Goal: Communication & Community: Answer question/provide support

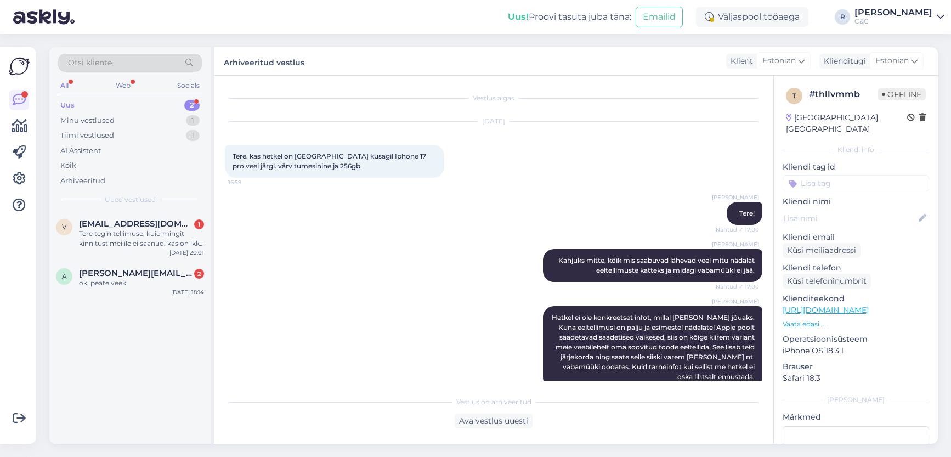
scroll to position [110, 0]
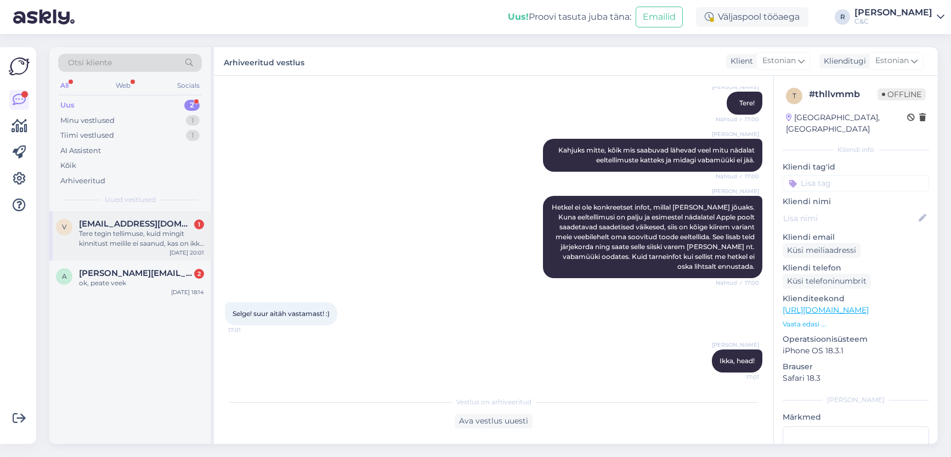
click at [151, 238] on div "Tere tegin tellimuse, kuid mingit kinnitust meilile ei saanud, kas on ikka õige…" at bounding box center [141, 239] width 125 height 20
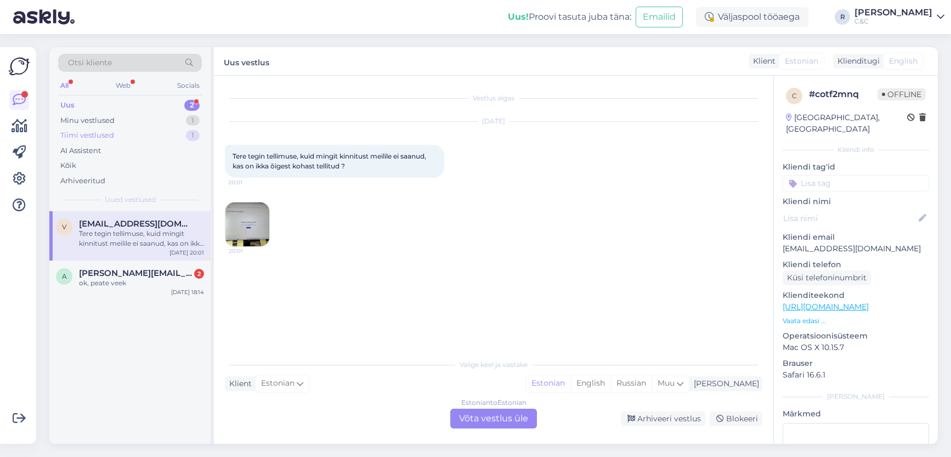
click at [159, 132] on div "Tiimi vestlused 1" at bounding box center [130, 135] width 144 height 15
click at [137, 240] on div "Tere! Tänan. Kas on sellisel juhul teha siis hoopis täielik reset ehk algsesse …" at bounding box center [141, 239] width 125 height 20
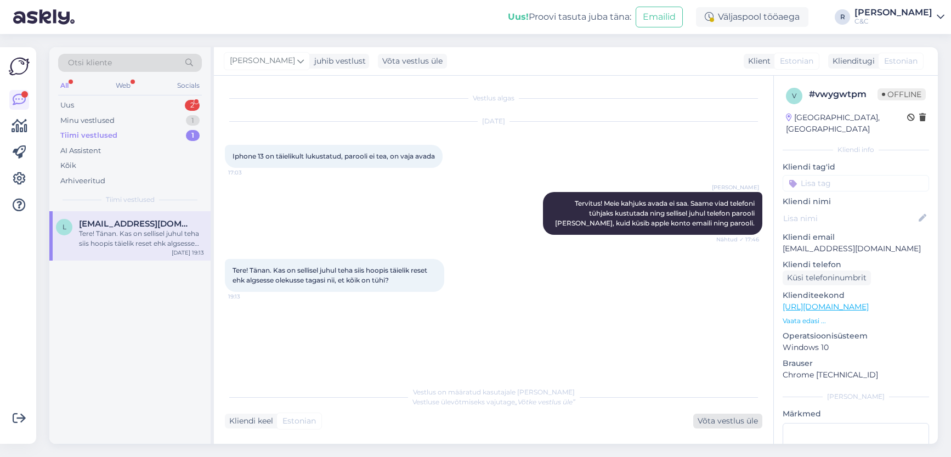
click at [738, 424] on div "Võta vestlus üle" at bounding box center [727, 421] width 69 height 15
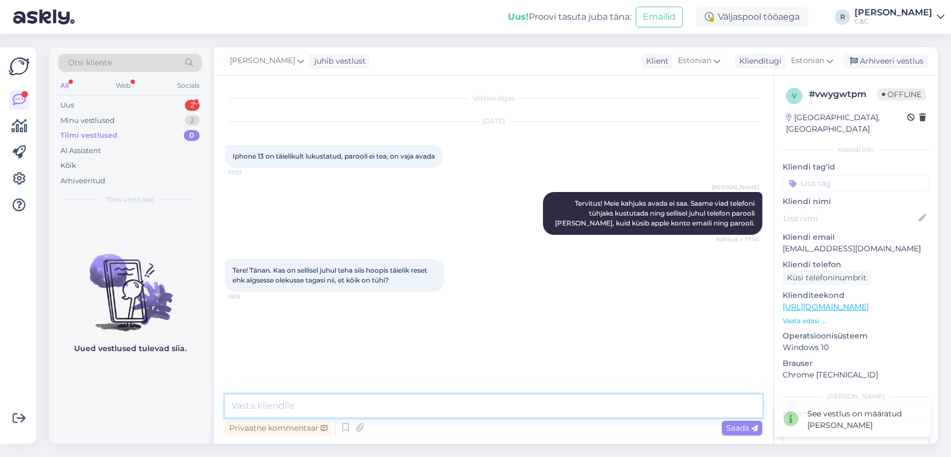
click at [540, 412] on textarea at bounding box center [494, 405] width 538 height 23
type textarea "J"
type textarea "Jah, see olekski meiepoolne lahendus."
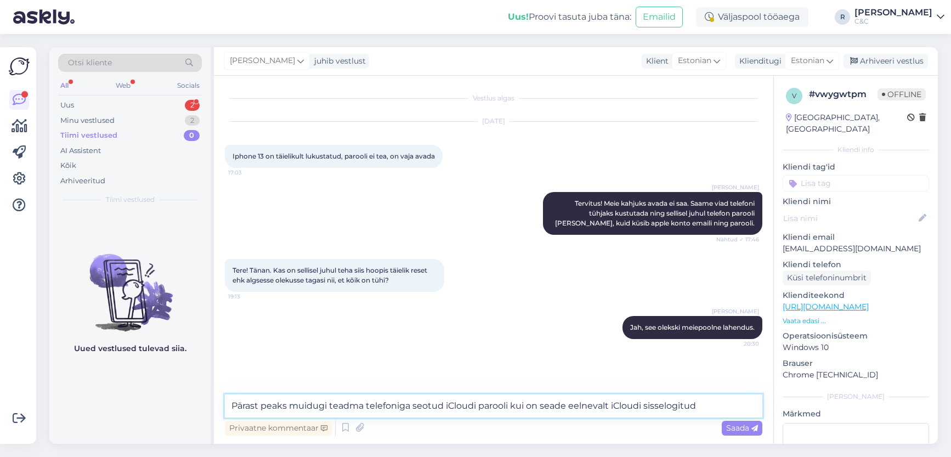
type textarea "Pärast peaks muidugi teadma telefoniga seotud iCloudi parooli kui on seade eeln…"
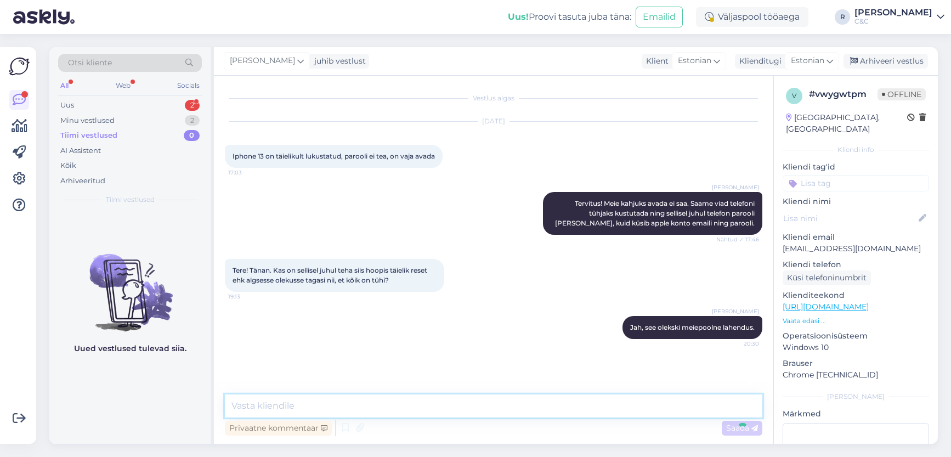
scroll to position [33, 0]
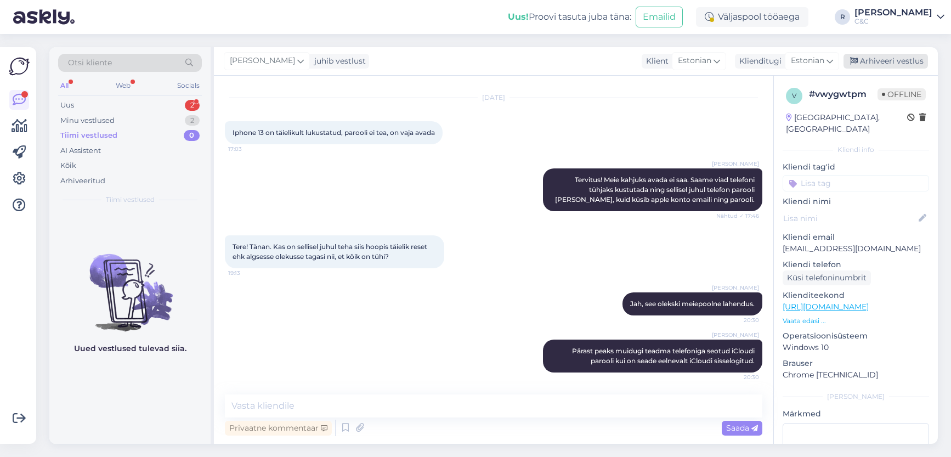
click at [896, 59] on div "Arhiveeri vestlus" at bounding box center [886, 61] width 84 height 15
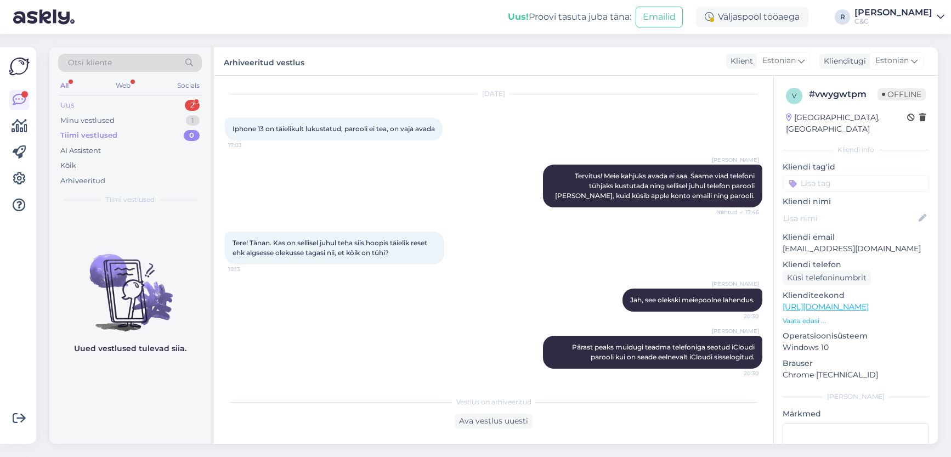
click at [200, 103] on div "Uus 2" at bounding box center [130, 105] width 144 height 15
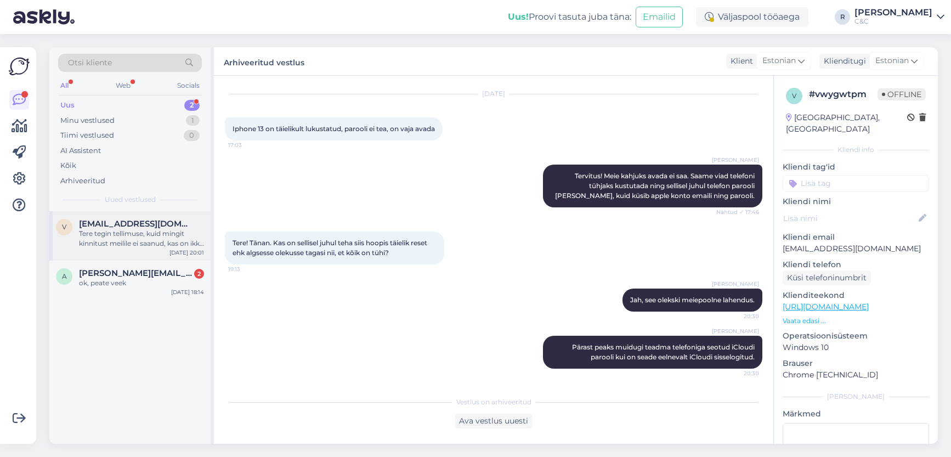
click at [142, 231] on div "Tere tegin tellimuse, kuid mingit kinnitust meilile ei saanud, kas on ikka õige…" at bounding box center [141, 239] width 125 height 20
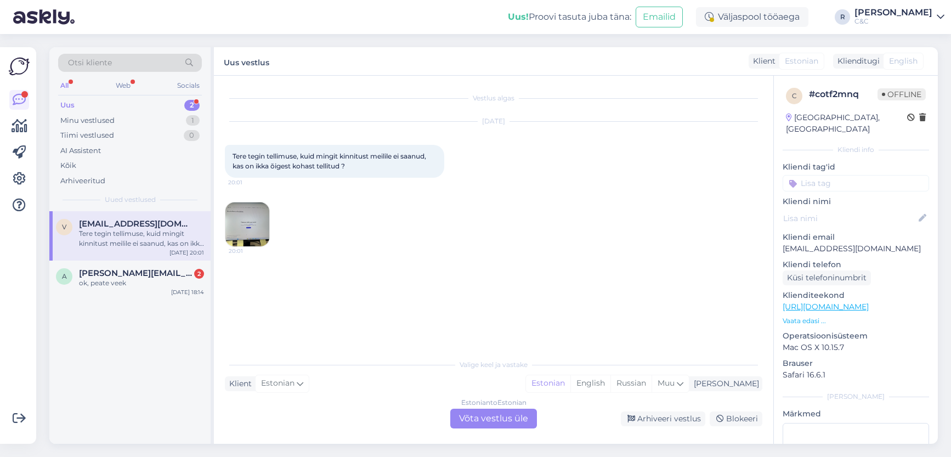
click at [224, 215] on div "Vestlus algas Oct 6 2025 Tere tegin tellimuse, kuid mingit kinnitust meilile ei…" at bounding box center [494, 260] width 560 height 368
click at [239, 216] on img at bounding box center [247, 224] width 44 height 44
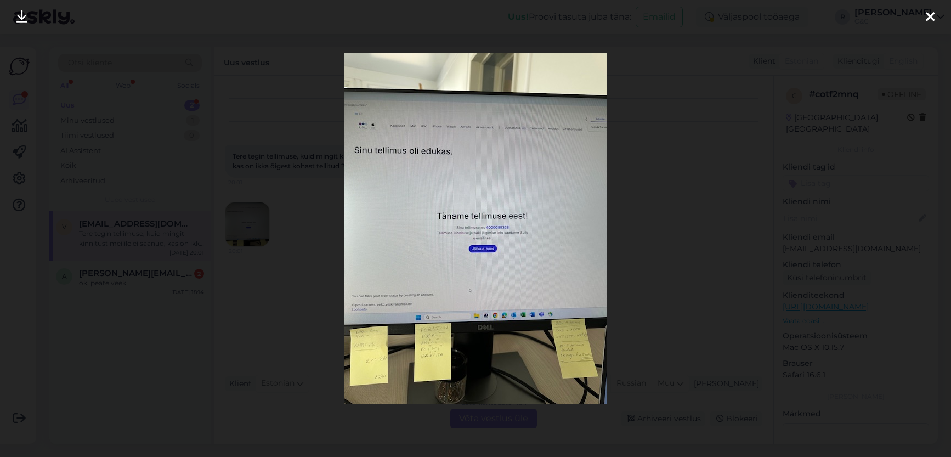
click at [495, 227] on img at bounding box center [475, 228] width 263 height 351
click at [488, 244] on img at bounding box center [475, 228] width 263 height 351
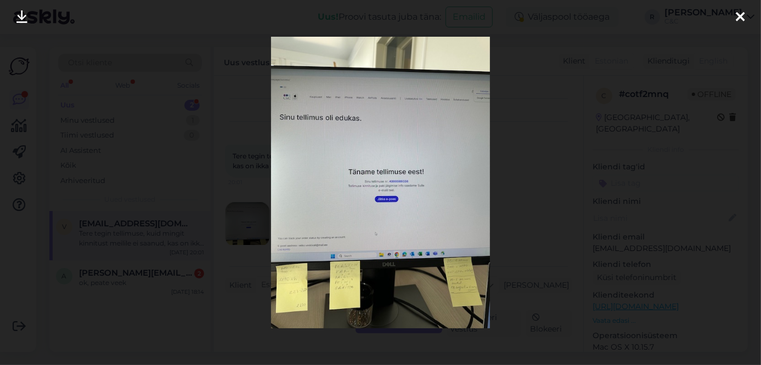
click at [517, 171] on div at bounding box center [380, 182] width 761 height 365
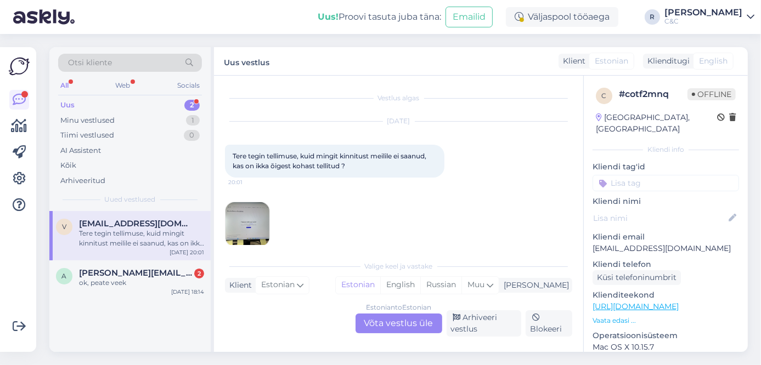
click at [395, 321] on div "Estonian to Estonian Võta vestlus üle" at bounding box center [398, 324] width 87 height 20
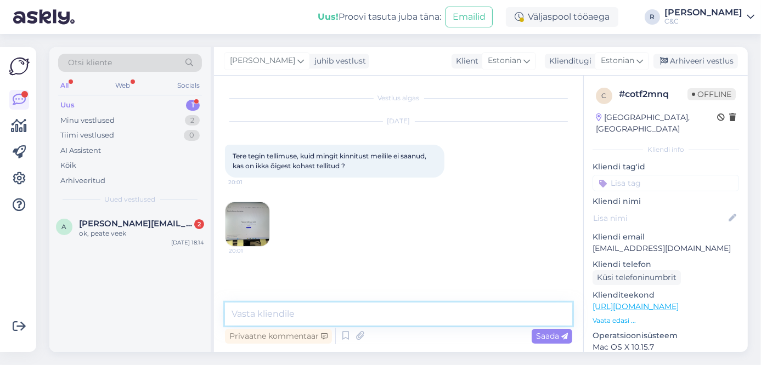
click at [341, 313] on textarea at bounding box center [398, 314] width 347 height 23
drag, startPoint x: 683, startPoint y: 239, endPoint x: 588, endPoint y: 235, distance: 95.5
click at [588, 235] on div "c # cotf2mnq Offline Estonia, Tallinn Kliendi info Kliendi tag'id Kliendi nimi …" at bounding box center [666, 307] width 164 height 462
copy p "veiko.veskivali@mail.ee"
click at [307, 308] on textarea "Tere! Kõik õige." at bounding box center [398, 314] width 347 height 23
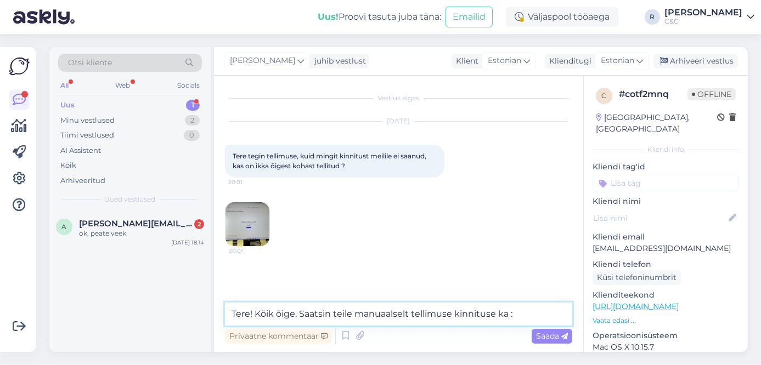
type textarea "Tere! Kõik õige. Saatsin teile manuaalselt tellimuse kinnituse ka :)"
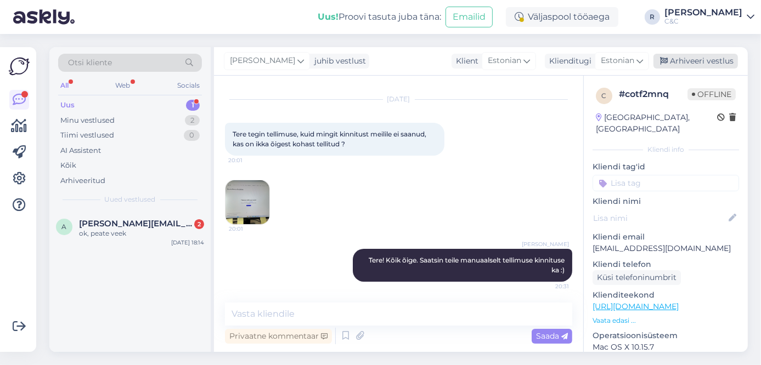
click at [691, 56] on div "Arhiveeri vestlus" at bounding box center [695, 61] width 84 height 15
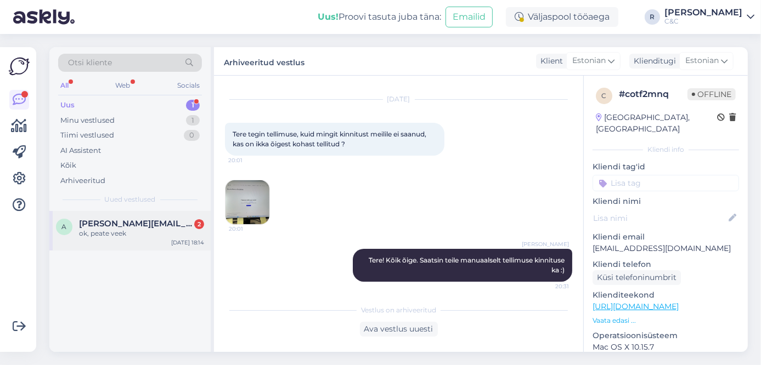
click at [107, 242] on div "a andrus.tasak@gmail.com 2 ok, peate veek Oct 6 18:14" at bounding box center [129, 230] width 161 height 39
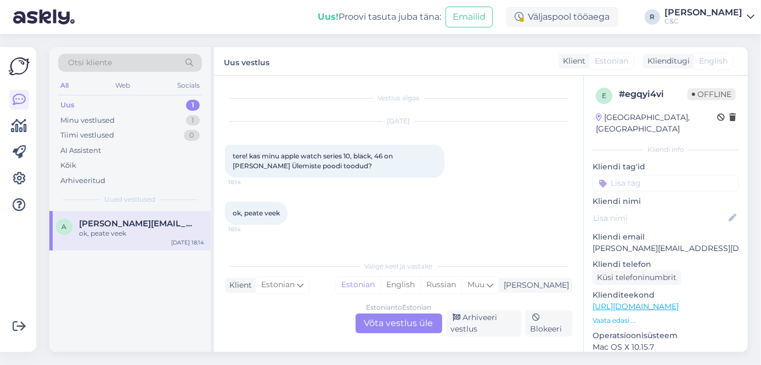
click at [645, 243] on p "andrus.tasak@gmail.com" at bounding box center [665, 249] width 146 height 12
copy p "andrus.tasak@gmail.com"
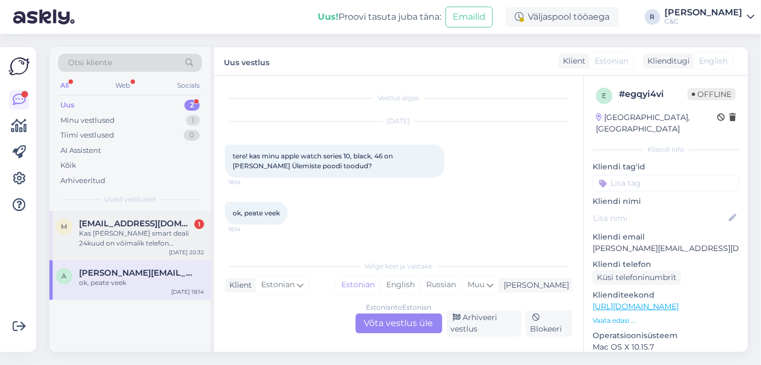
click at [184, 237] on div "Kas peale smart deali 24kuud on võimalik telefon endale osta?" at bounding box center [141, 239] width 125 height 20
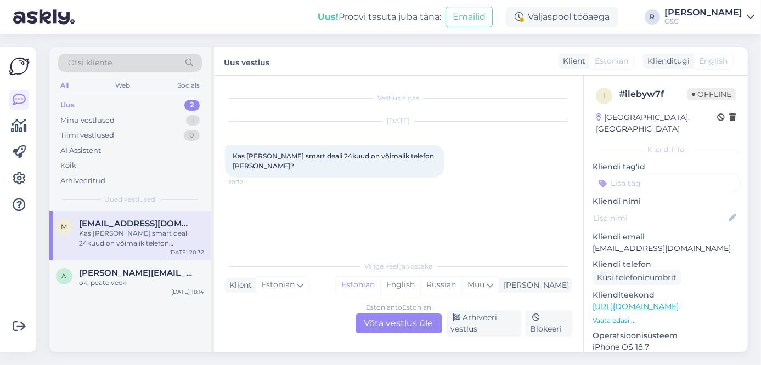
click at [402, 327] on div "Estonian to Estonian Võta vestlus üle" at bounding box center [398, 324] width 87 height 20
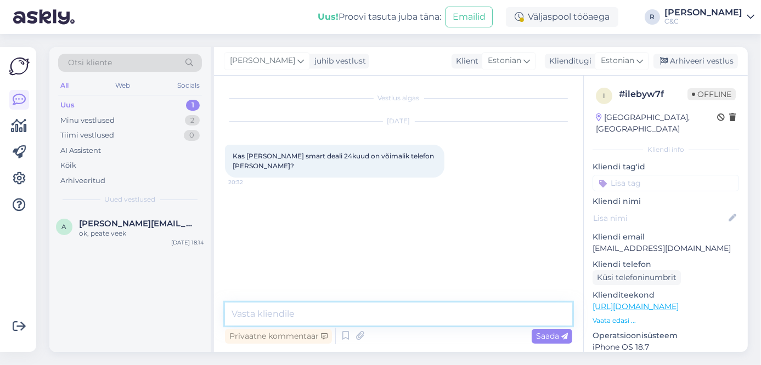
click at [347, 310] on textarea at bounding box center [398, 314] width 347 height 23
type textarea "Tere! Selle jaoks on vaja kirjutada otse info@in"
click at [347, 335] on icon at bounding box center [345, 336] width 13 height 16
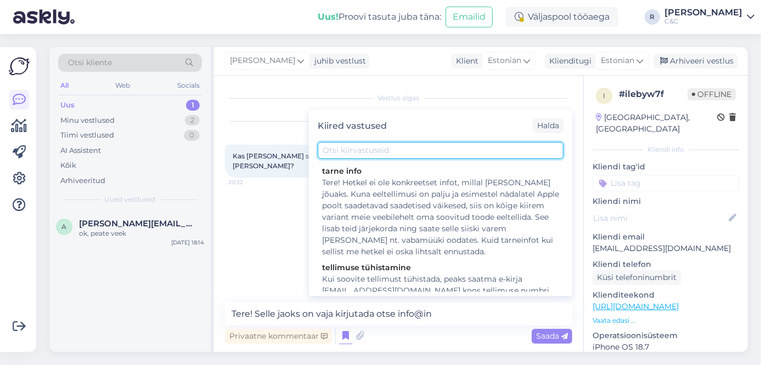
click at [376, 152] on input "text" at bounding box center [441, 150] width 246 height 17
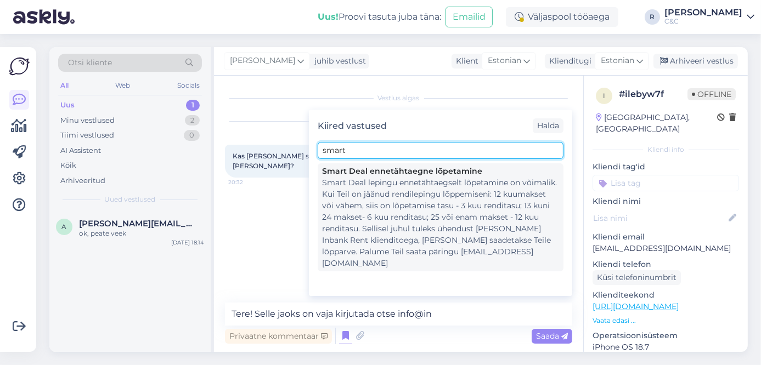
type input "smart"
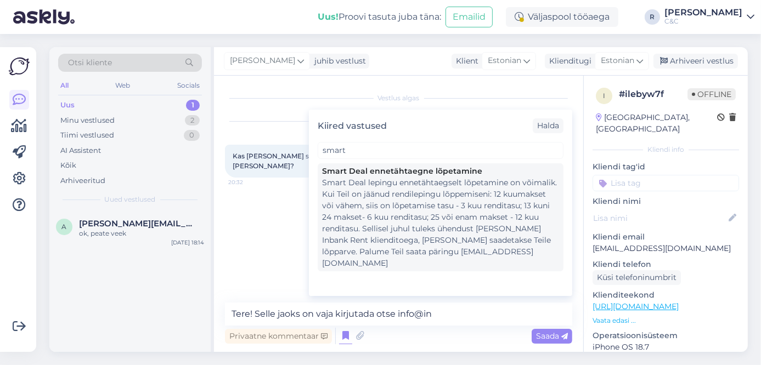
click at [375, 194] on div "Smart Deal lepingu ennetähtaegselt lõpetamine on võimalik. Kui Teil on jäänud r…" at bounding box center [440, 223] width 237 height 92
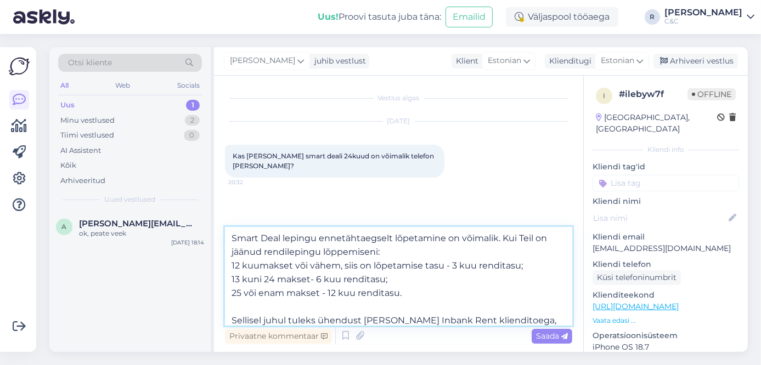
drag, startPoint x: 410, startPoint y: 286, endPoint x: 201, endPoint y: 210, distance: 222.3
click at [201, 210] on div "Otsi kliente All Web Socials Uus 1 Minu vestlused 2 Tiimi vestlused 0 AI Assist…" at bounding box center [398, 199] width 698 height 305
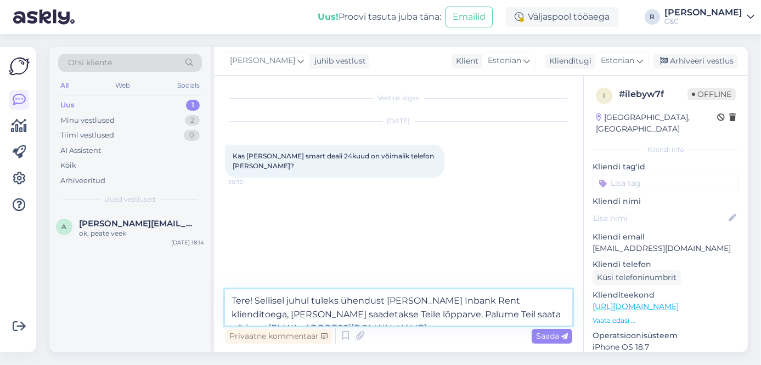
drag, startPoint x: 344, startPoint y: 313, endPoint x: 522, endPoint y: 300, distance: 178.3
click at [522, 300] on textarea "Tere! Sellisel juhul tuleks ühendust võtta Inbank Rent klienditoega, kust saade…" at bounding box center [398, 308] width 347 height 36
type textarea "Tere! Sellisel juhul tuleks ühendust võtta Inbank Rent klienditoega. Palume Tei…"
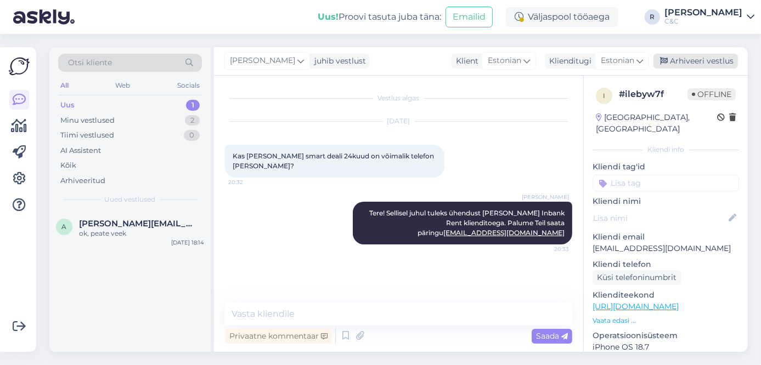
click at [700, 60] on div "Arhiveeri vestlus" at bounding box center [695, 61] width 84 height 15
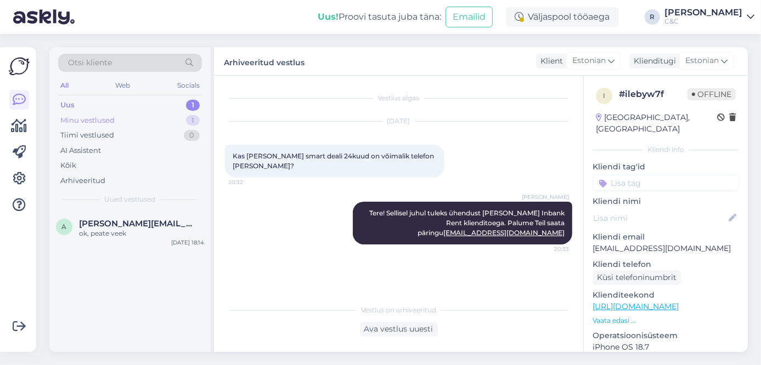
click at [154, 115] on div "Minu vestlused 1" at bounding box center [130, 120] width 144 height 15
click at [163, 108] on div "Uus 1" at bounding box center [130, 105] width 144 height 15
click at [147, 225] on span "andrus.tasak@gmail.com" at bounding box center [136, 224] width 114 height 10
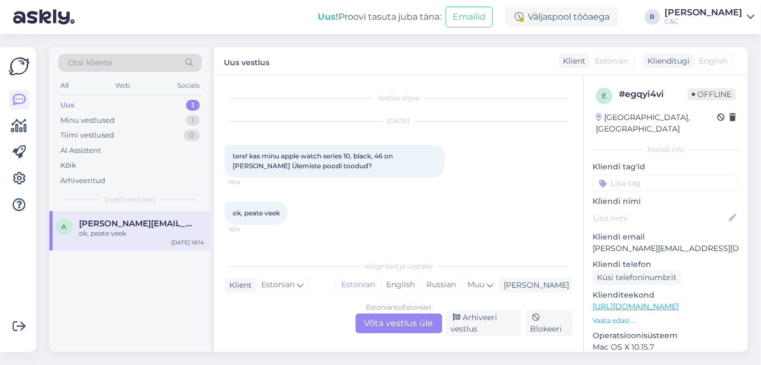
click at [387, 318] on div "Estonian to Estonian Võta vestlus üle" at bounding box center [398, 324] width 87 height 20
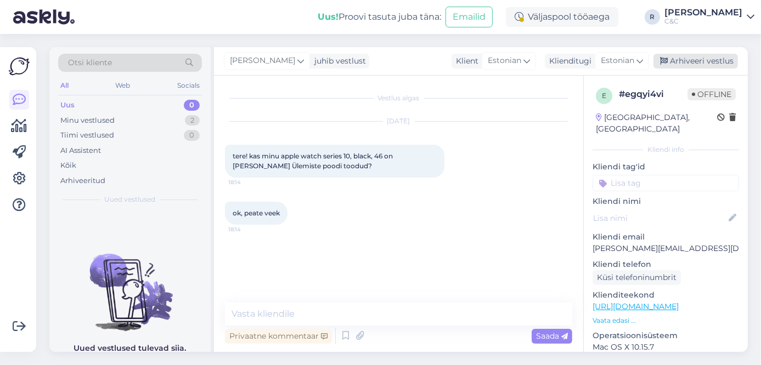
click at [689, 65] on div "Arhiveeri vestlus" at bounding box center [695, 61] width 84 height 15
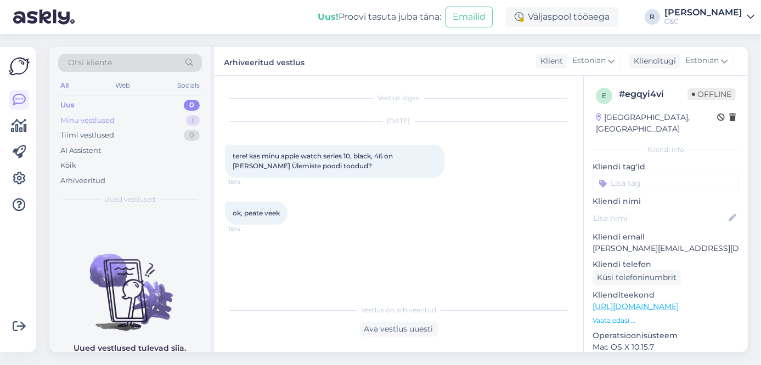
click at [185, 124] on div "Minu vestlused 1" at bounding box center [130, 120] width 144 height 15
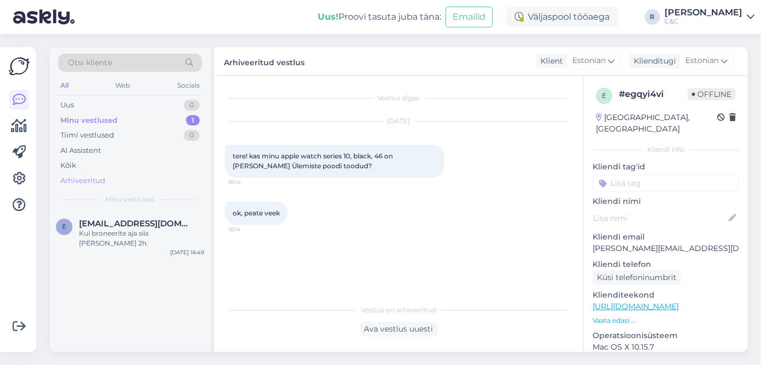
click at [184, 185] on div "Arhiveeritud" at bounding box center [130, 180] width 144 height 15
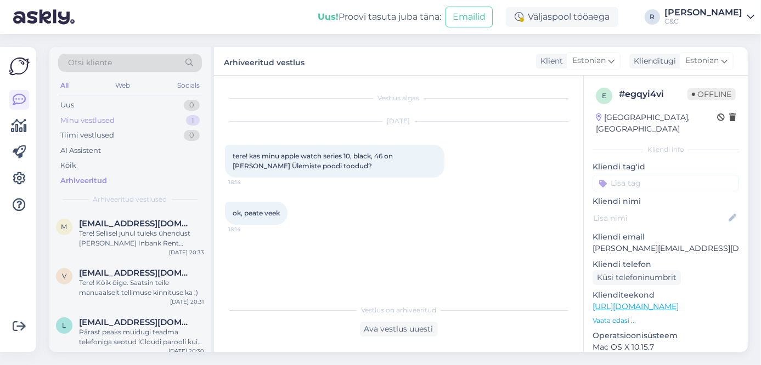
click at [180, 118] on div "Minu vestlused 1" at bounding box center [130, 120] width 144 height 15
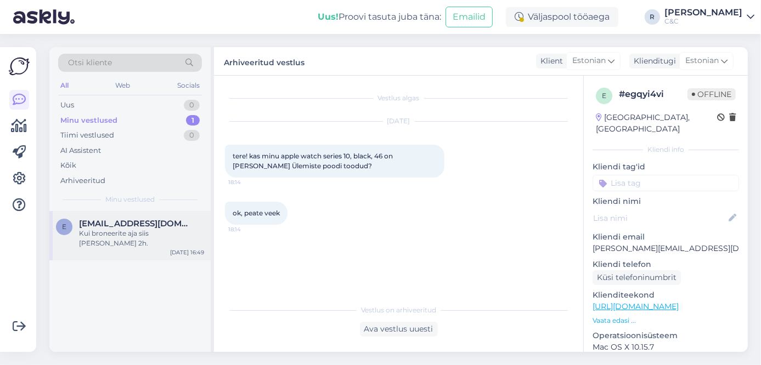
click at [160, 226] on span "ekaterinasedyseva@gmail.com" at bounding box center [136, 224] width 114 height 10
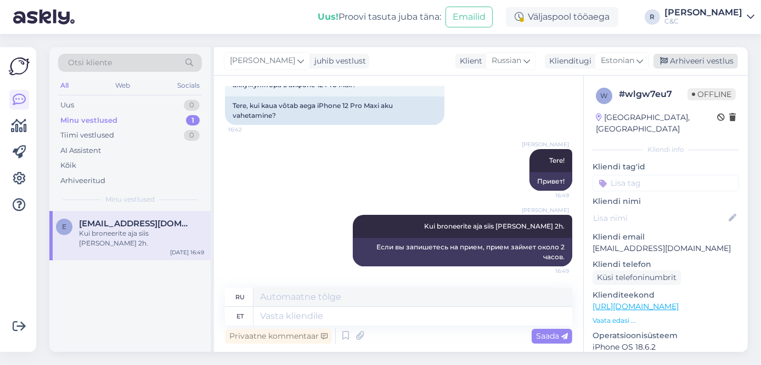
click at [696, 59] on div "Arhiveeri vestlus" at bounding box center [695, 61] width 84 height 15
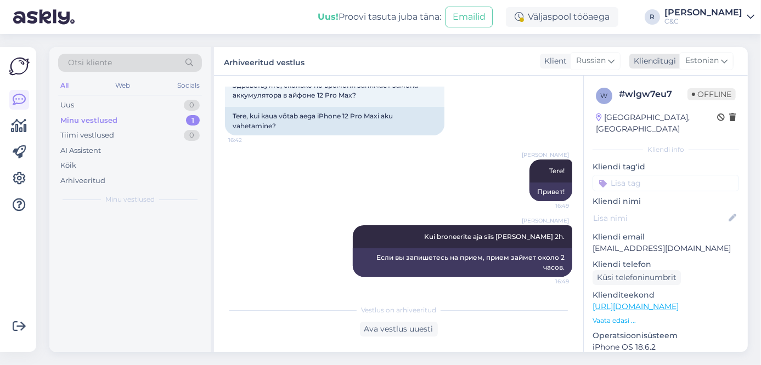
scroll to position [70, 0]
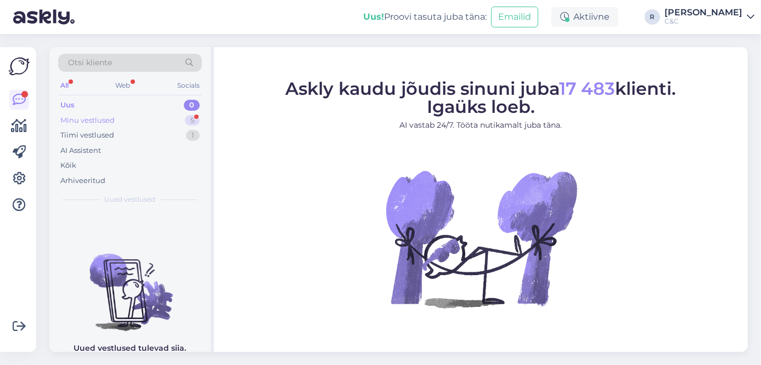
click at [160, 121] on div "Minu vestlused 5" at bounding box center [130, 120] width 144 height 15
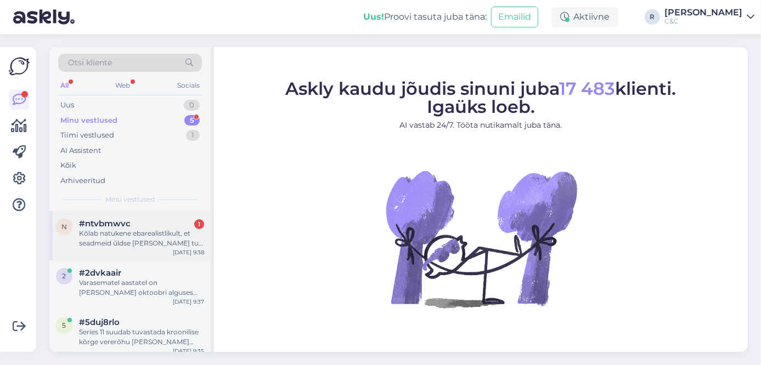
click at [116, 229] on div "Kõlab natukene ebarealistlikult, et seadmeid ũldse [PERSON_NAME] tule teile. Kl…" at bounding box center [141, 239] width 125 height 20
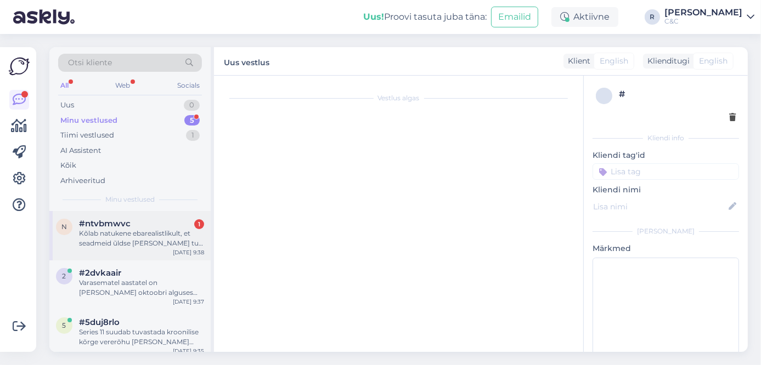
scroll to position [146, 0]
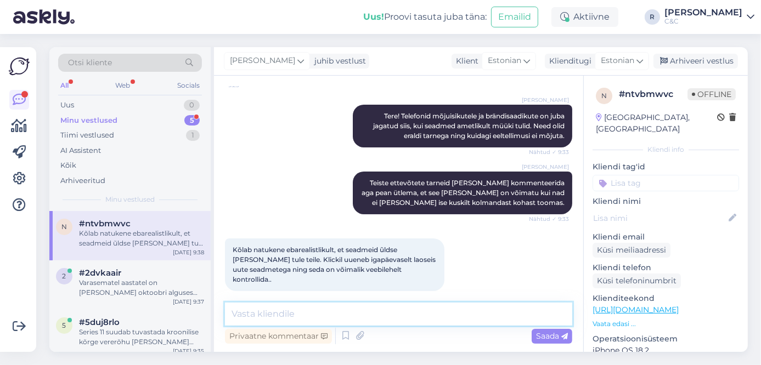
click at [416, 309] on textarea at bounding box center [398, 314] width 347 height 23
type textarea "Sest Klickil võis olla 20 eeltellimust."
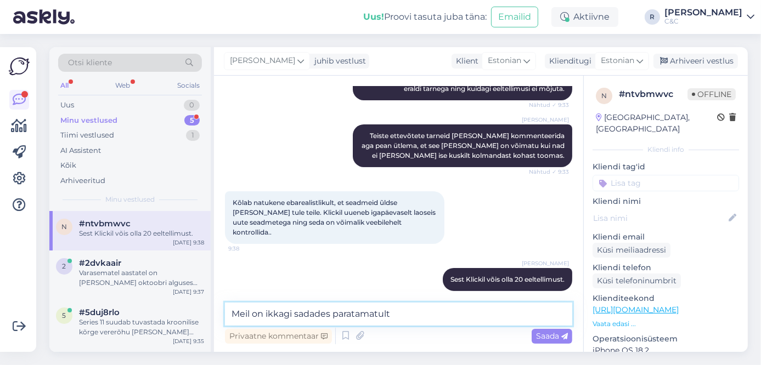
type textarea "Meil on ikkagi sadades paratamatult."
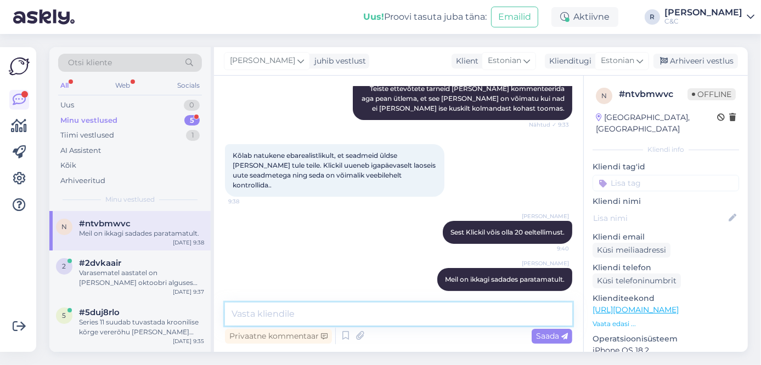
click at [292, 312] on textarea at bounding box center [398, 314] width 347 height 23
click at [157, 122] on div "Minu vestlused 5" at bounding box center [130, 120] width 144 height 15
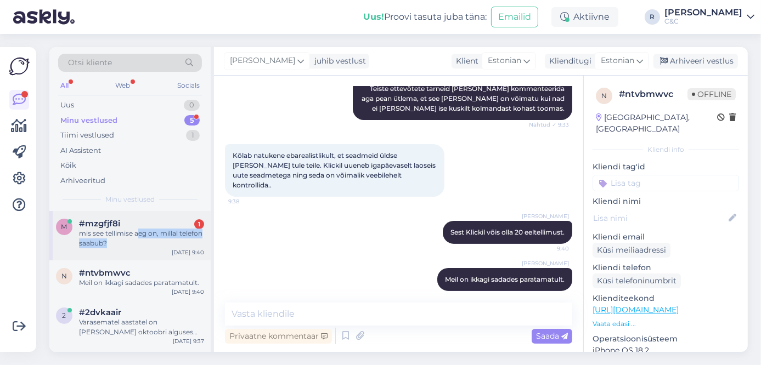
click at [138, 238] on div "mis see tellimise aeg on, millal telefon saabub?" at bounding box center [141, 239] width 125 height 20
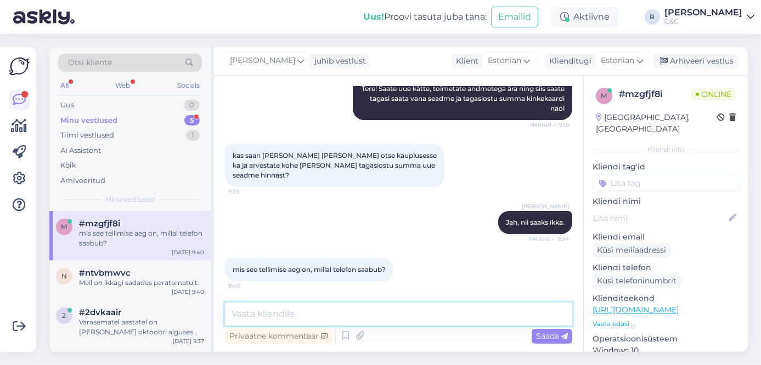
click at [312, 323] on textarea at bounding box center [398, 314] width 347 height 23
click at [311, 318] on textarea at bounding box center [398, 314] width 347 height 23
click at [342, 339] on icon at bounding box center [345, 336] width 13 height 16
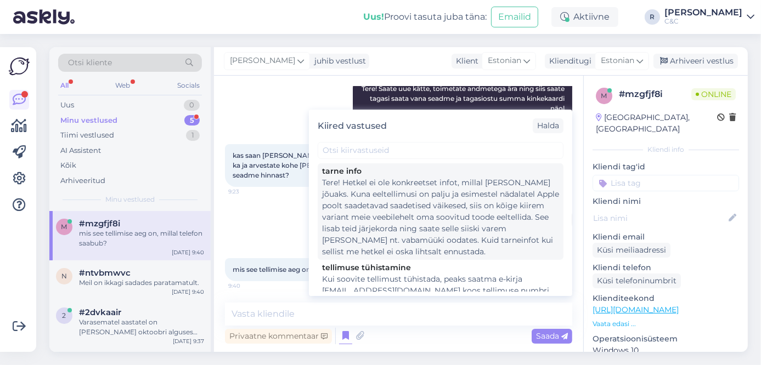
click at [397, 211] on div "Tere! Hetkel ei ole konkreetset infot, millal [PERSON_NAME] jõuaks. Kuna eeltel…" at bounding box center [440, 217] width 237 height 81
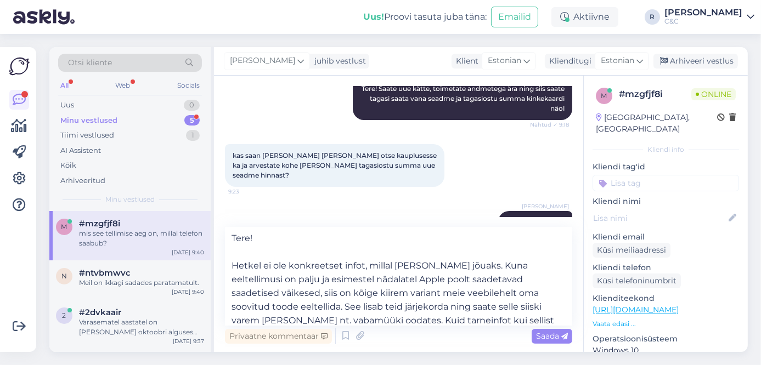
type textarea "Tere! Hetkel ei ole konkreetset infot, millal [PERSON_NAME] jõuaks. Kuna eeltel…"
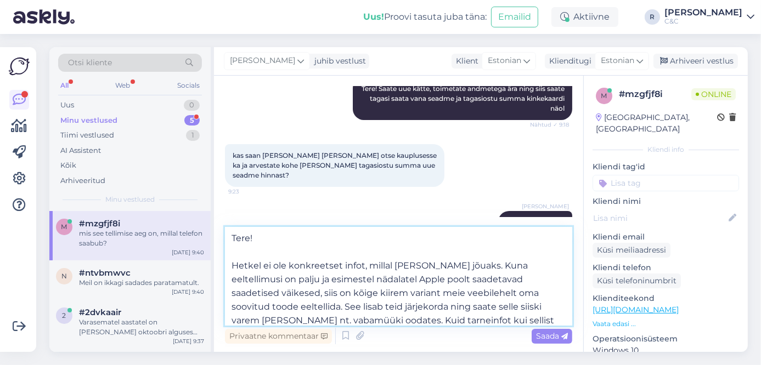
scroll to position [20, 0]
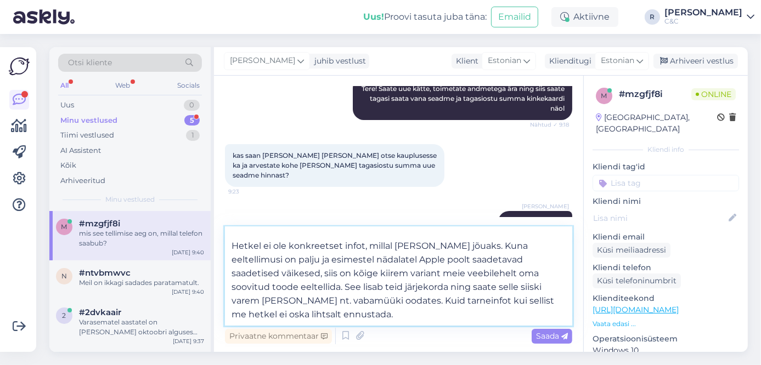
drag, startPoint x: 360, startPoint y: 298, endPoint x: 448, endPoint y: 338, distance: 97.0
click at [448, 338] on div "Tere! Hetkel ei ole konkreetset infot, millal [PERSON_NAME] jõuaks. Kuna eeltel…" at bounding box center [398, 287] width 347 height 120
click at [438, 318] on textarea "Tere! Hetkel ei ole konkreetset infot, millal [PERSON_NAME] jõuaks. Kuna eeltel…" at bounding box center [398, 276] width 347 height 99
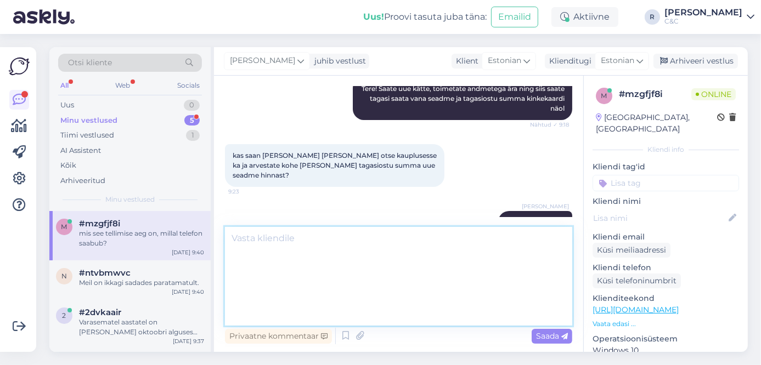
scroll to position [0, 0]
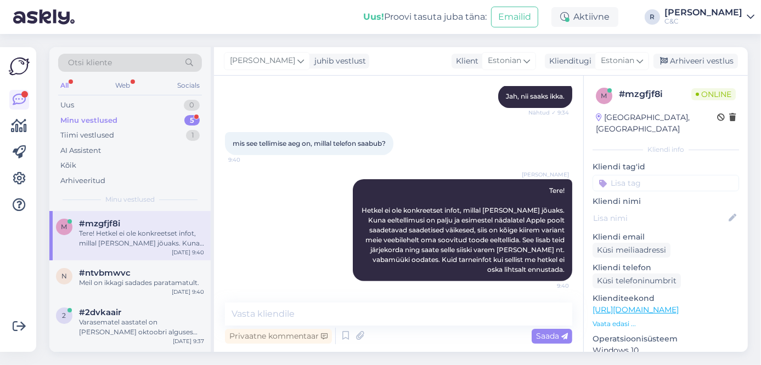
click at [177, 121] on div "Minu vestlused 5" at bounding box center [130, 120] width 144 height 15
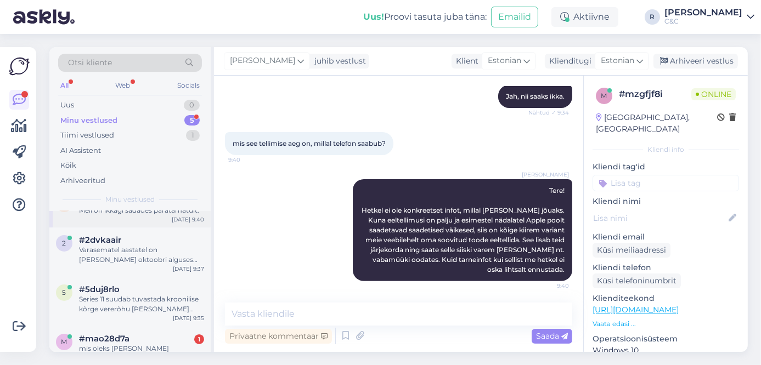
scroll to position [86, 0]
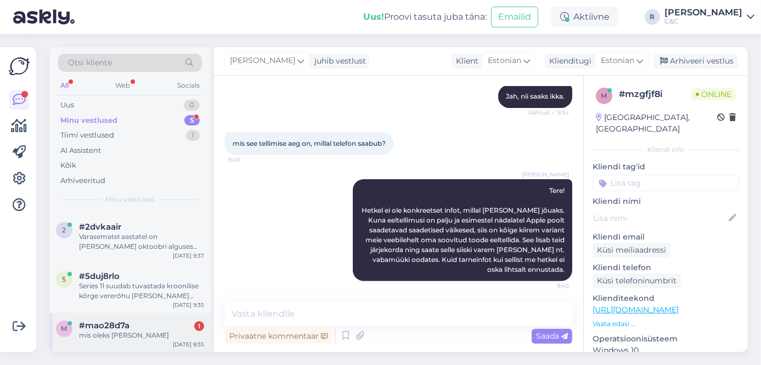
click at [145, 321] on div "#mao28d7a 1" at bounding box center [141, 326] width 125 height 10
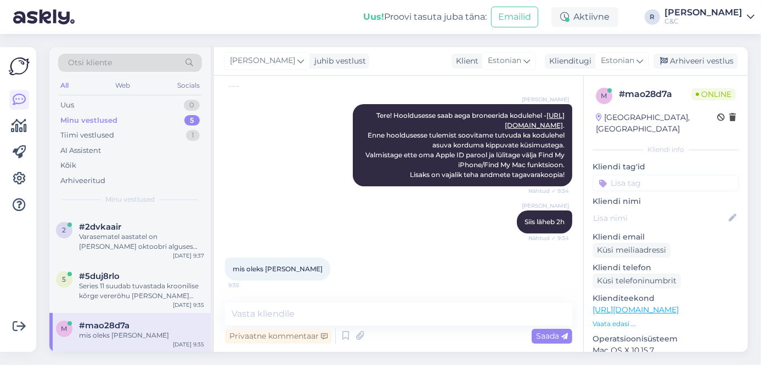
scroll to position [137, 0]
click at [317, 327] on div "Privaatne kommentaar Saada" at bounding box center [398, 336] width 347 height 21
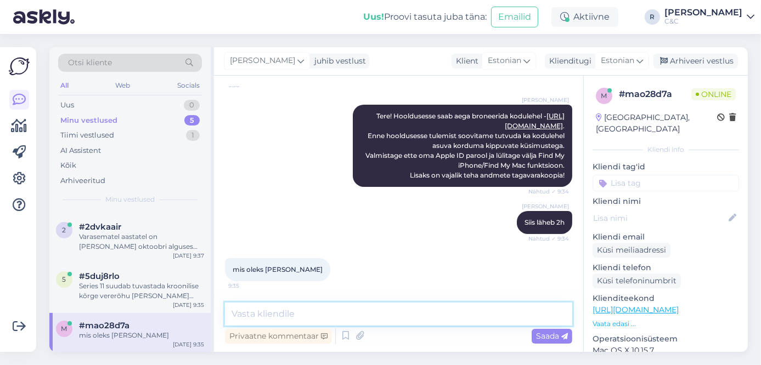
click at [318, 321] on textarea at bounding box center [398, 314] width 347 height 23
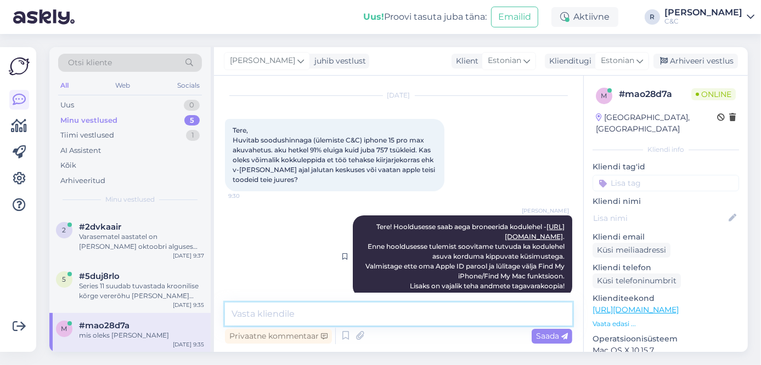
scroll to position [20, 0]
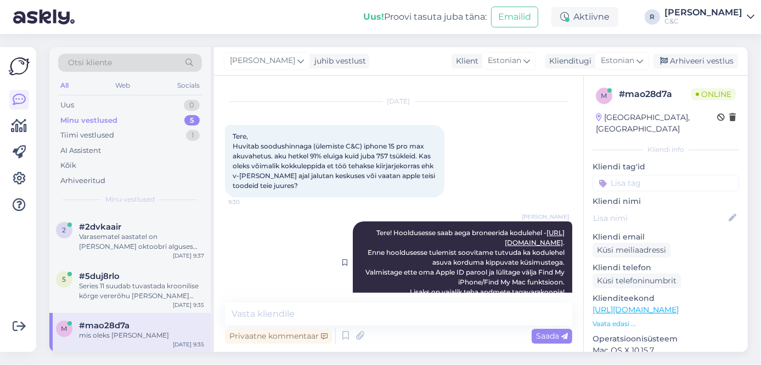
click at [507, 242] on link "[URL][DOMAIN_NAME]" at bounding box center [535, 238] width 60 height 18
click at [132, 135] on div "Tiimi vestlused 1" at bounding box center [130, 135] width 144 height 15
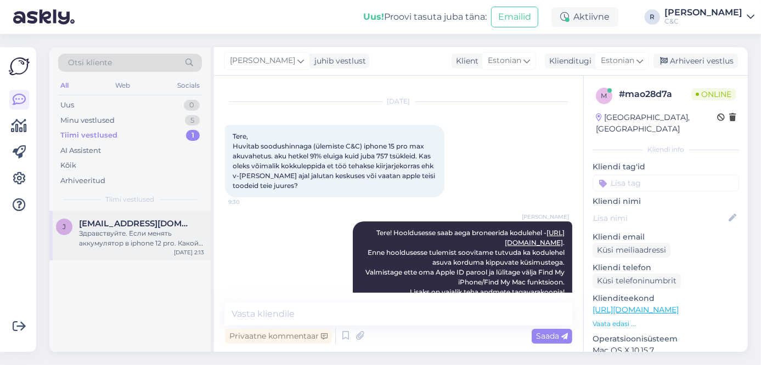
click at [125, 228] on span "[EMAIL_ADDRESS][DOMAIN_NAME]" at bounding box center [136, 224] width 114 height 10
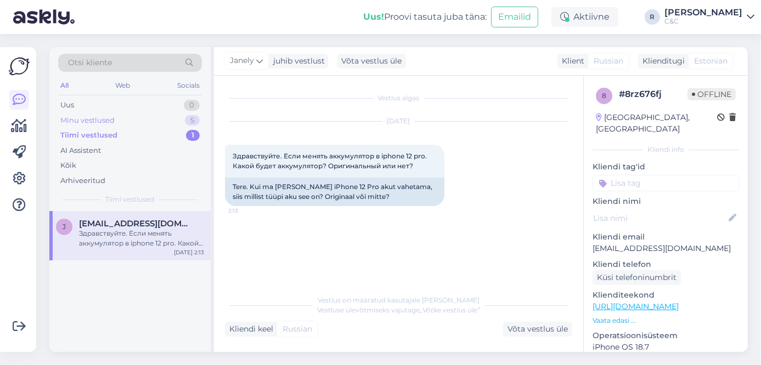
click at [179, 117] on div "Minu vestlused 5" at bounding box center [130, 120] width 144 height 15
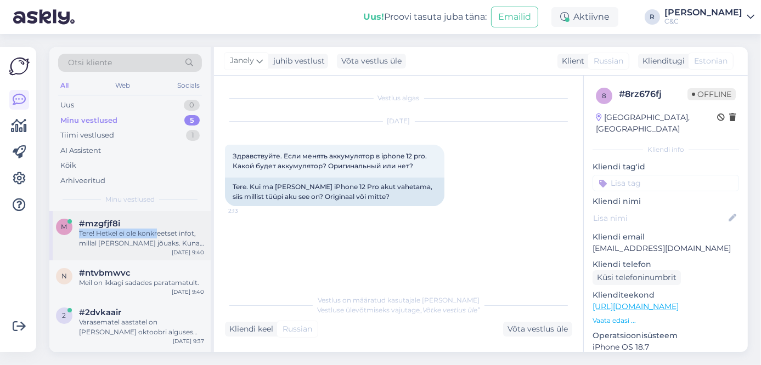
click at [159, 228] on div "#mzgfjf8i Tere! Hetkel ei ole konkreetset infot, millal [PERSON_NAME] jõuaks. K…" at bounding box center [141, 234] width 125 height 30
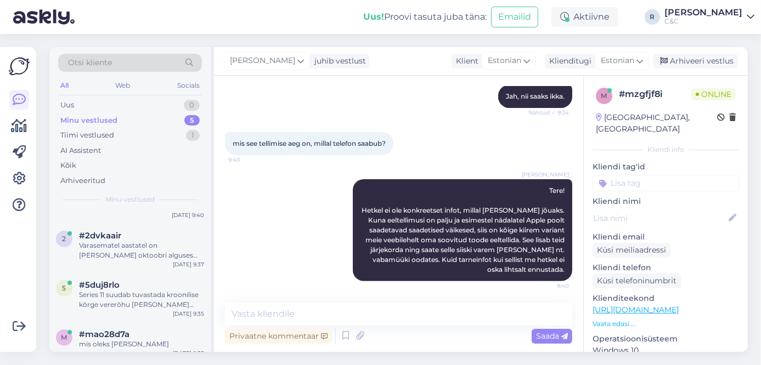
scroll to position [86, 0]
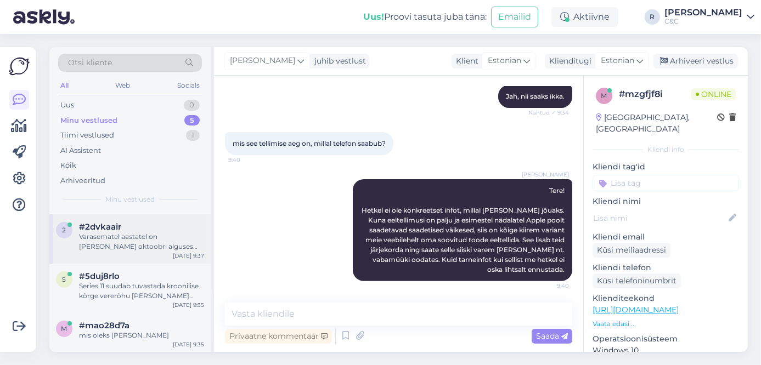
click at [159, 246] on div "Varasematel aastatel on [PERSON_NAME] oktoobri alguses olnud tarne või vähemalt…" at bounding box center [141, 242] width 125 height 20
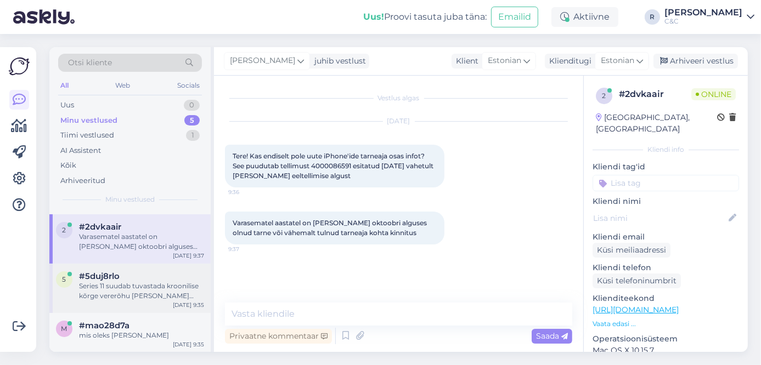
click at [136, 289] on div "Series 11 suudab tuvastada kroonilise kõrge vererõhu [PERSON_NAME] teavitada si…" at bounding box center [141, 291] width 125 height 20
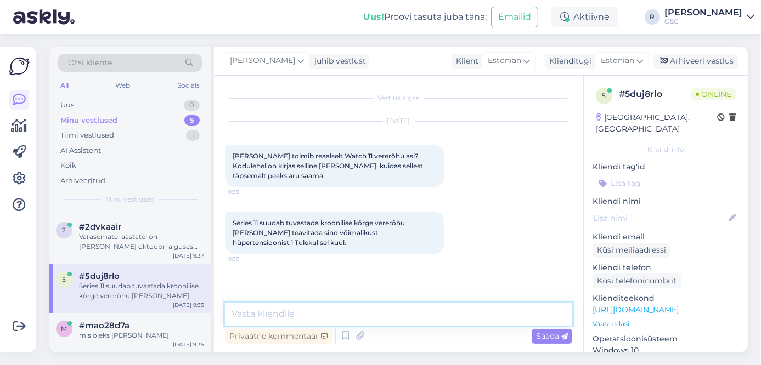
click at [315, 318] on textarea at bounding box center [398, 314] width 347 height 23
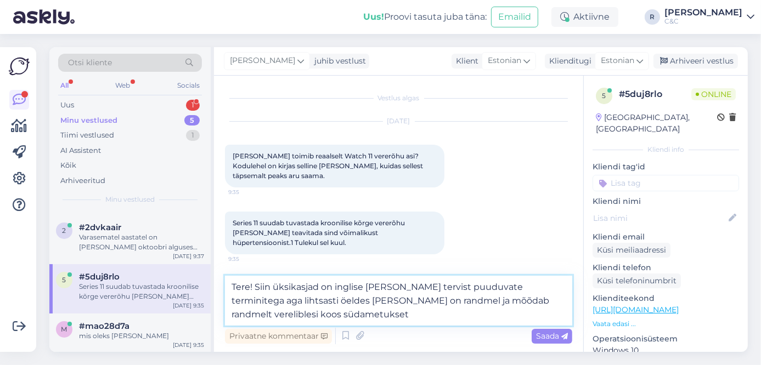
scroll to position [86, 0]
type textarea "Tere! Siin üksikasjad on inglise [PERSON_NAME] tervist puuduvate terminitega ag…"
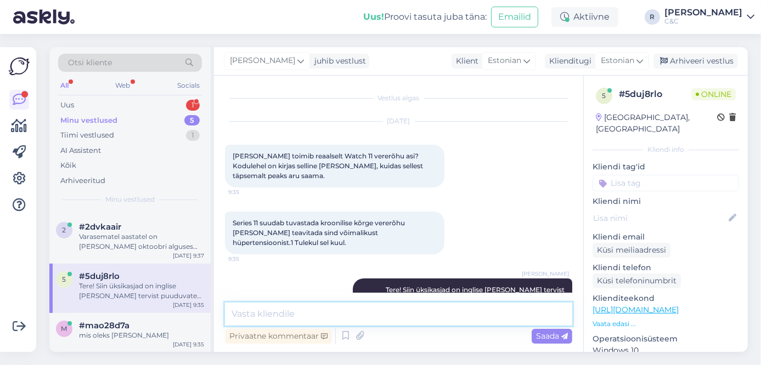
scroll to position [40, 0]
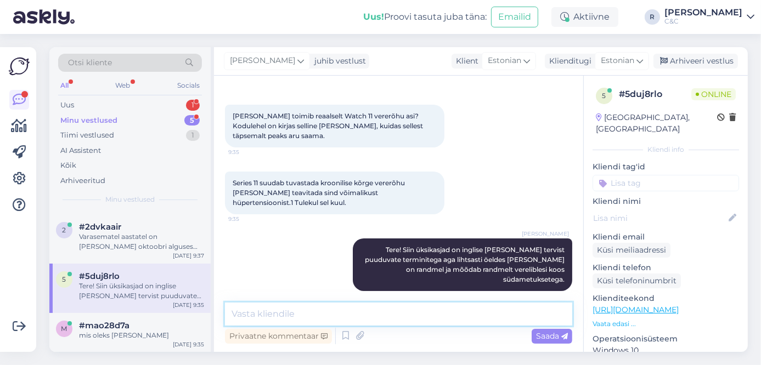
paste textarea "[MEDICAL_DATA] notifications on Apple Watch use data from the optical heart sen…"
type textarea "[MEDICAL_DATA] notifications on Apple Watch use data from the optical heart sen…"
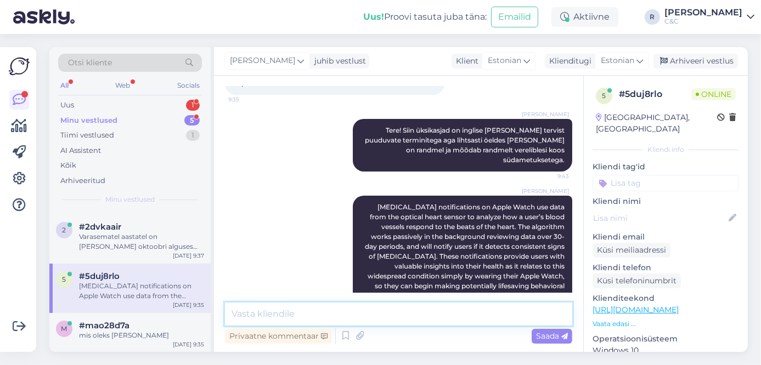
scroll to position [127, 0]
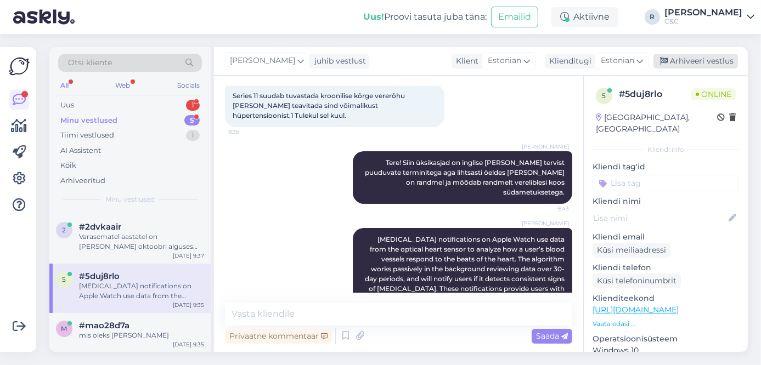
click at [715, 56] on div "Arhiveeri vestlus" at bounding box center [695, 61] width 84 height 15
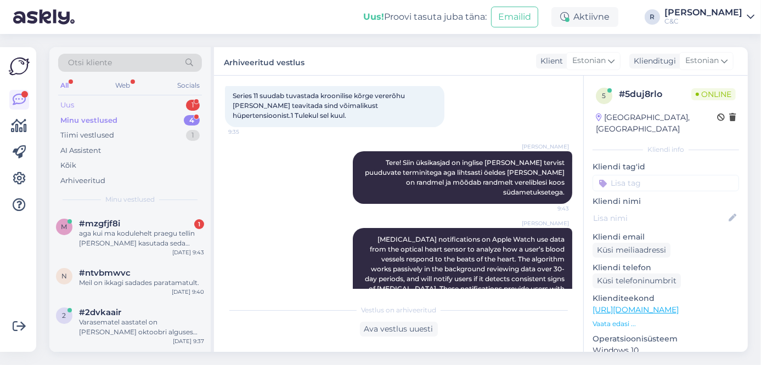
click at [168, 110] on div "Uus 1" at bounding box center [130, 105] width 144 height 15
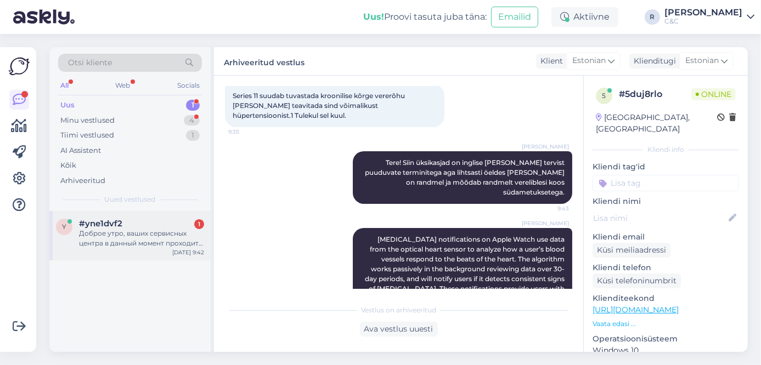
click at [128, 212] on div "y #yne1dvf2 1 Доброе утро, ваших сервисных центра в данный момент проходит акци…" at bounding box center [129, 235] width 161 height 49
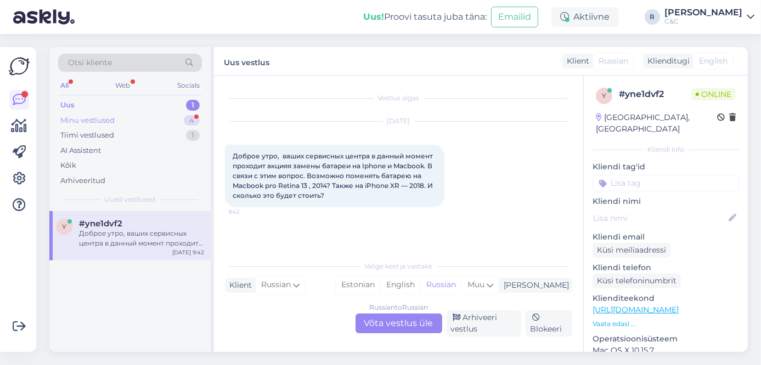
click at [185, 123] on div "4" at bounding box center [192, 120] width 16 height 11
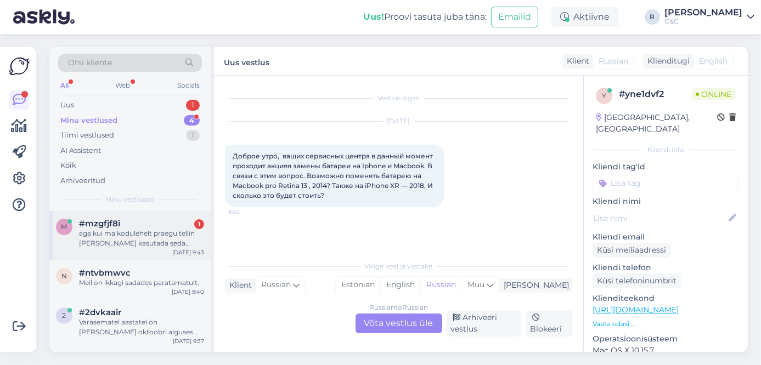
click at [136, 230] on div "aga kui ma kodulehelt praegu tellin [PERSON_NAME] kasutada seda tagasiostu sood…" at bounding box center [141, 239] width 125 height 20
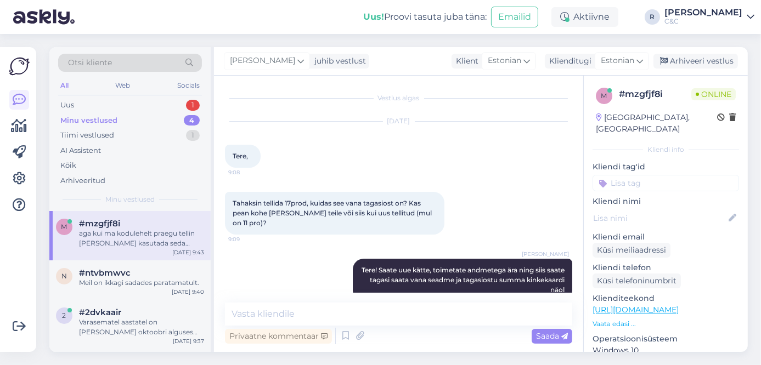
scroll to position [385, 0]
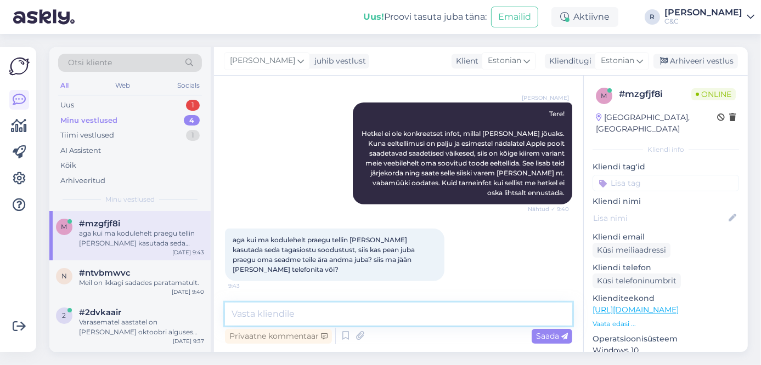
click at [344, 310] on textarea at bounding box center [398, 314] width 347 height 23
click at [349, 335] on icon at bounding box center [345, 336] width 13 height 16
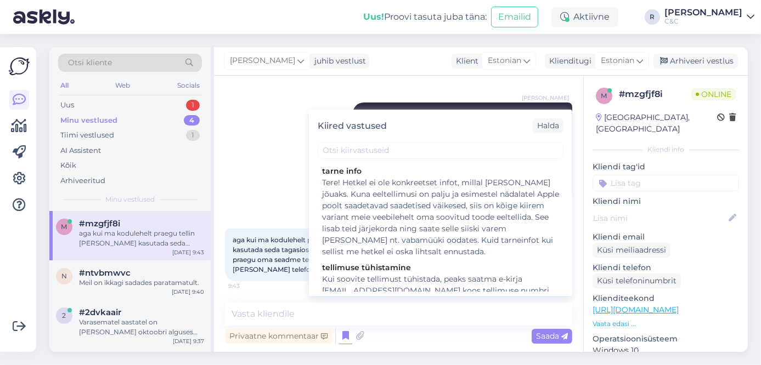
click at [279, 289] on div "aga kui ma kodulehelt praegu tellin [PERSON_NAME] kasutada seda tagasiostu sood…" at bounding box center [398, 255] width 347 height 77
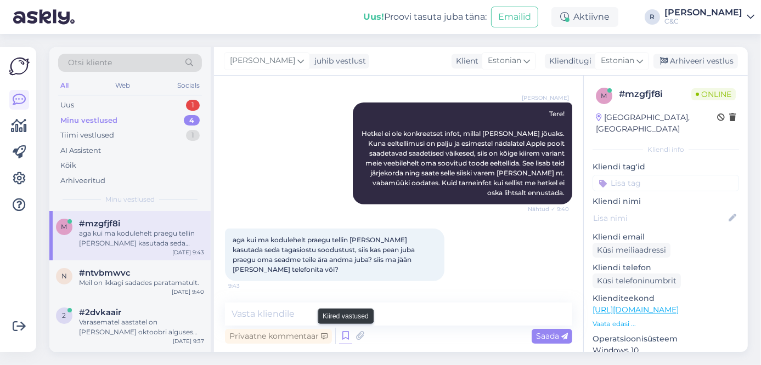
click at [344, 335] on icon at bounding box center [345, 336] width 13 height 16
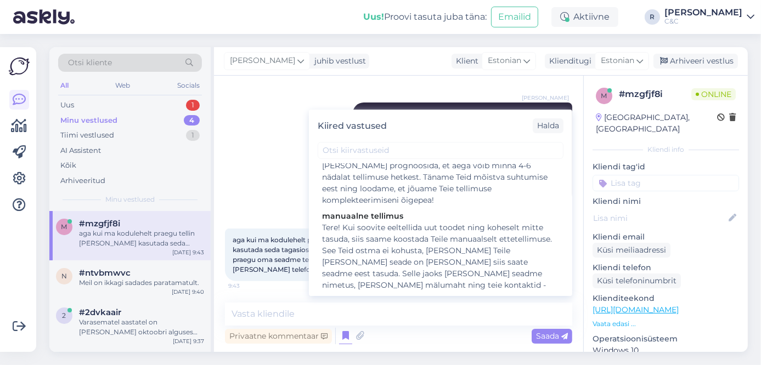
scroll to position [351, 0]
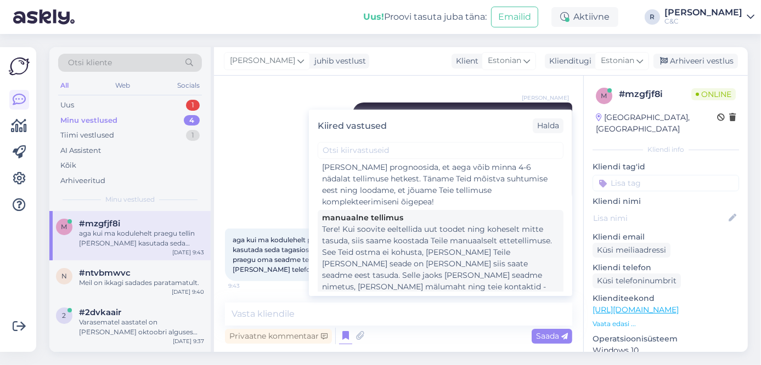
click at [405, 252] on div "Tere! Kui soovite eeltellida uut toodet ning koheselt mitte tasuda, siis saame …" at bounding box center [440, 276] width 237 height 104
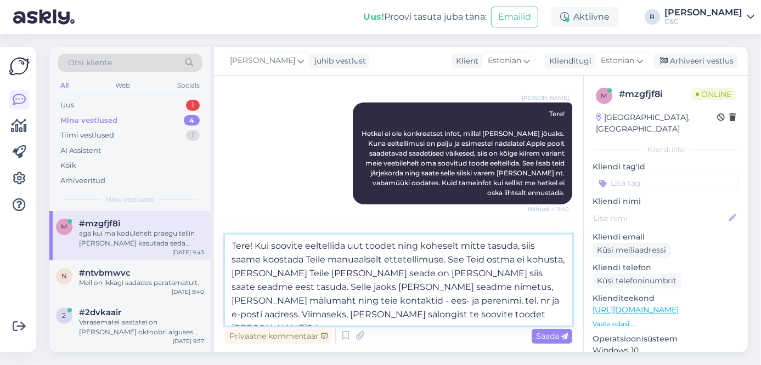
drag, startPoint x: 259, startPoint y: 245, endPoint x: 209, endPoint y: 244, distance: 49.9
click at [209, 244] on div "Otsi kliente All Web Socials Uus 1 Minu vestlused 4 Tiimi vestlused 1 AI Assist…" at bounding box center [398, 199] width 698 height 305
type textarea "Kui soovite eeltellida uut toodet ning koheselt mitte tasuda, siis saame koosta…"
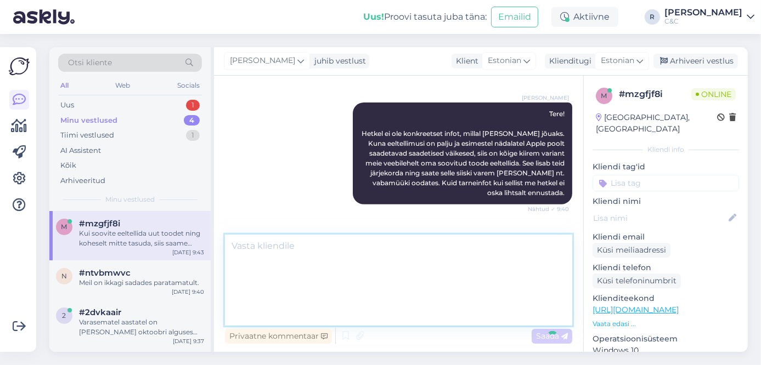
scroll to position [491, 0]
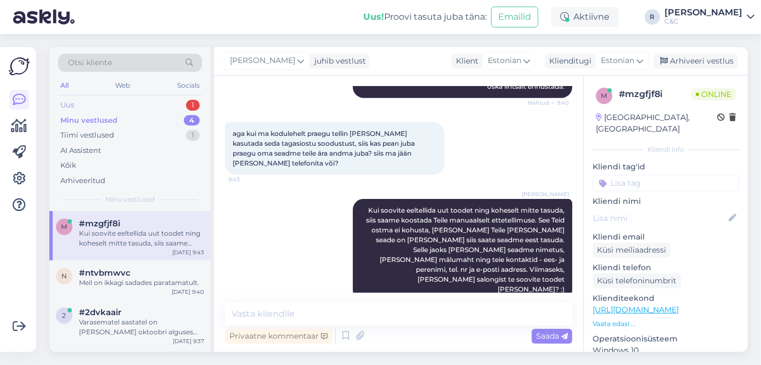
click at [159, 104] on div "Uus 1" at bounding box center [130, 105] width 144 height 15
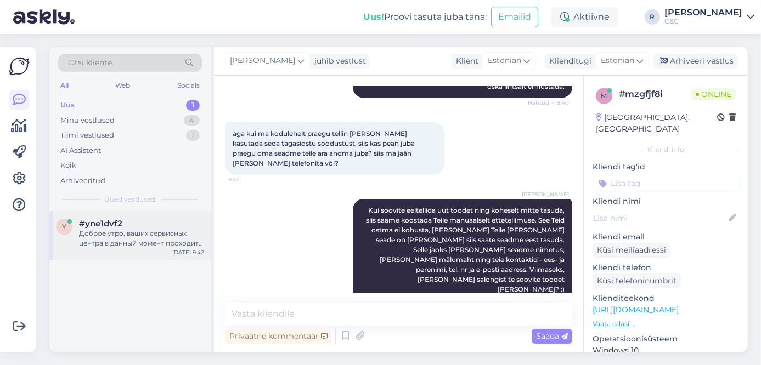
click at [155, 232] on div "Доброе утро, ваших сервисных центра в данный момент проходит акцияя замены бата…" at bounding box center [141, 239] width 125 height 20
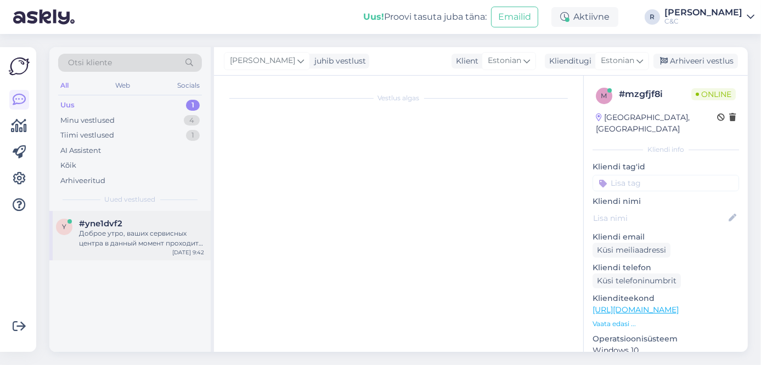
scroll to position [0, 0]
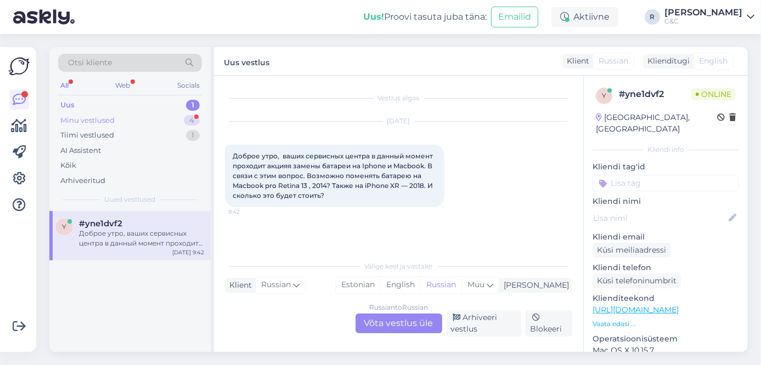
click at [149, 115] on div "Minu vestlused 4" at bounding box center [130, 120] width 144 height 15
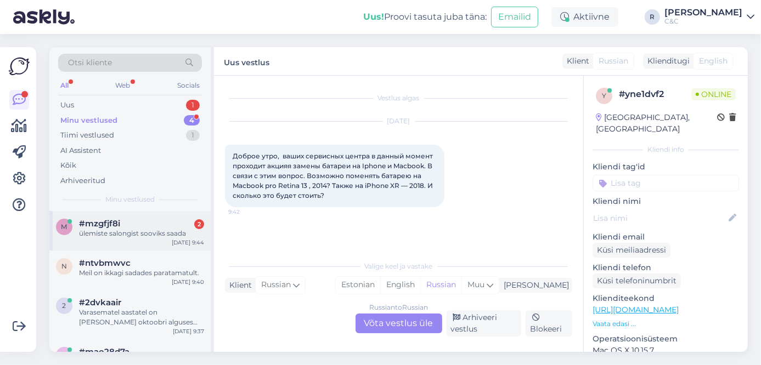
click at [124, 229] on div "ülemiste salongist sooviks saada" at bounding box center [141, 234] width 125 height 10
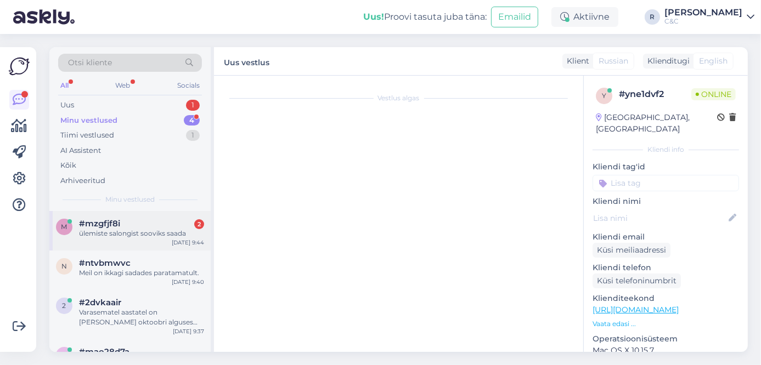
scroll to position [585, 0]
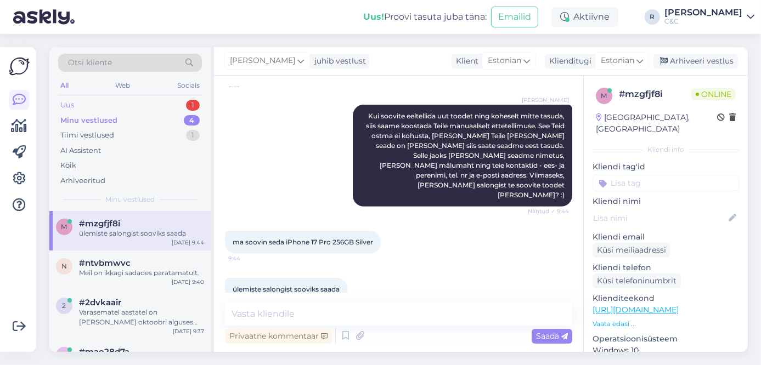
click at [149, 103] on div "Uus 1" at bounding box center [130, 105] width 144 height 15
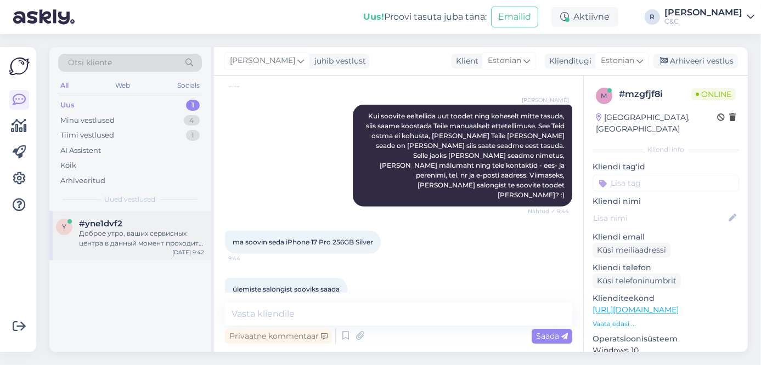
click at [114, 232] on div "Доброе утро, ваших сервисных центра в данный момент проходит акцияя замены бата…" at bounding box center [141, 239] width 125 height 20
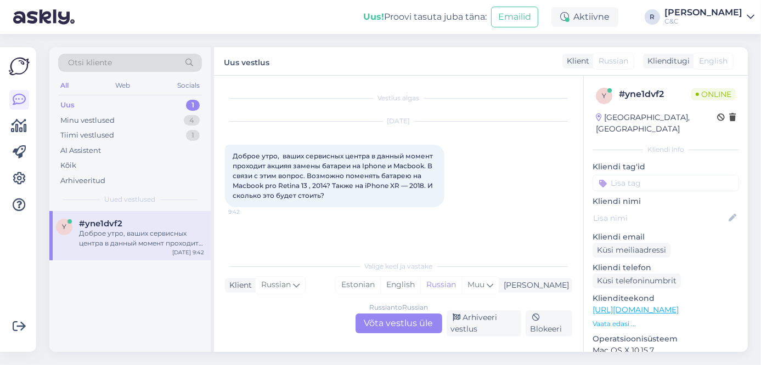
click at [388, 322] on div "Russian to Russian Võta vestlus üle" at bounding box center [398, 324] width 87 height 20
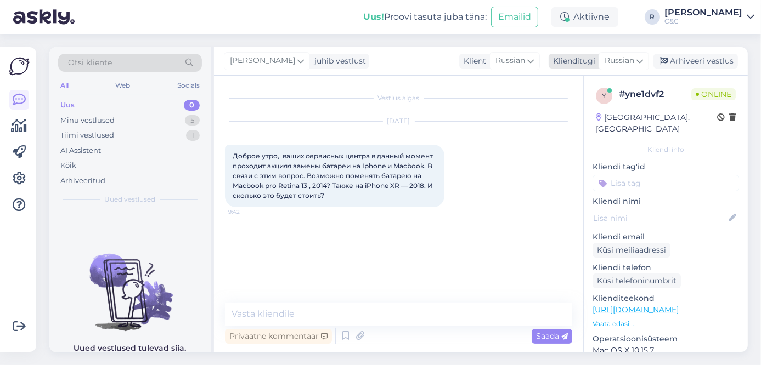
click at [618, 59] on span "Russian" at bounding box center [619, 61] width 30 height 12
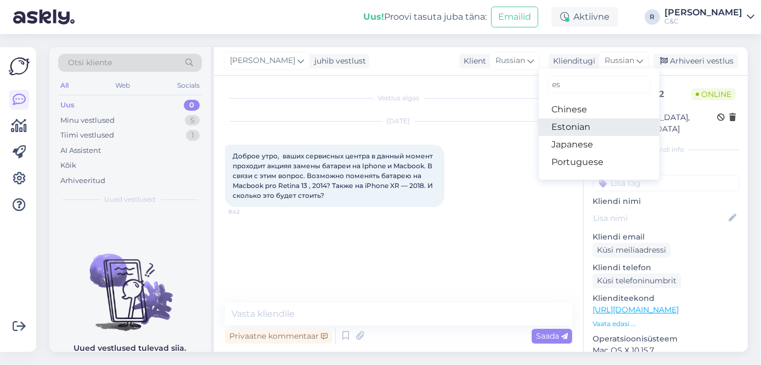
type input "es"
click at [581, 123] on link "Estonian" at bounding box center [599, 127] width 121 height 18
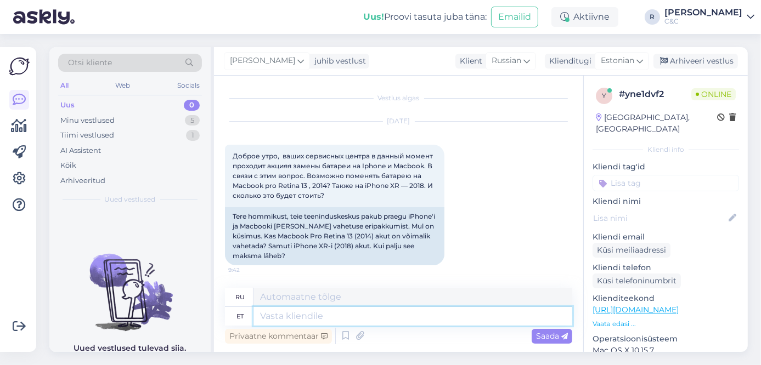
click at [341, 312] on textarea at bounding box center [412, 316] width 319 height 19
click at [336, 316] on textarea at bounding box center [412, 316] width 319 height 19
click at [161, 118] on div "Minu vestlused 5" at bounding box center [130, 120] width 144 height 15
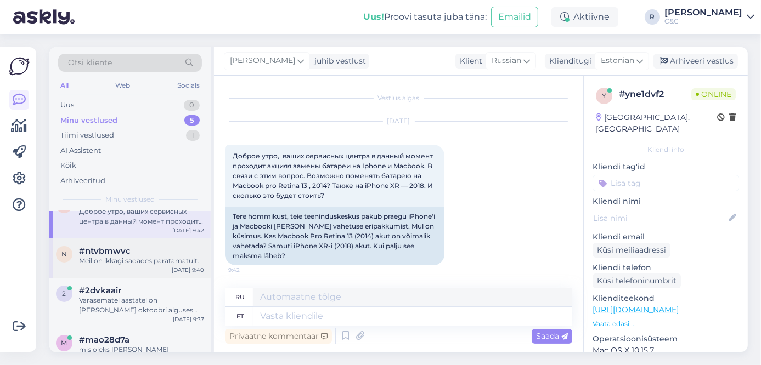
scroll to position [75, 0]
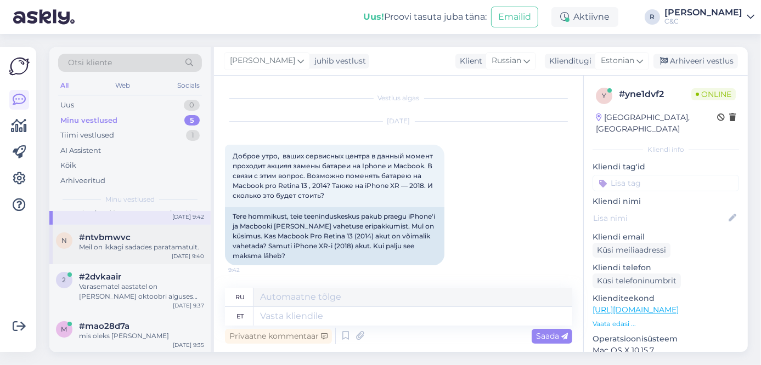
click at [126, 252] on div "n #ntvbmwvc Meil on ikkagi sadades paratamatult. [DATE] 9:40" at bounding box center [129, 244] width 161 height 39
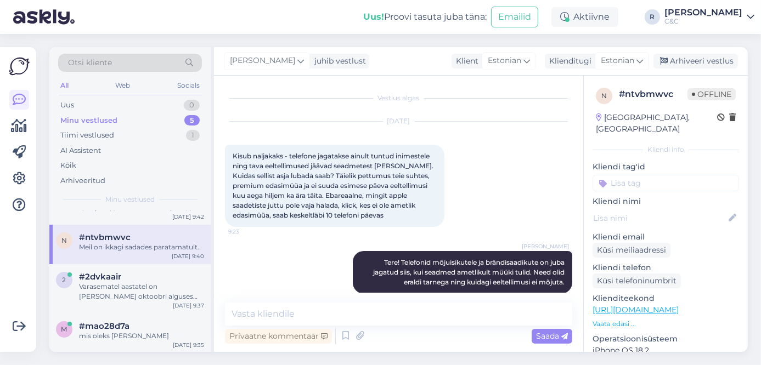
scroll to position [241, 0]
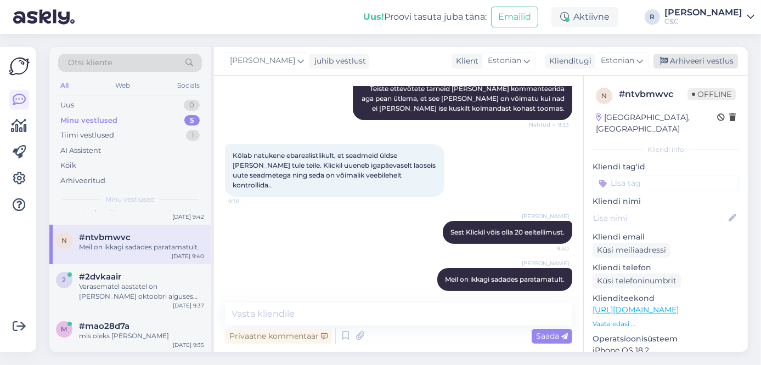
click at [673, 59] on div "Arhiveeri vestlus" at bounding box center [695, 61] width 84 height 15
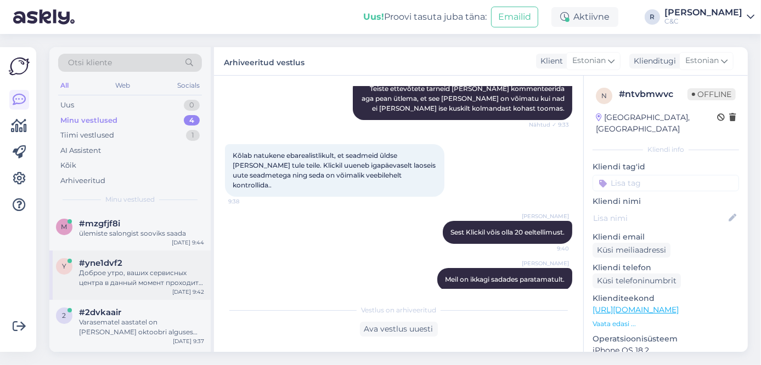
scroll to position [36, 0]
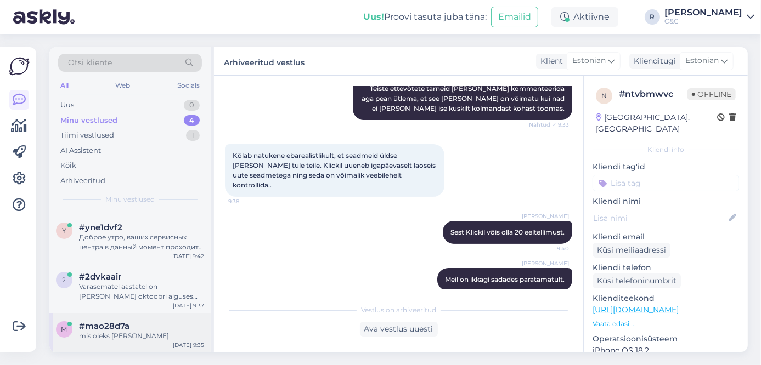
click at [126, 326] on span "#mao28d7a" at bounding box center [104, 326] width 50 height 10
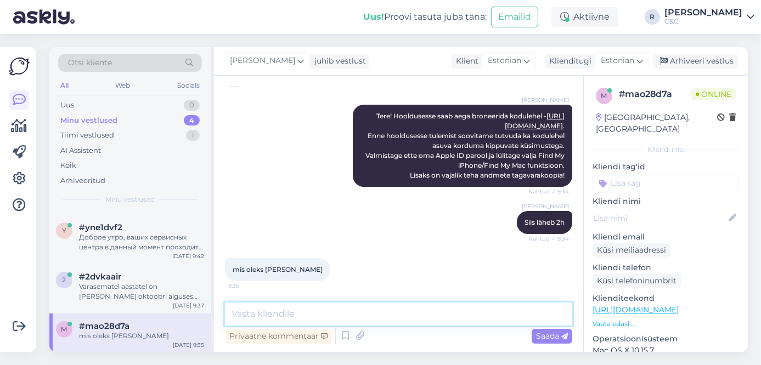
click at [301, 320] on textarea at bounding box center [398, 314] width 347 height 23
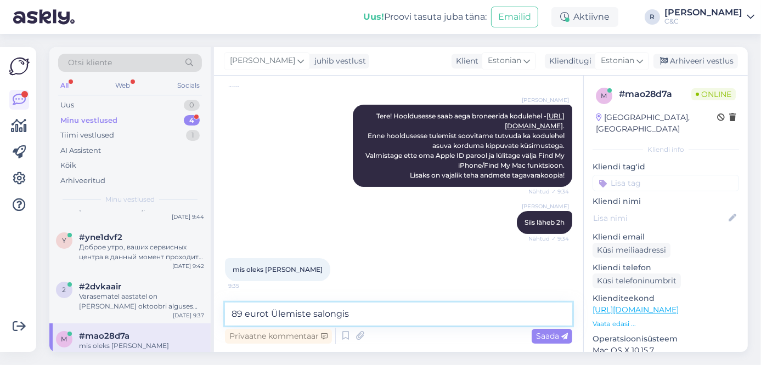
drag, startPoint x: 361, startPoint y: 309, endPoint x: 274, endPoint y: 310, distance: 87.8
click at [274, 310] on textarea "89 eurot Ülemiste salongis" at bounding box center [398, 314] width 347 height 23
type textarea "89 eurot"
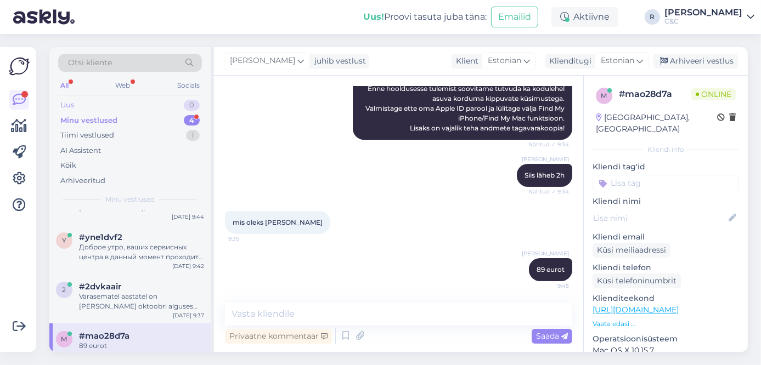
click at [151, 110] on div "Uus 0" at bounding box center [130, 105] width 144 height 15
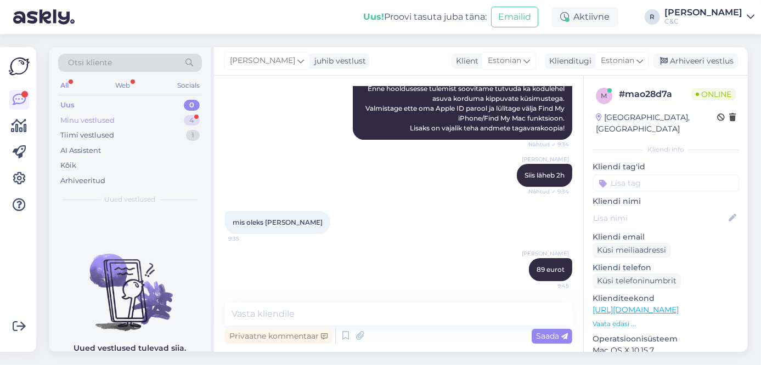
click at [151, 118] on div "Minu vestlused 4" at bounding box center [130, 120] width 144 height 15
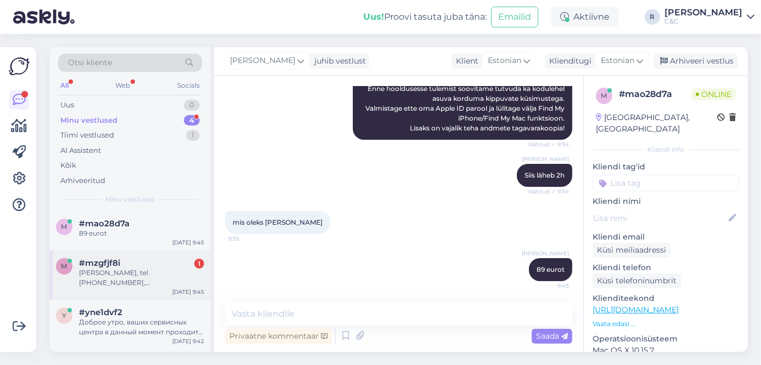
click at [112, 269] on div "[PERSON_NAME], tel [PHONE_NUMBER], [EMAIL_ADDRESS][DOMAIN_NAME]" at bounding box center [141, 278] width 125 height 20
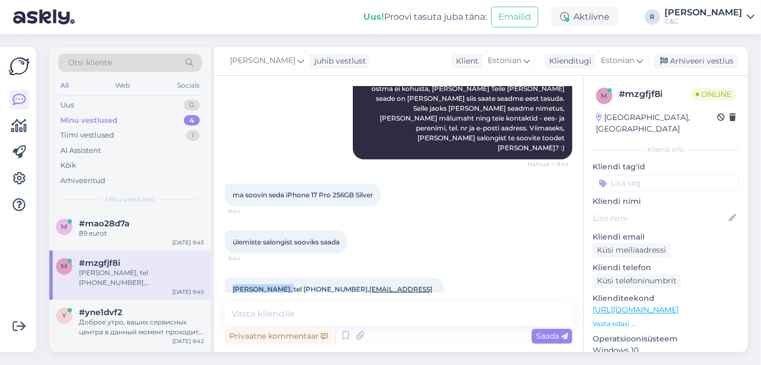
drag, startPoint x: 290, startPoint y: 268, endPoint x: 225, endPoint y: 265, distance: 64.2
click at [225, 278] on div "[PERSON_NAME], tel [PHONE_NUMBER], [EMAIL_ADDRESS][DOMAIN_NAME] 9:45" at bounding box center [334, 294] width 219 height 33
copy span "[PERSON_NAME]"
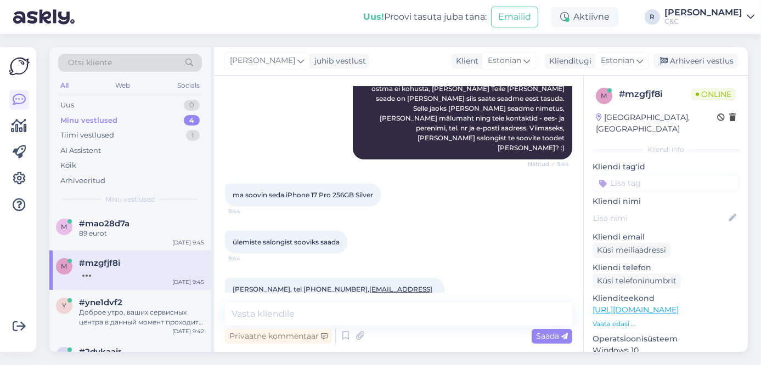
click at [319, 285] on span "[PERSON_NAME], tel [PHONE_NUMBER], [EMAIL_ADDRESS][DOMAIN_NAME]" at bounding box center [333, 294] width 200 height 18
copy span "53474133"
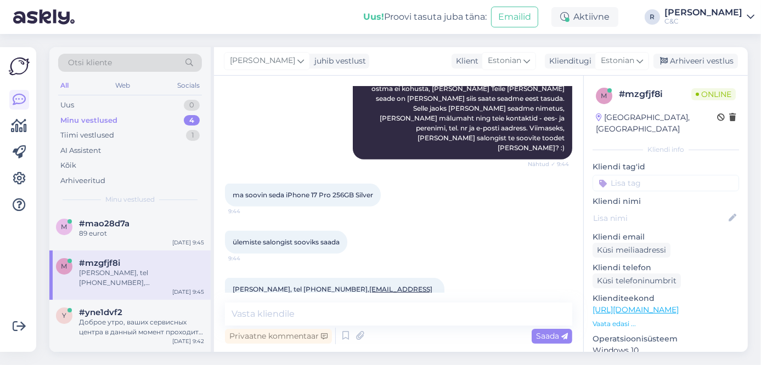
click at [448, 232] on div "ülemiste salongist sooviks saada 9:44" at bounding box center [398, 242] width 347 height 47
drag, startPoint x: 436, startPoint y: 269, endPoint x: 337, endPoint y: 276, distance: 99.5
click at [337, 278] on div "[PERSON_NAME], tel [PHONE_NUMBER], [EMAIL_ADDRESS][DOMAIN_NAME] 9:45" at bounding box center [334, 294] width 219 height 33
copy link "[EMAIL_ADDRESS][DOMAIN_NAME]"
drag, startPoint x: 285, startPoint y: 176, endPoint x: 377, endPoint y: 179, distance: 92.2
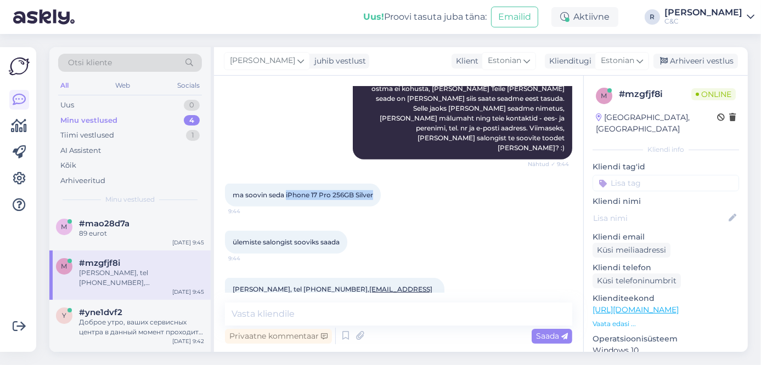
click at [378, 184] on div "ma soovin seda iPhone 17 Pro 256GB Silver 9:44" at bounding box center [303, 195] width 156 height 23
copy span "iPhone 17 Pro 256GB Silver"
click at [325, 316] on textarea at bounding box center [398, 314] width 347 height 23
type textarea "Info [PERSON_NAME], aitäh."
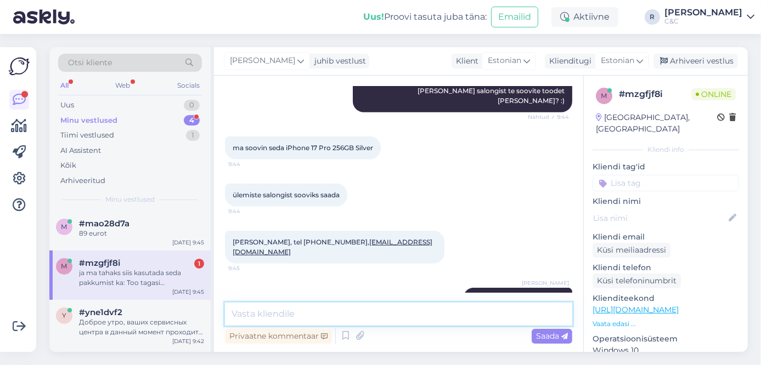
scroll to position [737, 0]
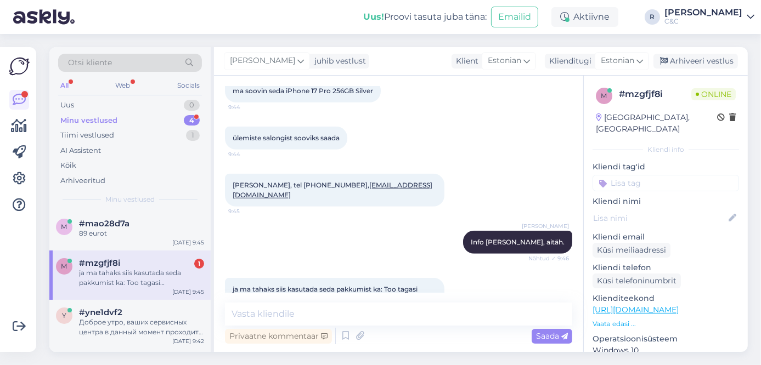
click at [642, 305] on link "[URL][DOMAIN_NAME]" at bounding box center [635, 310] width 86 height 10
click at [327, 307] on textarea at bounding box center [398, 314] width 347 height 23
click at [328, 313] on textarea at bounding box center [398, 314] width 347 height 23
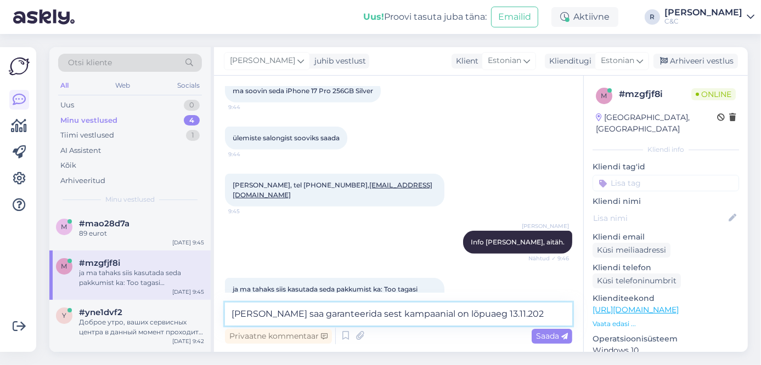
type textarea "[PERSON_NAME] saa garanteerida sest kampaanial on lõpuaeg [DATE]"
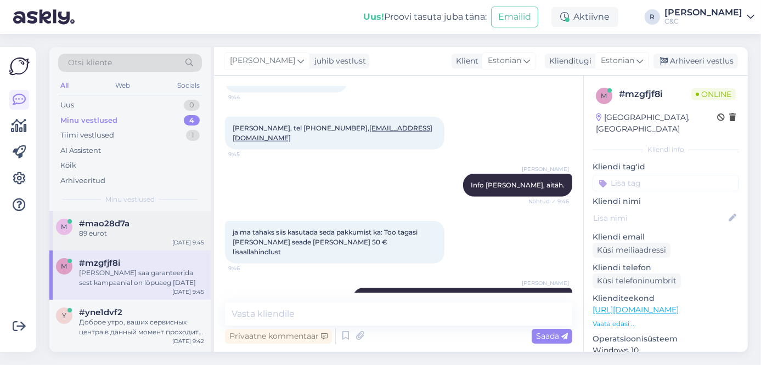
click at [138, 223] on div "#mao28d7a" at bounding box center [141, 224] width 125 height 10
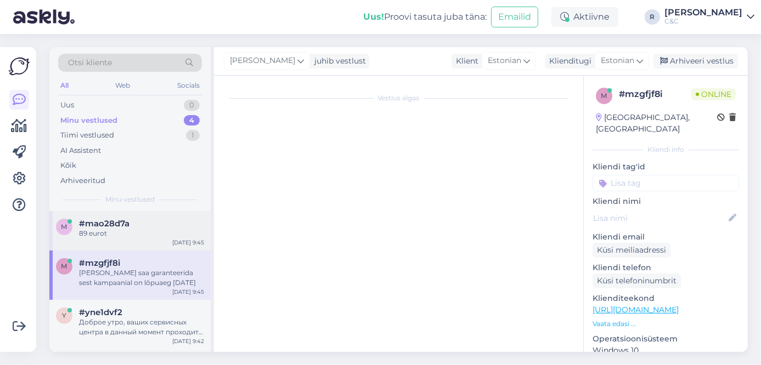
scroll to position [184, 0]
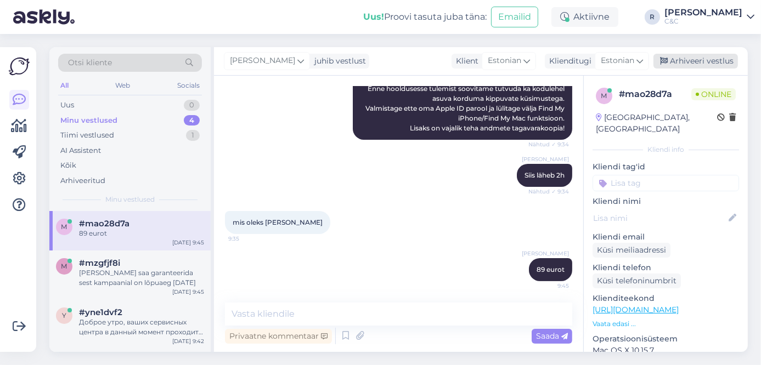
click at [685, 56] on div "Arhiveeri vestlus" at bounding box center [695, 61] width 84 height 15
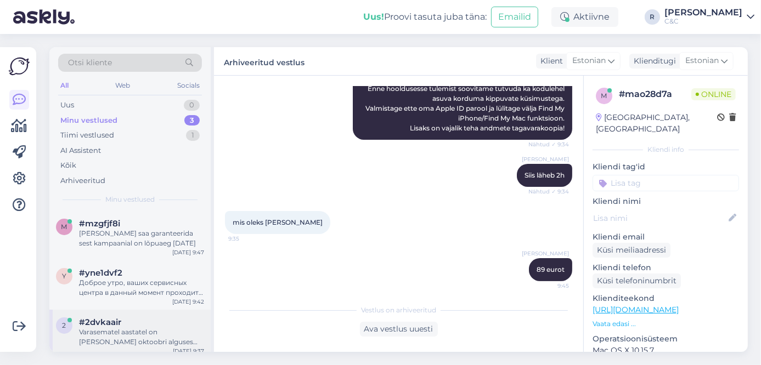
click at [151, 324] on div "#2dvkaair" at bounding box center [141, 323] width 125 height 10
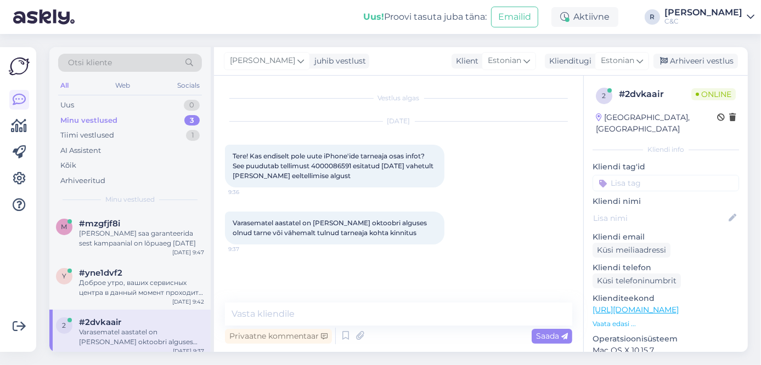
scroll to position [0, 0]
click at [337, 166] on span "Tere! Kas endiselt pole uute iPhone'ide tarneaja osas infot? See puudutab telli…" at bounding box center [334, 166] width 202 height 28
copy span "4000086591"
click at [325, 314] on textarea at bounding box center [398, 314] width 347 height 23
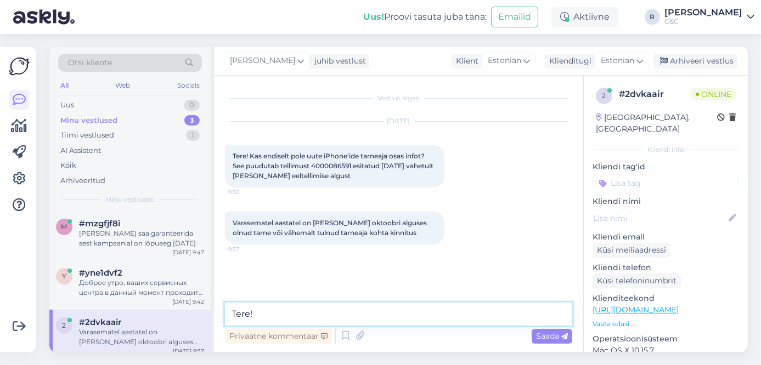
type textarea "Tere!"
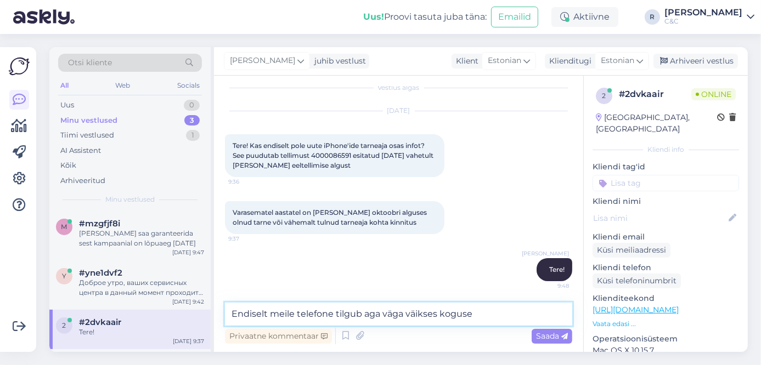
type textarea "Endiselt meile telefone tilgub aga väga väikses koguses"
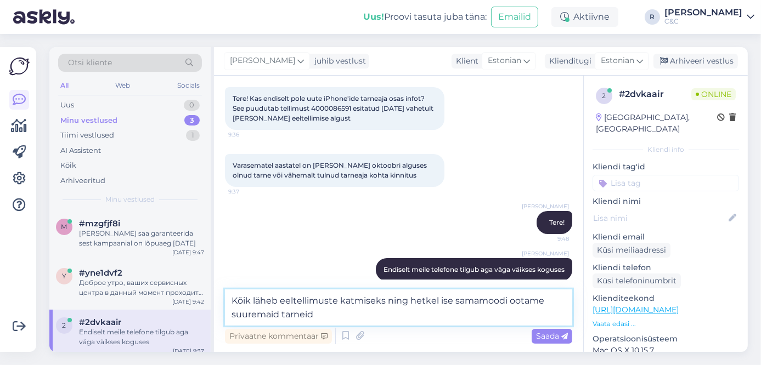
type textarea "Kõik läheb eeltellimuste katmiseks ning hetkel ise samamoodi ootame suuremaid t…"
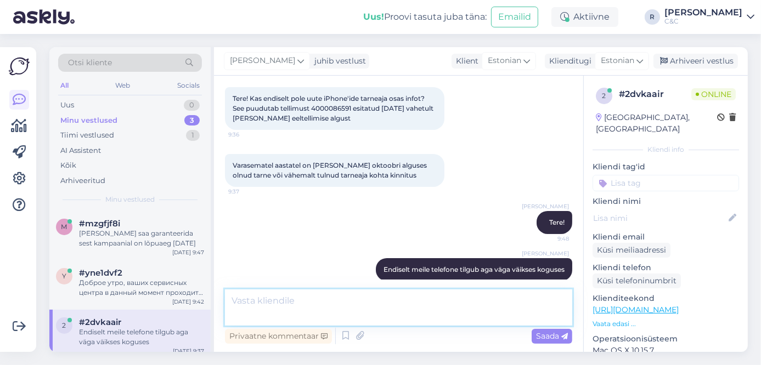
scroll to position [115, 0]
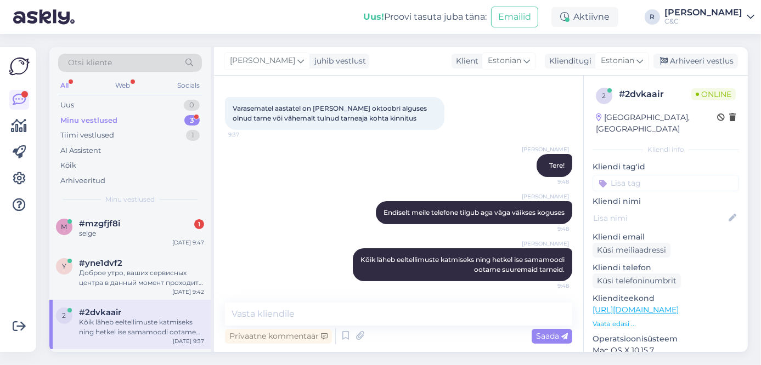
click at [176, 123] on div "Minu vestlused 3" at bounding box center [130, 120] width 144 height 15
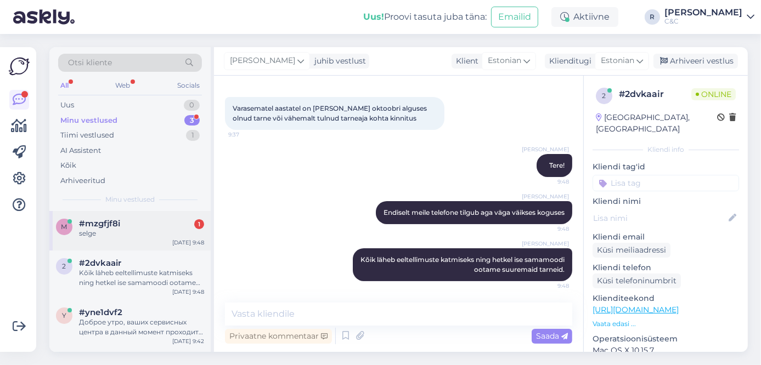
click at [162, 242] on div "m #mzgfjf8i 1 selge [DATE] 9:48" at bounding box center [129, 230] width 161 height 39
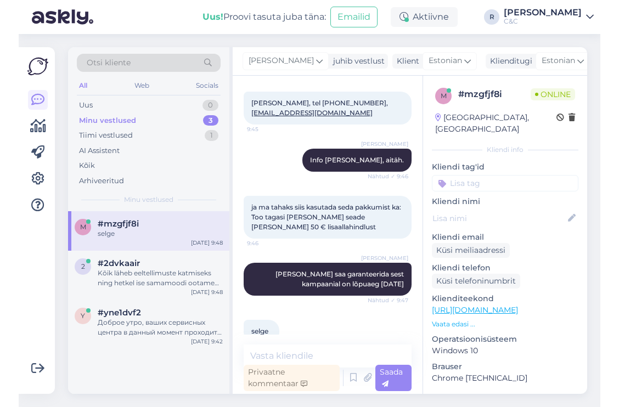
scroll to position [829, 0]
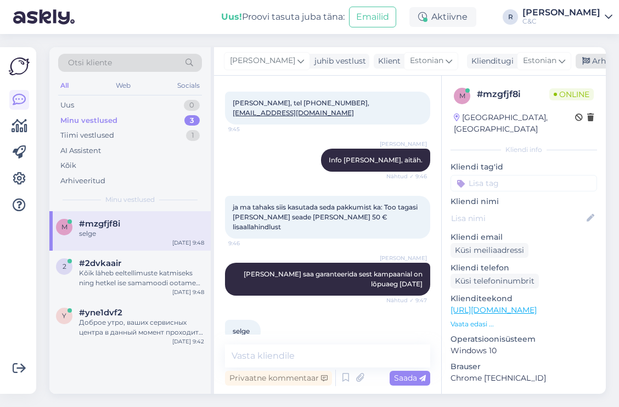
click at [575, 59] on div "Arhiveeri vestlus" at bounding box center [617, 61] width 84 height 15
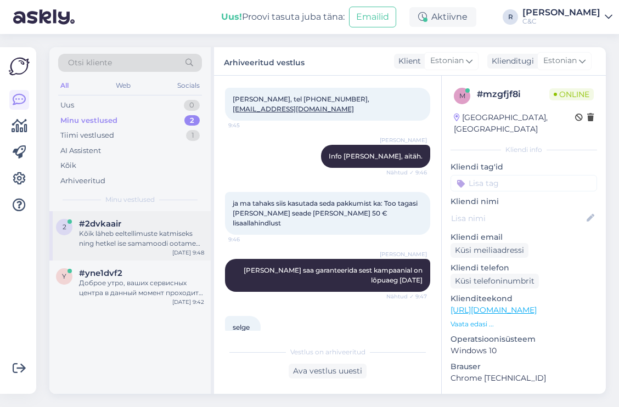
click at [118, 259] on div "2 #2dvkaair Kõik läheb eeltellimuste katmiseks ning hetkel ise samamoodi ootame…" at bounding box center [129, 235] width 161 height 49
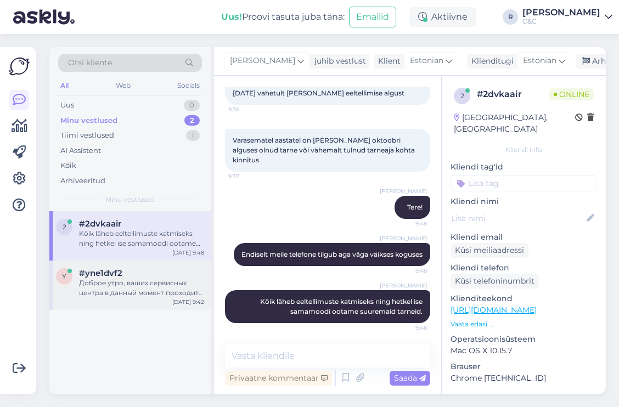
click at [140, 284] on div "Доброе утро, ваших сервисных центра в данный момент проходит акцияя замены бата…" at bounding box center [141, 288] width 125 height 20
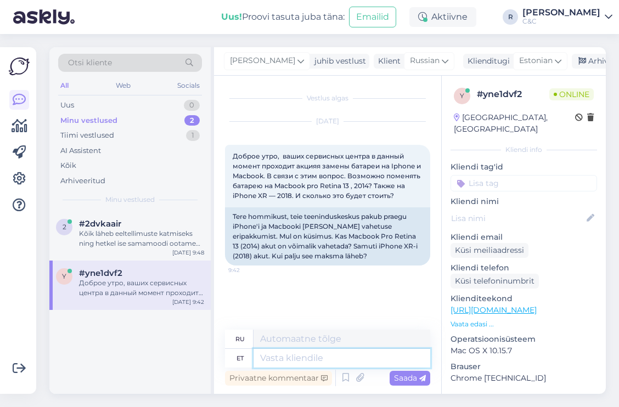
click at [314, 352] on textarea at bounding box center [341, 358] width 177 height 19
click at [489, 305] on link "[URL][DOMAIN_NAME]" at bounding box center [493, 310] width 86 height 10
click at [274, 351] on textarea at bounding box center [341, 358] width 177 height 19
type textarea "Tere!"
type textarea "Привет!"
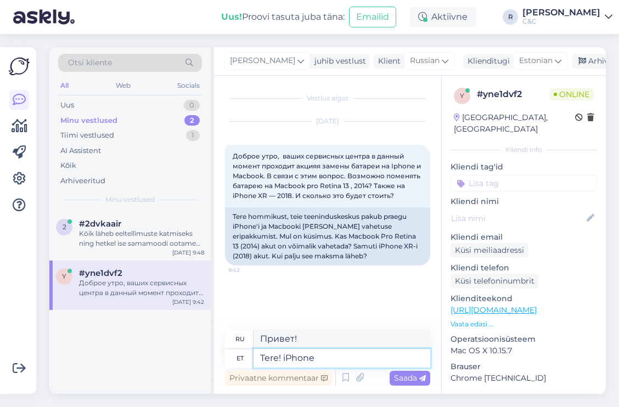
type textarea "Tere! iPhone X"
type textarea "Привет! iPhone"
type textarea "Tere! iPhone XR on v"
type textarea "Привет! iPhone XR"
type textarea "Tere! iPhone XR on võ"
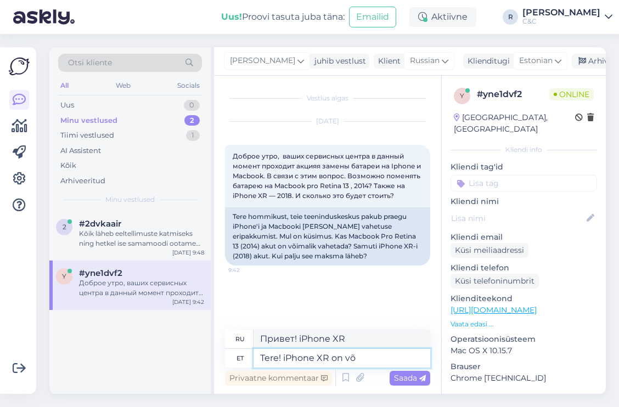
type textarea "Привет! iPhone XR — это"
type textarea "Tere! iPhone XR on võimalik j"
type textarea "Привет! iPhone XR возможен."
type textarea "Tere! iPhone XR on võimalik ja ma"
type textarea "Привет! iPhone XR возможен и"
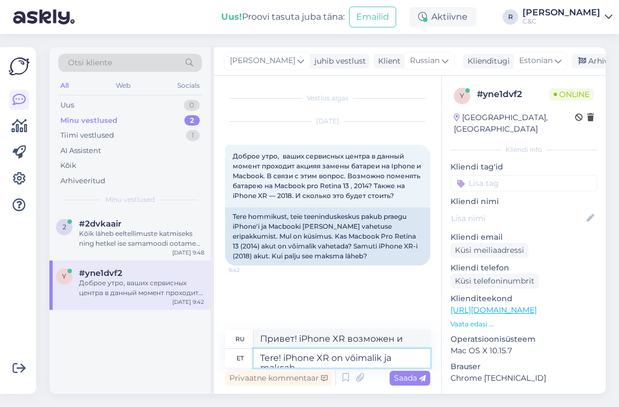
type textarea "Tere! iPhone XR on võimalik ja maksab"
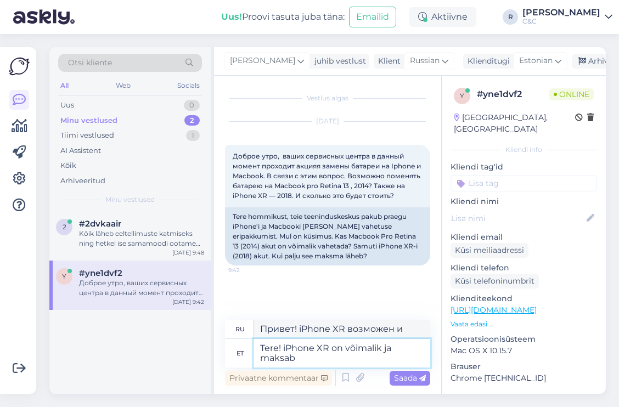
type textarea "Привет! iPhone XR возможен и стоит"
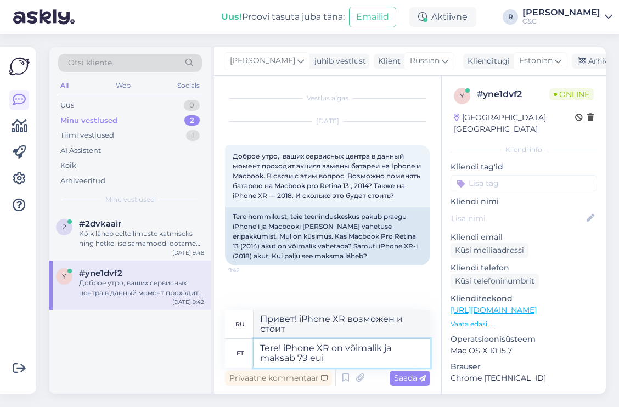
type textarea "Tere! iPhone XR on võimalik ja maksab 79 euir"
type textarea "Здравствуйте! iPhone XR доступен по цене 79."
type textarea "Tere! iPhone XR on võimalik ja maksab 79 eurot."
type textarea "Здравствуйте! iPhone XR доступен по цене 79 евро."
type textarea "Tere! iPhone XR on võimalik ja maksab 79 eurot. 2014 aa"
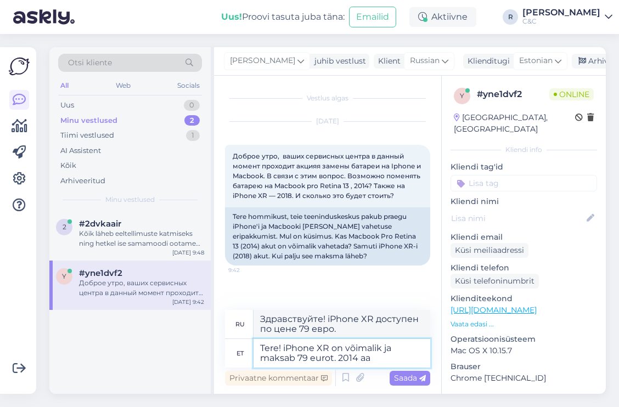
type textarea "Здравствуйте! iPhone XR доступен по цене 79 евро. 2014"
type textarea "Tere! iPhone XR on võimalik ja maksab 79 eurot. [DATE] aasta Ma"
type textarea "Здравствуйте! iPhone XR доступен по цене 79 евро. 2014 год."
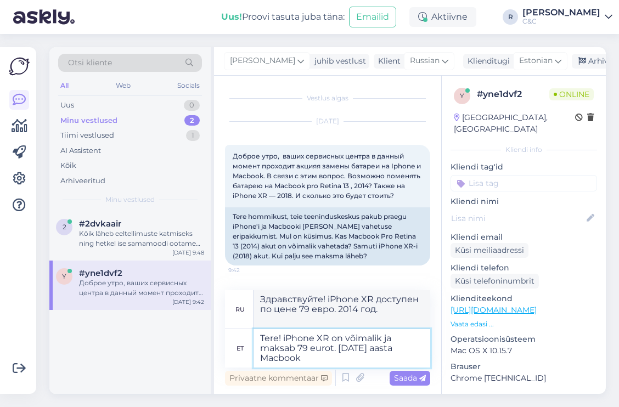
type textarea "Tere! iPhone XR on võimalik ja maksab 79 eurot. [DATE] aasta Macbook"
type textarea "Здравствуйте! iPhone XR доступен по цене 79 евро. Macbook 2014 года выпуска."
type textarea "Tere! iPhone XR on võimalik ja maksab 79 eurot. [DATE] aasta Macbook on"
type textarea "Здравствуйте! iPhone XR доступен по цене 79 евро. Macbook 2014 года выпуска —"
type textarea "Tere! iPhone XR on võimalik ja maksab 79 eurot. [DATE] aasta Macbook on paraku …"
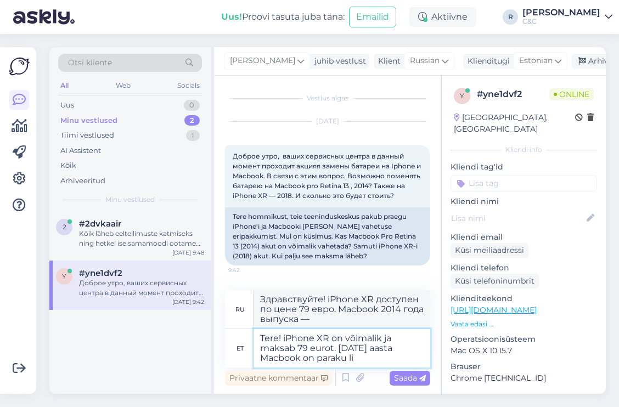
type textarea "Здравствуйте! iPhone XR доступен по цене 79 евро. К сожалению, MacBook 2014 год…"
type textarea "Tere! iPhone XR on võimalik ja maksab 79 eurot. [DATE] aasta Macbook on paraku …"
type textarea "Здравствуйте! iPhone XR доступен по цене 79 евро. К сожалению, MacBook 2014 год…"
type textarea "Tere! iPhone XR on võimalik ja maksab 79 eurot. [DATE] aasta Macbook on paraku …"
type textarea "Здравствуйте! iPhone XR доступен по цене 79 евро. К сожалению, MacBook 2014 год…"
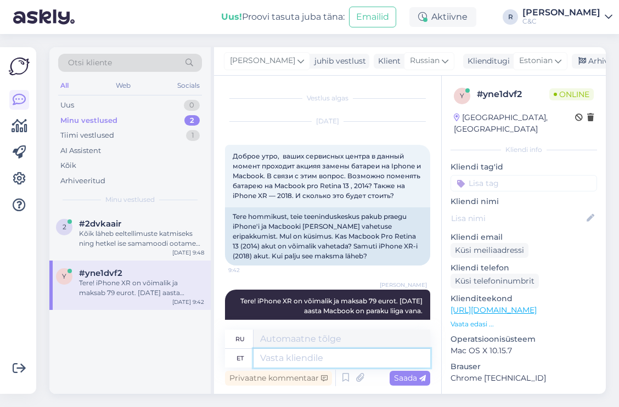
scroll to position [53, 0]
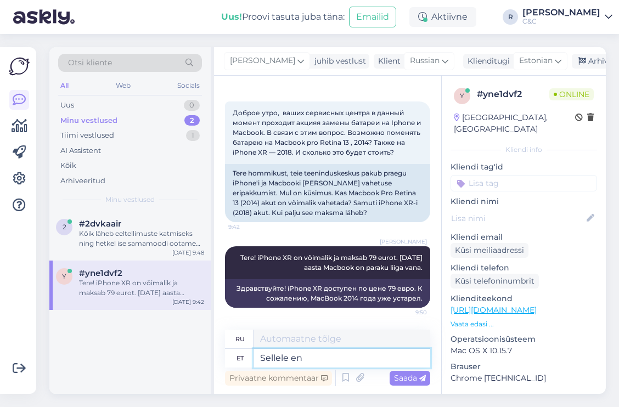
type textarea "Sellele ena"
type textarea "К этому"
type textarea "Sellele enam v"
type textarea "Подробнее об этом"
type textarea "Sellele enam varuosi me"
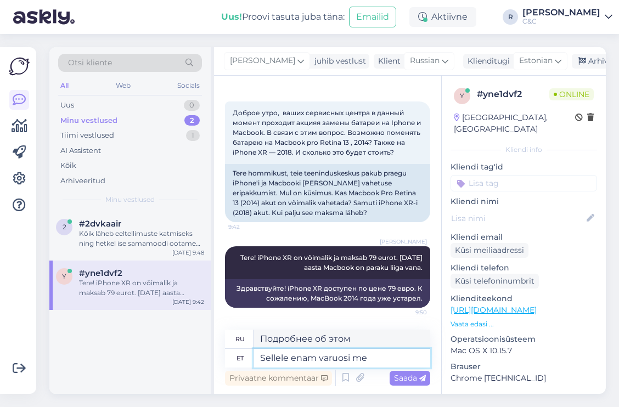
type textarea "Для этого больше нет запасных частей."
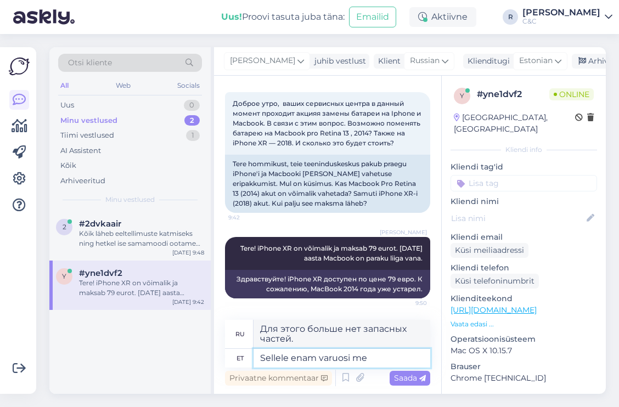
scroll to position [63, 0]
type textarea "Sellele enam varuosi me tel"
type textarea "У нас есть еще запасные части для этого."
type textarea "Sellele enam varuosi me tellida ei"
type textarea "Мы закажем для этого больше запасных частей."
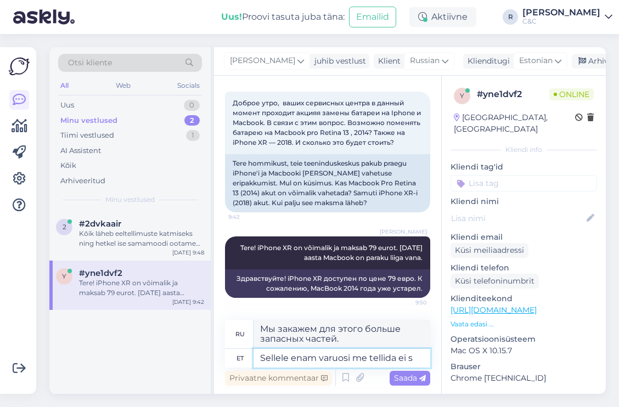
type textarea "Sellele enam varuosi me tellida ei sa"
type textarea "Мы больше не заказываем для этого запчасти."
type textarea "Sellele enam varuosi me tellida ei saa."
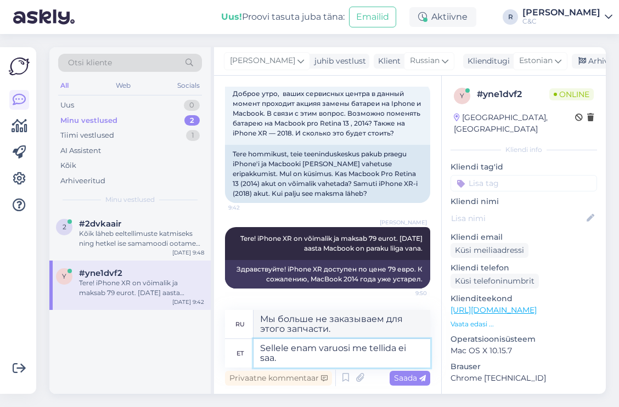
scroll to position [72, 0]
type textarea "Мы больше не можем заказывать для него запасные части."
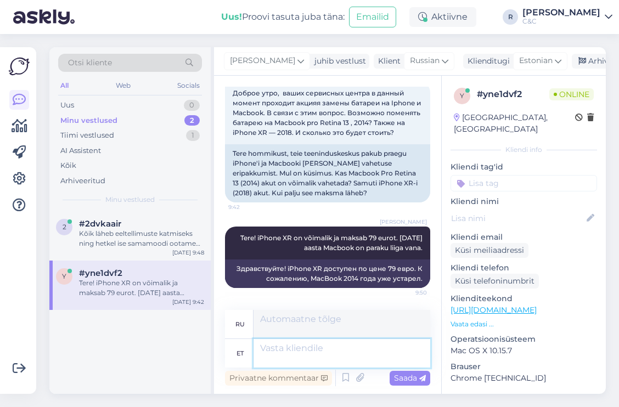
scroll to position [128, 0]
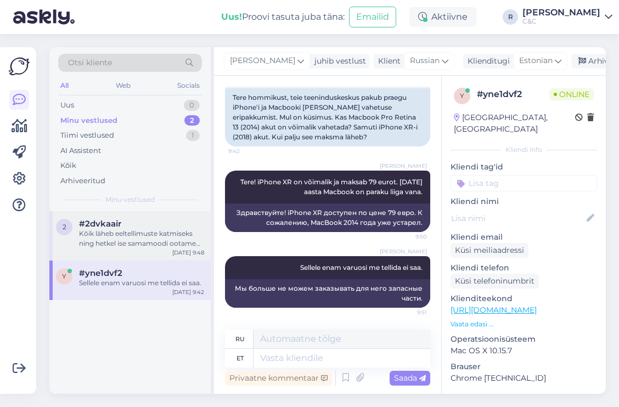
drag, startPoint x: 109, startPoint y: 228, endPoint x: 118, endPoint y: 224, distance: 10.4
click at [109, 228] on span "#2dvkaair" at bounding box center [100, 224] width 42 height 10
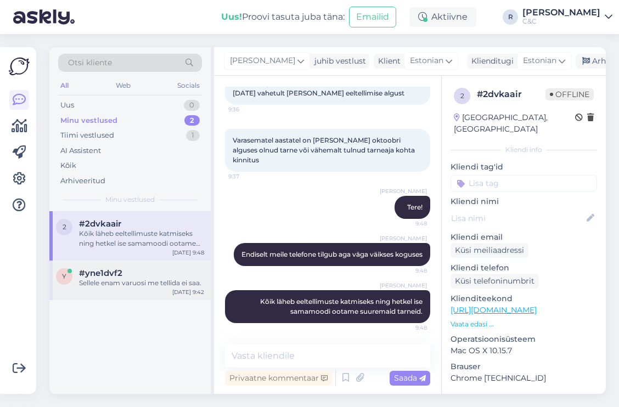
click at [141, 272] on div "#yne1dvf2" at bounding box center [141, 273] width 125 height 10
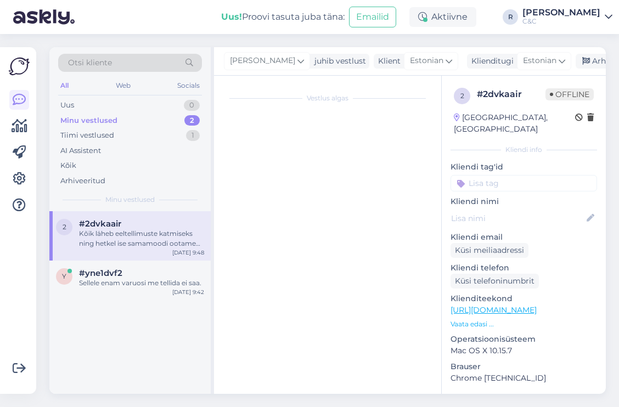
scroll to position [23, 0]
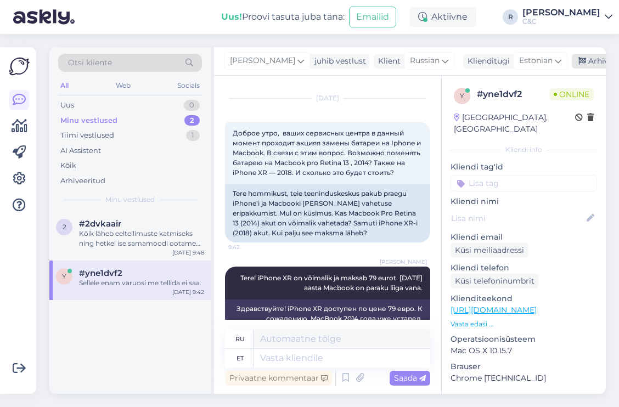
click at [572, 64] on div "Arhiveeri vestlus" at bounding box center [614, 61] width 84 height 15
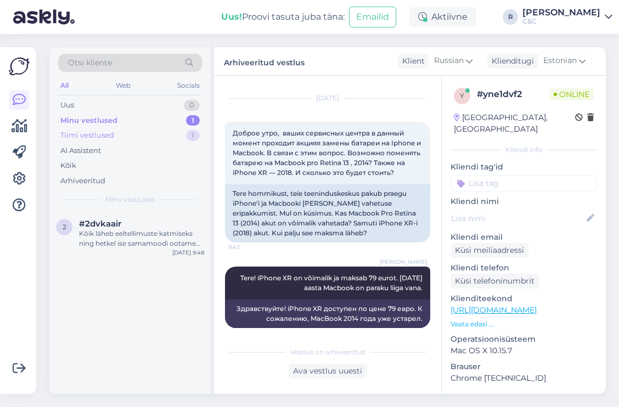
click at [169, 138] on div "Tiimi vestlused 1" at bounding box center [130, 135] width 144 height 15
click at [172, 122] on div "Minu vestlused 1" at bounding box center [130, 120] width 144 height 15
click at [160, 218] on div "2 #2dvkaair Kõik läheb eeltellimuste katmiseks ning hetkel ise samamoodi ootame…" at bounding box center [129, 235] width 161 height 49
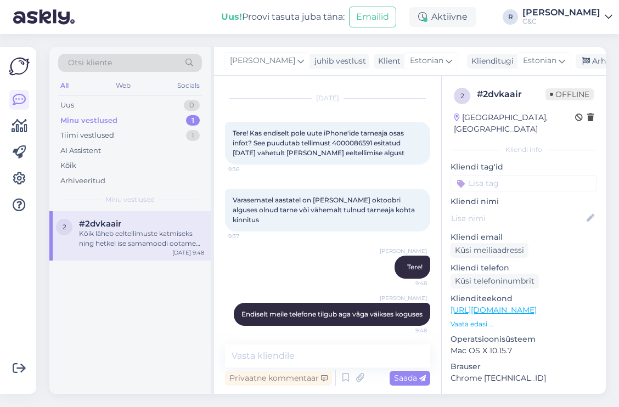
scroll to position [83, 0]
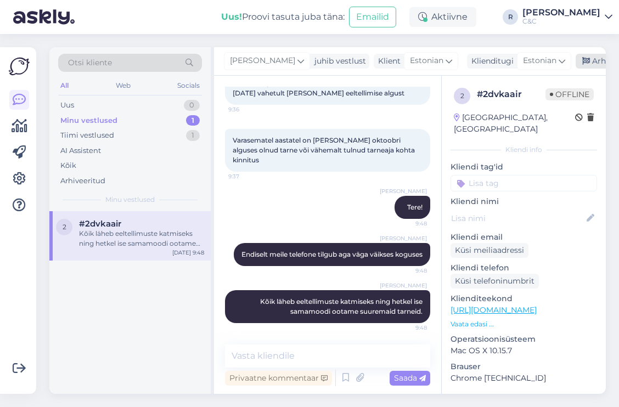
click at [575, 62] on div "Arhiveeri vestlus" at bounding box center [617, 61] width 84 height 15
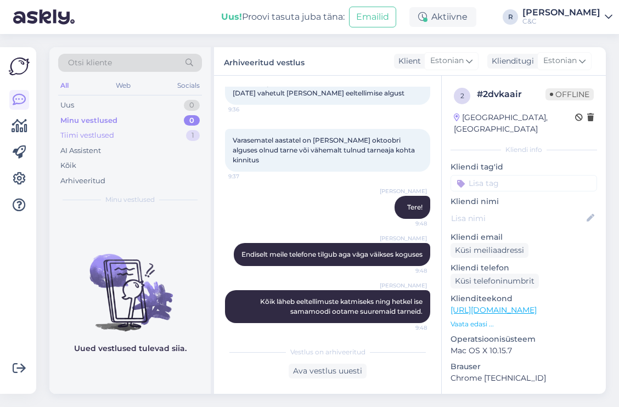
click at [170, 134] on div "Tiimi vestlused 1" at bounding box center [130, 135] width 144 height 15
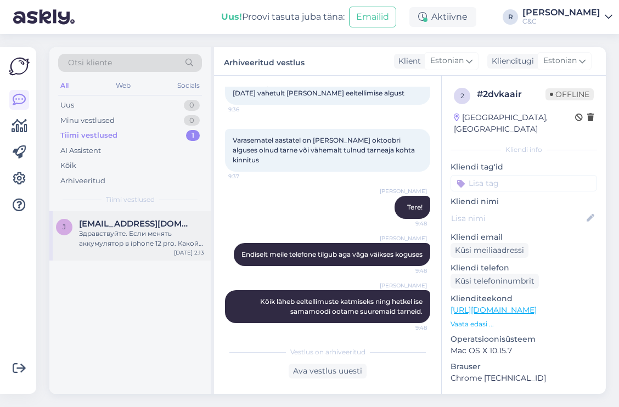
click at [142, 257] on div "J [EMAIL_ADDRESS][DOMAIN_NAME] Здравствуйте. Если менять аккумулятор в iphone 1…" at bounding box center [129, 235] width 161 height 49
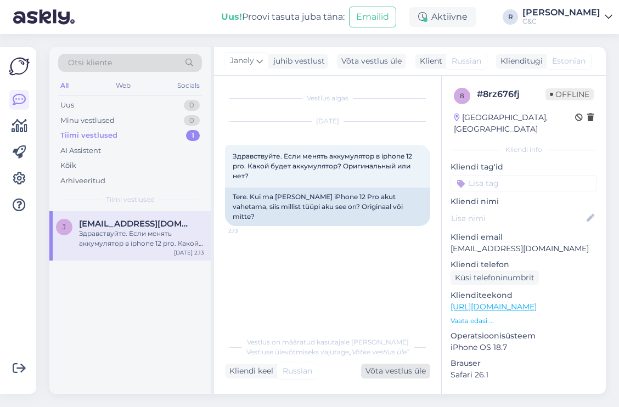
click at [385, 365] on div "Võta vestlus üle" at bounding box center [395, 371] width 69 height 15
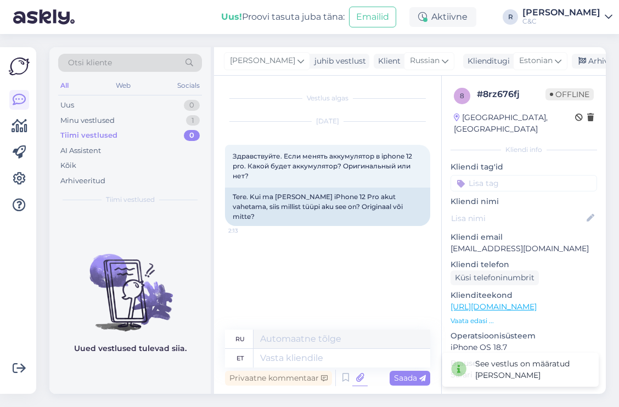
click at [365, 365] on icon at bounding box center [359, 378] width 15 height 16
click at [289, 363] on textarea at bounding box center [341, 358] width 177 height 19
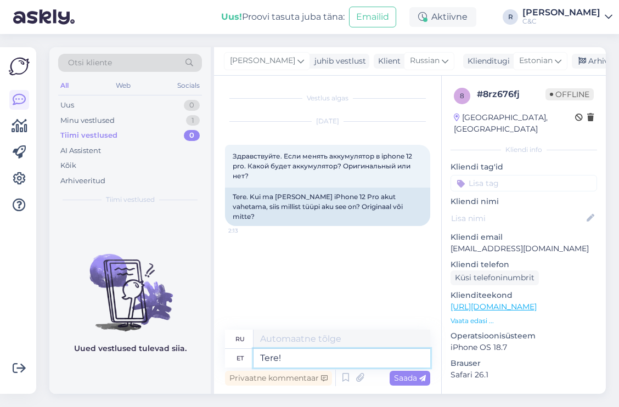
type textarea "Tere!"
type textarea "Привет!"
type textarea "Tere! Originaal ikk"
type textarea "Привет! Оригинал"
type textarea "Tere! Originaal ikka."
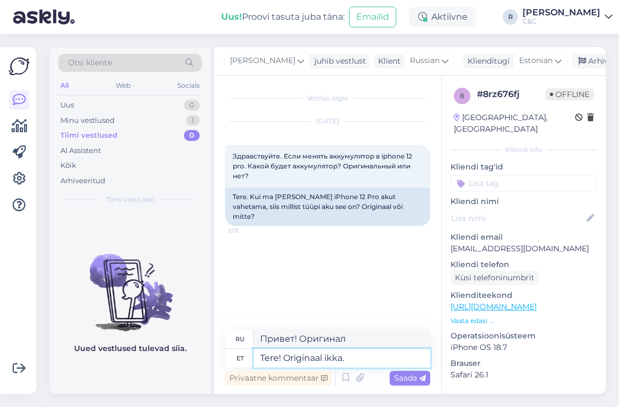
type textarea "Привет! Всё ещё оригинально."
type textarea "Tere! Originaal ikka. [GEOGRAPHIC_DATA]"
type textarea "Привет! Всё ещё оригинал. Мы предлагаем"
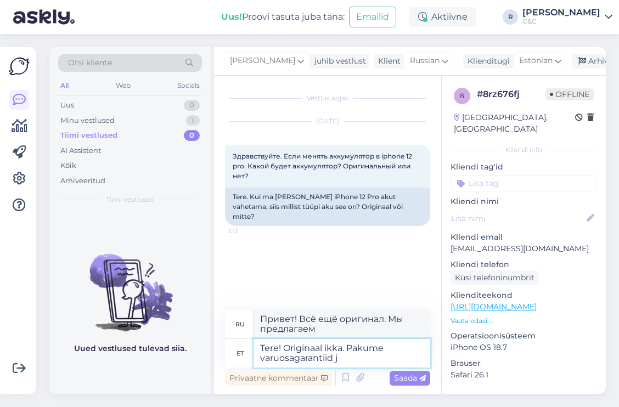
type textarea "Tere! Originaal ikka. Pakume varuosagarantiid ja"
type textarea "Здравствуйте! Всё ещё оригинальный. Предоставляем гарантию на запчасти."
type textarea "Tere! Originaal ikka. Pakume varuosagarantiid ja"
type textarea "Здравствуйте! Всё ещё оригинальный. Мы предлагаем гарантию на запчасти и"
type textarea "Tere! Originaal ikka. Pakume varuosagarantiid ja hetkel ü"
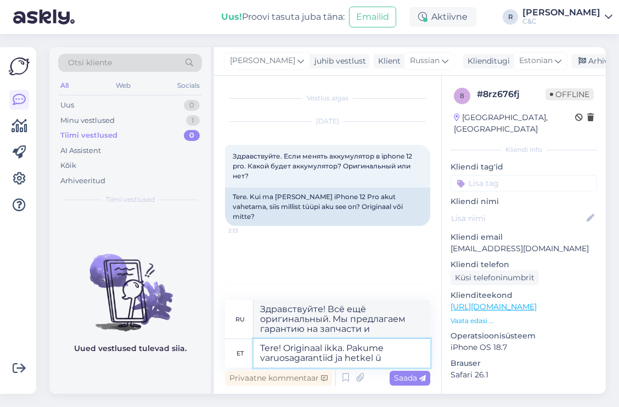
type textarea "Здравствуйте! Всё ещё оригинальный. Мы предоставляем гарантию на запасные части…"
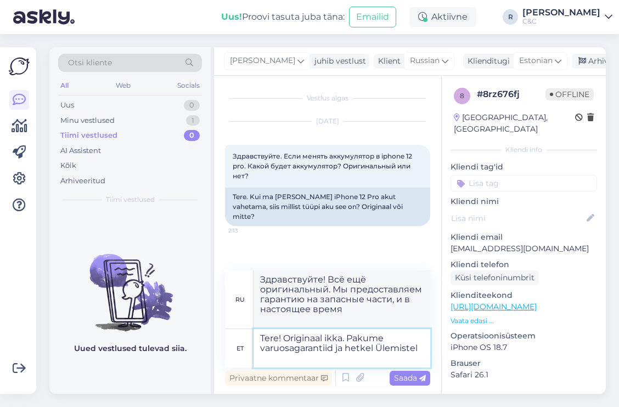
type textarea "Tere! Originaal ikka. Pakume varuosagarantiid ja hetkel Ülemistel"
type textarea "Здравствуйте! Всё ещё оригинальный. Мы предлагаем гарантию на запчасти и сейчас…"
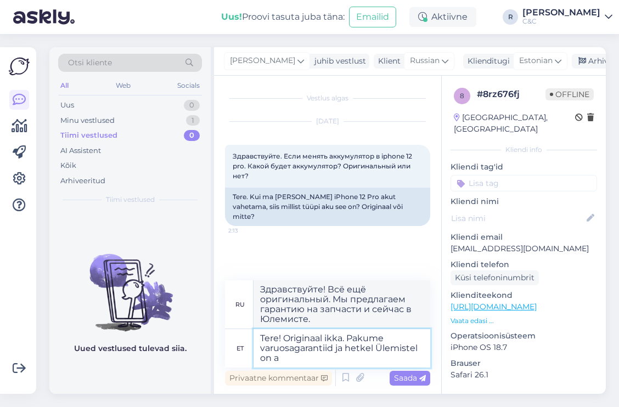
type textarea "Tere! Originaal ikka. Pakume varuosagarantiid ja hetkel Ülemistel on ak"
type textarea "Здравствуйте! Всё ещё оригинальный. Мы предоставляем гарантию на запасные части…"
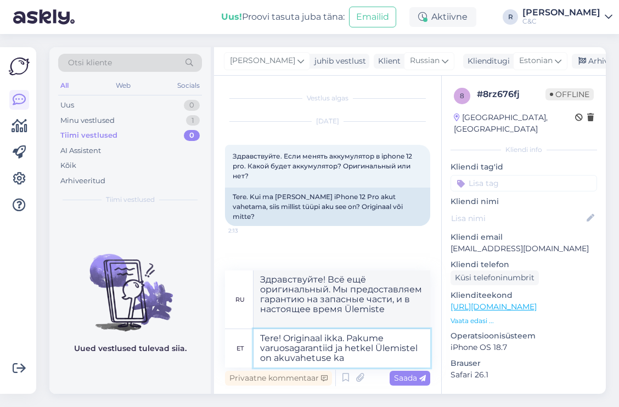
type textarea "Tere! Originaal ikka. Pakume varuosagarantiid ja hetkel Ülemistel on akuvahetus…"
type textarea "Здравствуйте! Всё ещё оригинальный. Мы предоставляем гарантию на запасные части…"
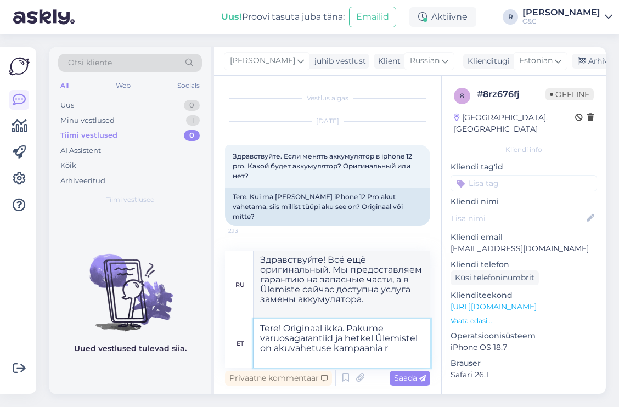
type textarea "Tere! Originaal ikka. Pakume varuosagarantiid ja hetkel Ülemistel on akuvahetus…"
type textarea "Здравствуйте! Всё ещё оригинальный. Мы предоставляем гарантию на запасные части…"
type textarea "Tere! Originaal ikka. Pakume varuosagarantiid ja hetkel Ülemistel on akuvahetus…"
type textarea "Здравствуйте! Всё ещё оригинальный. Мы предоставляем гарантию на запасные части…"
type textarea "Tere! Originaal ikka. Pakume varuosagarantiid ja hetkel Ülemistel on akuvahetus…"
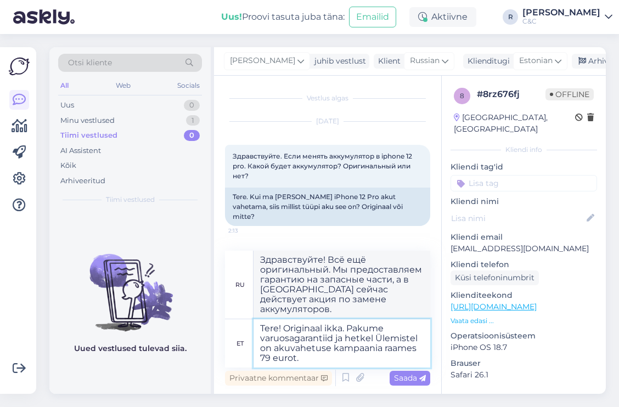
type textarea "Здравствуйте! Всё ещё оригинальный. Мы предоставляем гарантию на запасные части…"
type textarea "Tere! Originaal ikka. Pakume varuosagarantiid ja hetkel Ülemistel on akuvahetus…"
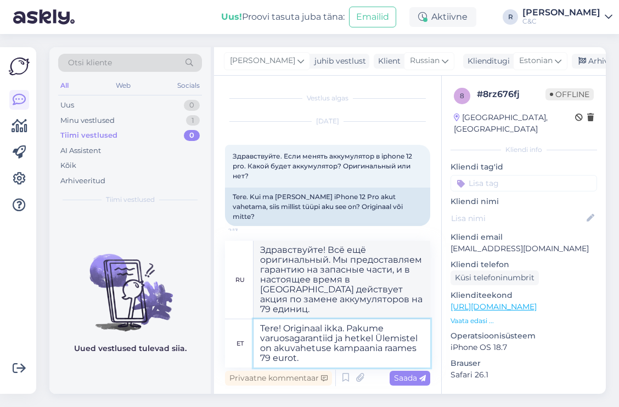
type textarea "Здравствуйте! Всё ещё оригинальный. Мы предоставляем гарантию на запасные части…"
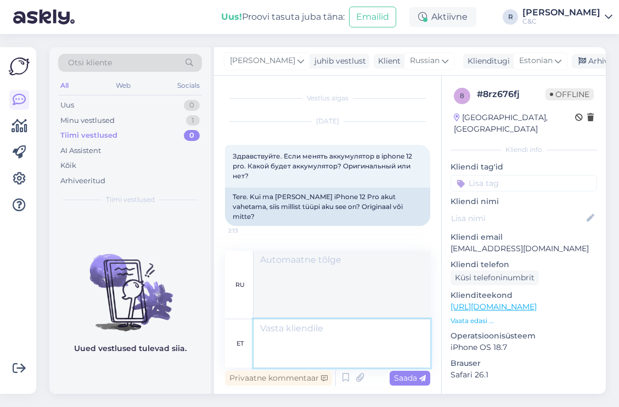
scroll to position [23, 0]
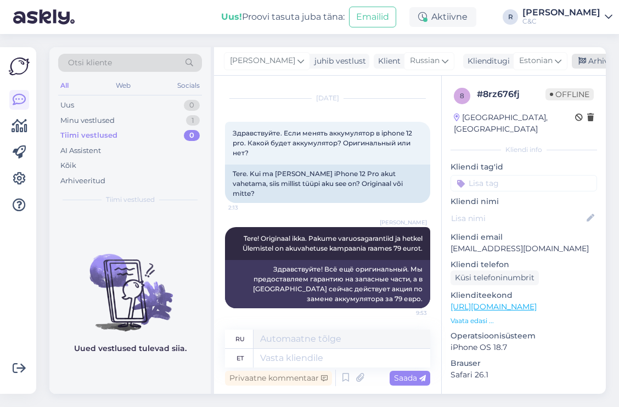
click at [572, 62] on div "Arhiveeri vestlus" at bounding box center [614, 61] width 84 height 15
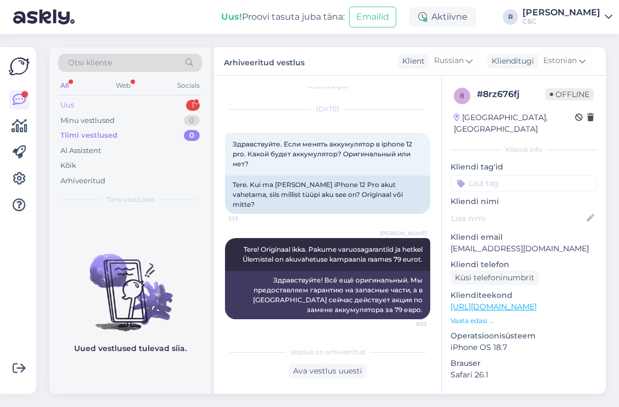
click at [180, 105] on div "Uus 1" at bounding box center [130, 105] width 144 height 15
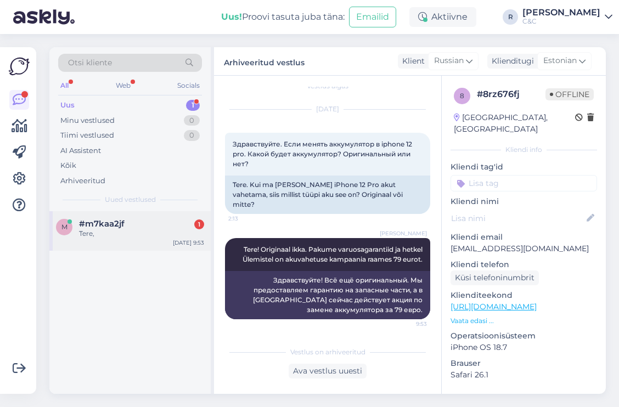
click at [141, 226] on div "#m7kaa2jf 1" at bounding box center [141, 224] width 125 height 10
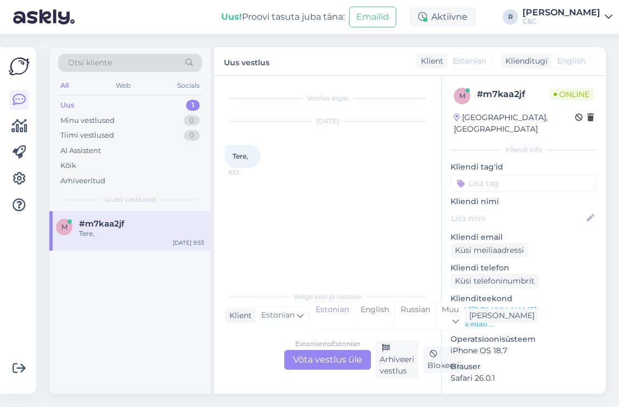
click at [333, 358] on div "Estonian to Estonian Võta vestlus üle" at bounding box center [327, 360] width 87 height 20
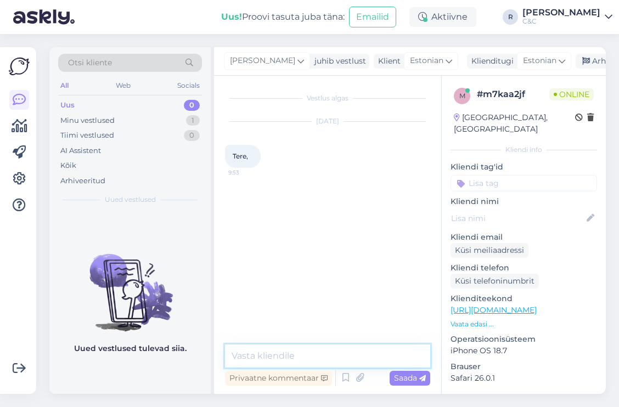
click at [330, 354] on textarea at bounding box center [327, 355] width 205 height 23
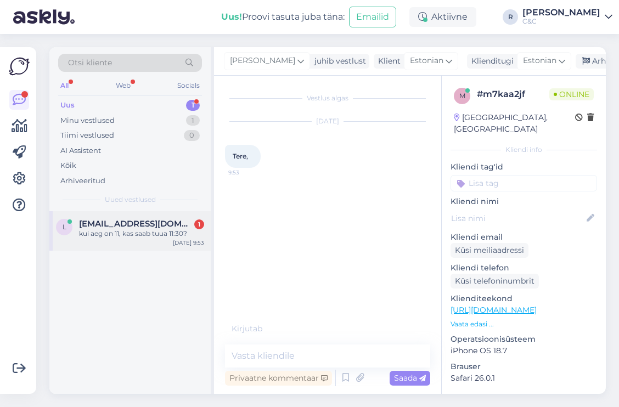
click at [171, 235] on div "kui aeg on 11, kas saab tuua 11:30?" at bounding box center [141, 234] width 125 height 10
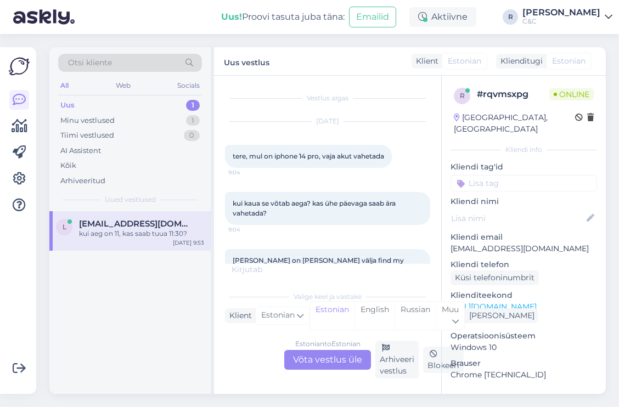
scroll to position [191, 0]
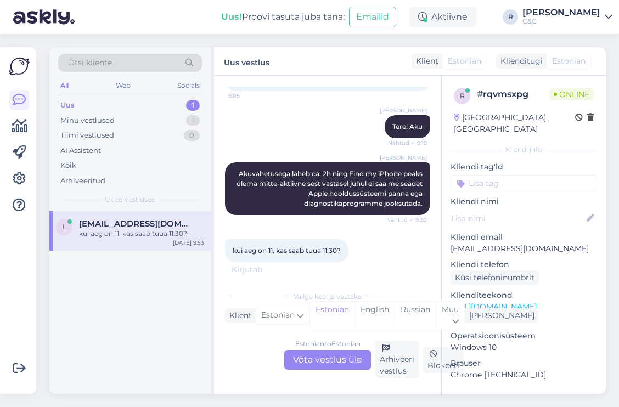
click at [323, 363] on div "Estonian to Estonian Võta vestlus üle" at bounding box center [327, 360] width 87 height 20
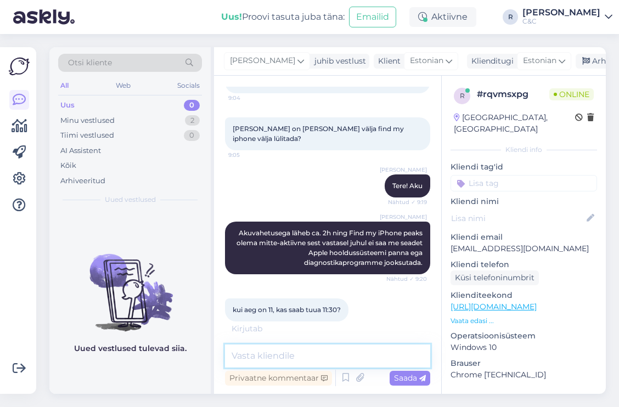
click at [309, 360] on textarea at bounding box center [327, 355] width 205 height 23
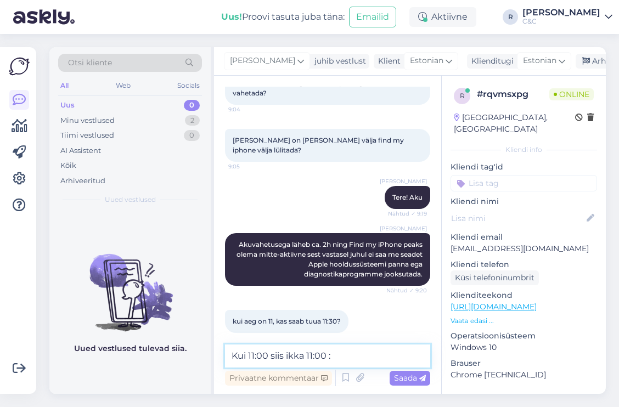
type textarea "Kui 11:00 siis ikka 11:00 :)"
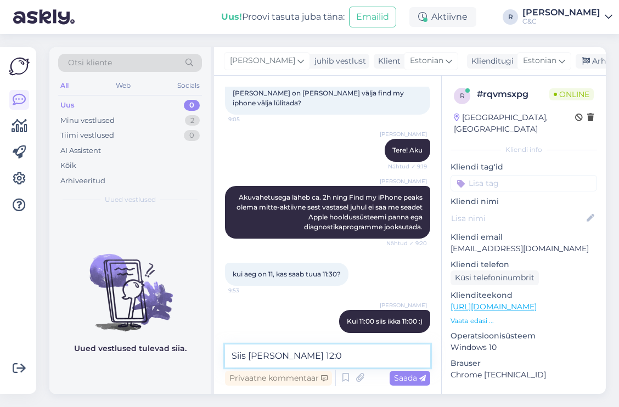
type textarea "Siis [PERSON_NAME] 12:00"
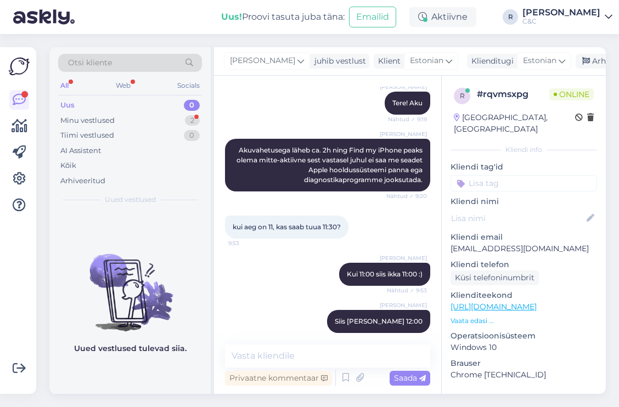
scroll to position [0, 0]
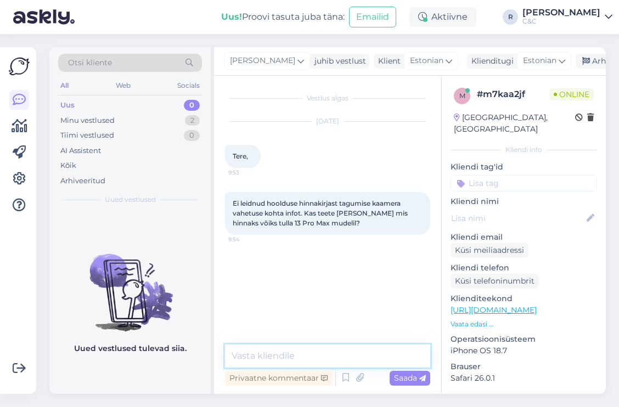
click at [325, 360] on textarea at bounding box center [327, 355] width 205 height 23
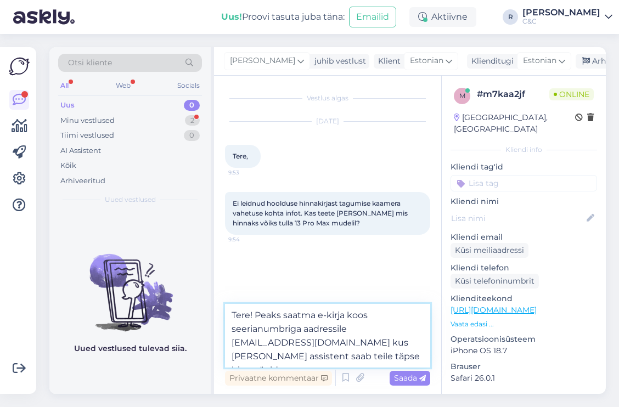
type textarea "Tere! Peaks saatma e-kirja koos seerianumbriga aadressile [EMAIL_ADDRESS][DOMAI…"
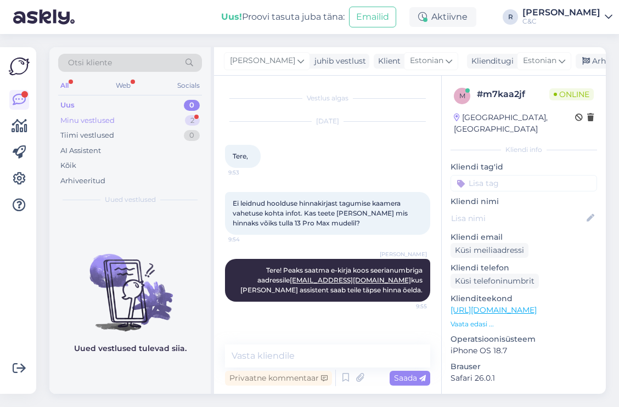
click at [183, 121] on div "Minu vestlused 2" at bounding box center [130, 120] width 144 height 15
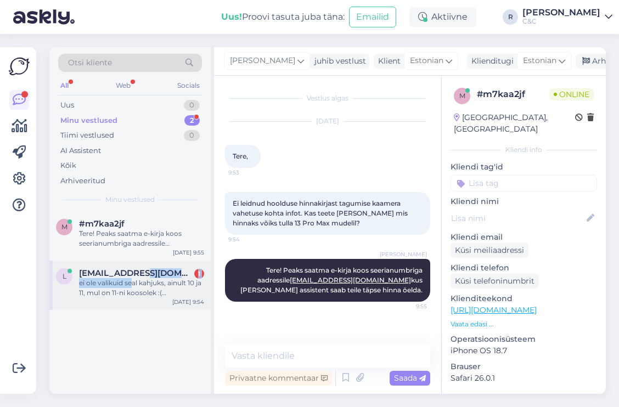
click at [133, 279] on div "[EMAIL_ADDRESS][DOMAIN_NAME] 1 ei ole valikuid seal kahjuks, ainult 10 ja 11, m…" at bounding box center [141, 283] width 125 height 30
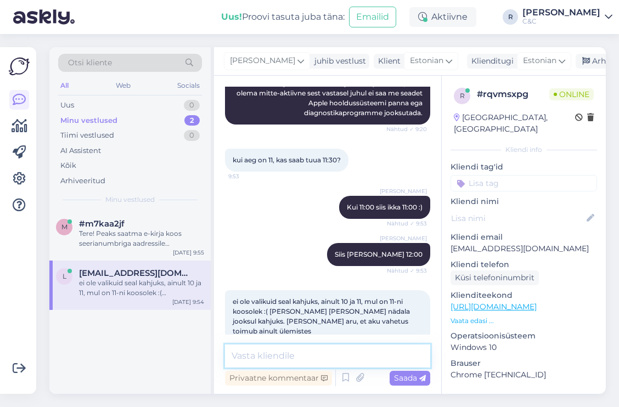
click at [319, 347] on textarea at bounding box center [327, 355] width 205 height 23
click at [302, 360] on textarea at bounding box center [327, 355] width 205 height 23
click at [303, 359] on textarea at bounding box center [327, 355] width 205 height 23
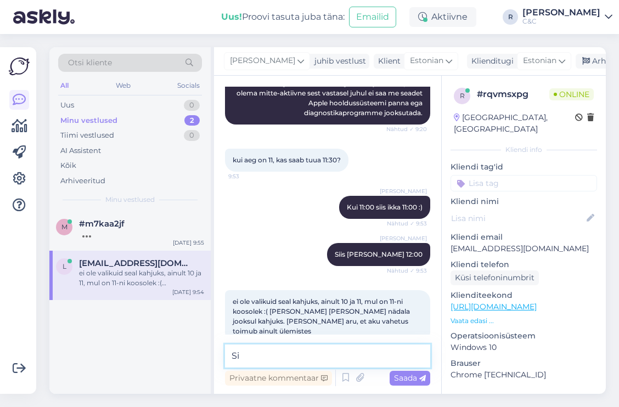
type textarea "S"
type textarea "Siis on nii."
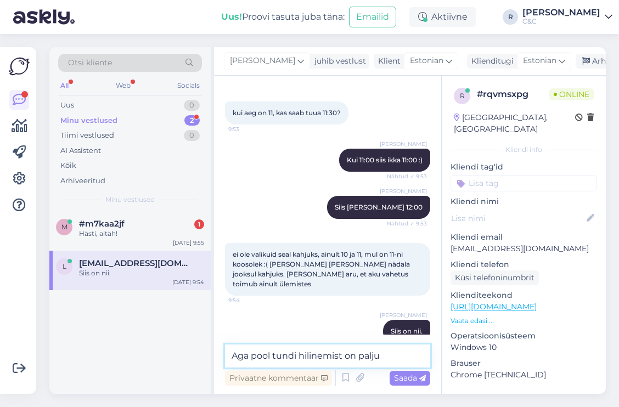
type textarea "Aga pool tundi hilinemist on palju."
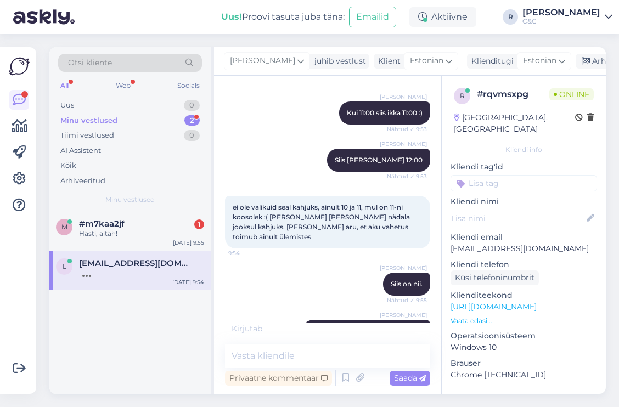
scroll to position [423, 0]
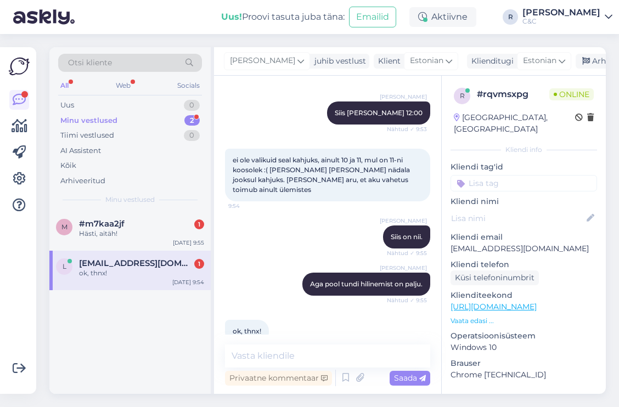
click at [333, 238] on div "[PERSON_NAME] on nii. Nähtud ✓ 9:55" at bounding box center [327, 236] width 205 height 47
click at [157, 232] on div "Hästi, aitäh!" at bounding box center [141, 234] width 125 height 10
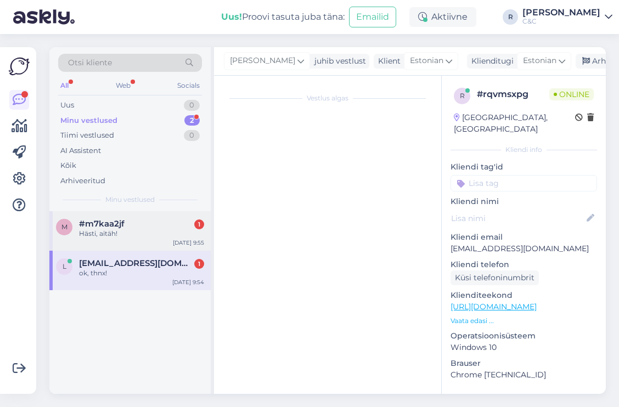
scroll to position [26, 0]
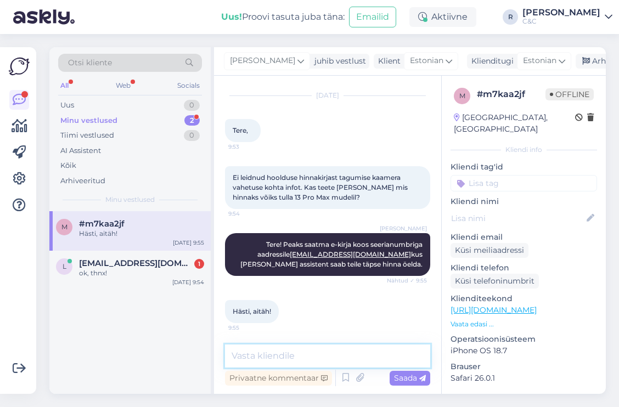
click at [289, 354] on textarea at bounding box center [327, 355] width 205 height 23
click at [392, 129] on div "[DATE] Tere, 9:53" at bounding box center [327, 119] width 205 height 70
click at [165, 120] on div "Minu vestlused 2" at bounding box center [130, 120] width 144 height 15
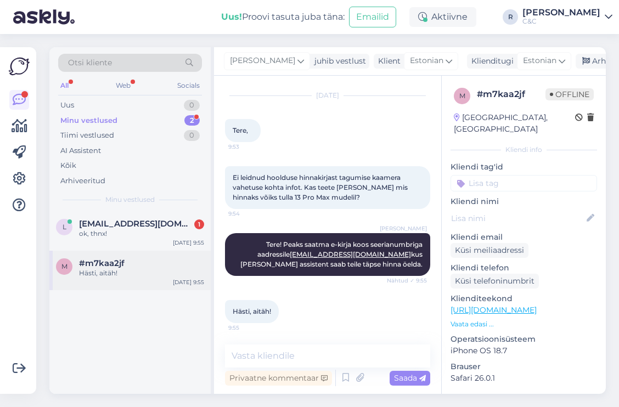
click at [146, 268] on div "Hästi, aitäh!" at bounding box center [141, 273] width 125 height 10
click at [152, 230] on div "ok, thnx!" at bounding box center [141, 234] width 125 height 10
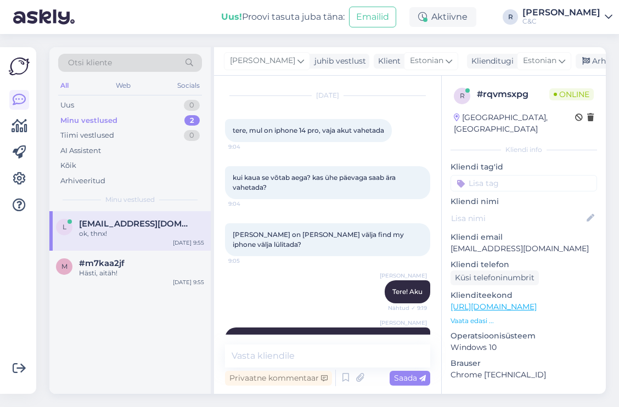
scroll to position [423, 0]
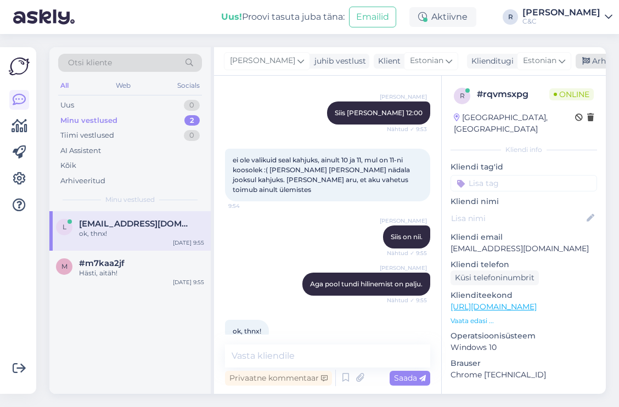
click at [575, 63] on div "Arhiveeri vestlus" at bounding box center [617, 61] width 84 height 15
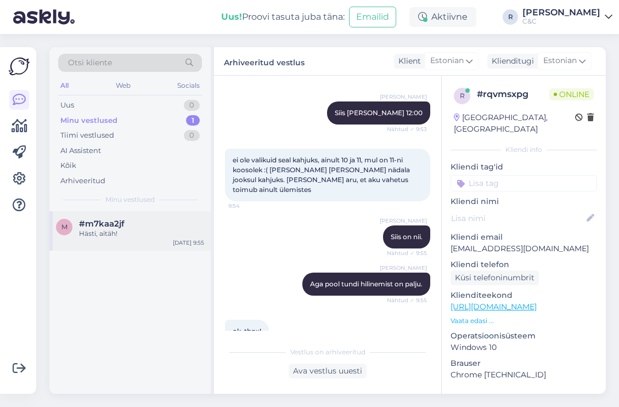
click at [128, 250] on div "m #m7kaa2jf Hästi, aitäh! [DATE] 9:55" at bounding box center [129, 230] width 161 height 39
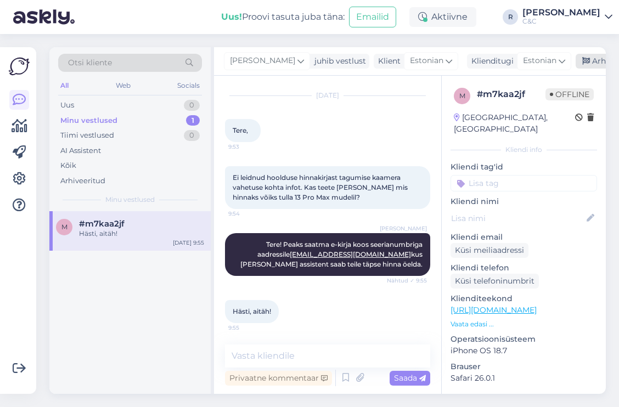
click at [575, 62] on div "Arhiveeri vestlus" at bounding box center [617, 61] width 84 height 15
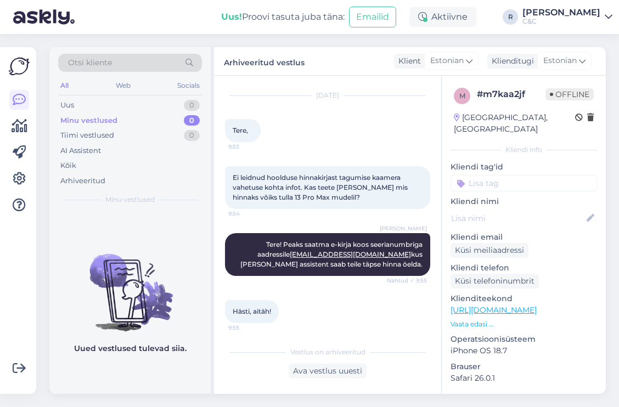
click at [297, 224] on div "[PERSON_NAME] Tere! Peaks saatma e-kirja koos seerianumbriga aadressile [EMAIL_…" at bounding box center [327, 254] width 205 height 67
click at [169, 105] on div "Uus 1" at bounding box center [130, 105] width 144 height 15
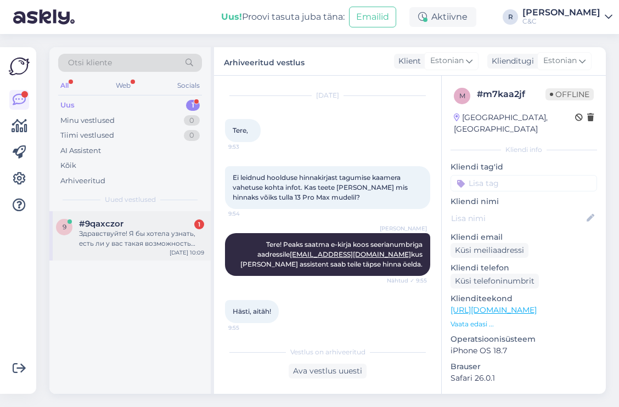
click at [163, 225] on div "#9qaxczor 1" at bounding box center [141, 224] width 125 height 10
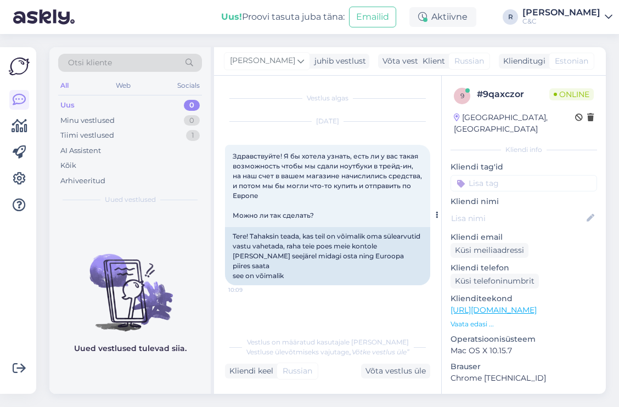
click at [336, 202] on div "Здравствуйте! Я бы хотела узнать, есть ли у вас такая возможность чтобы мы сдал…" at bounding box center [327, 186] width 205 height 82
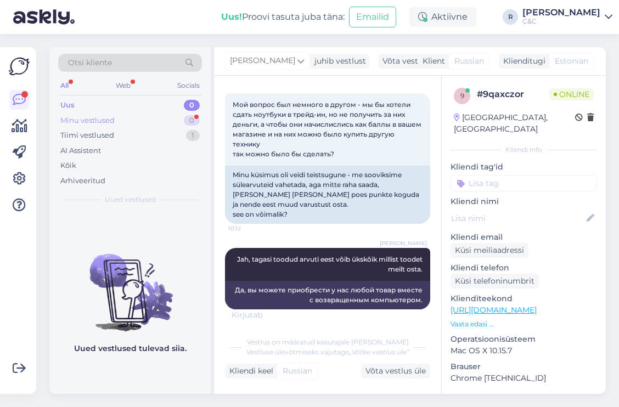
click at [181, 118] on div "Minu vestlused 0" at bounding box center [130, 120] width 144 height 15
click at [172, 143] on div "AI Assistent" at bounding box center [130, 150] width 144 height 15
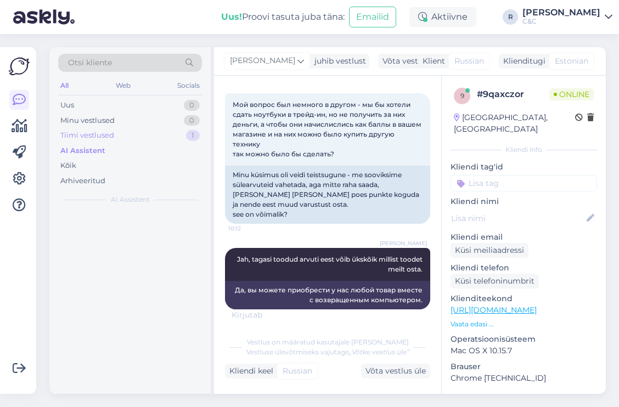
click at [174, 137] on div "Tiimi vestlused 1" at bounding box center [130, 135] width 144 height 15
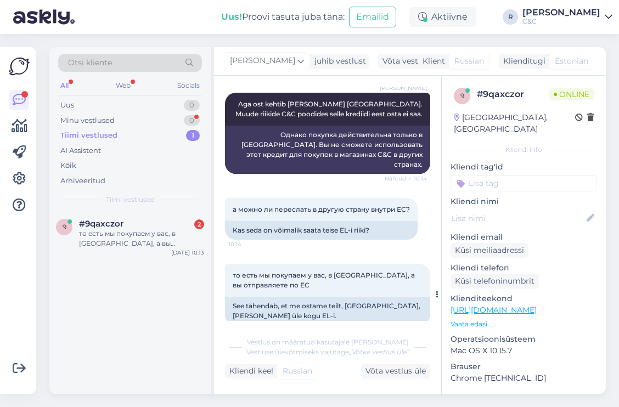
scroll to position [558, 0]
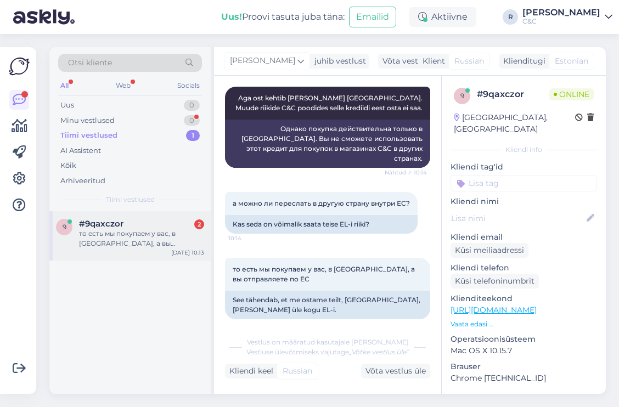
click at [178, 235] on div "то есть мы покупаем у вас, в [GEOGRAPHIC_DATA], а вы отправляете по ЕС" at bounding box center [141, 239] width 125 height 20
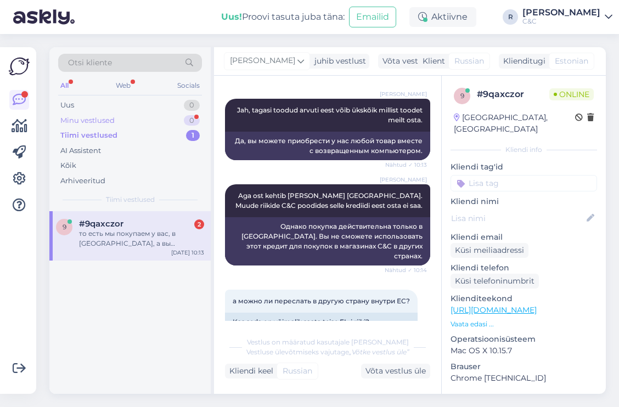
click at [159, 121] on div "Minu vestlused 0" at bounding box center [130, 120] width 144 height 15
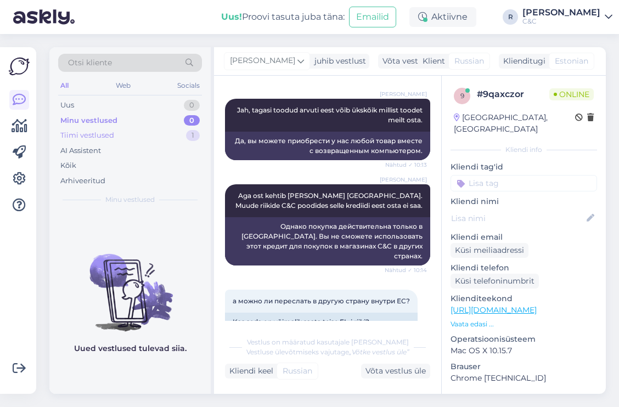
click at [176, 136] on div "Tiimi vestlused 1" at bounding box center [130, 135] width 144 height 15
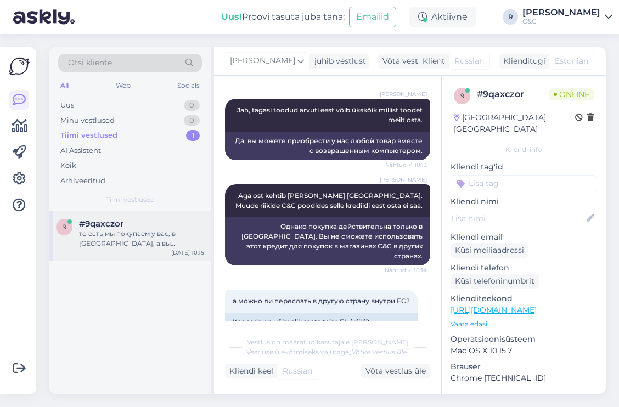
click at [158, 229] on div "то есть мы покупаем у вас, в [GEOGRAPHIC_DATA], а вы отправляете по ЕС" at bounding box center [141, 239] width 125 height 20
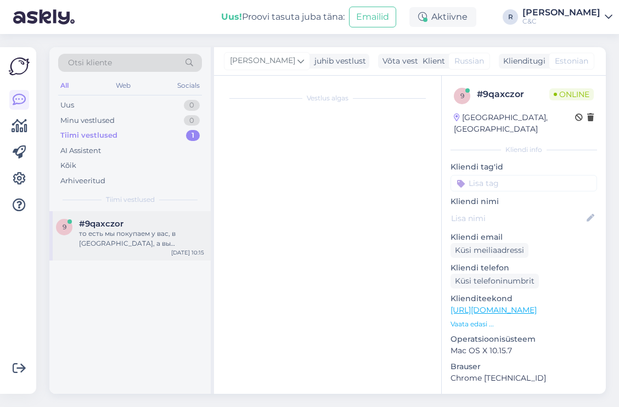
scroll to position [559, 0]
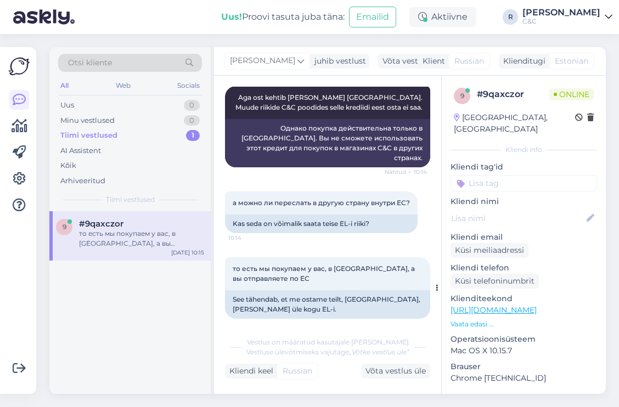
click at [386, 295] on div "See tähendab, et me ostame teilt, [GEOGRAPHIC_DATA], [PERSON_NAME] üle kogu EL-…" at bounding box center [327, 304] width 205 height 29
click at [397, 365] on div "Võta vestlus üle" at bounding box center [395, 371] width 69 height 15
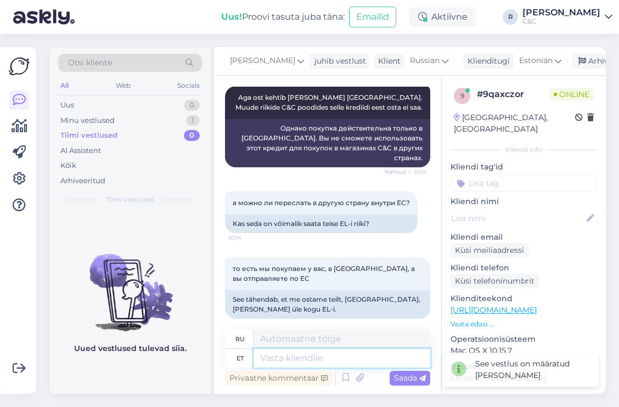
click at [327, 352] on textarea at bounding box center [341, 358] width 177 height 19
click at [320, 347] on textarea at bounding box center [341, 339] width 177 height 19
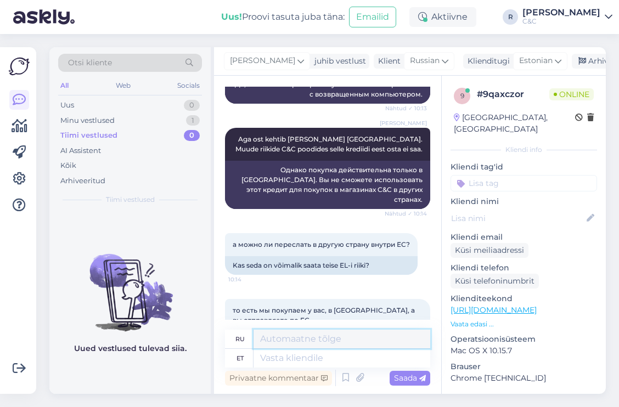
scroll to position [560, 0]
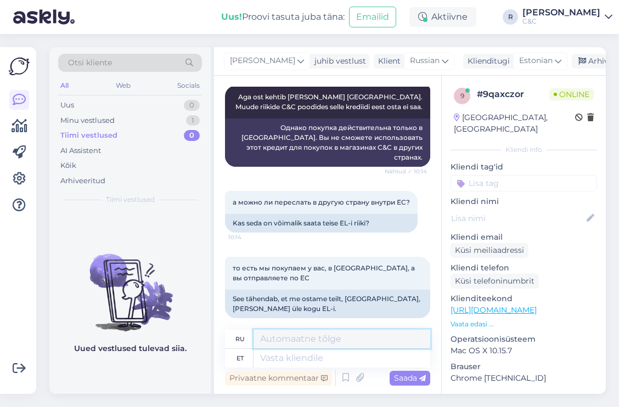
click at [317, 341] on textarea at bounding box center [341, 339] width 177 height 19
click at [316, 338] on textarea at bounding box center [341, 339] width 177 height 19
click at [304, 358] on textarea at bounding box center [341, 358] width 177 height 19
click at [321, 365] on textarea at bounding box center [341, 358] width 177 height 19
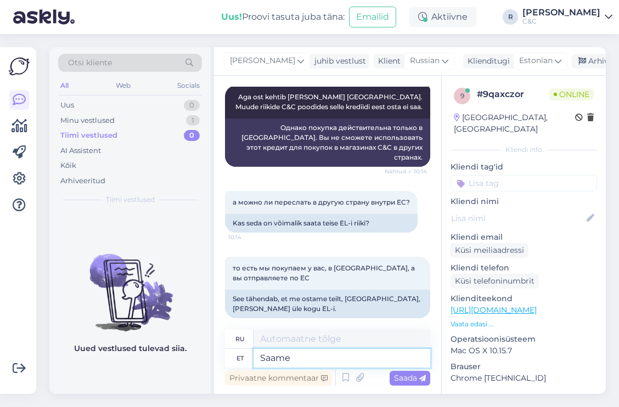
type textarea "Saame"
type textarea "Мы можем"
type textarea "Saame tarnida ig"
type textarea "Мы можем доставить"
type textarea "Saame tarnida igalepoole."
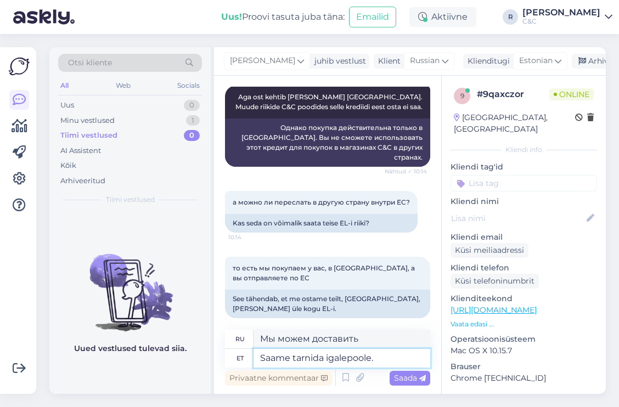
type textarea "Мы осуществляем доставку в любую точку мира."
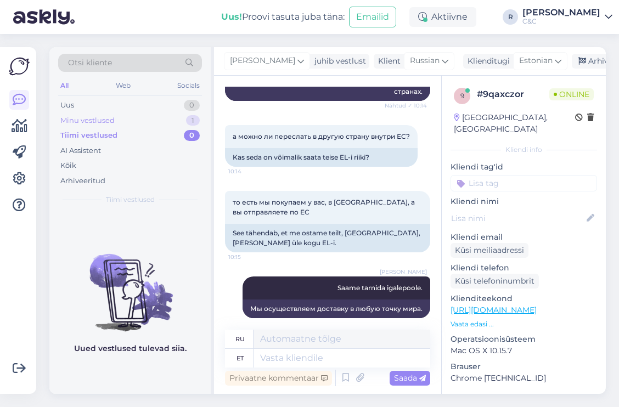
click at [191, 125] on div "Minu vestlused 1" at bounding box center [130, 120] width 144 height 15
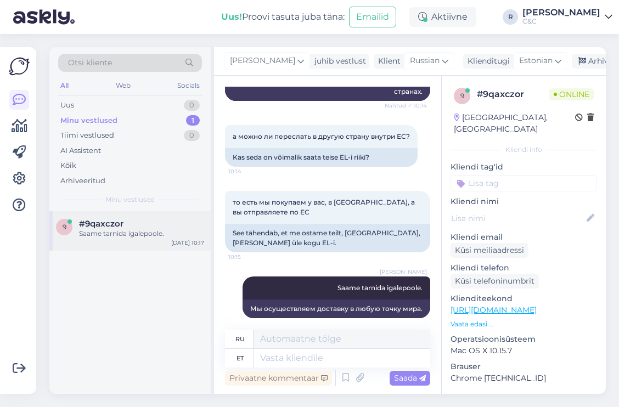
click at [146, 219] on div "#9qaxczor" at bounding box center [141, 224] width 125 height 10
click at [572, 60] on div "Arhiveeri vestlus" at bounding box center [614, 61] width 84 height 15
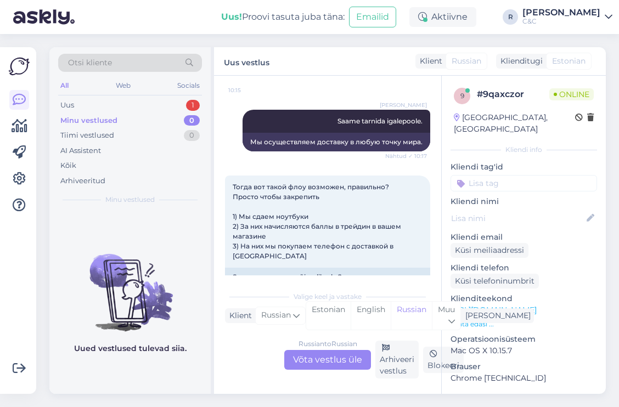
scroll to position [864, 0]
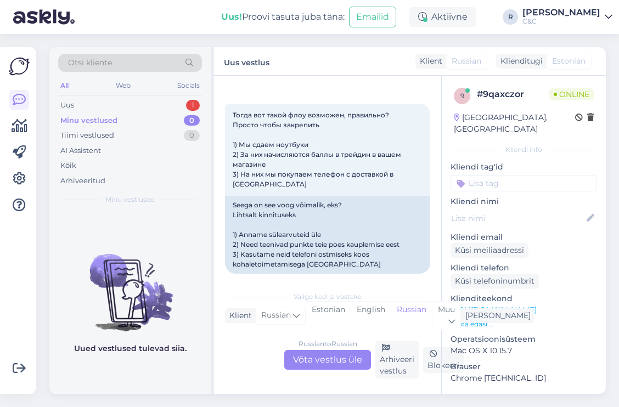
click at [313, 358] on div "Russian to Russian Võta vestlus üle" at bounding box center [327, 360] width 87 height 20
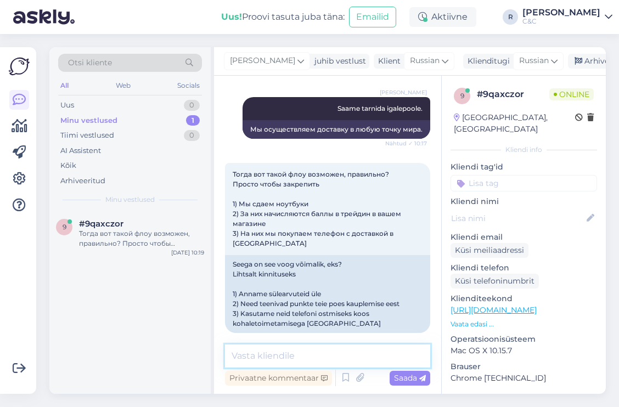
click at [298, 347] on textarea at bounding box center [327, 355] width 205 height 23
type textarea "Mis punkte?"
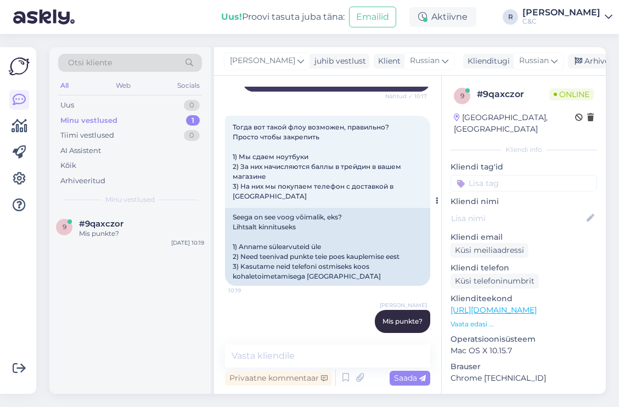
drag, startPoint x: 336, startPoint y: 273, endPoint x: 344, endPoint y: 247, distance: 27.1
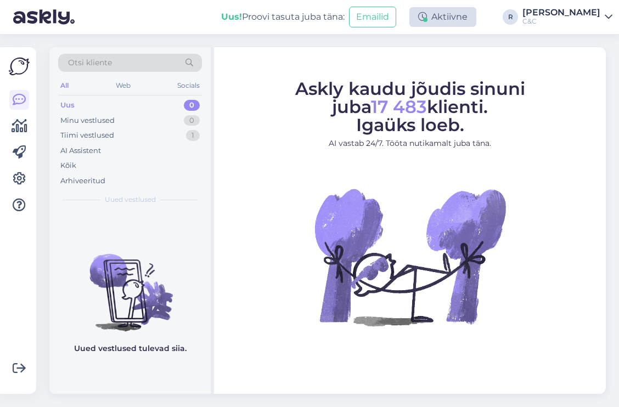
click at [476, 24] on div "Aktiivne" at bounding box center [442, 17] width 67 height 20
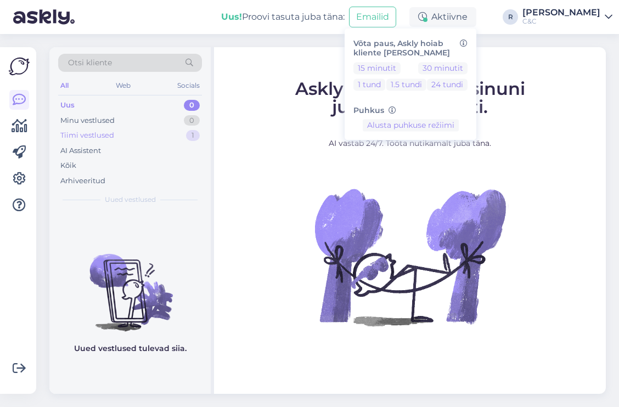
click at [182, 133] on div "Tiimi vestlused 1" at bounding box center [130, 135] width 144 height 15
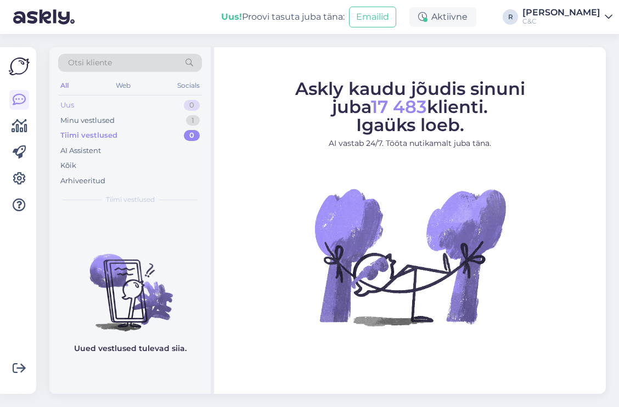
click at [167, 112] on div "Uus 0" at bounding box center [130, 105] width 144 height 15
click at [168, 119] on div "Minu vestlused 1" at bounding box center [130, 120] width 144 height 15
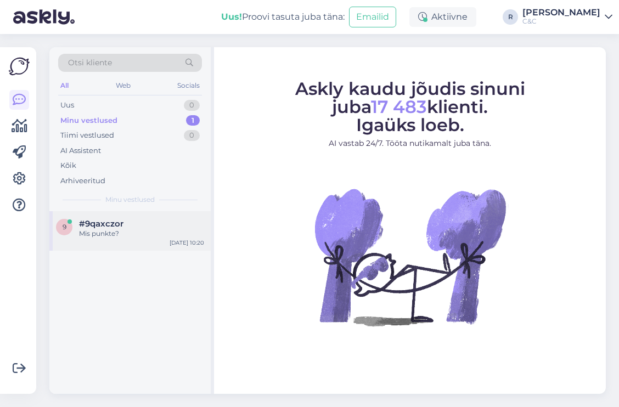
click at [155, 217] on div "9 #9qaxczor Mis punkte? Oct 7 10:20" at bounding box center [129, 230] width 161 height 39
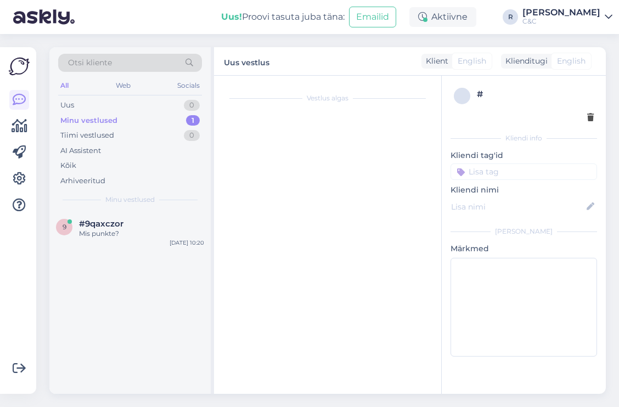
scroll to position [852, 0]
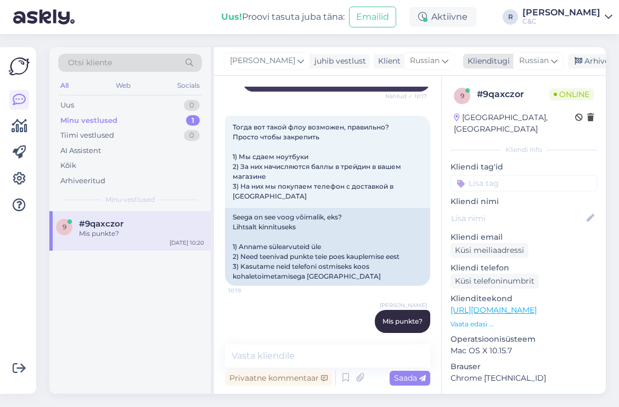
click at [551, 61] on icon at bounding box center [554, 61] width 7 height 12
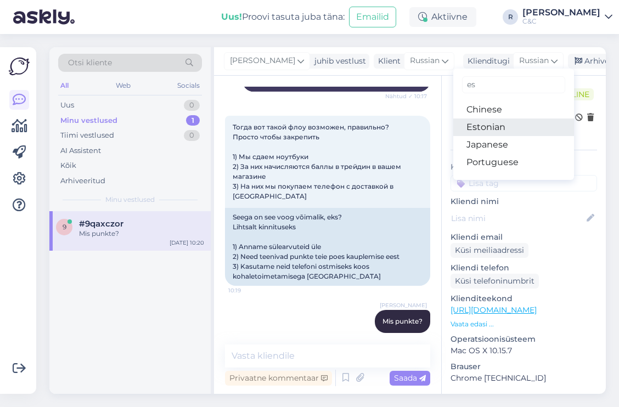
type input "es"
click at [462, 125] on link "Estonian" at bounding box center [513, 127] width 121 height 18
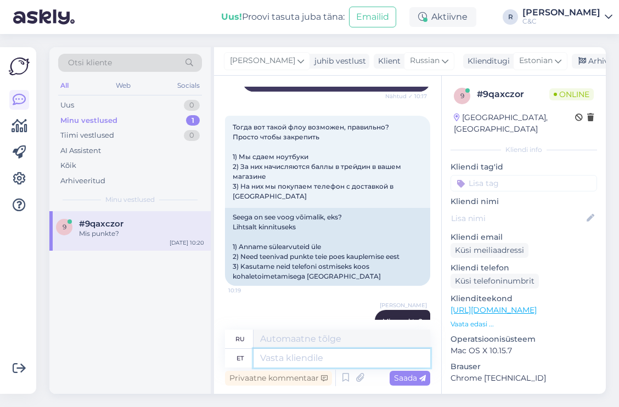
click at [336, 364] on textarea at bounding box center [341, 358] width 177 height 19
type textarea "Mis pun"
type textarea "Что"
type textarea "Mis punkte?"
type textarea "Какие моменты?"
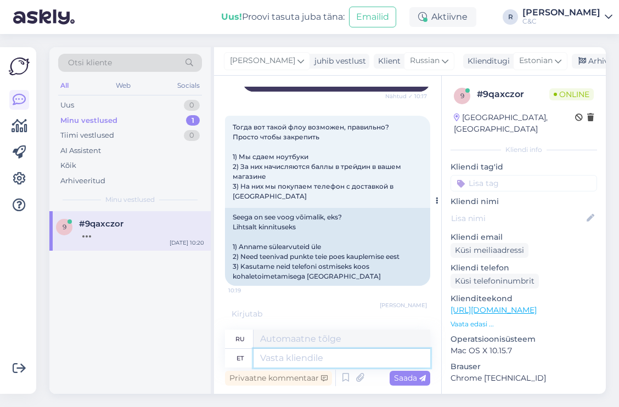
scroll to position [933, 0]
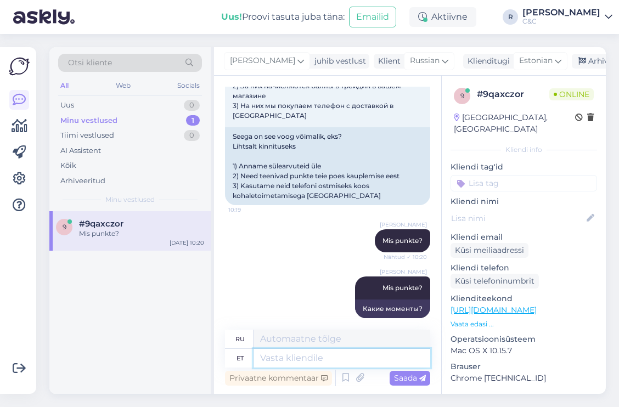
click at [294, 357] on textarea at bounding box center [341, 358] width 177 height 19
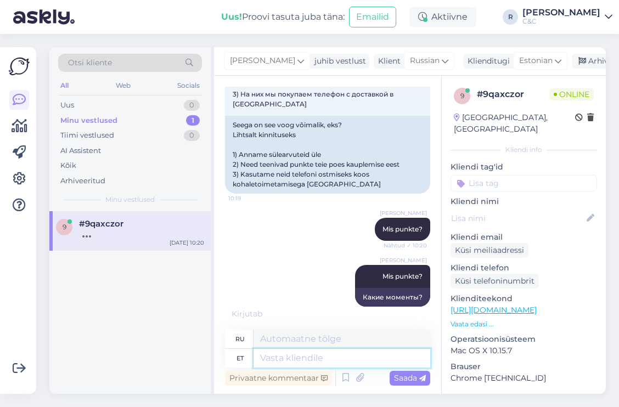
scroll to position [998, 0]
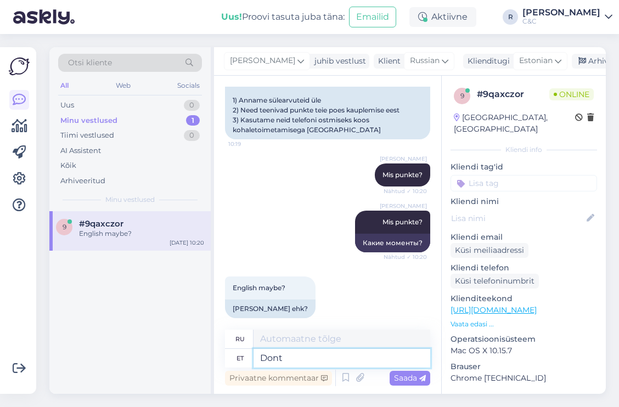
type textarea "Dont m"
type textarea "Не"
type textarea "Dont ma"
type textarea "Разве я не"
click at [321, 351] on div "ru Разве я не et Dont ma" at bounding box center [327, 349] width 205 height 38
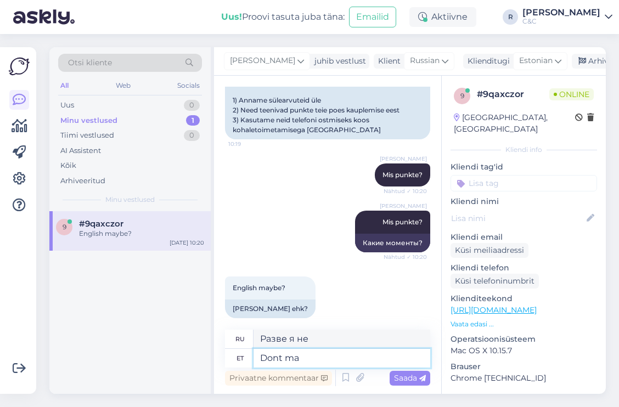
drag, startPoint x: 274, startPoint y: 363, endPoint x: 215, endPoint y: 358, distance: 59.4
click at [216, 362] on div "Vestlus algas Oct 7 2025 Здравствуйте! Я бы хотела узнать, есть ли у вас такая …" at bounding box center [327, 235] width 227 height 318
type textarea "Pole va"
type textarea "Никто"
type textarea "Pole vahet,"
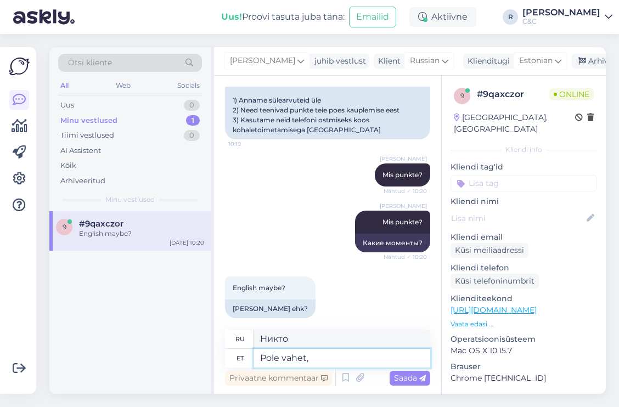
type textarea "Это не имеет значения,"
type textarea "Pole vahet. Mu"
type textarea "Это не имеет значения."
type textarea "Pole vahet. Mul on"
type textarea "Это не имеет значения. Я"
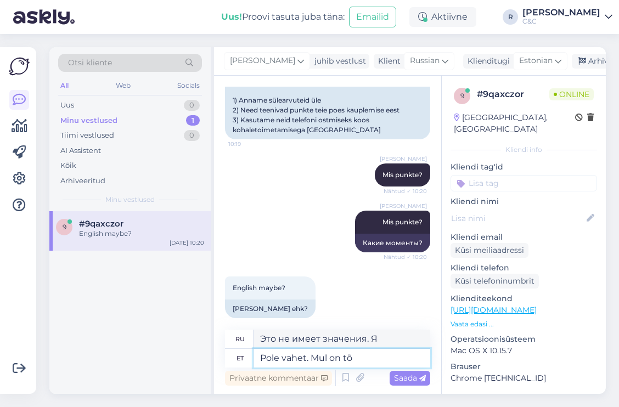
type textarea "Pole vahet. Mul on tõl"
type textarea "Это не имеет значения. У меня есть"
type textarea "Pole vahet. Mul on tõlkija."
type textarea "Неважно. У меня есть переводчик."
type textarea "Pole vahet. Mul on tõlkija."
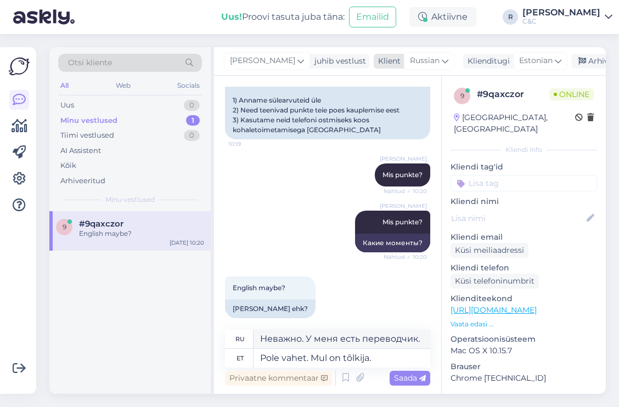
click at [410, 58] on span "Russian" at bounding box center [425, 61] width 30 height 12
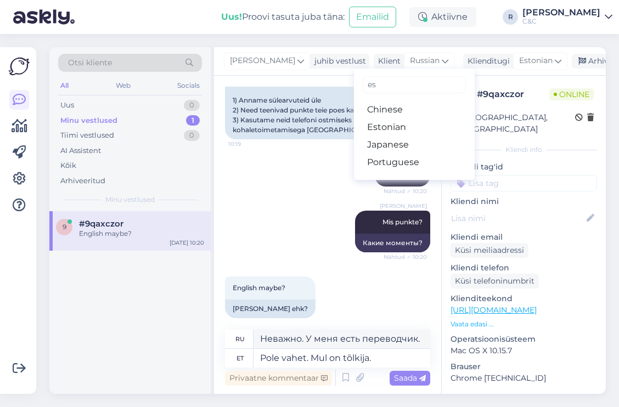
drag, startPoint x: 361, startPoint y: 83, endPoint x: 295, endPoint y: 81, distance: 65.9
click at [295, 81] on div "Ross juhib vestlust Klient Russian es Chinese Estonian Japanese Portuguese Klie…" at bounding box center [410, 220] width 392 height 347
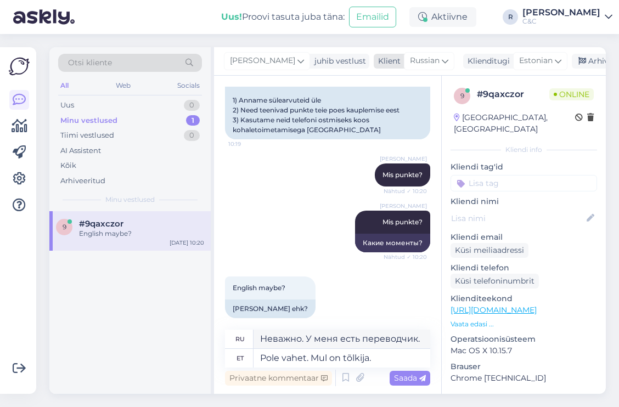
click at [404, 65] on div "Russian" at bounding box center [429, 61] width 50 height 18
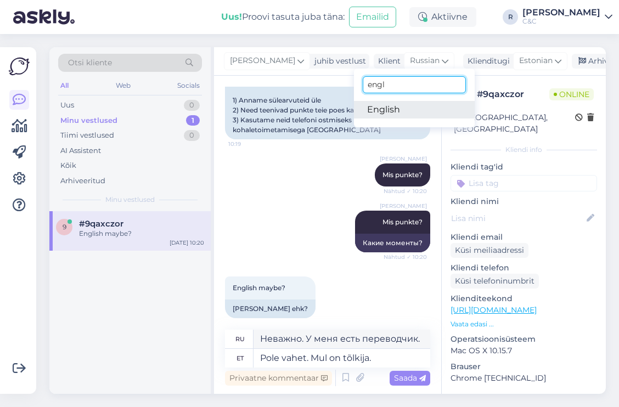
type input "engl"
click at [354, 110] on link "English" at bounding box center [414, 110] width 121 height 18
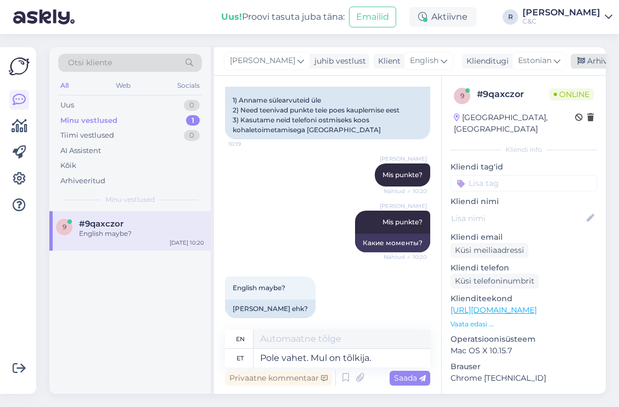
click at [570, 61] on div "Arhiveeri vestlus" at bounding box center [612, 61] width 84 height 15
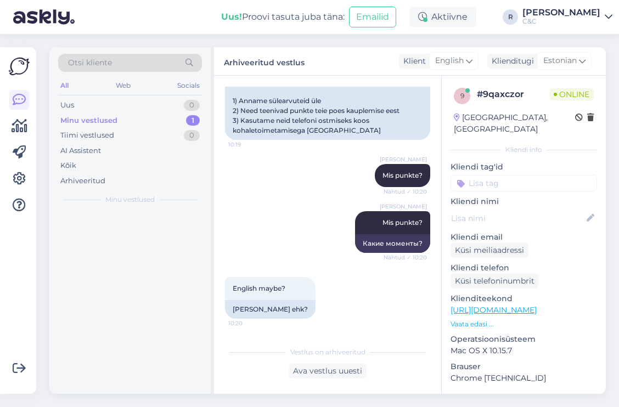
scroll to position [987, 0]
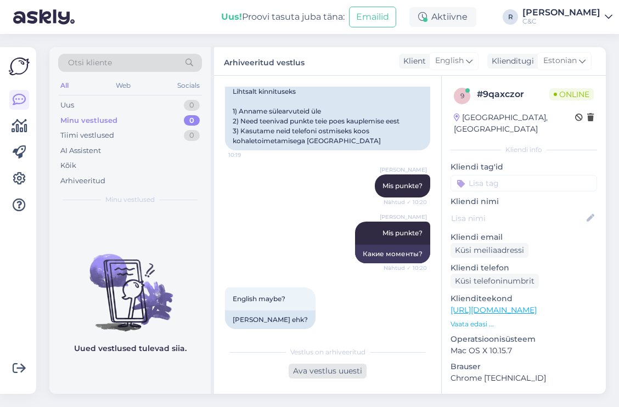
click at [309, 365] on div "Ava vestlus uuesti" at bounding box center [328, 371] width 78 height 15
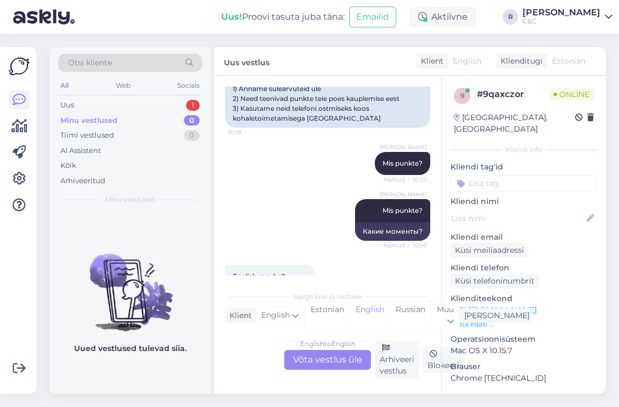
click at [316, 361] on div "English to English Võta vestlus üle" at bounding box center [327, 360] width 87 height 20
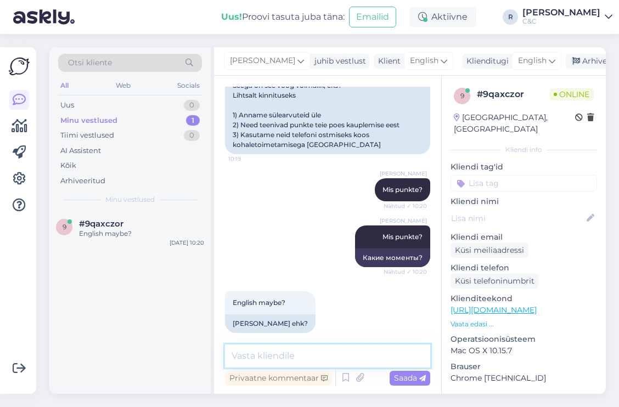
click at [308, 358] on textarea at bounding box center [327, 355] width 205 height 23
type textarea "Dont matter, using a translator."
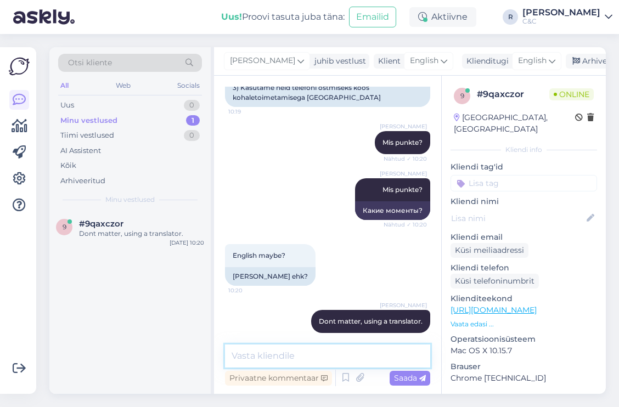
click at [313, 355] on textarea at bounding box center [327, 355] width 205 height 23
click at [313, 358] on textarea at bounding box center [327, 355] width 205 height 23
type textarea "What points are you talking about?"
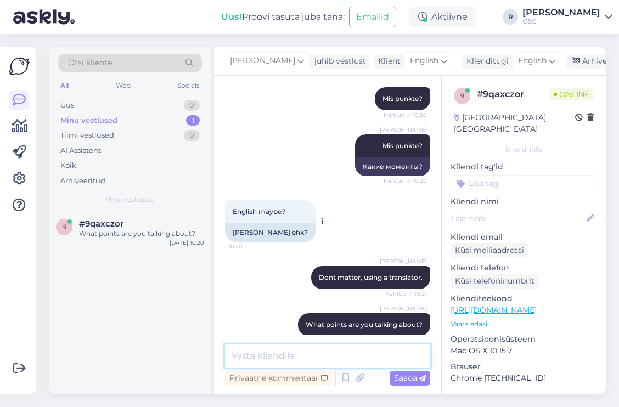
scroll to position [1078, 0]
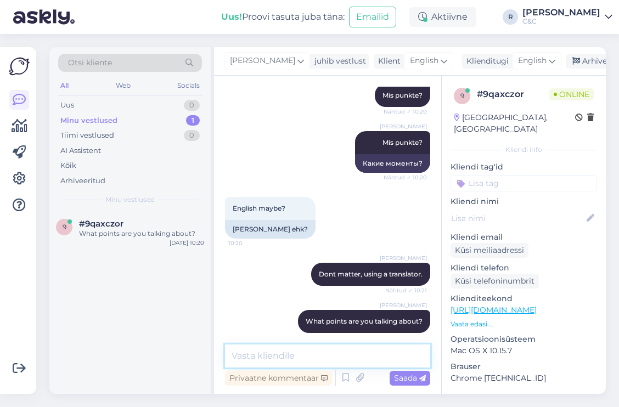
click at [323, 355] on textarea at bounding box center [327, 355] width 205 height 23
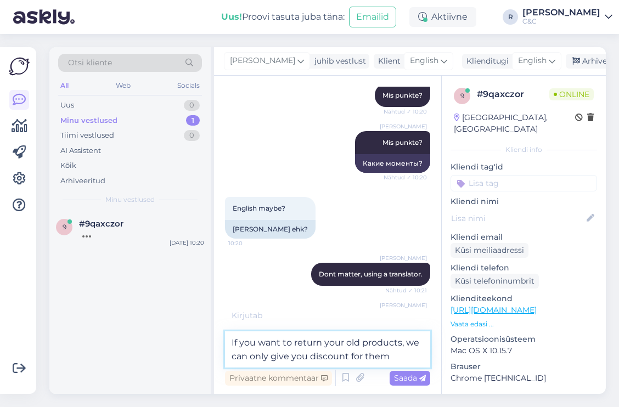
type textarea "If you want to return your old products, we can only give you discount for them."
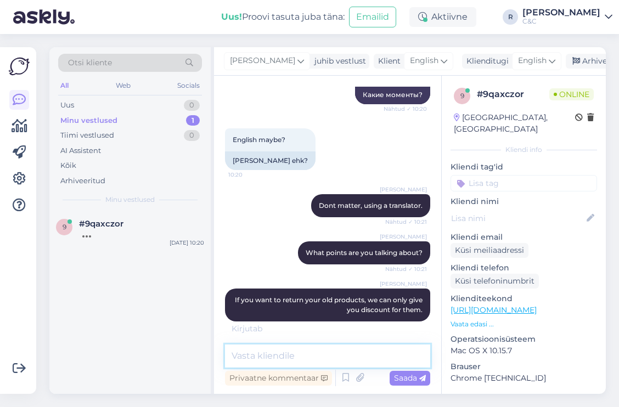
scroll to position [1281, 0]
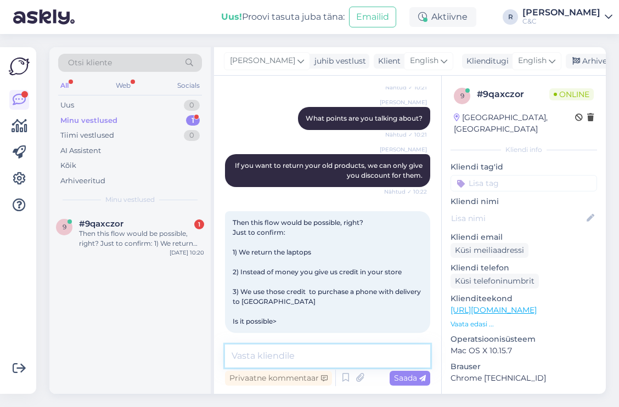
click at [285, 347] on textarea at bounding box center [327, 355] width 205 height 23
click at [286, 364] on textarea at bounding box center [327, 355] width 205 height 23
click at [286, 363] on textarea at bounding box center [327, 355] width 205 height 23
click at [286, 362] on textarea at bounding box center [327, 355] width 205 height 23
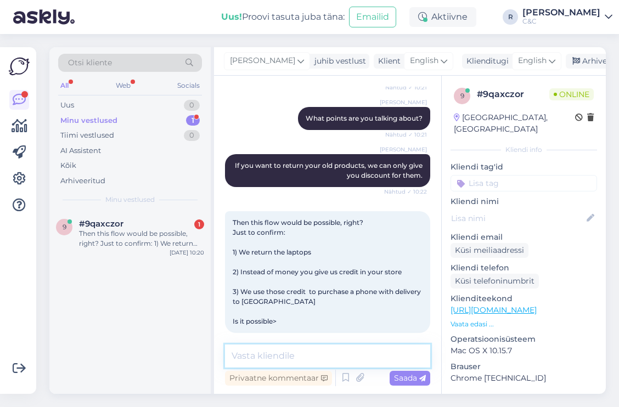
click at [313, 351] on textarea at bounding box center [327, 355] width 205 height 23
click at [301, 352] on textarea at bounding box center [327, 355] width 205 height 23
type textarea "Are you a company or something+"
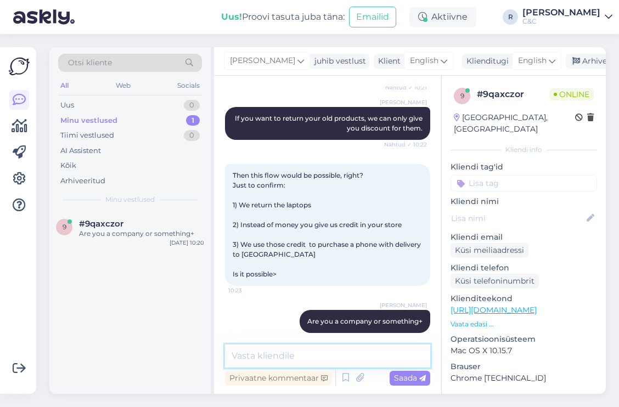
type textarea "?"
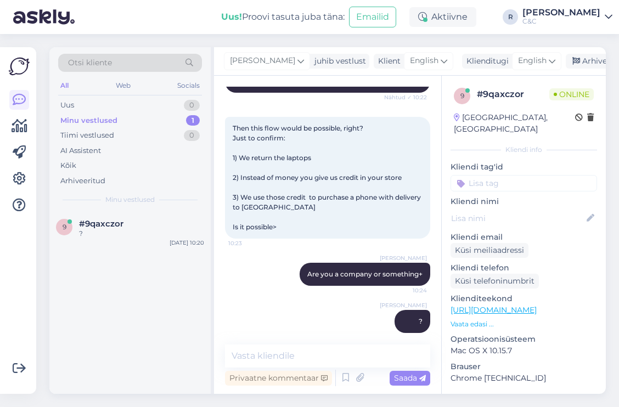
click at [344, 324] on div "Ross ? 10:24" at bounding box center [327, 321] width 205 height 47
click at [319, 358] on textarea at bounding box center [327, 355] width 205 height 23
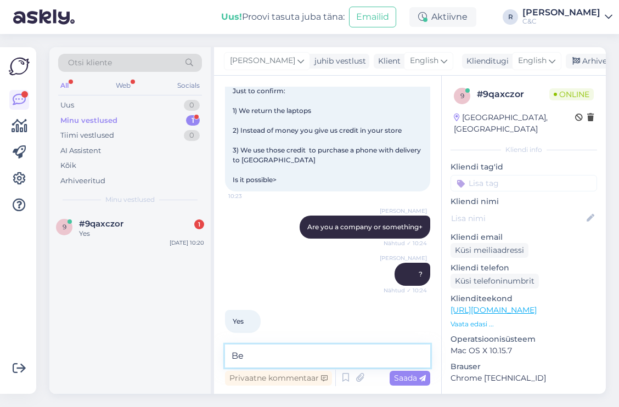
type textarea "B"
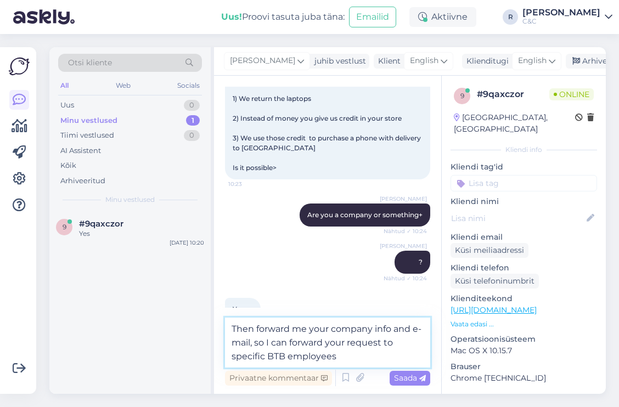
type textarea "Then forward me your company info and e-mail, so I can forward your request to …"
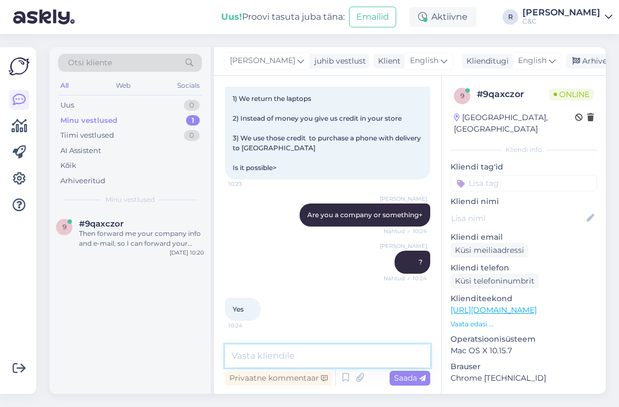
scroll to position [1479, 0]
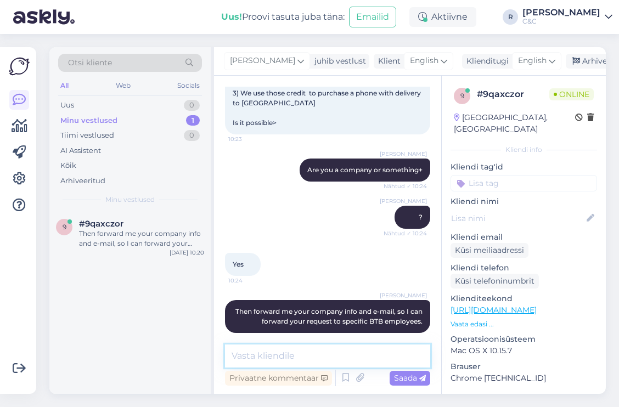
click at [325, 354] on textarea at bounding box center [327, 355] width 205 height 23
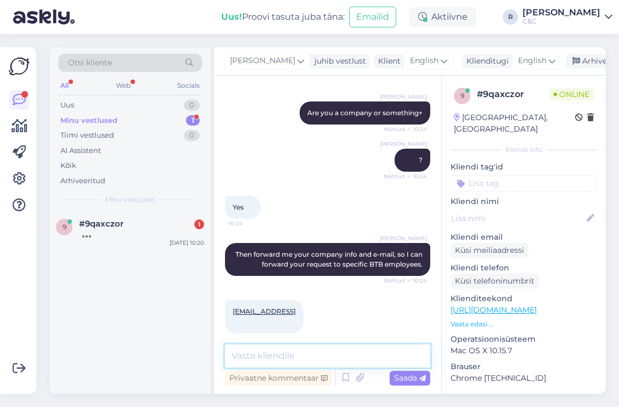
scroll to position [1593, 0]
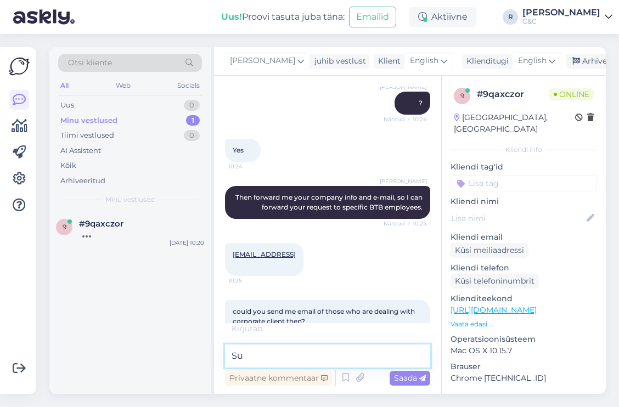
type textarea "S"
type textarea "Yeah, sure."
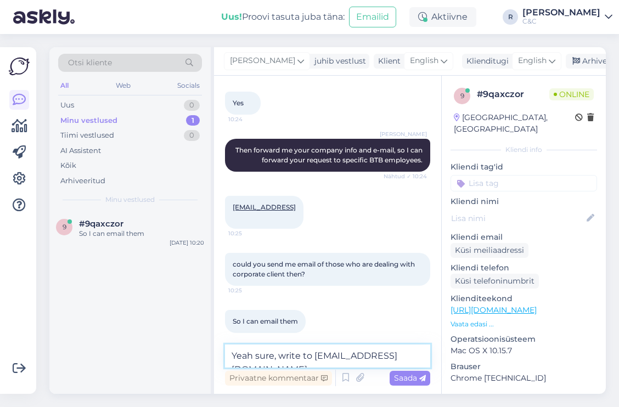
type textarea "Yeah sure, write to r.repson@cec.com"
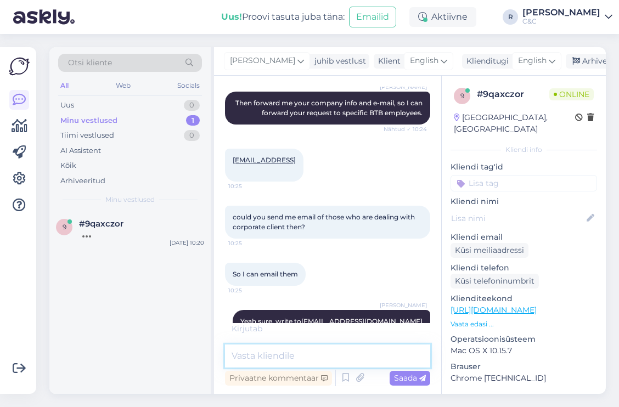
scroll to position [1735, 0]
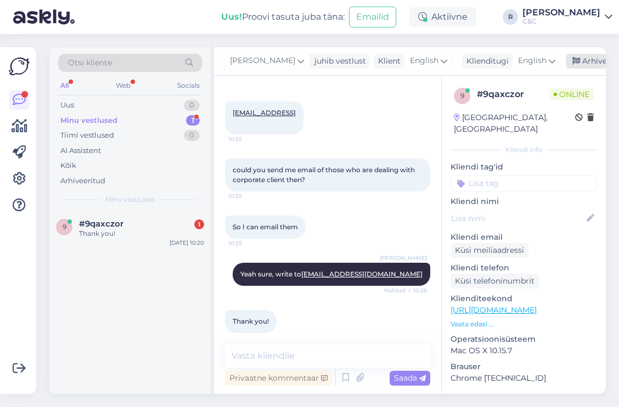
click at [566, 61] on div "Arhiveeri vestlus" at bounding box center [608, 61] width 84 height 15
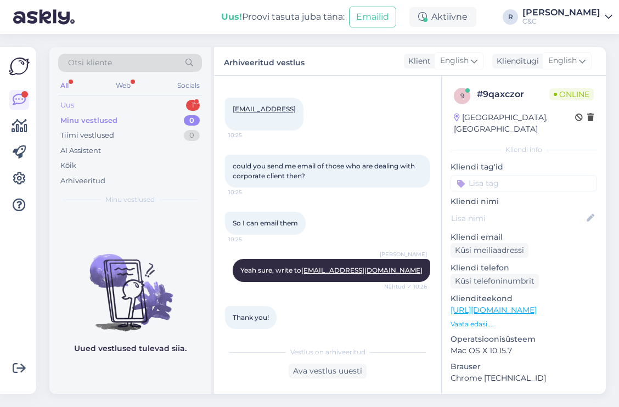
click at [160, 110] on div "Uus 1" at bounding box center [130, 105] width 144 height 15
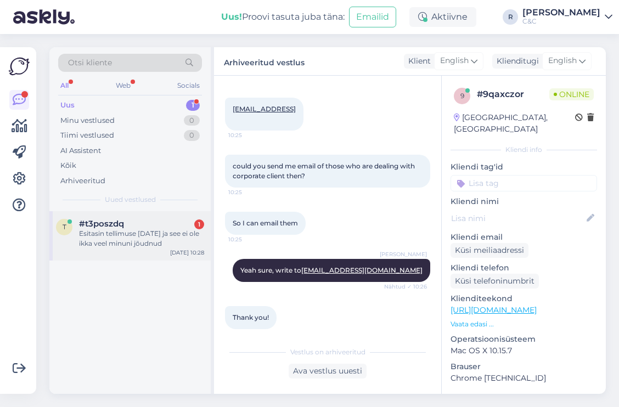
click at [146, 223] on div "#t3poszdq 1" at bounding box center [141, 224] width 125 height 10
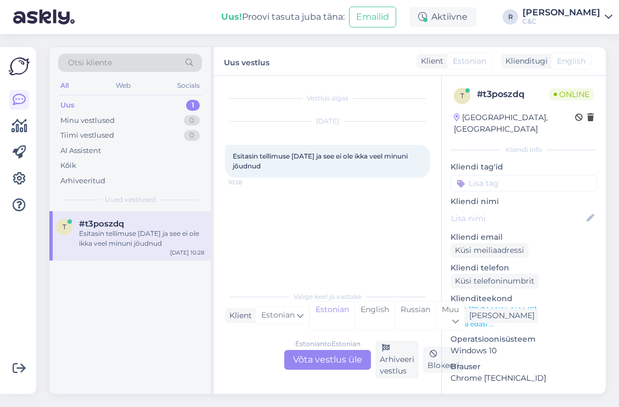
click at [328, 355] on div "Estonian to Estonian Võta vestlus üle" at bounding box center [327, 360] width 87 height 20
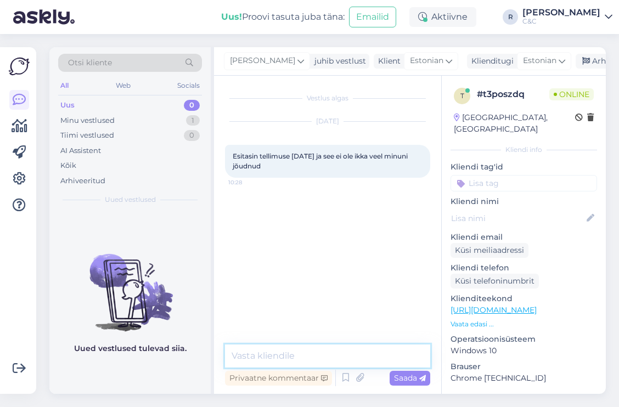
click at [331, 348] on textarea at bounding box center [327, 355] width 205 height 23
type textarea "Tere!"
type textarea "Kui on tegu mõne u"
type textarea "Mis tootega tegu?"
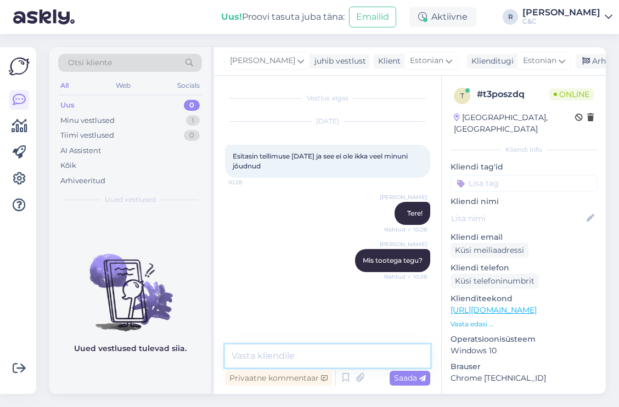
scroll to position [16, 0]
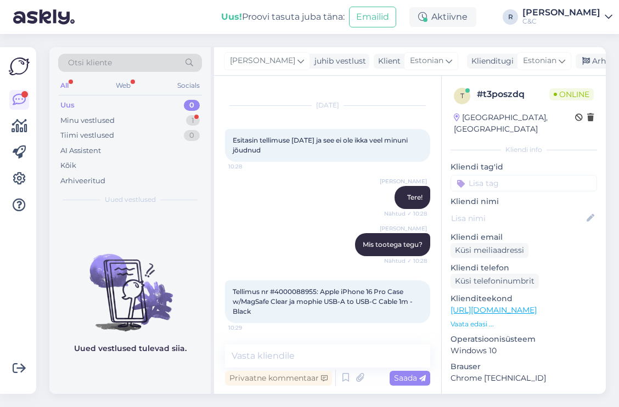
click at [302, 292] on span "Tellimus nr #4000088955: Apple iPhone 16 Pro Case w/MagSafe Clear ja mophie USB…" at bounding box center [324, 301] width 182 height 28
copy span "4000088955"
click at [317, 364] on textarea at bounding box center [327, 355] width 205 height 23
click at [314, 359] on textarea at bounding box center [327, 355] width 205 height 23
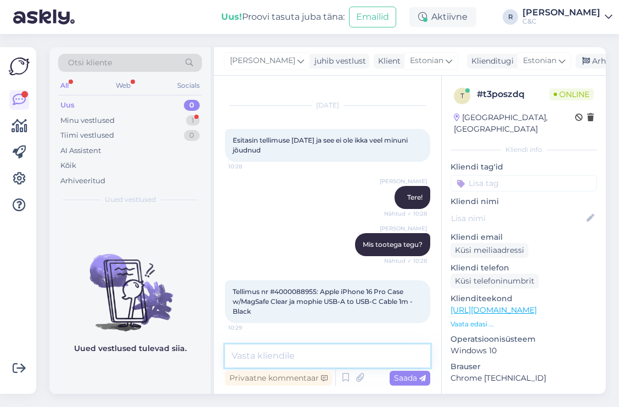
type textarea "T"
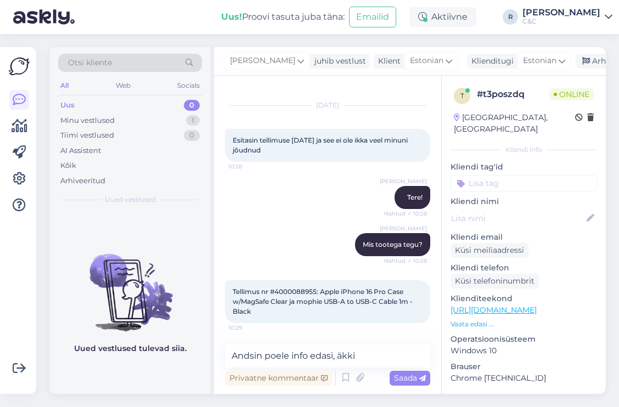
click at [306, 189] on div "Ross Tere! Nähtud ✓ 10:28" at bounding box center [327, 197] width 205 height 47
click at [382, 351] on textarea "Andsin poele info edasi, äkki" at bounding box center [327, 355] width 205 height 23
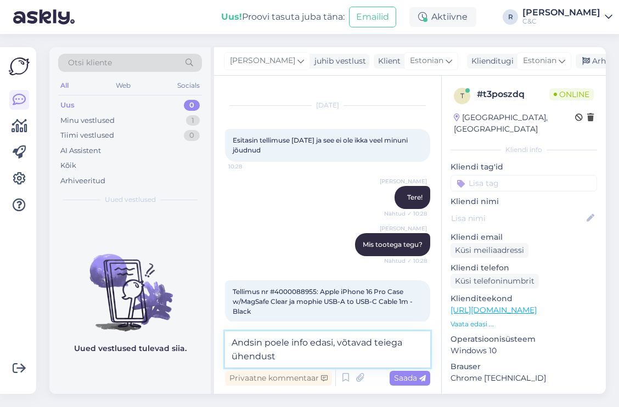
type textarea "Andsin poele info edasi, võtavad teiega ühendust."
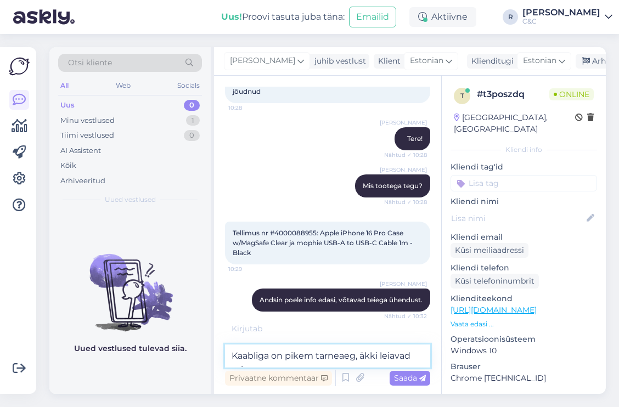
scroll to position [76, 0]
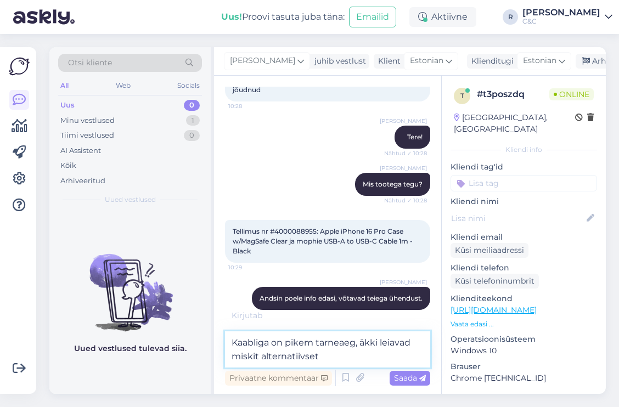
type textarea "Kaabliga on pikem tarneaeg, äkki leiavad miskit alternatiivset."
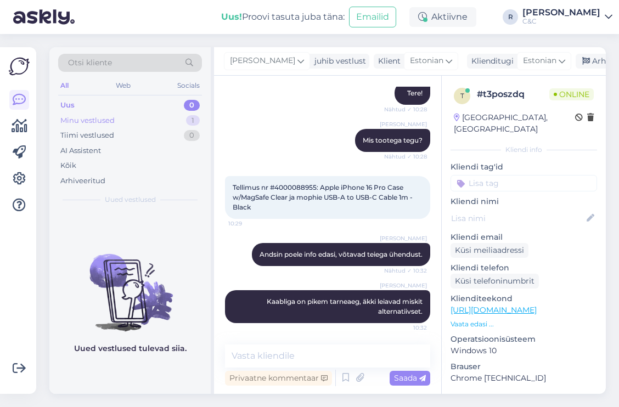
click at [165, 120] on div "Minu vestlused 1" at bounding box center [130, 120] width 144 height 15
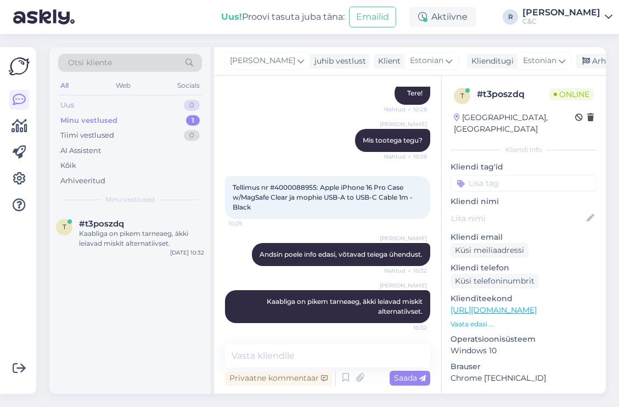
scroll to position [167, 0]
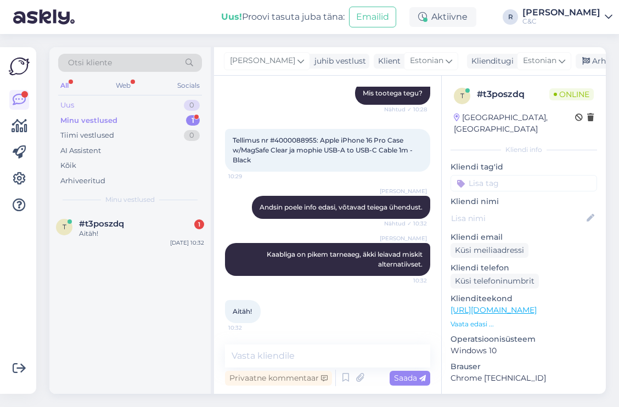
click at [176, 104] on div "Uus 0" at bounding box center [130, 105] width 144 height 15
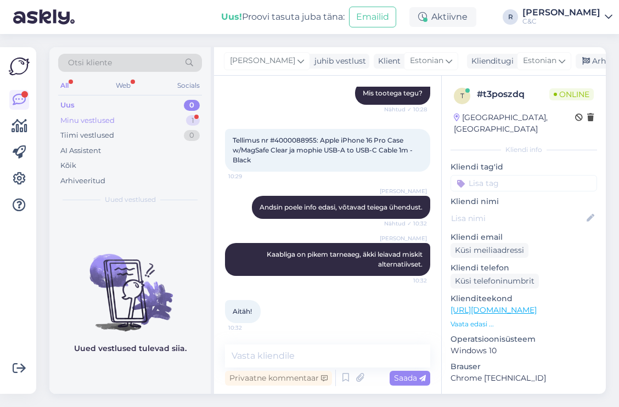
click at [177, 115] on div "Minu vestlused 1" at bounding box center [130, 120] width 144 height 15
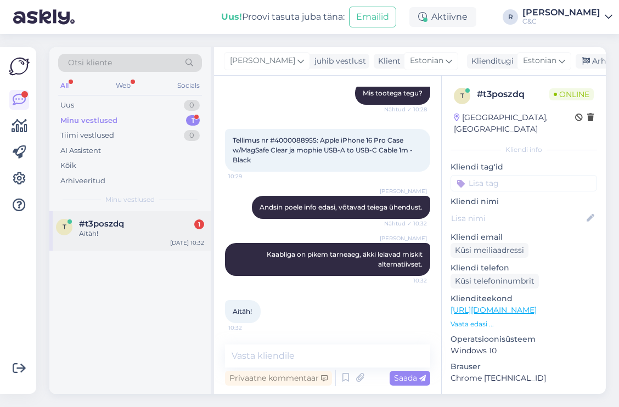
click at [145, 233] on div "Aitäh!" at bounding box center [141, 234] width 125 height 10
click at [575, 64] on div "Arhiveeri vestlus" at bounding box center [617, 61] width 84 height 15
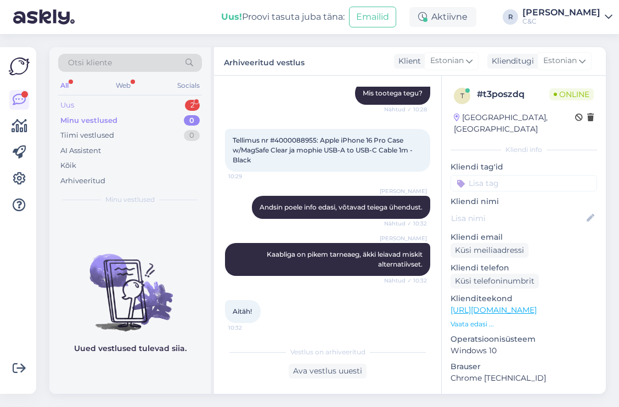
click at [159, 107] on div "Uus 2" at bounding box center [130, 105] width 144 height 15
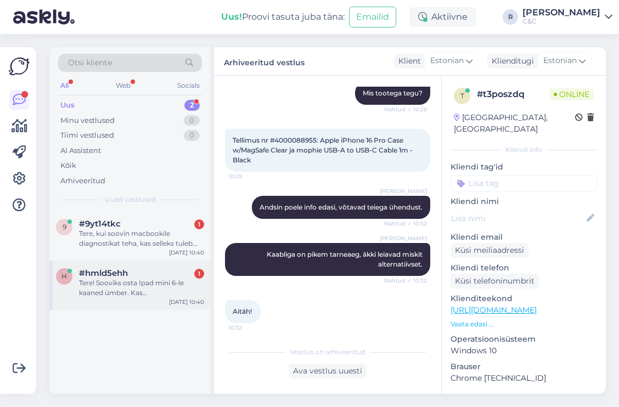
click at [138, 276] on div "#hmld5ehh 1" at bounding box center [141, 273] width 125 height 10
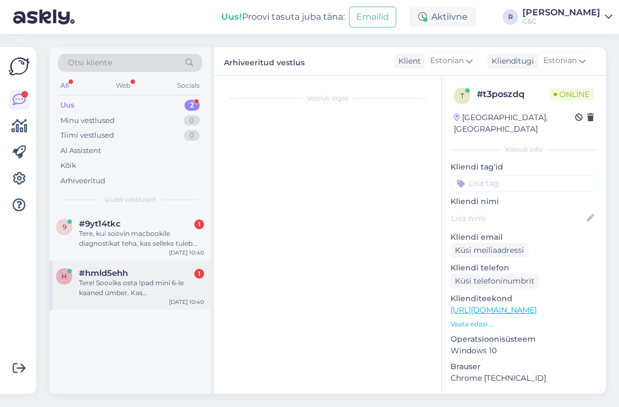
scroll to position [0, 0]
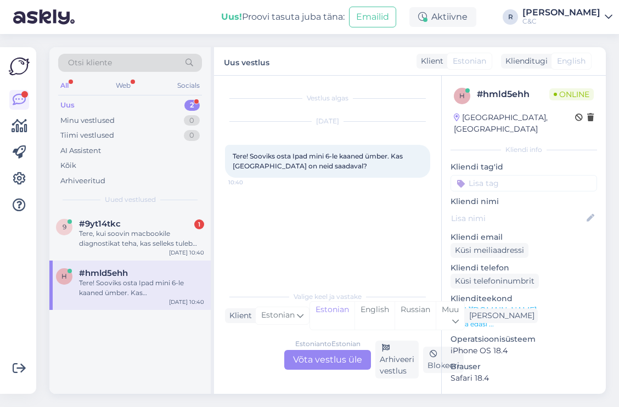
click at [319, 356] on div "Estonian to Estonian Võta vestlus üle" at bounding box center [327, 360] width 87 height 20
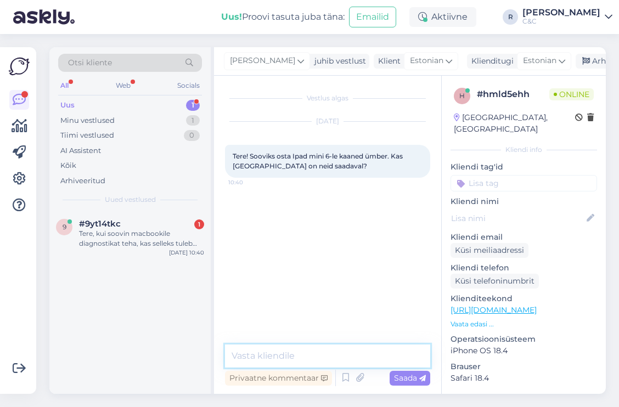
click at [312, 357] on textarea at bounding box center [327, 355] width 205 height 23
type textarea "Tere! Ikka."
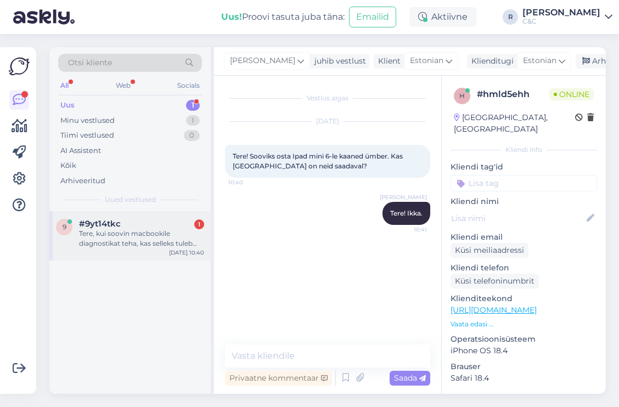
click at [104, 233] on div "Tere, kui soovin macbookile diagnostikat teha, kas selleks tuleb aeg panna või …" at bounding box center [141, 239] width 125 height 20
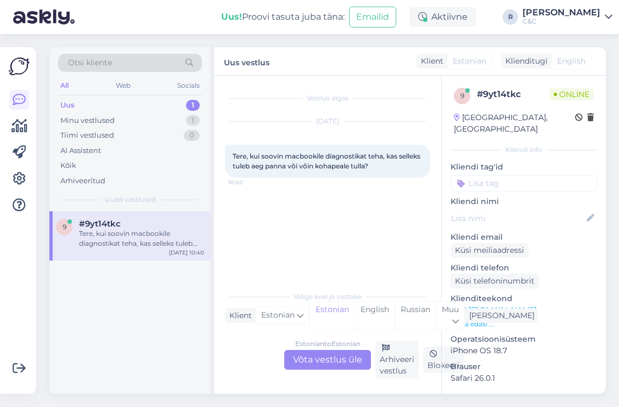
click at [327, 358] on div "Estonian to Estonian Võta vestlus üle" at bounding box center [327, 360] width 87 height 20
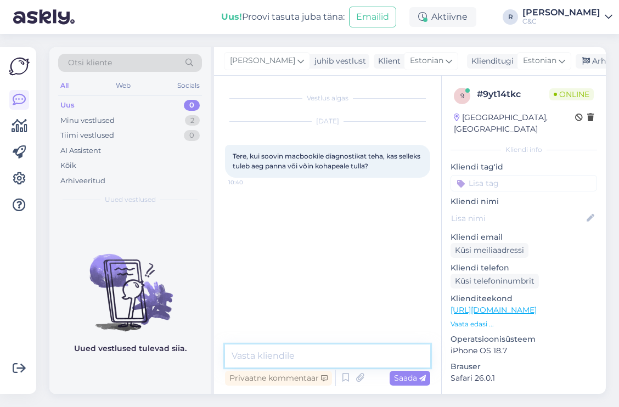
click at [299, 353] on textarea at bounding box center [327, 355] width 205 height 23
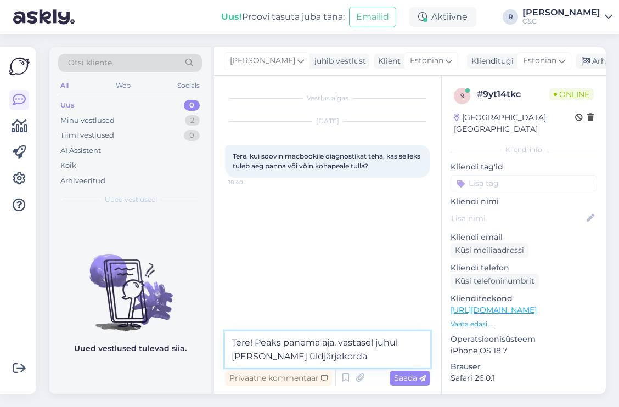
type textarea "Tere! Peaks panema aja, vastasel juhul läheb seade üldjärjekorda."
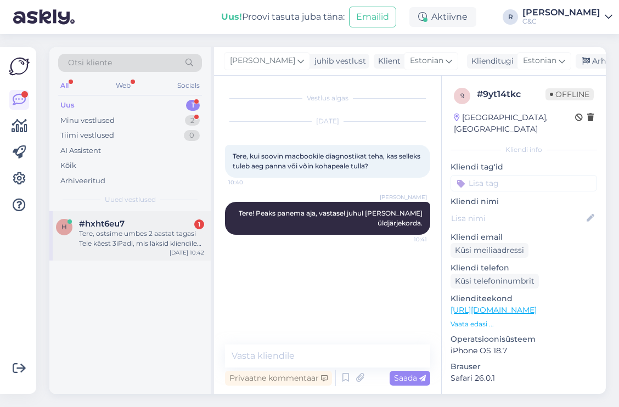
click at [138, 223] on div "#hxht6eu7 1" at bounding box center [141, 224] width 125 height 10
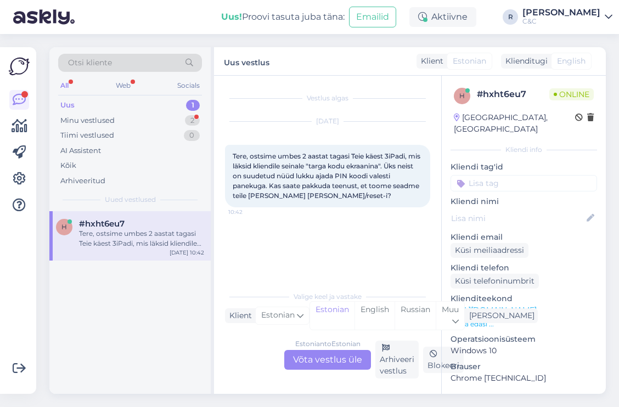
click at [313, 361] on div "Estonian to Estonian Võta vestlus üle" at bounding box center [327, 360] width 87 height 20
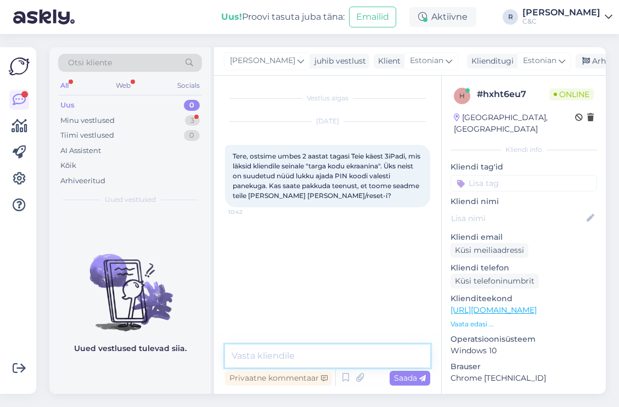
click at [302, 359] on textarea at bounding box center [327, 355] width 205 height 23
click at [308, 354] on textarea at bounding box center [327, 355] width 205 height 23
type textarea "Y"
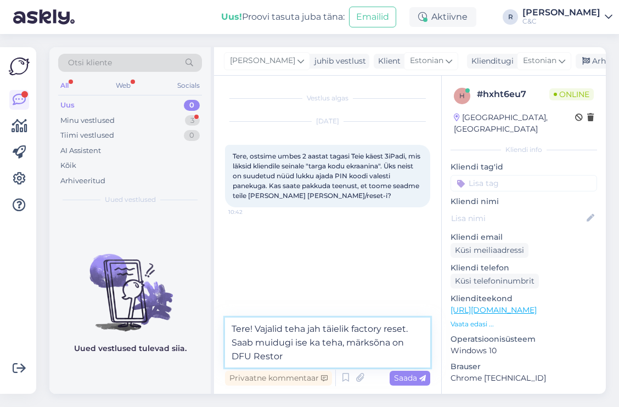
type textarea "Tere! Vajalid teha jah täielik factory reset. Saab muidugi ise ka teha, märksõn…"
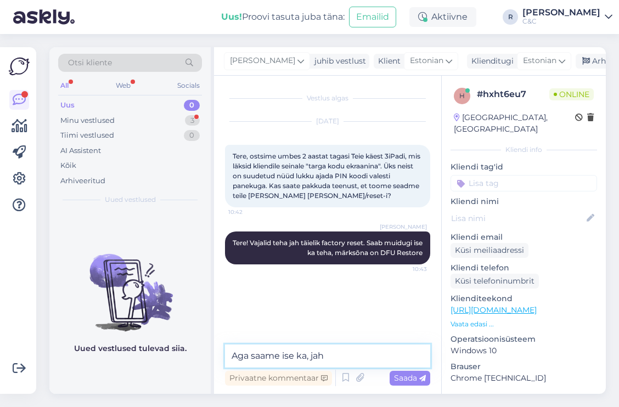
type textarea "Aga saame ise ka, jah."
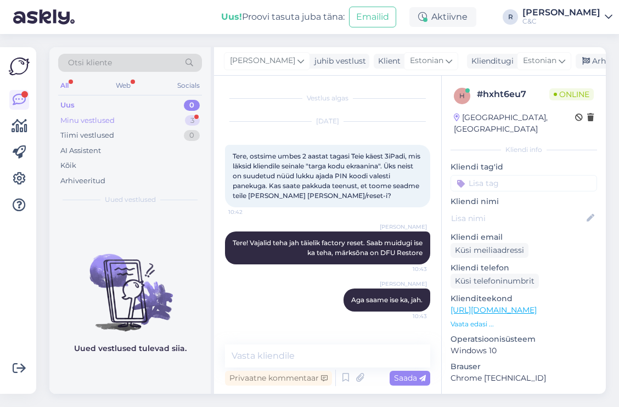
click at [174, 117] on div "Minu vestlused 3" at bounding box center [130, 120] width 144 height 15
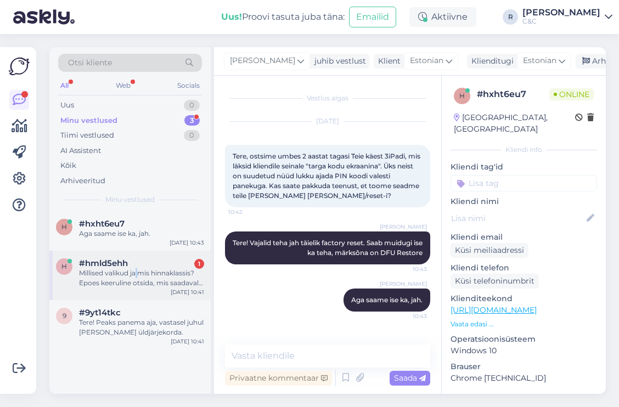
click at [137, 270] on div "Millised valikud ja mis hinnaklassis? Epoes keeruline otsida, mis saadaval ja m…" at bounding box center [141, 278] width 125 height 20
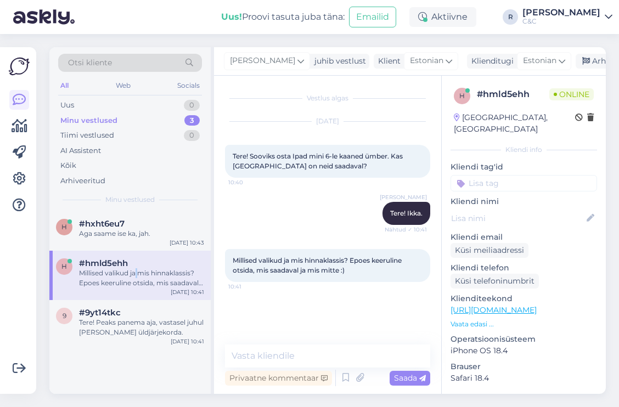
click at [505, 305] on link "https://www.shop.cec.ee/pomologic-bookcase-ipad-mini-6-navy-blue-pom-bcm6-206" at bounding box center [493, 310] width 86 height 10
click at [308, 355] on textarea at bounding box center [327, 355] width 205 height 23
paste textarea "https://www.shop.cec.ee/lisavarustus/ios/cases-and-covers/ipad/mini-6"
type textarea "https://www.shop.cec.ee/lisavarustus/ios/cases-and-covers/ipad/mini-6"
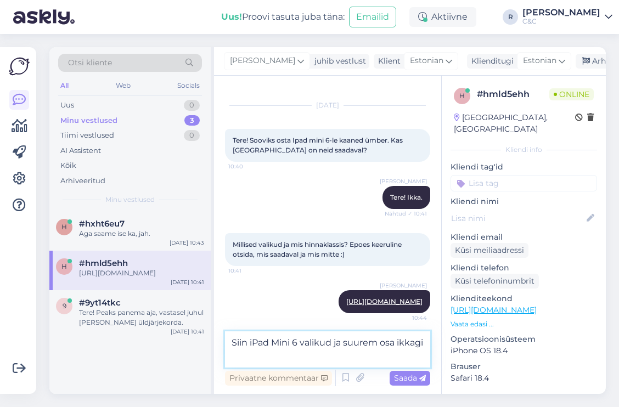
scroll to position [29, 0]
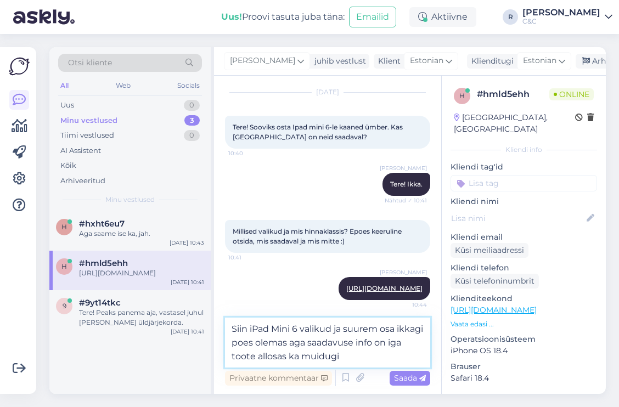
type textarea "Siin iPad Mini 6 valikud ja suurem osa ikkagi poes olemas aga saadavuse info on…"
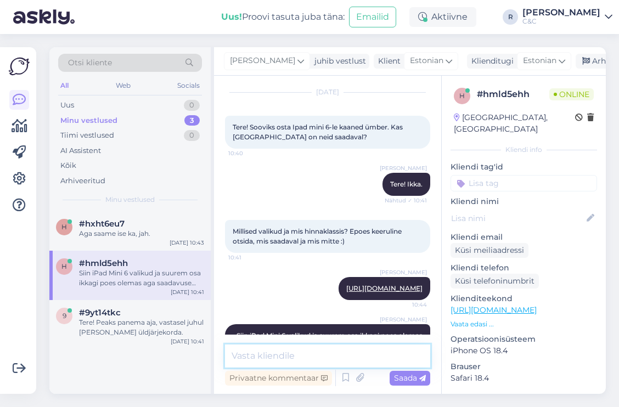
scroll to position [83, 0]
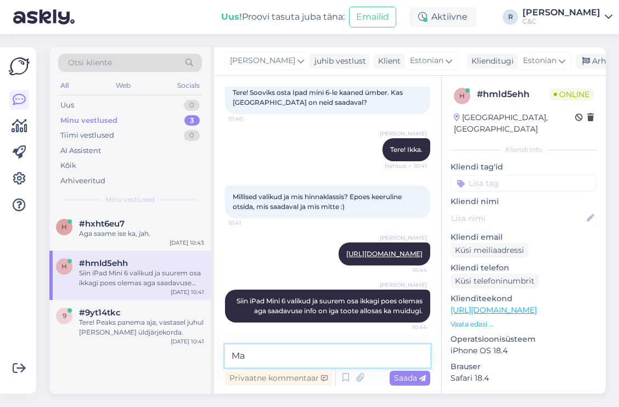
type textarea "M"
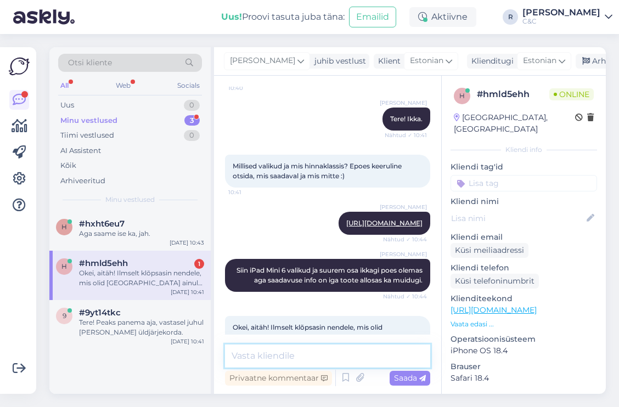
scroll to position [140, 0]
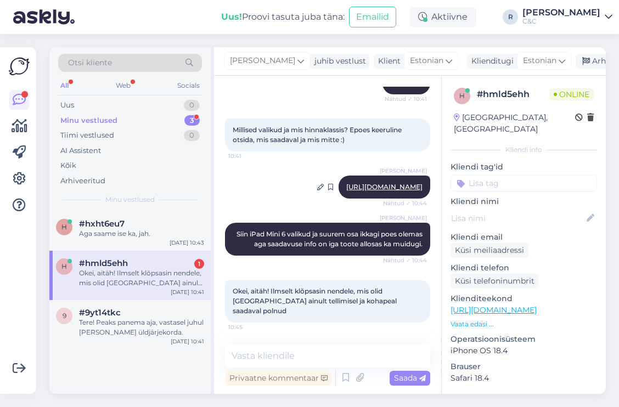
click at [369, 183] on link "https://www.shop.cec.ee/lisavarustus/ios/cases-and-covers/ipad/mini-6" at bounding box center [384, 187] width 76 height 8
click at [159, 283] on div "Okei, aitäh! Ilmselt klõpsasin nendele, mis olid Tartusse ainult tellimisel ja …" at bounding box center [141, 278] width 125 height 20
click at [158, 239] on div "h #hxht6eu7 Aga saame ise ka, jah. Oct 7 10:43" at bounding box center [129, 230] width 161 height 39
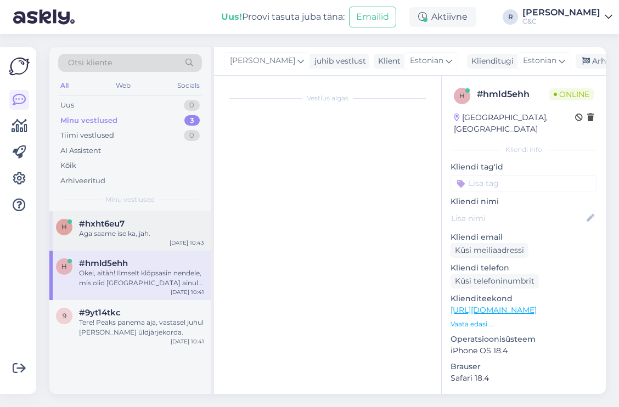
scroll to position [0, 0]
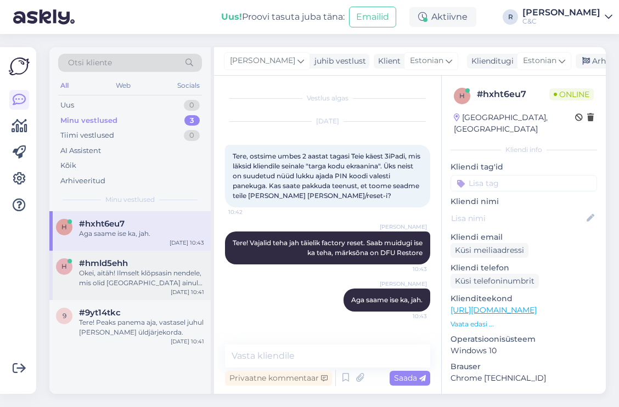
click at [159, 272] on div "Okei, aitäh! Ilmselt klõpsasin nendele, mis olid Tartusse ainult tellimisel ja …" at bounding box center [141, 278] width 125 height 20
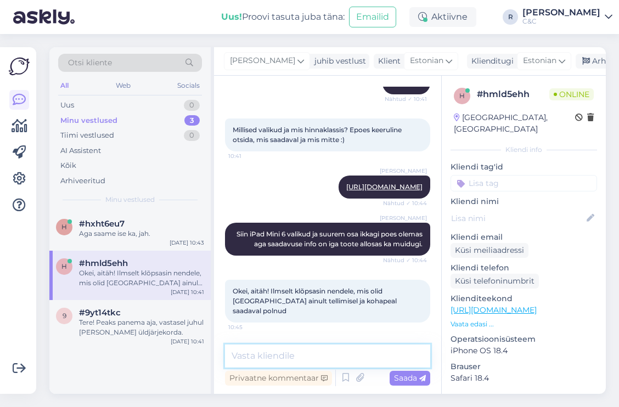
click at [319, 358] on textarea at bounding box center [327, 355] width 205 height 23
type textarea "Ikka :) Palun-palun."
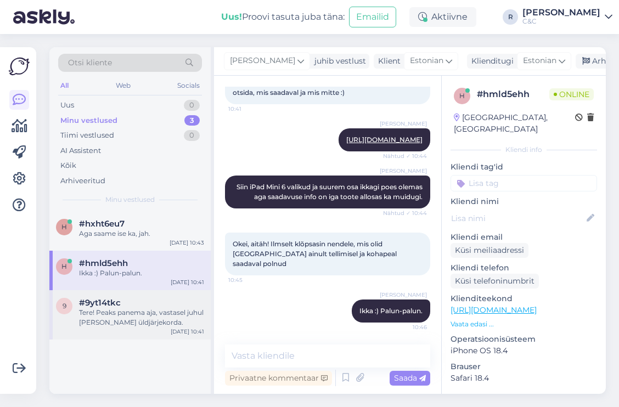
click at [145, 320] on div "Tere! Peaks panema aja, vastasel juhul läheb seade üldjärjekorda." at bounding box center [141, 318] width 125 height 20
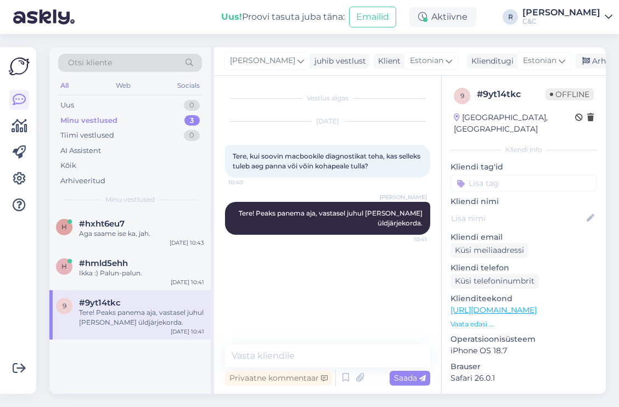
scroll to position [0, 0]
click at [588, 60] on div "Arhiveeri vestlus" at bounding box center [617, 61] width 84 height 15
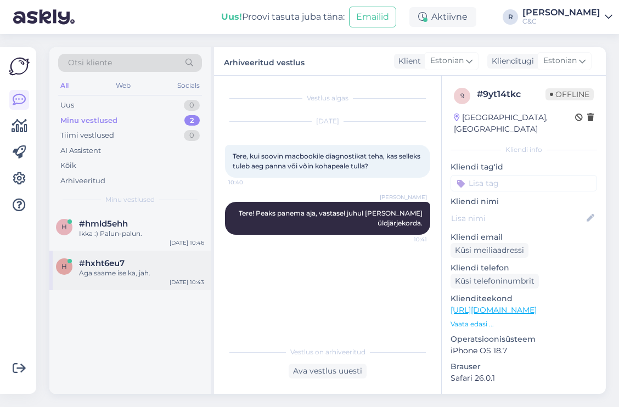
click at [128, 266] on div "#hxht6eu7" at bounding box center [141, 263] width 125 height 10
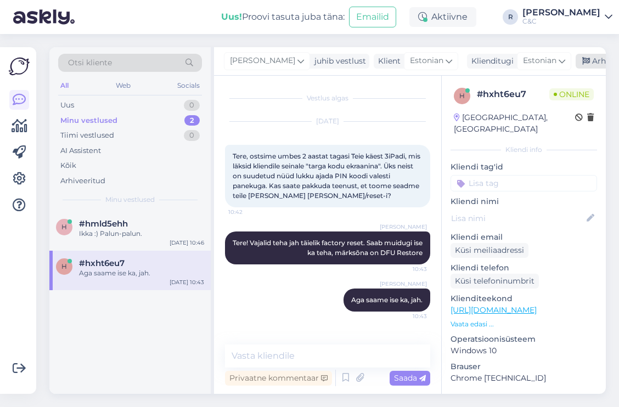
click at [582, 58] on icon at bounding box center [586, 62] width 8 height 8
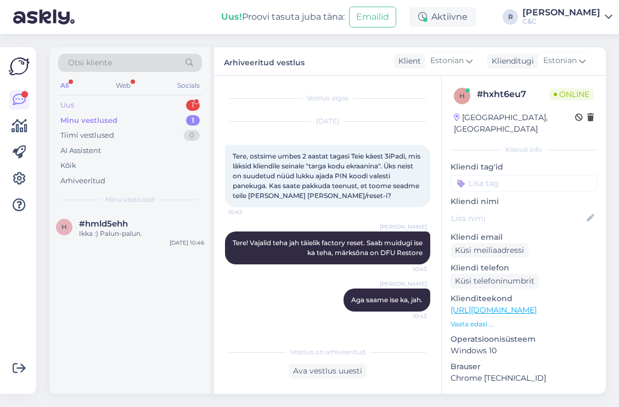
click at [178, 108] on div "Uus 1" at bounding box center [130, 105] width 144 height 15
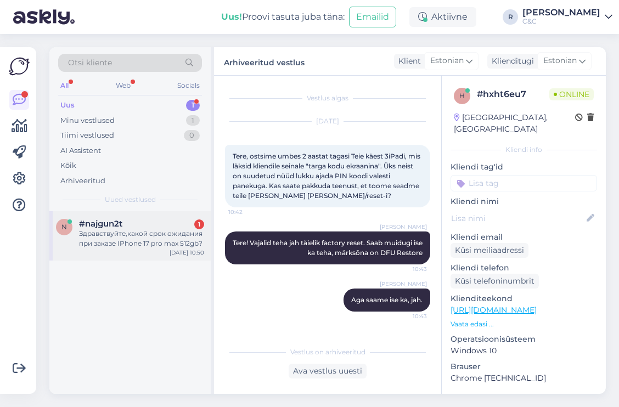
click at [155, 254] on div "n #najgun2t 1 Здравствуйте,какой срок ожидания при заказе IPhone 17 pro max 512…" at bounding box center [129, 235] width 161 height 49
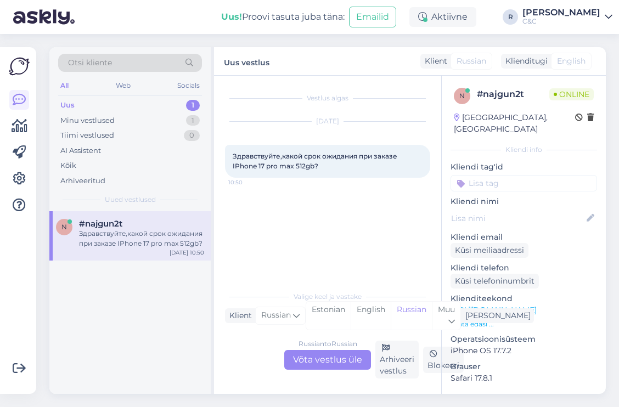
click at [340, 364] on div "Russian to Russian Võta vestlus üle" at bounding box center [327, 360] width 87 height 20
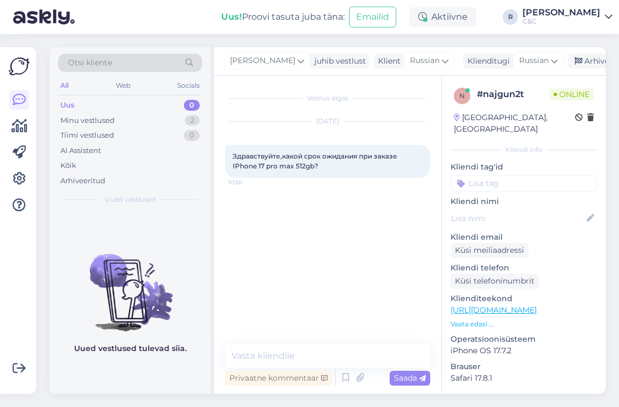
click at [365, 255] on div "Vestlus algas Oct 7 2025 Здравствуйте,какой срок ожидания при заказе IPhone 17 …" at bounding box center [332, 211] width 215 height 248
click at [519, 63] on span "Russian" at bounding box center [534, 61] width 30 height 12
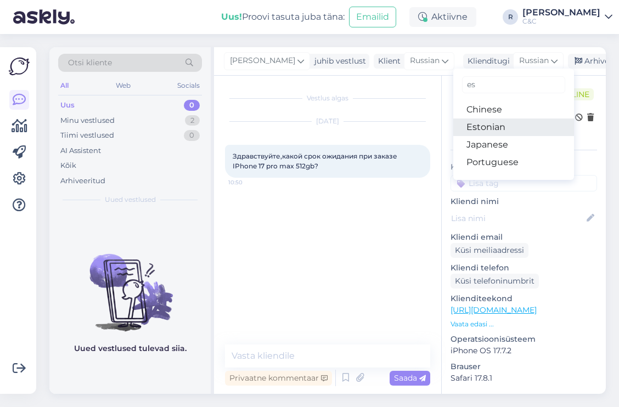
click at [455, 125] on link "Estonian" at bounding box center [513, 127] width 121 height 18
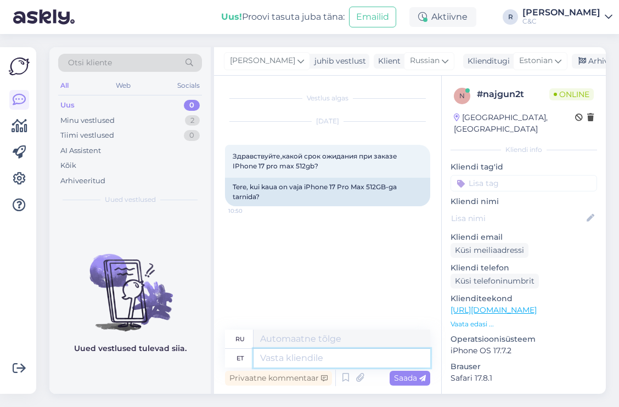
click at [305, 362] on textarea at bounding box center [341, 358] width 177 height 19
click at [343, 376] on icon at bounding box center [345, 378] width 13 height 16
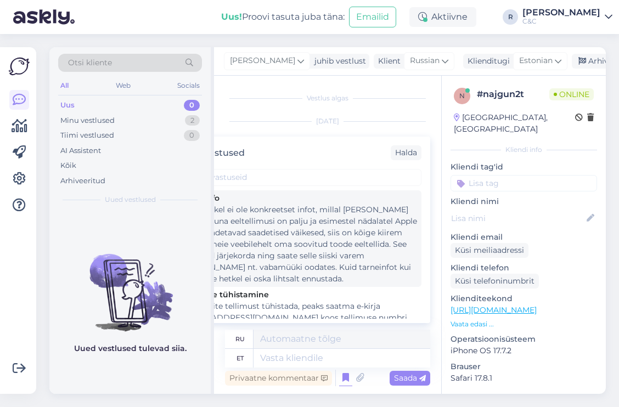
click at [302, 244] on div "Tere! Hetkel ei ole konkreetset infot, millal [PERSON_NAME] jõuaks. Kuna eeltel…" at bounding box center [298, 244] width 237 height 81
type textarea "Здравствуйте! В настоящее время нет точной информации о сроках поставки. Поскол…"
type textarea "Tere! Hetkel ei ole konkreetset infot, millal [PERSON_NAME] jõuaks. Kuna eeltel…"
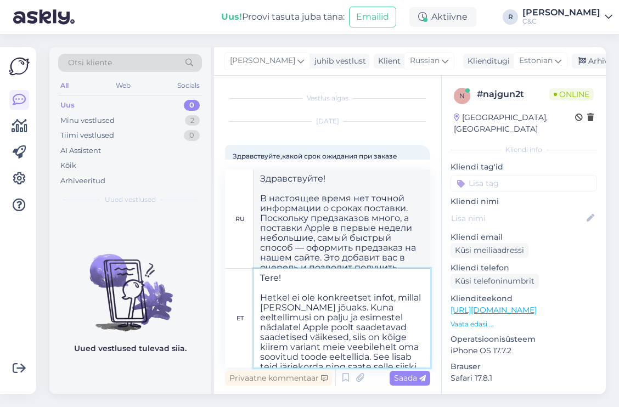
click at [318, 341] on textarea "Tere! Hetkel ei ole konkreetset infot, millal [PERSON_NAME] jõuaks. Kuna eeltel…" at bounding box center [341, 318] width 177 height 99
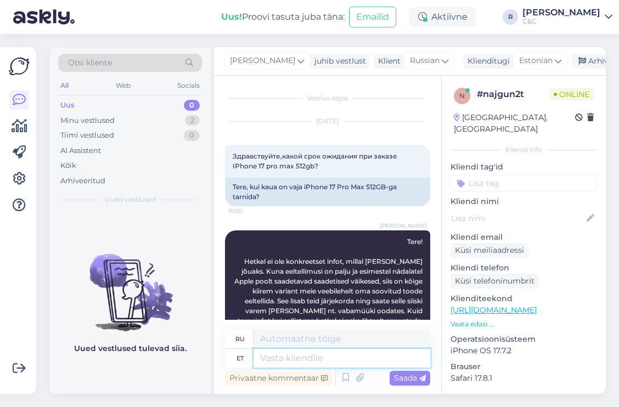
scroll to position [151, 0]
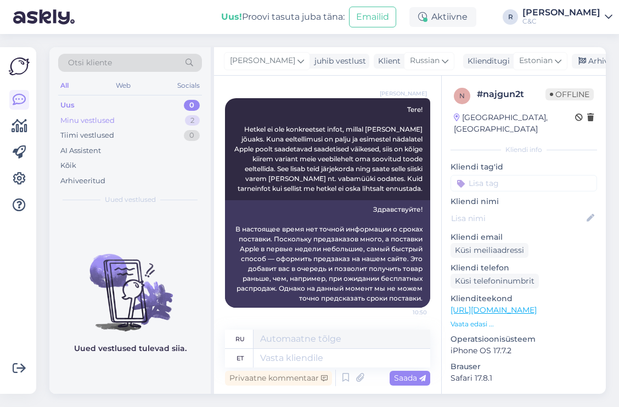
click at [185, 114] on div "Minu vestlused 2" at bounding box center [130, 120] width 144 height 15
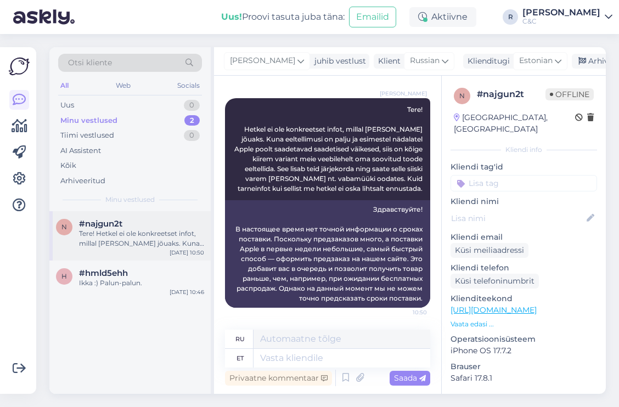
click at [138, 224] on div "#najgun2t" at bounding box center [141, 224] width 125 height 10
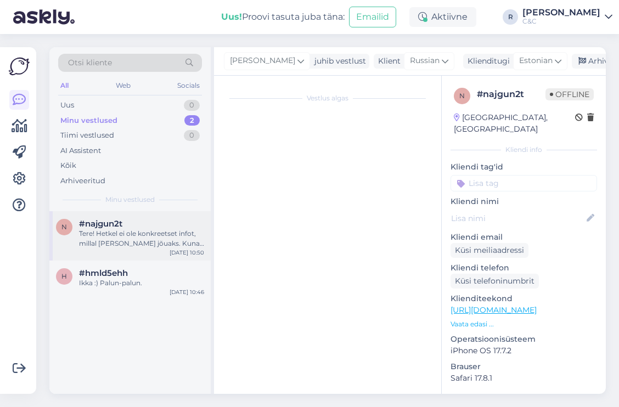
scroll to position [132, 0]
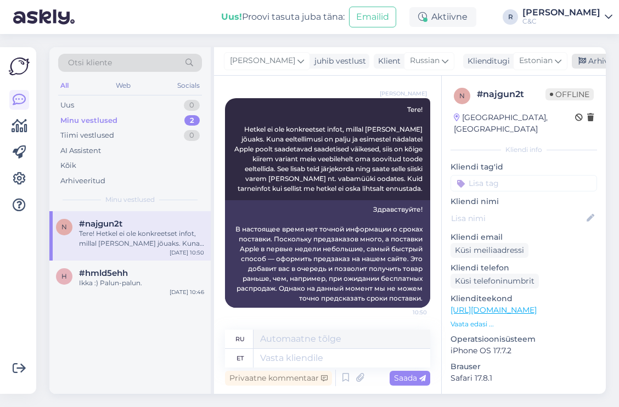
click at [572, 64] on div "Arhiveeri vestlus" at bounding box center [614, 61] width 84 height 15
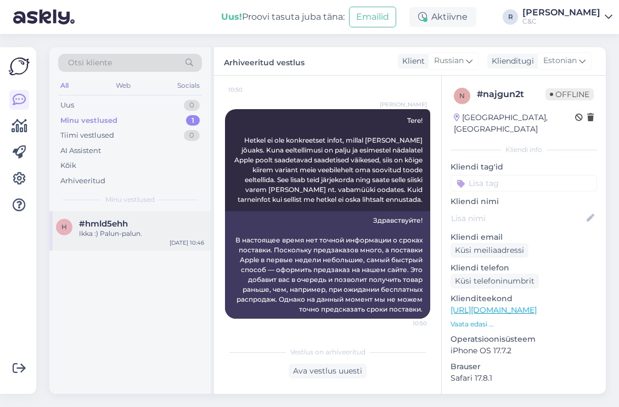
click at [147, 239] on div "h #hmld5ehh Ikka :) Palun-palun. Oct 7 10:46" at bounding box center [129, 230] width 161 height 39
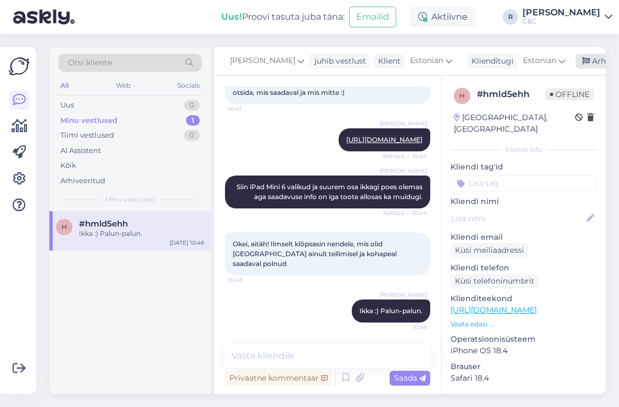
click at [575, 56] on div "Arhiveeri vestlus" at bounding box center [617, 61] width 84 height 15
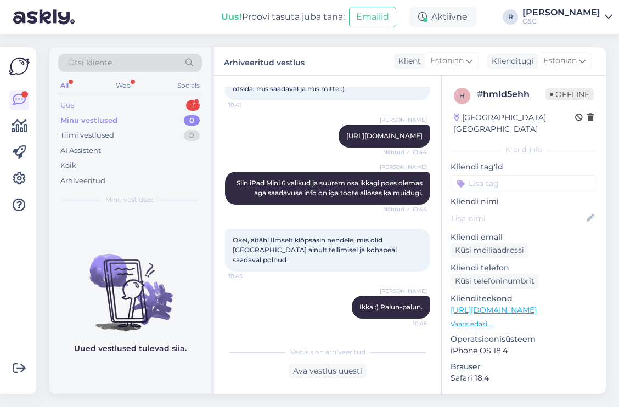
click at [191, 98] on div "Uus 1" at bounding box center [130, 105] width 144 height 15
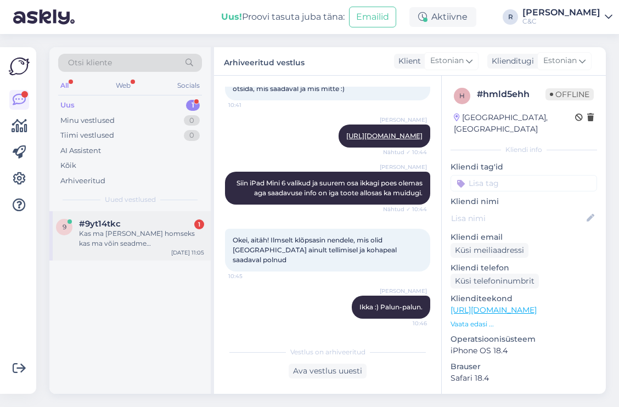
click at [118, 219] on div "9 #9yt14tkc 1 Kas ma panen aja homseks kas ma võin seadme juba täna ära tuua? O…" at bounding box center [129, 235] width 161 height 49
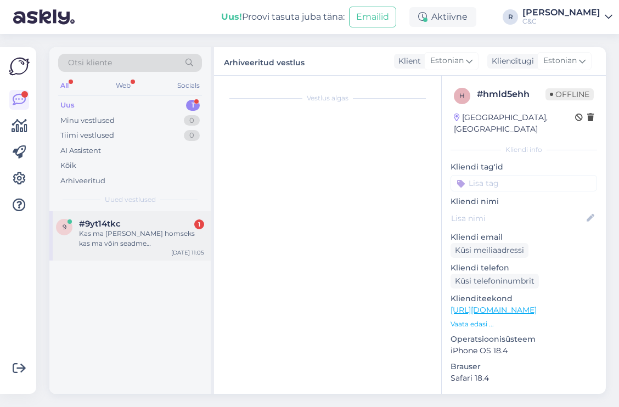
scroll to position [28, 0]
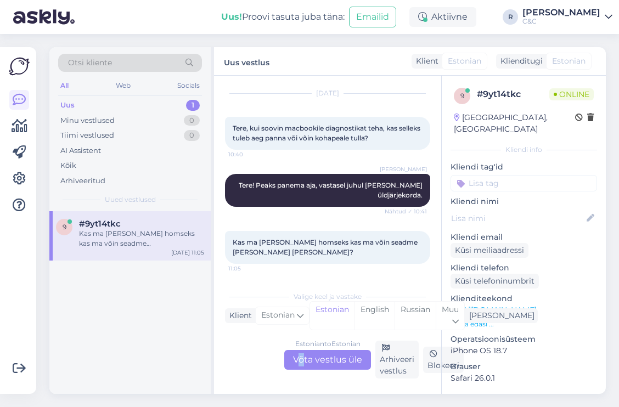
click at [303, 355] on div "Estonian to Estonian Võta vestlus üle" at bounding box center [327, 360] width 87 height 20
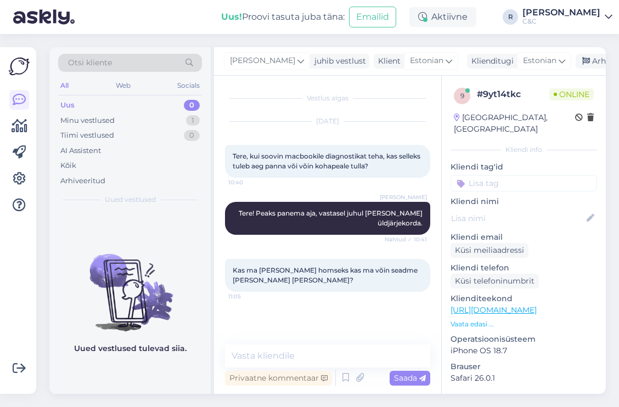
click at [303, 355] on textarea at bounding box center [327, 355] width 205 height 23
type textarea "Ikka, mainige lihtsalt et on broneering homseks."
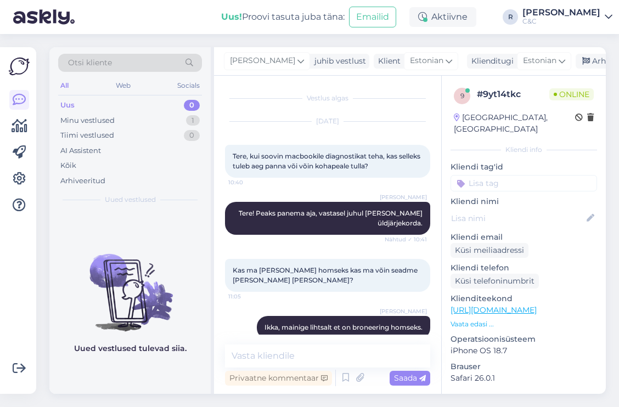
scroll to position [16, 0]
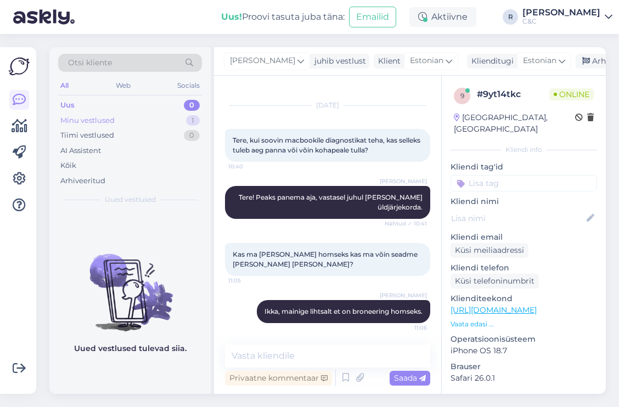
click at [171, 120] on div "Minu vestlused 1" at bounding box center [130, 120] width 144 height 15
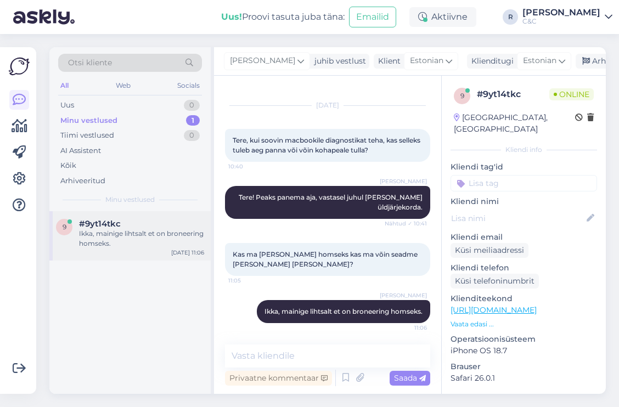
click at [186, 242] on div "Ikka, mainige lihtsalt et on broneering homseks." at bounding box center [141, 239] width 125 height 20
click at [575, 60] on div "Arhiveeri vestlus" at bounding box center [617, 61] width 84 height 15
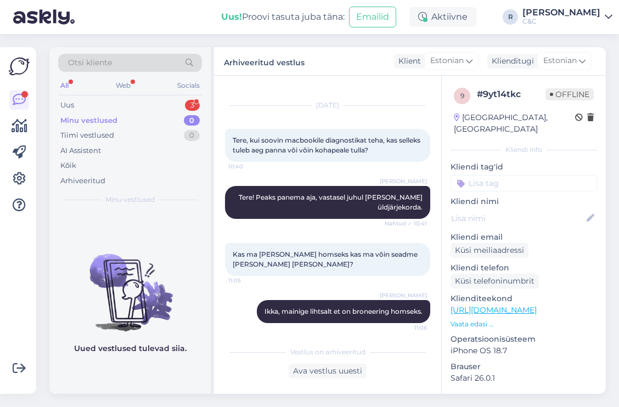
click at [333, 113] on div "Oct 7 2025 Tere, kui soovin macbookile diagnostikat teha, kas selleks tuleb aeg…" at bounding box center [327, 134] width 205 height 80
click at [188, 101] on div "3" at bounding box center [192, 105] width 15 height 11
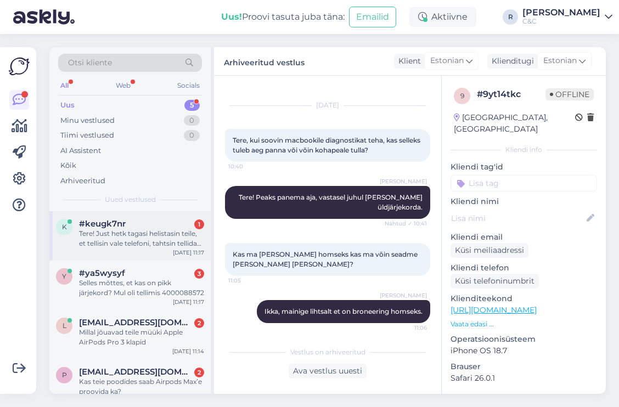
click at [154, 241] on div "Tere! Just hetk tagasi helistasin teile, et tellisin vale telefoni, tahtsin tel…" at bounding box center [141, 239] width 125 height 20
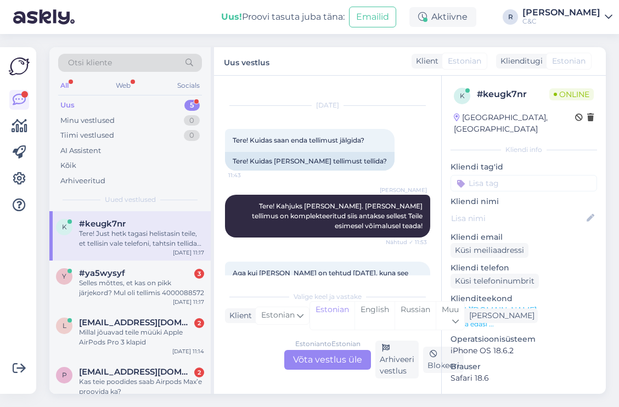
scroll to position [233, 0]
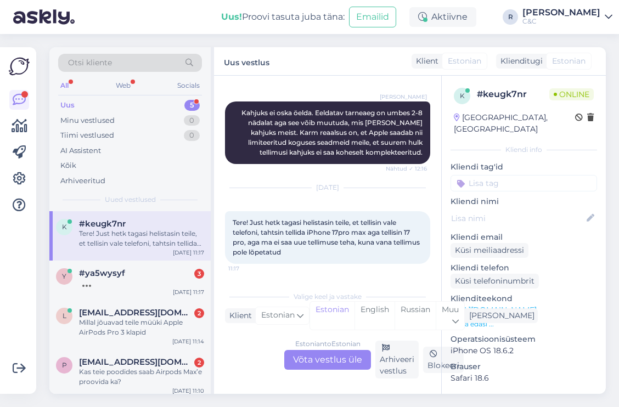
click at [323, 355] on div "Estonian to Estonian Võta vestlus üle" at bounding box center [327, 360] width 87 height 20
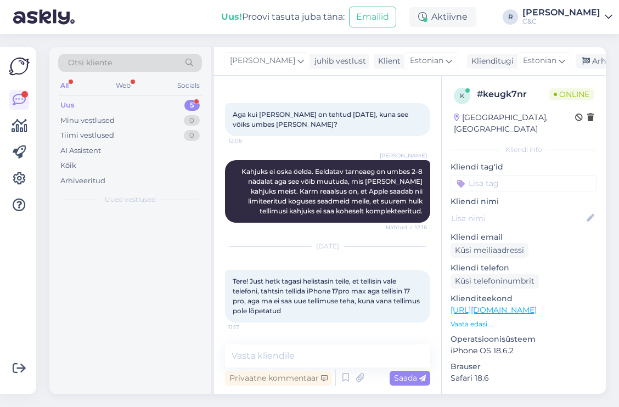
scroll to position [174, 0]
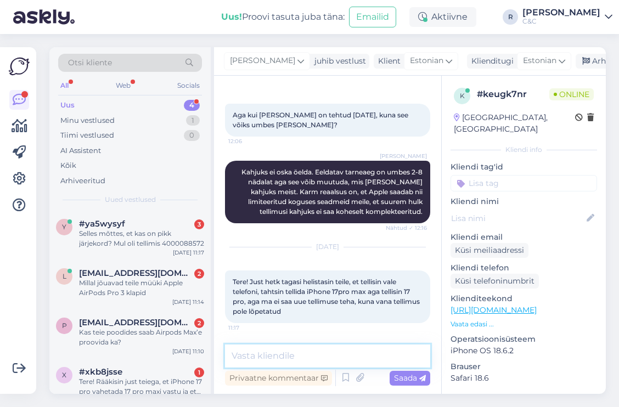
click at [321, 351] on textarea at bounding box center [327, 355] width 205 height 23
type textarea "Hei, ma arvasin ise sama."
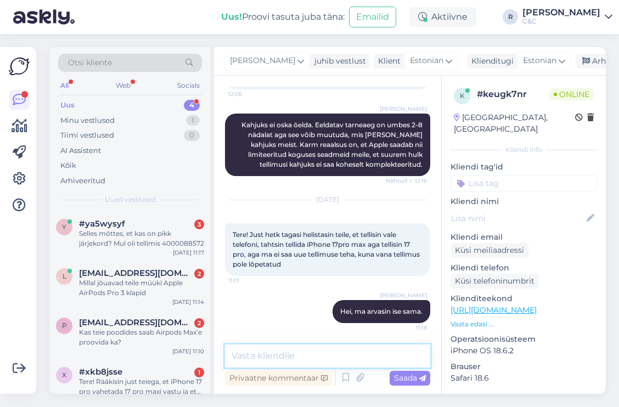
type textarea "A"
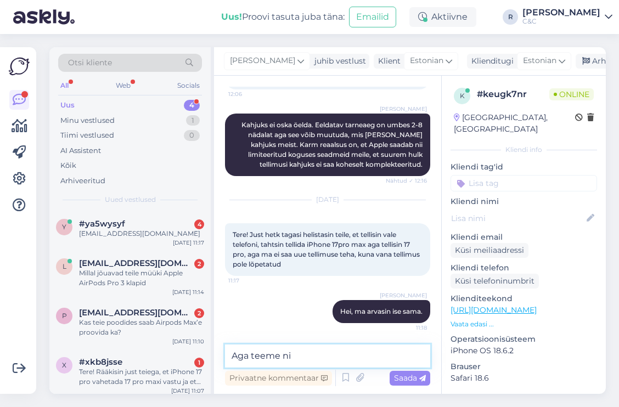
type textarea "Aga teeme nii"
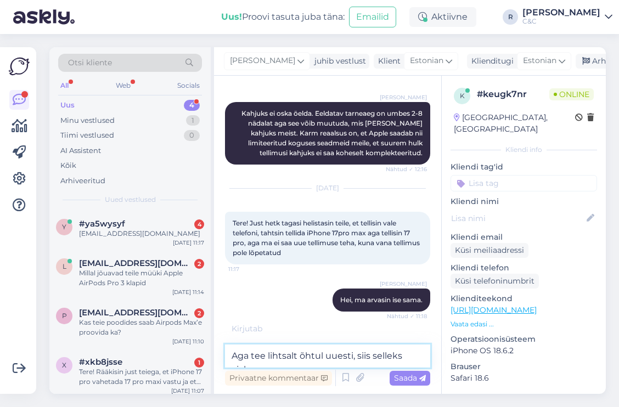
scroll to position [233, 0]
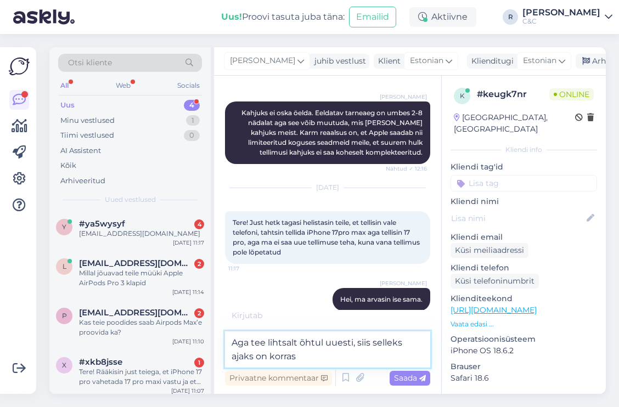
type textarea "Aga tee lihtsalt õhtul uuesti, siis selleks ajaks on korras."
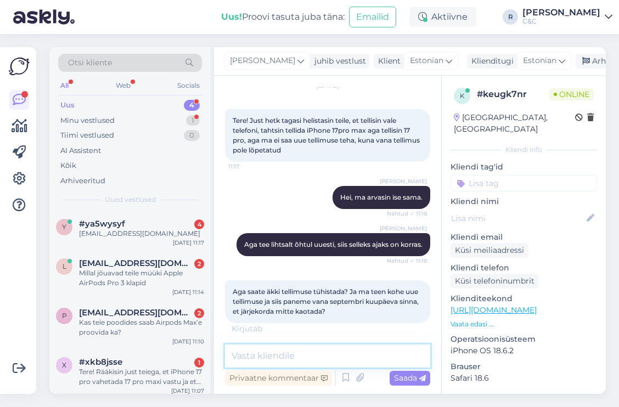
scroll to position [382, 0]
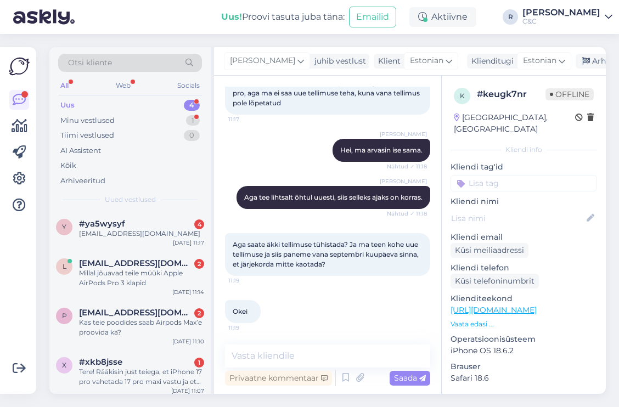
click at [265, 216] on div "Ross Aga tee lihtsalt õhtul uuesti, siis selleks ajaks on korras. Nähtud ✓ 11:18" at bounding box center [327, 197] width 205 height 47
click at [161, 224] on div "#ya5wysyf 4" at bounding box center [141, 224] width 125 height 10
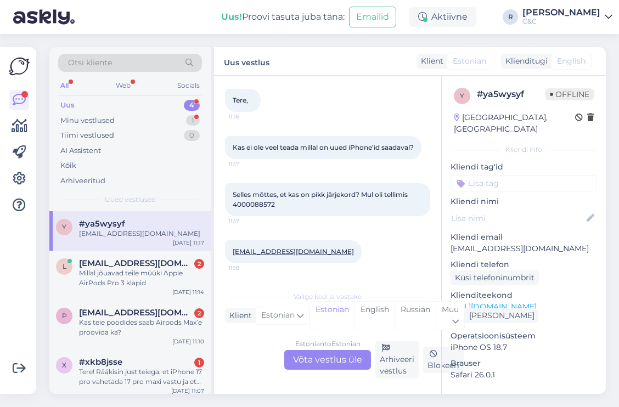
scroll to position [65, 0]
click at [320, 366] on div "Estonian to Estonian Võta vestlus üle" at bounding box center [327, 360] width 87 height 20
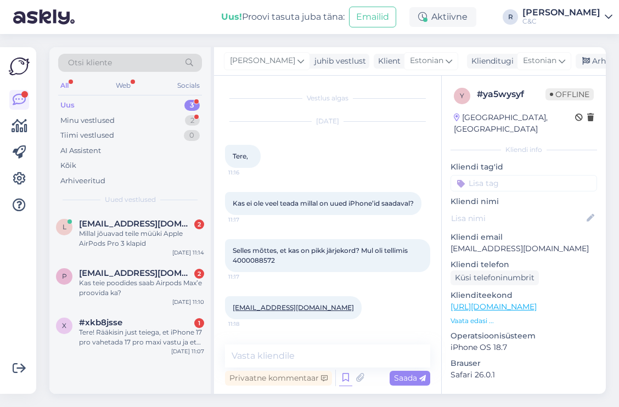
click at [347, 377] on icon at bounding box center [345, 378] width 13 height 16
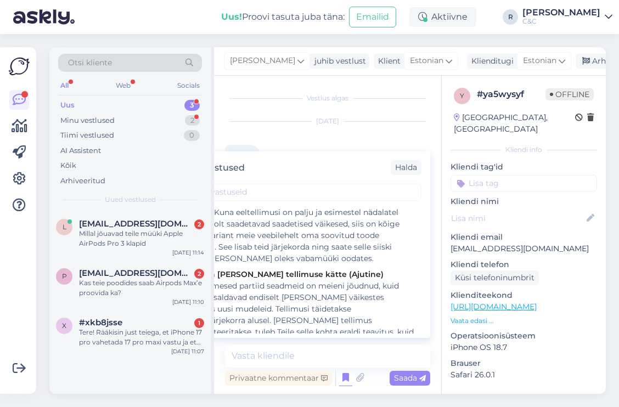
scroll to position [234, 0]
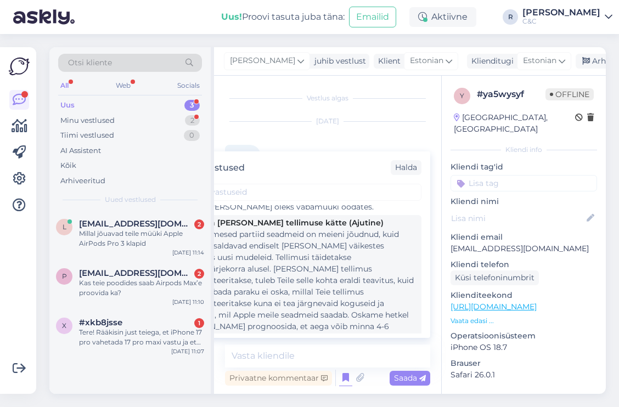
click at [318, 287] on div "Tere! Esimesed partiid seadmeid on meieni jõudnud, kuid partiid sisaldavad endi…" at bounding box center [298, 298] width 237 height 138
type textarea "Tere! Esimesed partiid seadmeid on meieni jõudnud, kuid partiid sisaldavad endi…"
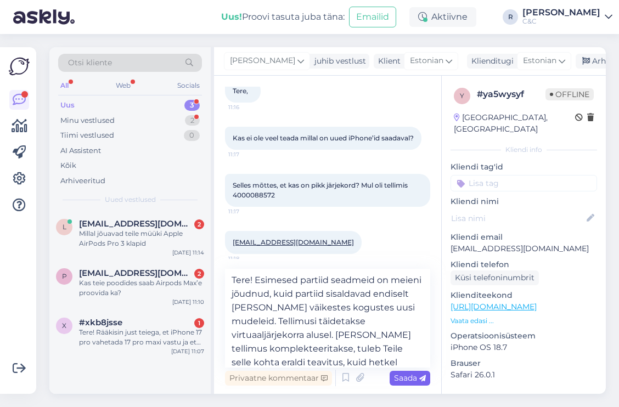
click at [399, 377] on span "Saada" at bounding box center [410, 378] width 32 height 10
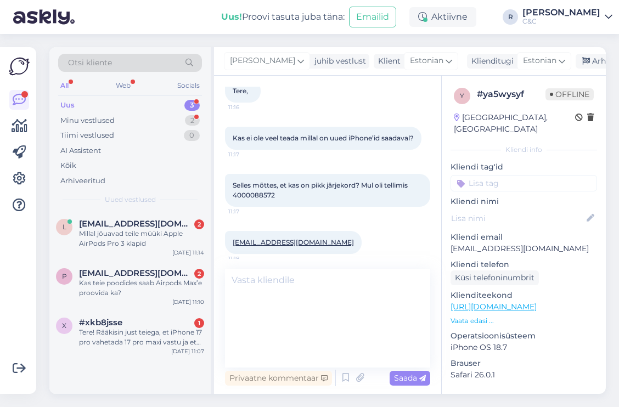
scroll to position [172, 0]
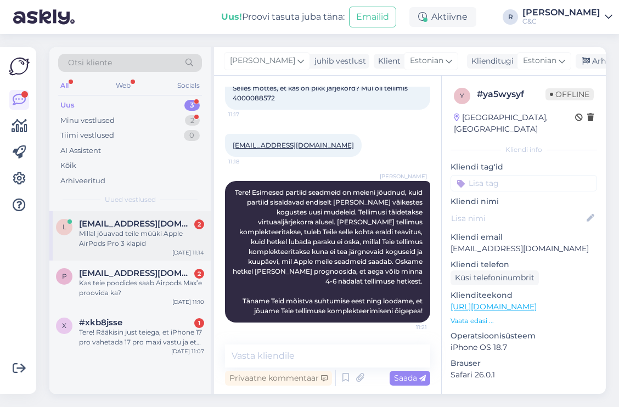
click at [165, 243] on div "Millal jõuavad teile müüki Apple AirPods Pro 3 klapid" at bounding box center [141, 239] width 125 height 20
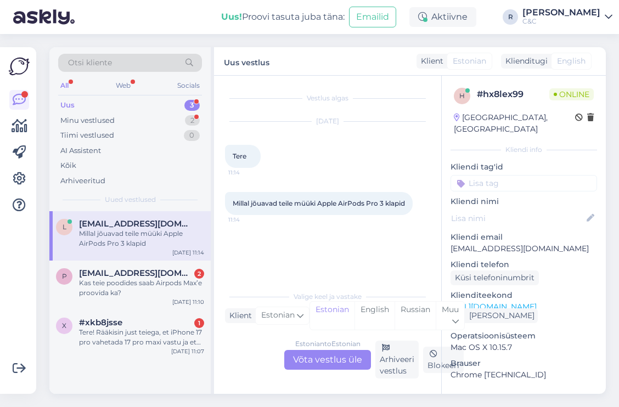
click at [328, 353] on div "Estonian to Estonian Võta vestlus üle" at bounding box center [327, 360] width 87 height 20
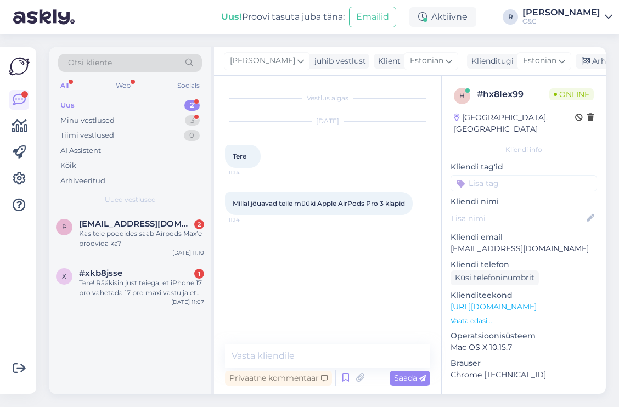
click at [347, 377] on icon at bounding box center [345, 378] width 13 height 16
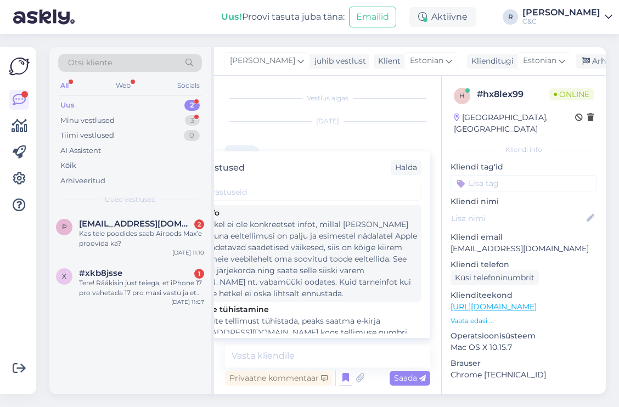
click at [293, 252] on div "Tere! Hetkel ei ole konkreetset infot, millal [PERSON_NAME] jõuaks. Kuna eeltel…" at bounding box center [298, 259] width 237 height 81
type textarea "Tere! Hetkel ei ole konkreetset infot, millal [PERSON_NAME] jõuaks. Kuna eeltel…"
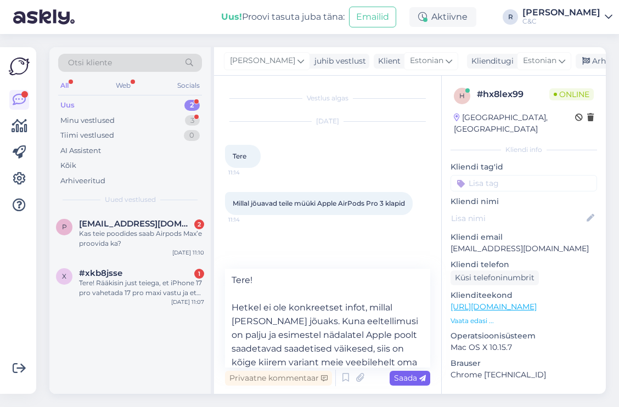
click at [400, 377] on span "Saada" at bounding box center [410, 378] width 32 height 10
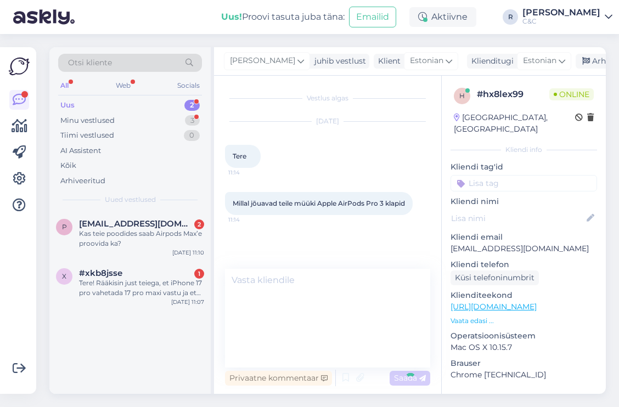
scroll to position [28, 0]
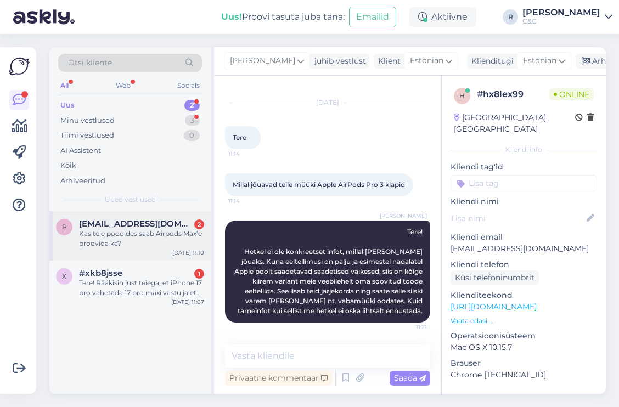
click at [155, 221] on span "patrickpost10@gmail.com" at bounding box center [136, 224] width 114 height 10
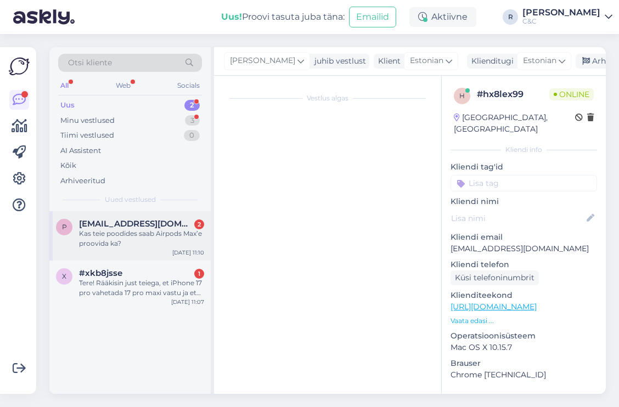
scroll to position [0, 0]
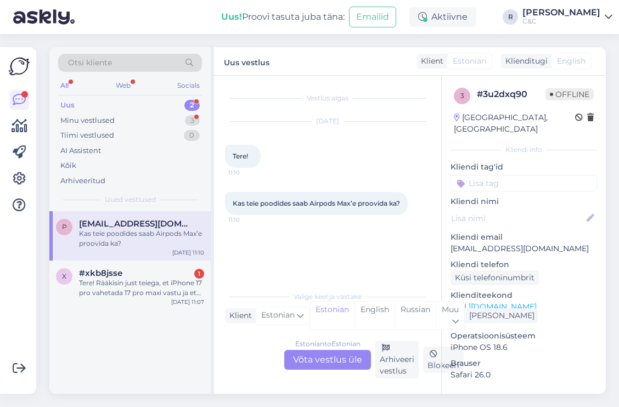
click at [324, 357] on div "Estonian to Estonian Võta vestlus üle" at bounding box center [327, 360] width 87 height 20
click at [318, 350] on div "Estonian to Estonian Võta vestlus üle" at bounding box center [327, 360] width 87 height 20
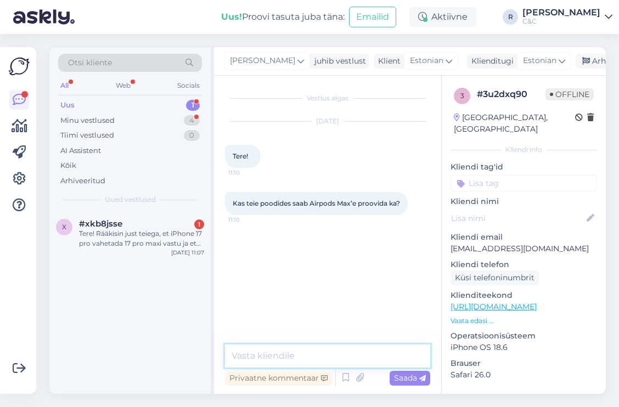
click at [317, 360] on textarea at bounding box center [327, 355] width 205 height 23
type textarea "Tere! Ikka."
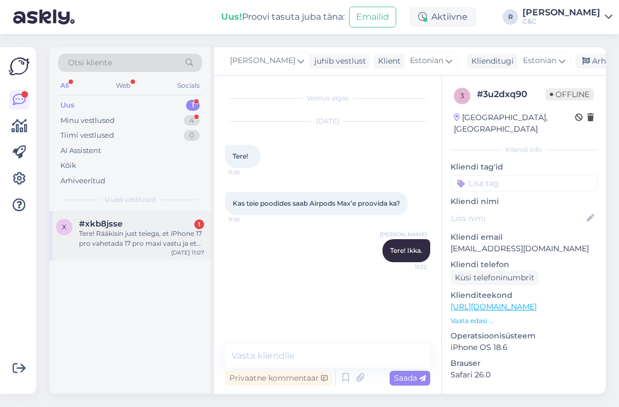
drag, startPoint x: 126, startPoint y: 229, endPoint x: 122, endPoint y: 225, distance: 5.8
click at [122, 226] on div "#xkb8jsse 1 Tere! Rääkisin just teiega, et iPhone 17 pro vahetada 17 pro maxi v…" at bounding box center [141, 234] width 125 height 30
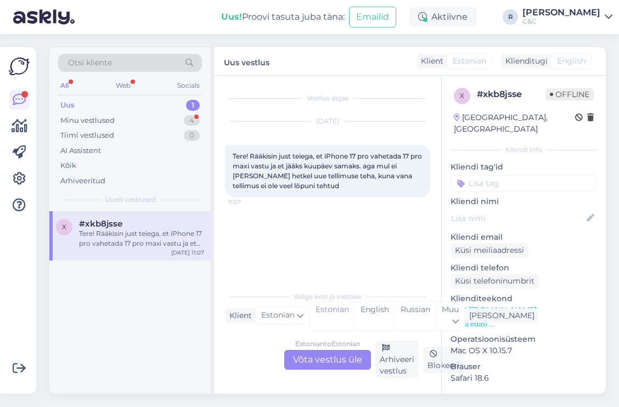
click at [329, 358] on div "Estonian to Estonian Võta vestlus üle" at bounding box center [327, 360] width 87 height 20
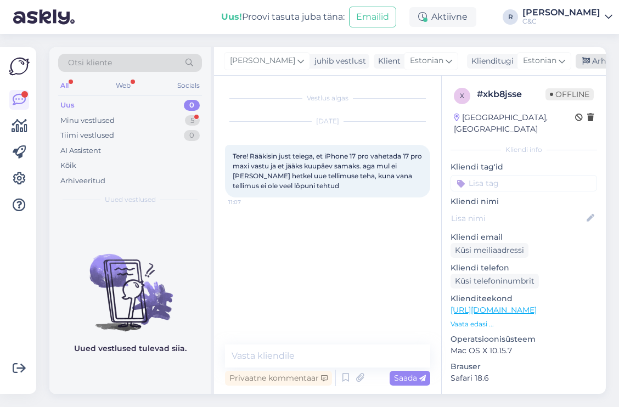
click at [575, 65] on div "Arhiveeri vestlus" at bounding box center [617, 61] width 84 height 15
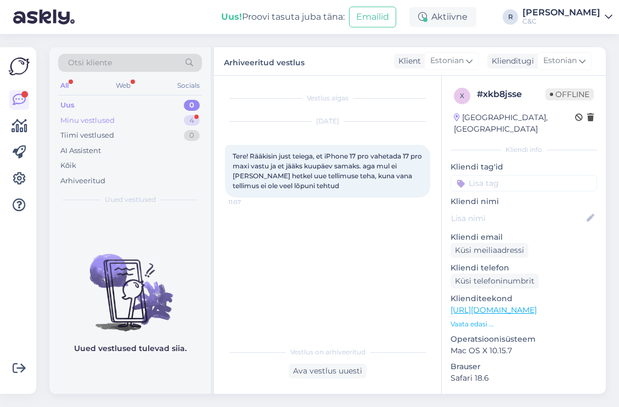
click at [194, 117] on div "4" at bounding box center [192, 120] width 16 height 11
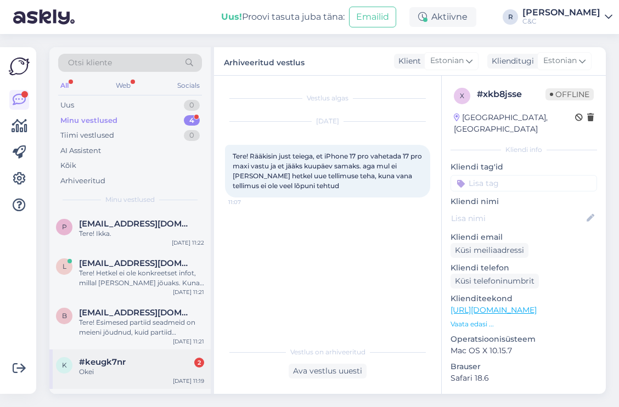
click at [132, 358] on div "#keugk7nr 2" at bounding box center [141, 362] width 125 height 10
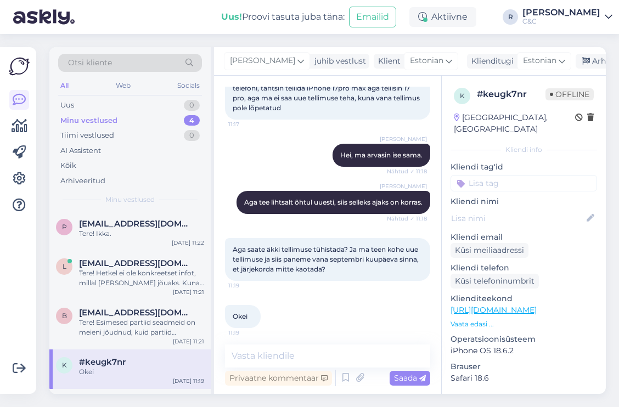
scroll to position [382, 0]
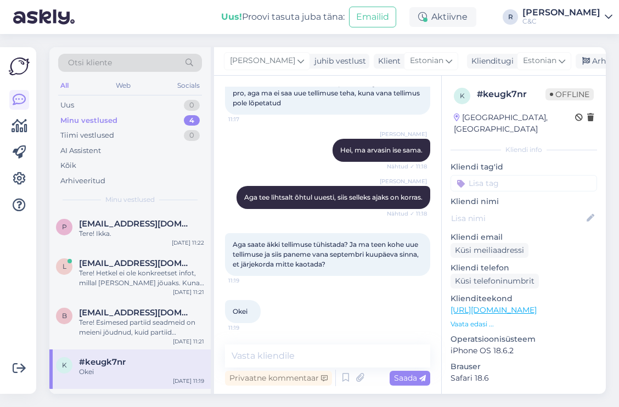
click at [286, 341] on div "Vestlus algas Oct 3 2025 Tere! Kuidas saan enda tellimust jälgida? 11:43 Tere! …" at bounding box center [327, 235] width 227 height 318
click at [283, 353] on textarea at bounding box center [327, 355] width 205 height 23
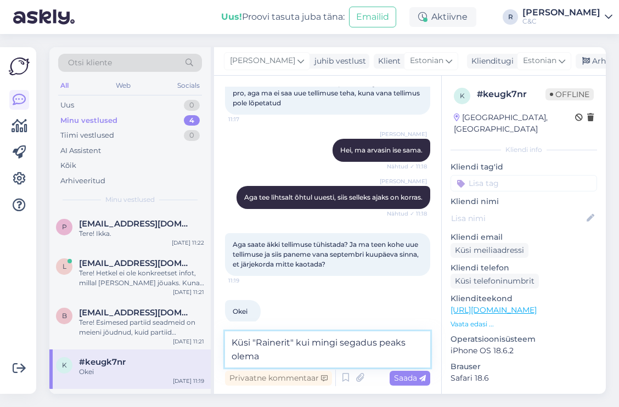
type textarea "Küsi "Rainerit" kui mingi segadus peaks olema."
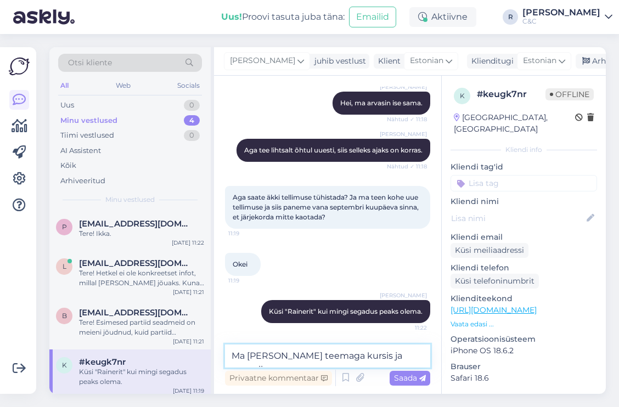
scroll to position [443, 0]
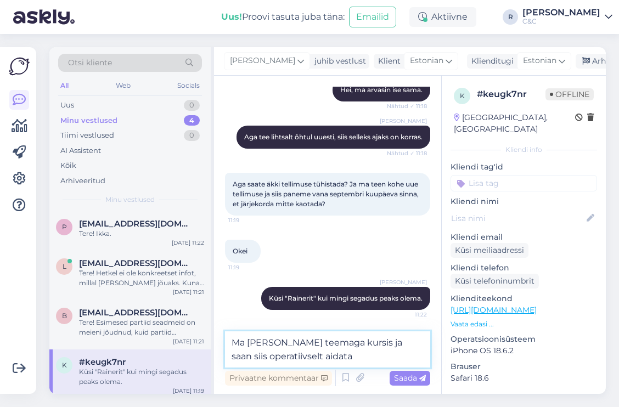
type textarea "Ma olen su teemaga kursis ja saan siis operatiivselt aidata."
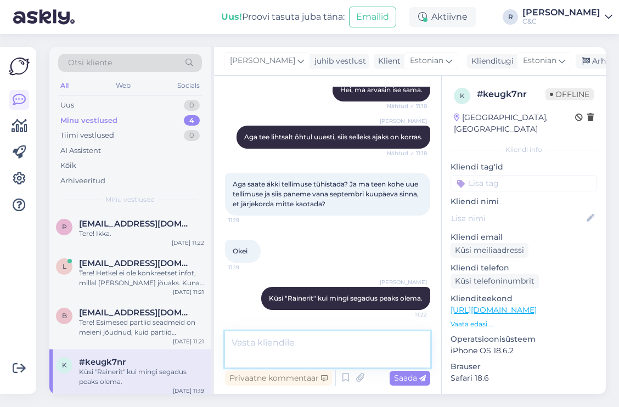
scroll to position [487, 0]
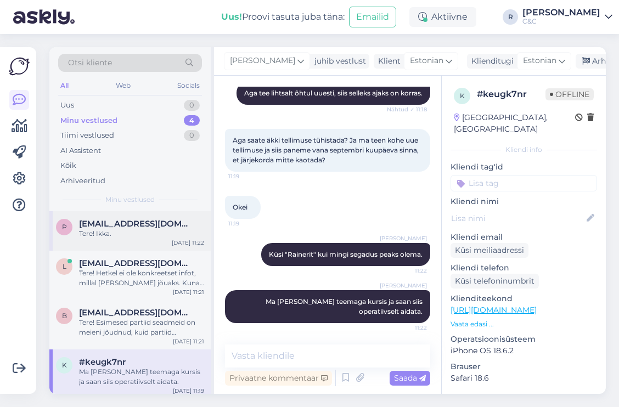
click at [114, 224] on span "patrickpost10@gmail.com" at bounding box center [136, 224] width 114 height 10
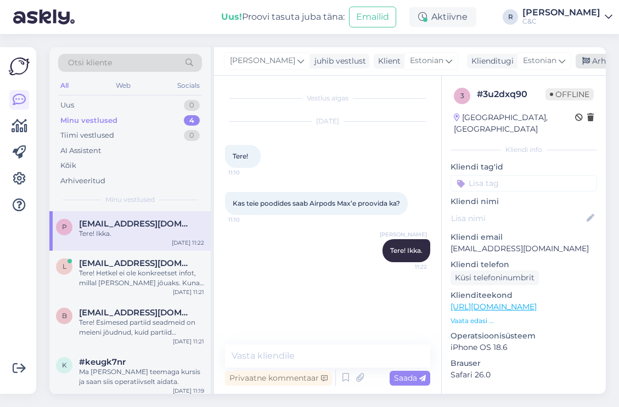
click at [575, 54] on div "Arhiveeri vestlus" at bounding box center [617, 61] width 84 height 15
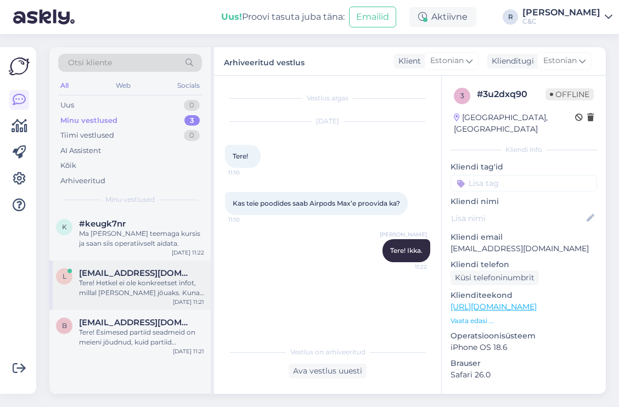
click at [144, 271] on span "liivi.haamer@gmail.com" at bounding box center [136, 273] width 114 height 10
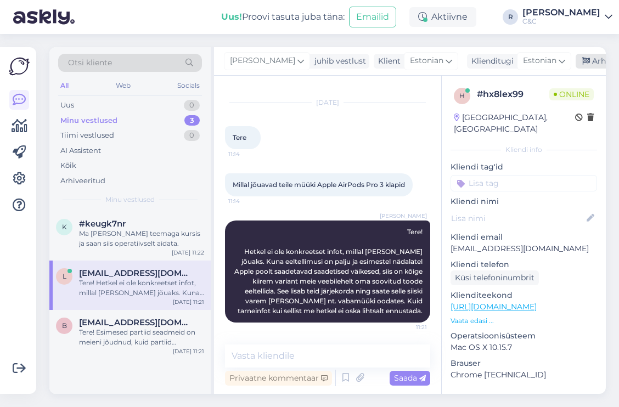
click at [575, 66] on div "Arhiveeri vestlus" at bounding box center [617, 61] width 84 height 15
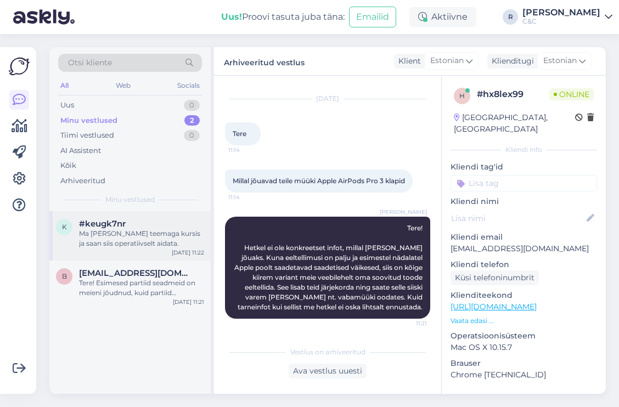
click at [168, 237] on div "Ma olen su teemaga kursis ja saan siis operatiivselt aidata." at bounding box center [141, 239] width 125 height 20
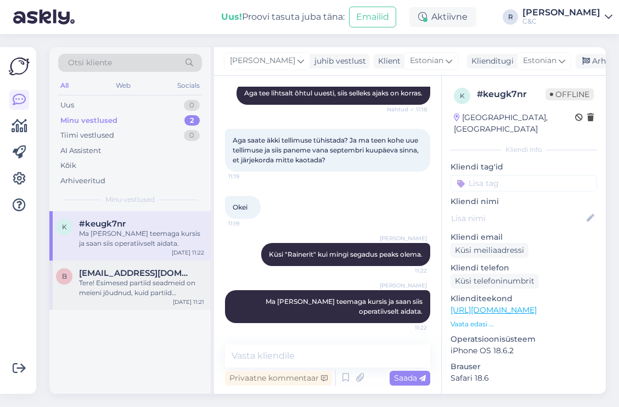
click at [133, 274] on span "bobeshkomikhail@gmail.com" at bounding box center [136, 273] width 114 height 10
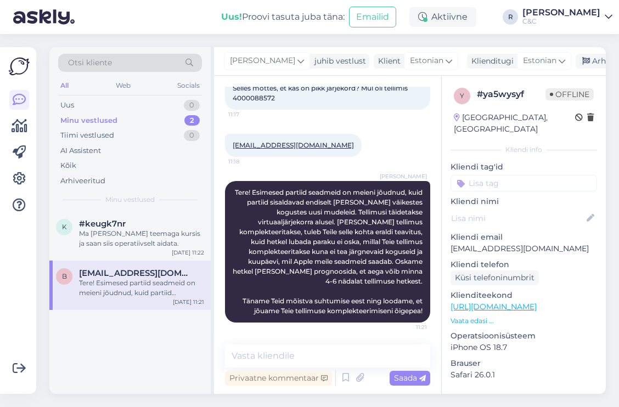
scroll to position [172, 0]
click at [575, 63] on div "Arhiveeri vestlus" at bounding box center [617, 61] width 84 height 15
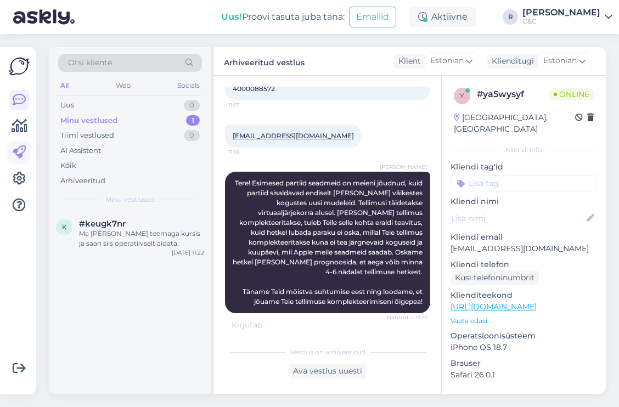
scroll to position [252, 0]
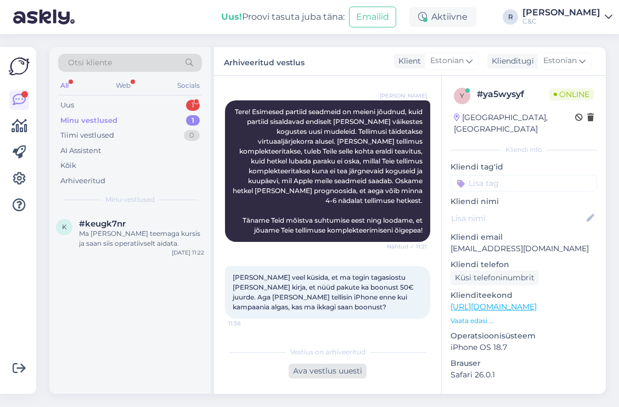
click at [316, 371] on div "Ava vestlus uuesti" at bounding box center [328, 371] width 78 height 15
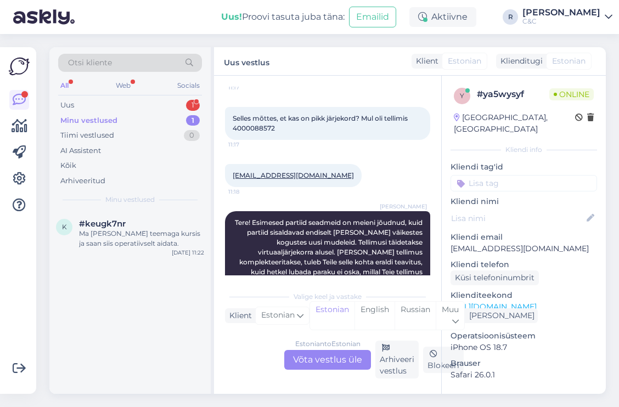
scroll to position [308, 0]
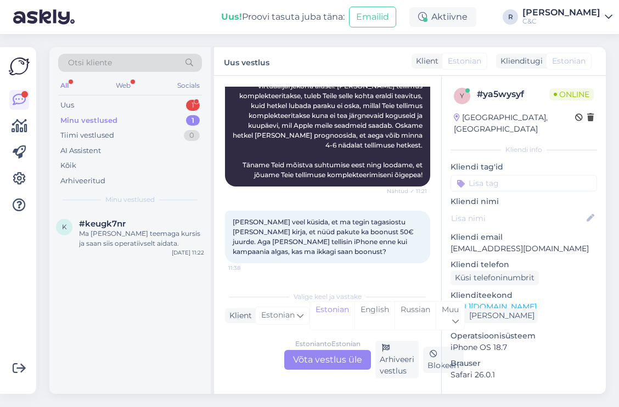
click at [310, 362] on div "Estonian to Estonian Võta vestlus üle" at bounding box center [327, 360] width 87 height 20
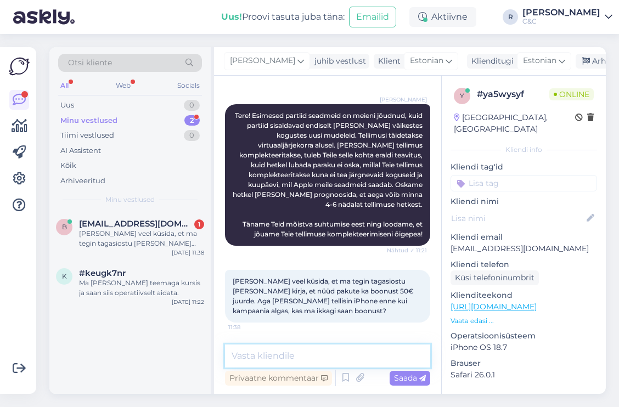
click at [305, 358] on textarea at bounding box center [327, 355] width 205 height 23
type textarea "Kui seade jõuab enne kampaania"
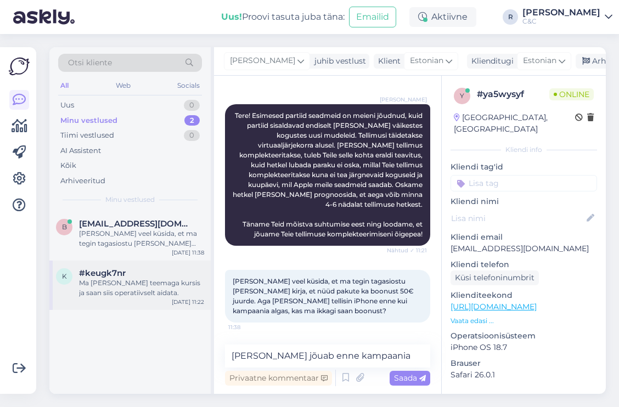
click at [149, 286] on div "Ma olen su teemaga kursis ja saan siis operatiivselt aidata." at bounding box center [141, 288] width 125 height 20
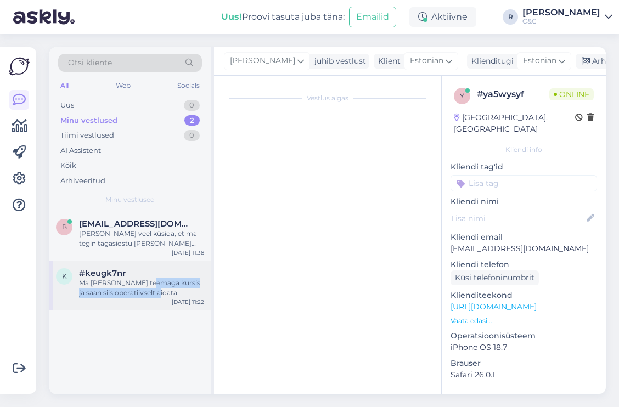
scroll to position [487, 0]
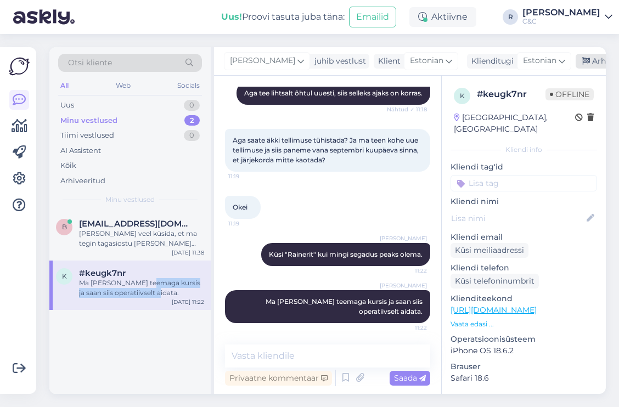
click at [575, 61] on div "Arhiveeri vestlus" at bounding box center [617, 61] width 84 height 15
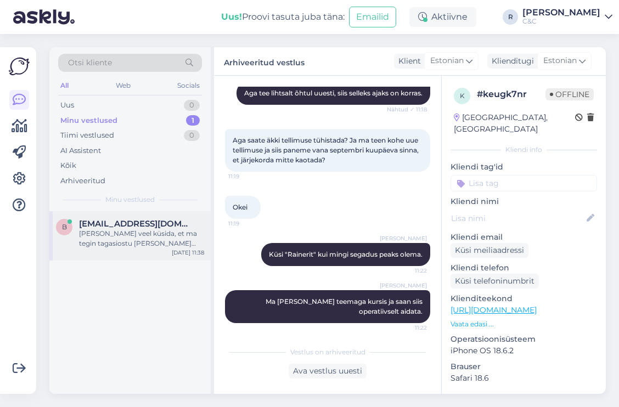
click at [148, 227] on span "bobeshkomikhail@gmail.com" at bounding box center [136, 224] width 114 height 10
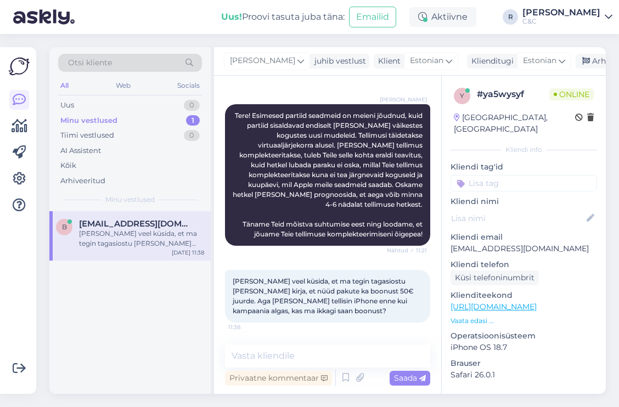
scroll to position [248, 0]
click at [335, 358] on textarea at bounding box center [327, 355] width 205 height 23
click at [320, 366] on textarea at bounding box center [327, 355] width 205 height 23
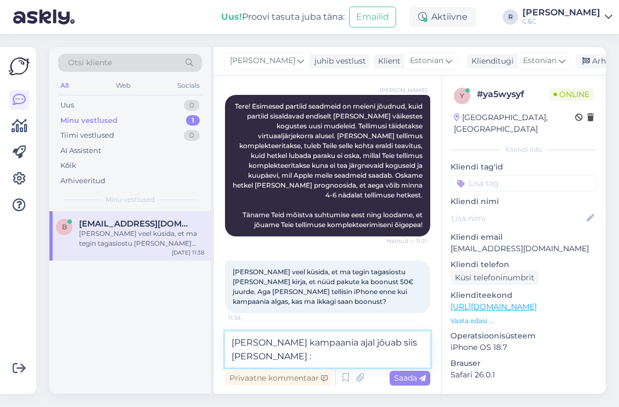
type textarea "Kui seade kampaania ajal jõuab siis ikka saame :)"
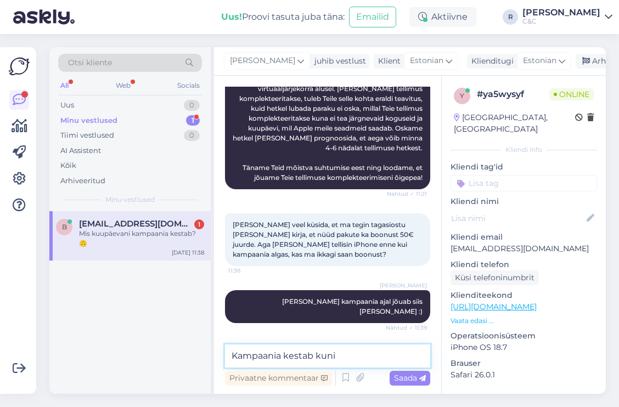
scroll to position [343, 0]
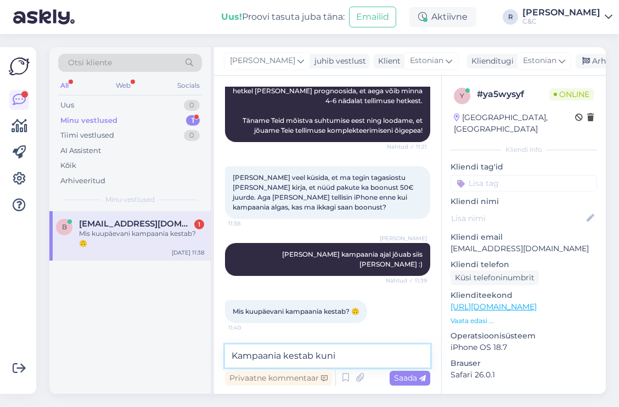
drag, startPoint x: 353, startPoint y: 353, endPoint x: 201, endPoint y: 333, distance: 153.8
click at [201, 333] on div "Otsi kliente All Web Socials Uus 0 Minu vestlused 1 Tiimi vestlused 0 AI Assist…" at bounding box center [327, 220] width 556 height 347
paste textarea "ui vana telefoni väärtus on 150 € ja tagastus on tehtud enne 13.11.2025, lisata…"
type textarea "Kui vana telefoni väärtus on 150 € ja tagastus on tehtud enne 13.11.2025, lisat…"
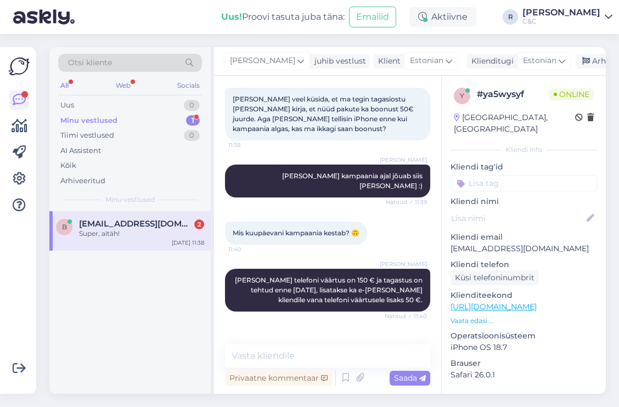
scroll to position [457, 0]
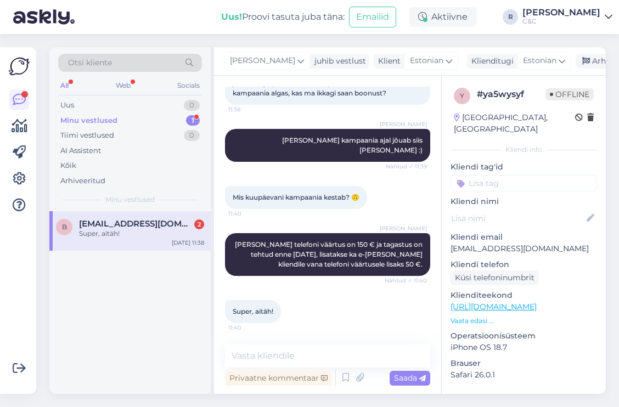
click at [349, 244] on span "Kui vana telefoni väärtus on 150 € ja tagastus on tehtud enne 13.11.2025, lisat…" at bounding box center [329, 254] width 189 height 28
click at [254, 173] on div "Ross Kui seade kampaania ajal jõuab siis ikka saame :) Nähtud ✓ 11:39" at bounding box center [327, 145] width 205 height 57
click at [575, 66] on div "Arhiveeri vestlus" at bounding box center [617, 61] width 84 height 15
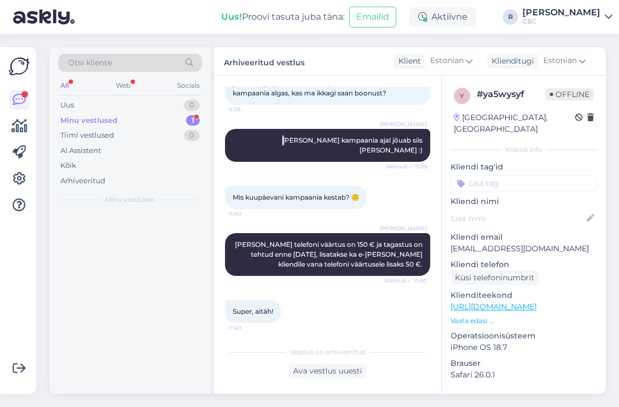
scroll to position [461, 0]
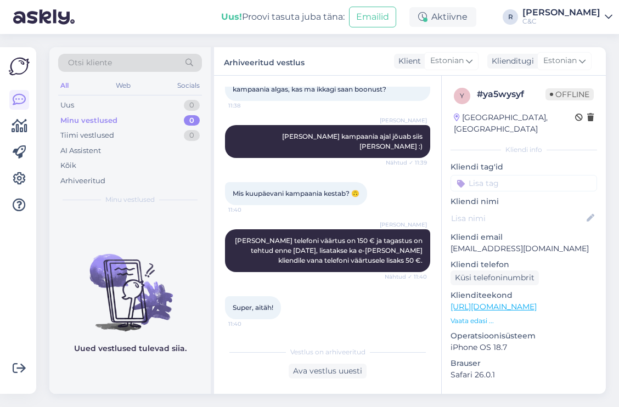
click at [287, 101] on div "Tahaksin veel küsida, et ma tegin tagasiostu ja täna sain kirja, et nüüd pakute…" at bounding box center [327, 74] width 205 height 53
click at [279, 123] on div "Ross Kui seade kampaania ajal jõuab siis ikka saame :) Nähtud ✓ 11:39" at bounding box center [327, 141] width 205 height 57
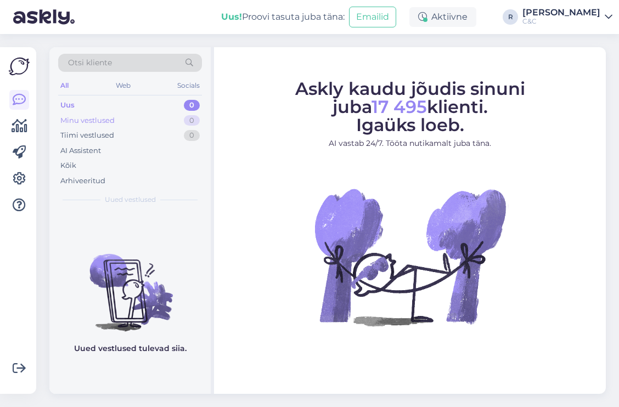
click at [177, 120] on div "Minu vestlused 0" at bounding box center [130, 120] width 144 height 15
click at [158, 104] on div "Uus 1" at bounding box center [130, 105] width 144 height 15
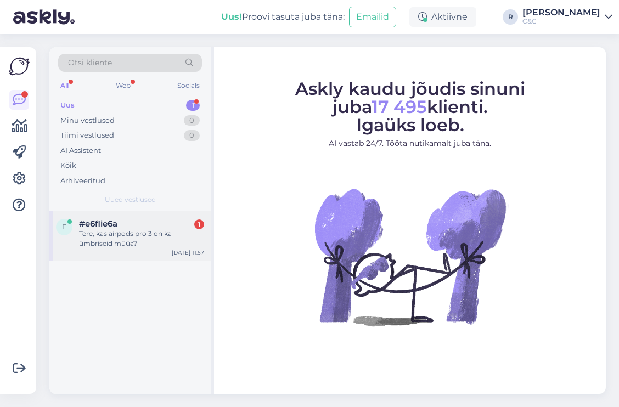
click at [133, 223] on div "#e6flie6a 1" at bounding box center [141, 224] width 125 height 10
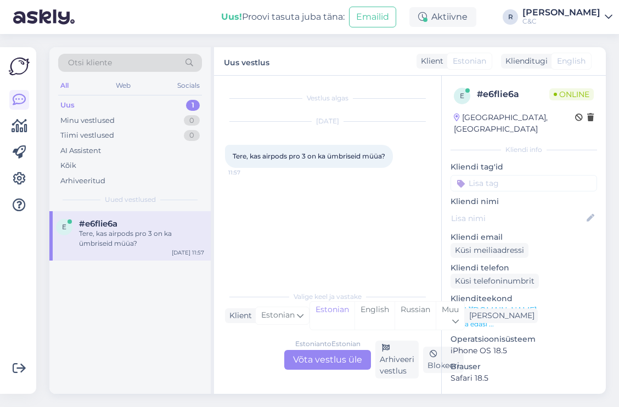
click at [313, 353] on div "Estonian to Estonian Võta vestlus üle" at bounding box center [327, 360] width 87 height 20
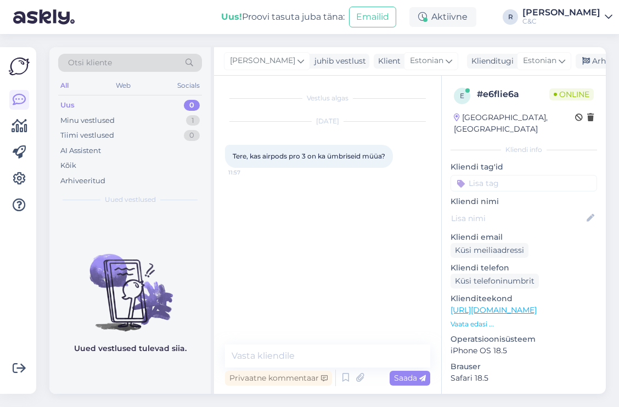
click at [503, 305] on link "https://www.shop.cec.ee/apple-airpods-pro-3-mfhp4zm-a" at bounding box center [493, 310] width 86 height 10
click at [296, 363] on textarea at bounding box center [327, 355] width 205 height 23
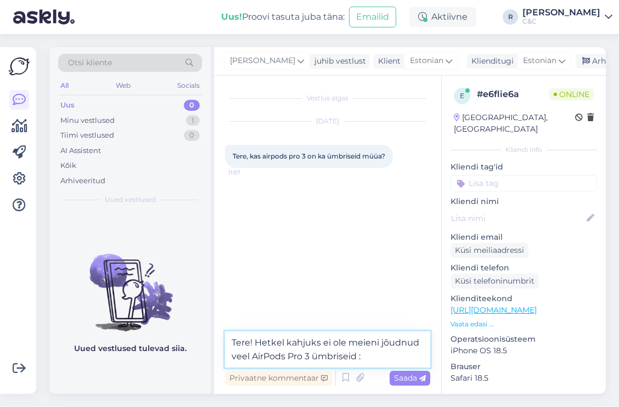
type textarea "Tere! Hetkel kahjuks ei ole meieni jõudnud veel AirPods Pro 3 ümbriseid :("
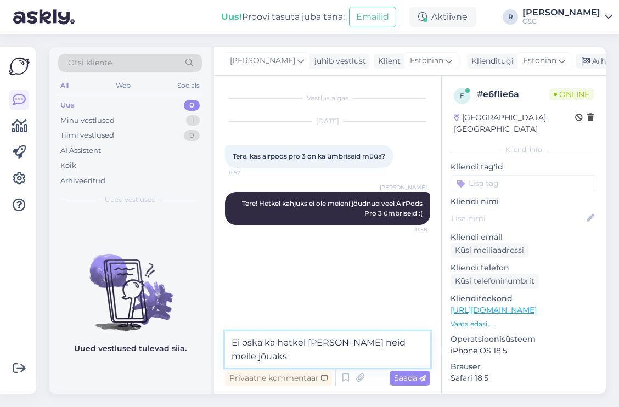
type textarea "Ei oska ka hetkel öelda millal neid meile jõuaks."
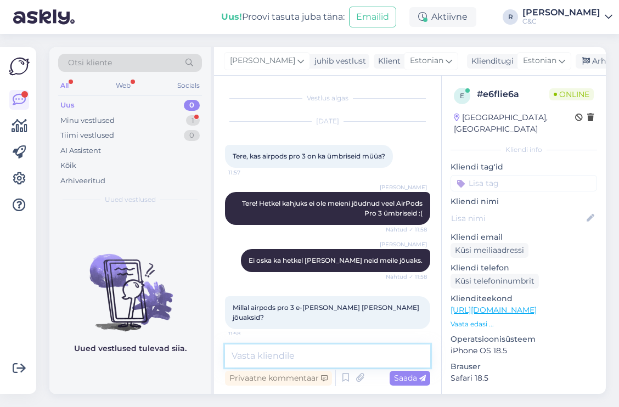
click at [284, 351] on textarea at bounding box center [327, 355] width 205 height 23
type textarea ">"
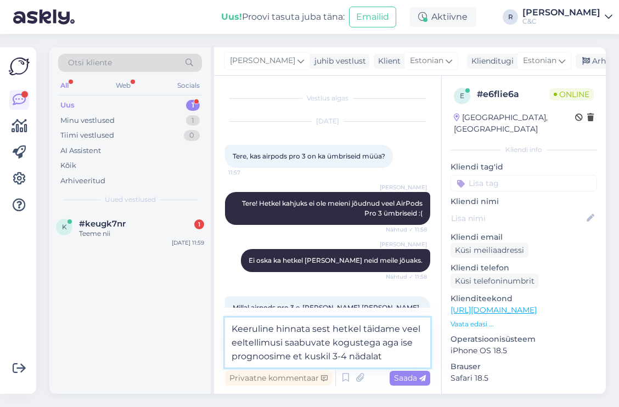
type textarea "Keeruline hinnata sest hetkel täidame veel eeltellimusi saabuvate kogustega aga…"
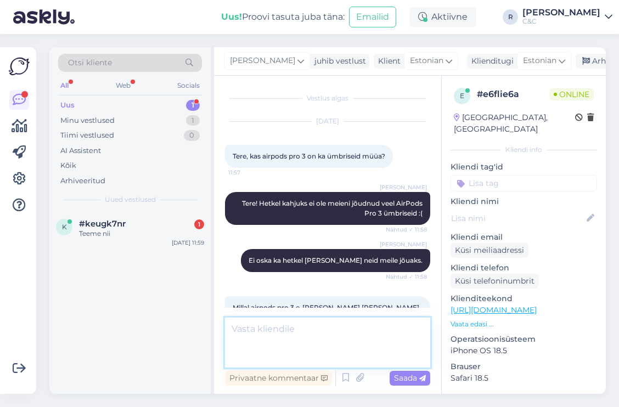
scroll to position [63, 0]
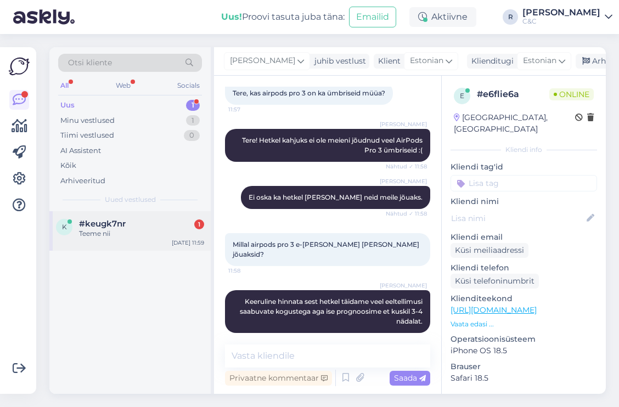
click at [173, 229] on div "Teeme nii" at bounding box center [141, 234] width 125 height 10
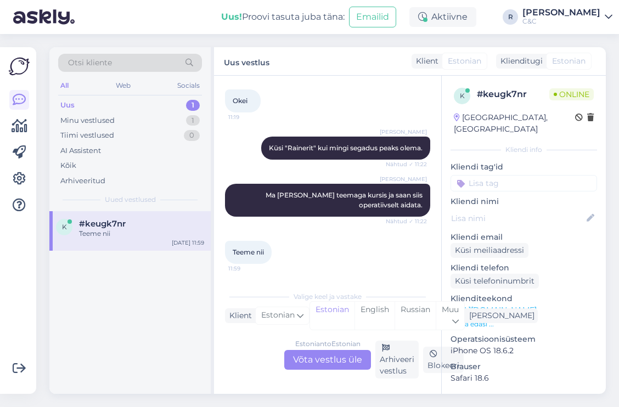
click at [330, 364] on div "Estonian to Estonian Võta vestlus üle" at bounding box center [327, 360] width 87 height 20
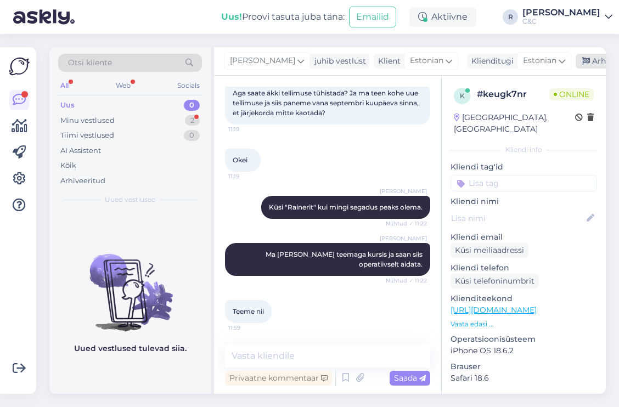
click at [582, 64] on icon at bounding box center [586, 62] width 8 height 8
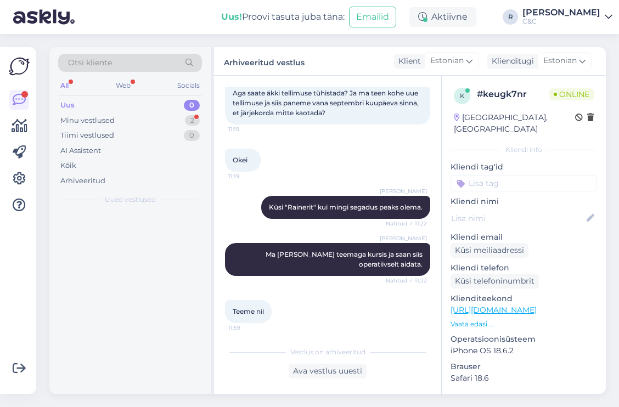
scroll to position [538, 0]
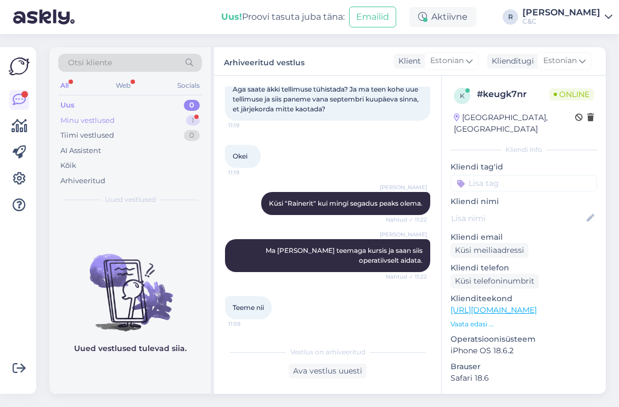
click at [167, 119] on div "Minu vestlused 1" at bounding box center [130, 120] width 144 height 15
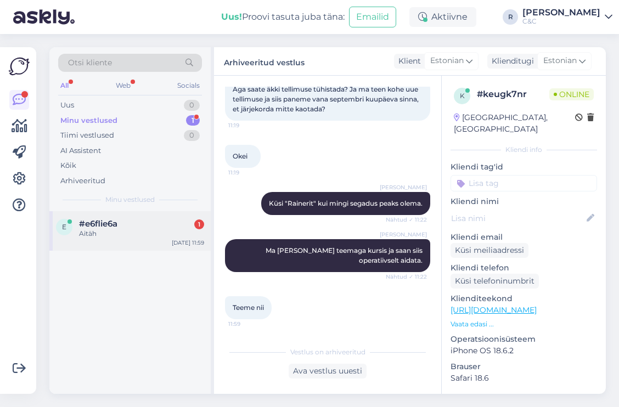
click at [169, 216] on div "e #e6flie6a 1 Aitäh Oct 7 11:59" at bounding box center [129, 230] width 161 height 39
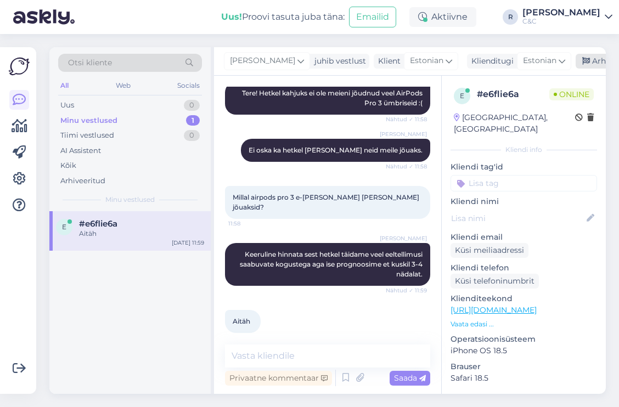
click at [575, 65] on div "Arhiveeri vestlus" at bounding box center [617, 61] width 84 height 15
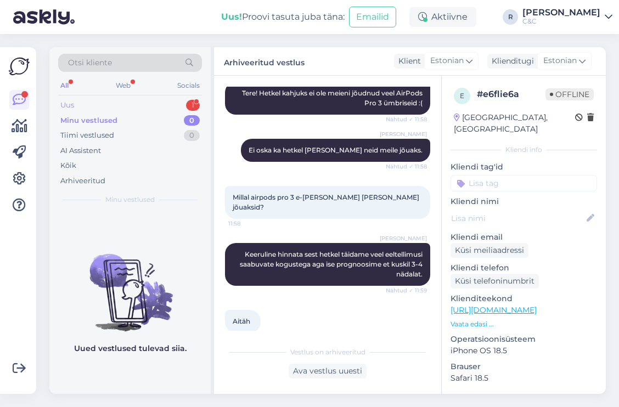
click at [172, 106] on div "Uus 1" at bounding box center [130, 105] width 144 height 15
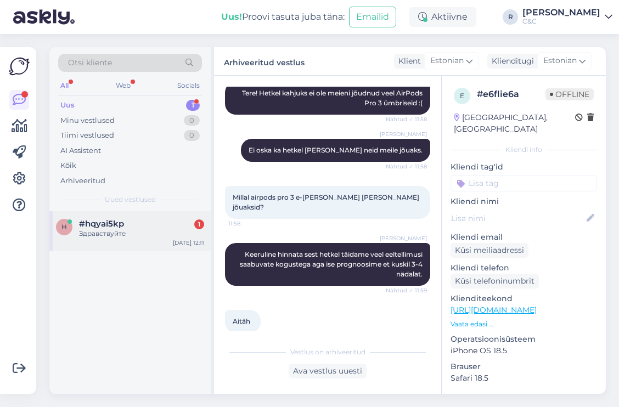
click at [139, 225] on div "#hqyai5kp 1" at bounding box center [141, 224] width 125 height 10
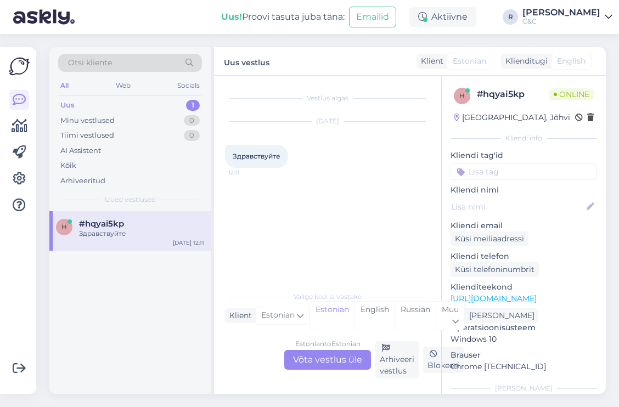
click at [330, 359] on div "Estonian to Estonian Võta vestlus üle" at bounding box center [327, 360] width 87 height 20
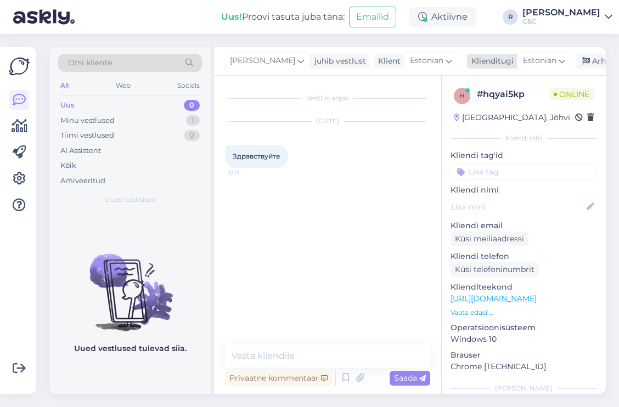
click at [558, 58] on icon at bounding box center [561, 61] width 7 height 12
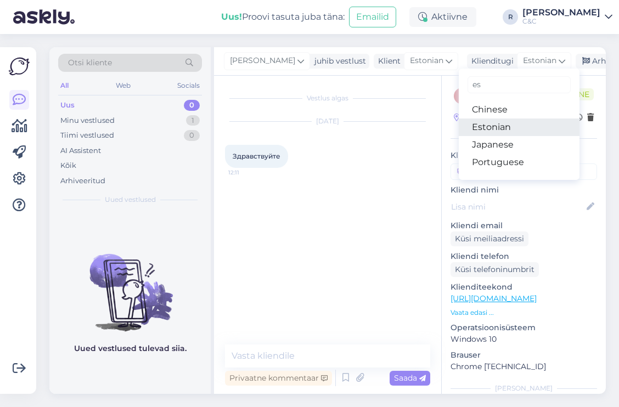
type input "es"
click at [459, 125] on link "Estonian" at bounding box center [519, 127] width 121 height 18
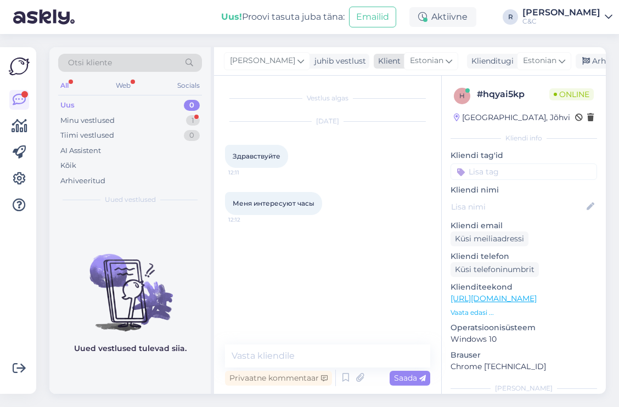
click at [445, 61] on icon at bounding box center [448, 61] width 7 height 12
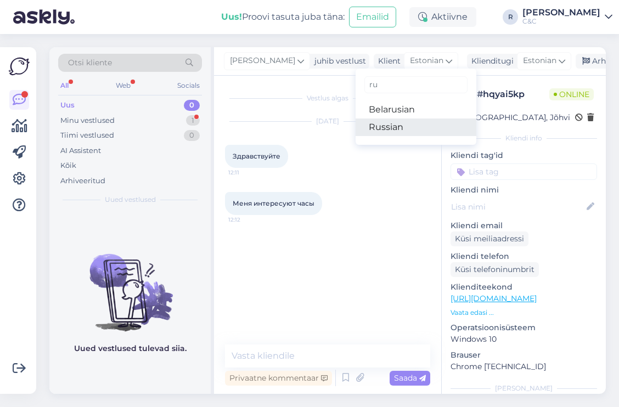
type input "ru"
click at [355, 131] on link "Russian" at bounding box center [415, 127] width 121 height 18
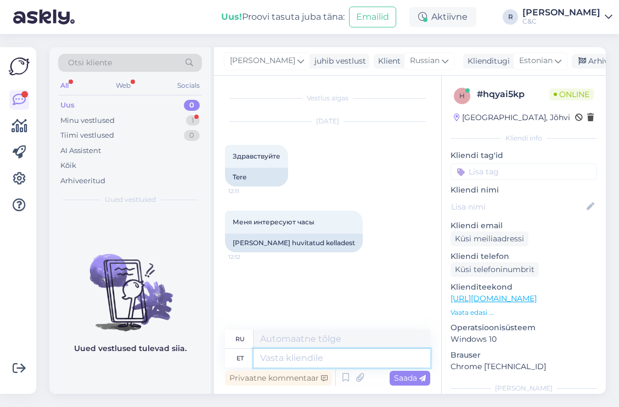
click at [303, 362] on textarea at bounding box center [341, 358] width 177 height 19
type textarea "Tere!"
type textarea "Привет!"
type textarea "Tere! Mis k"
type textarea "Привет! Что?"
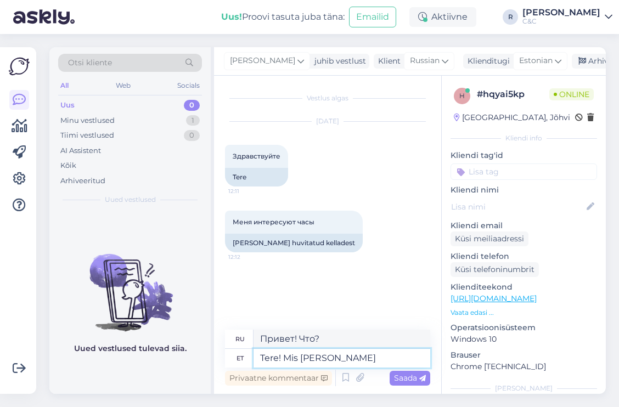
type textarea "Tere! Mis kella"
type textarea "Здравствуйте! Который час?"
type textarea "Tere!"
type textarea "Привет!"
type textarea "Tere! Kuidas sa"
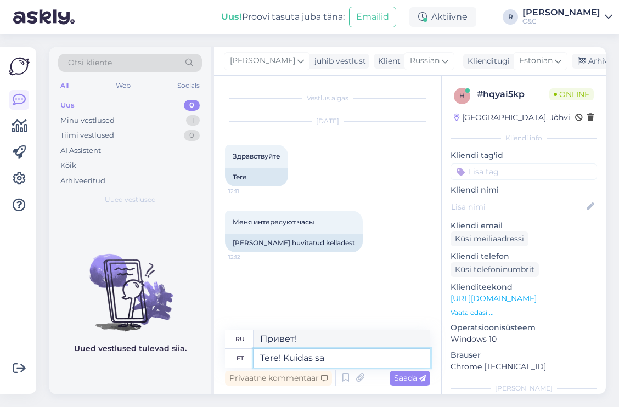
type textarea "Привет, как дела?"
type textarea "Tere! Kuidas saan a"
type textarea "Здравствуйте! Как я могу"
type textarea "Tere! Kuidas saan aidata?"
type textarea "Здравствуйте! Чем я могу помочь?"
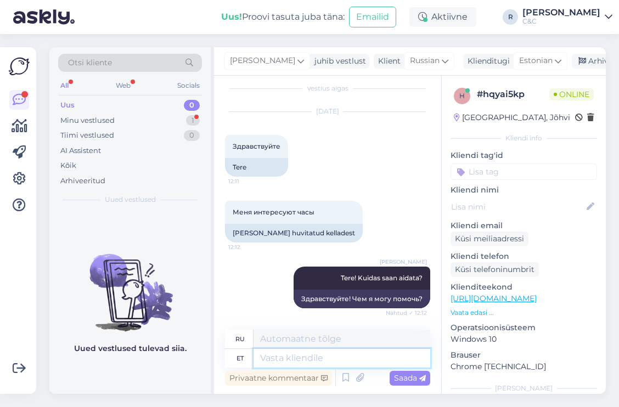
scroll to position [105, 0]
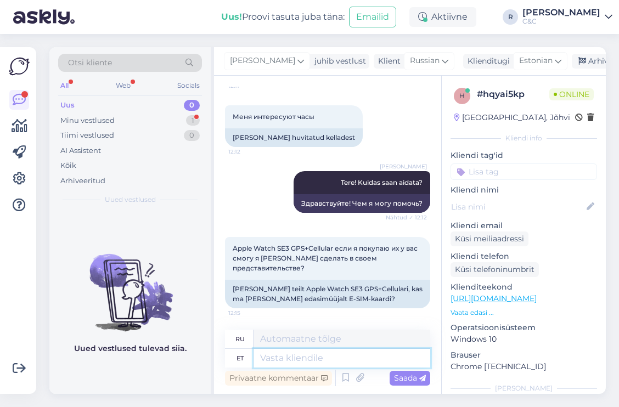
click at [309, 361] on textarea at bounding box center [341, 358] width 177 height 19
type textarea "Seda pea"
type textarea "Этот"
type textarea "Seda peate"
type textarea "Это то, что вам нужно"
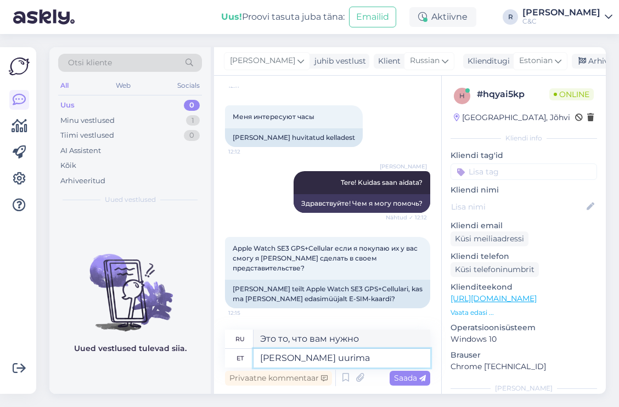
type textarea "Seda peate uurima"
type textarea "Вам нужно это исследовать."
type textarea "Seda peate uurima tee"
type textarea "Вам необходимо это расследовать."
type textarea "Seda peate uurima om"
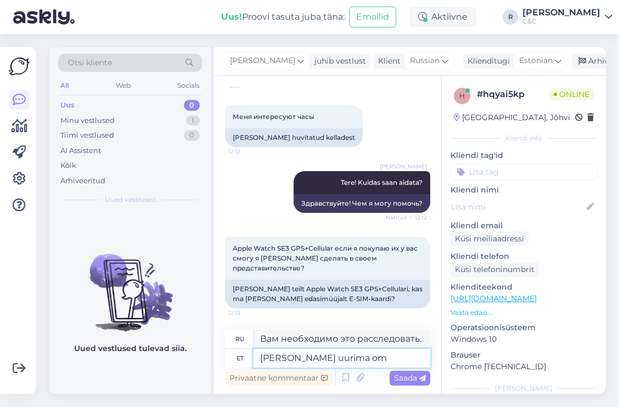
type textarea "Вам нужно это исследовать."
type textarea "Seda peate uurima oma tee"
type textarea "Вам необходимо изучить этот вопрос самостоятельно."
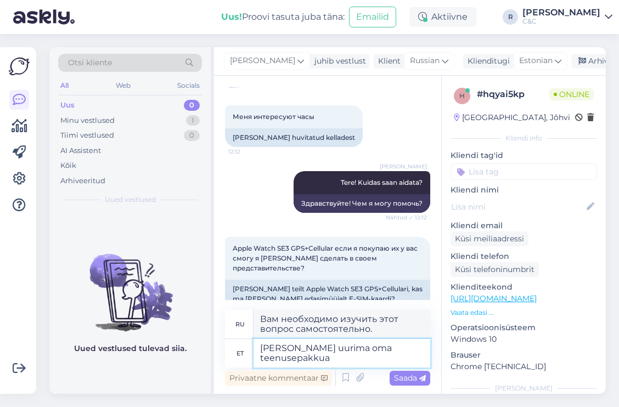
type textarea "Seda peate uurima oma teenusepakkuaj"
type textarea "Для этого вам необходимо изучить предлагаемые вами услуги."
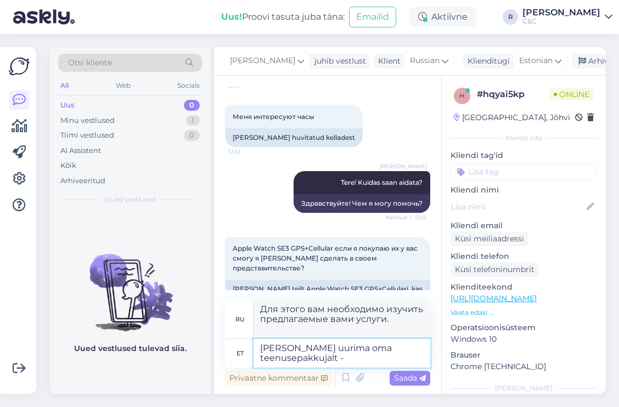
type textarea "Seda peate uurima oma teenusepakkujalt -"
type textarea "Вам необходимо уточнить этот вопрос у вашего поставщика услуг."
type textarea "Seda peate uurima oma teenusepakkujalt - olgu se"
type textarea "Вам необходимо уточнить это у вашего поставщика услуг:"
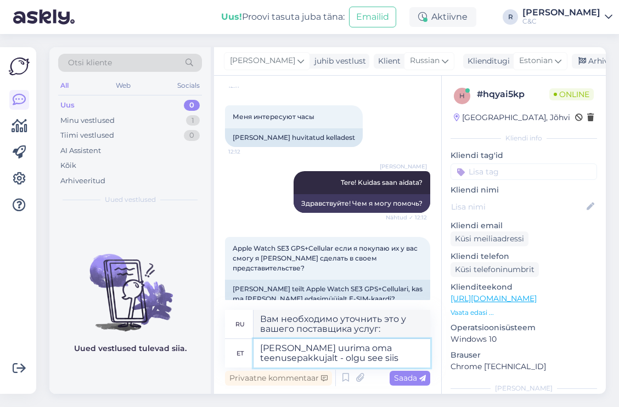
type textarea "Seda peate uurima oma teenusepakkujalt - olgu see siis"
type textarea "Вам необходимо уточнить это у вашего поставщика услуг - есть ли он"
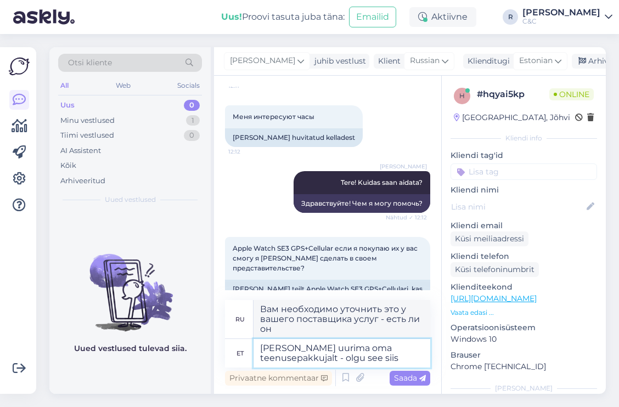
type textarea "Seda peate uurima oma teenusepakkujalt - olgu see siis T"
type textarea "Вам необходимо уточнить это у вашего поставщика услуг - является ли это"
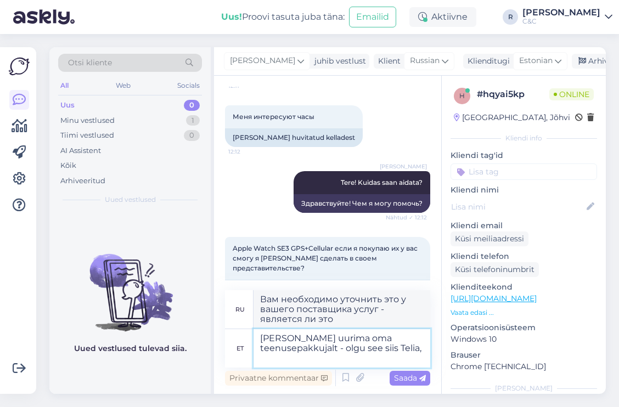
type textarea "Seda peate uurima oma teenusepakkujalt - olgu see siis Telia,"
type textarea "Вам необходимо уточнить это у вашего поставщика услуг - будь то Telia,"
type textarea "Seda peate uurima oma teenusepakkujalt - olgu see siis Telia, Elisa või"
type textarea "Вам необходимо уточнить это у вашего поставщика услуг — будь то Telia, Elisa или"
type textarea "Seda peate uurima oma teenusepakkujalt - olgu see siis Telia, Elisa või T"
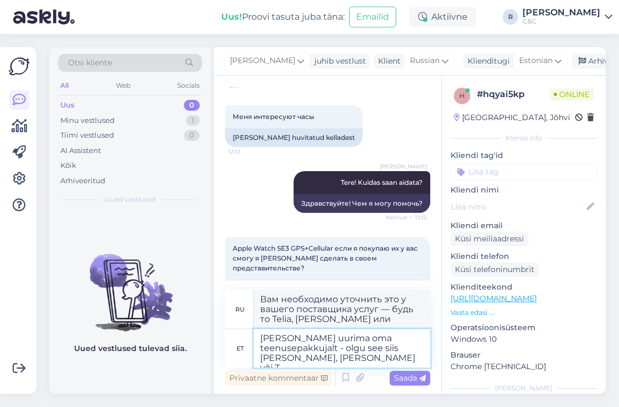
type textarea "Вам необходимо уточнить это у вашего поставщика услуг — Telia, Elisa или"
type textarea "Seda peate uurima oma teenusepakkujalt - olgu see siis Telia, Elisa või Tele2"
type textarea "Вам необходимо уточнить этот вопрос у вашего оператора связи — Telia, Elisa или…"
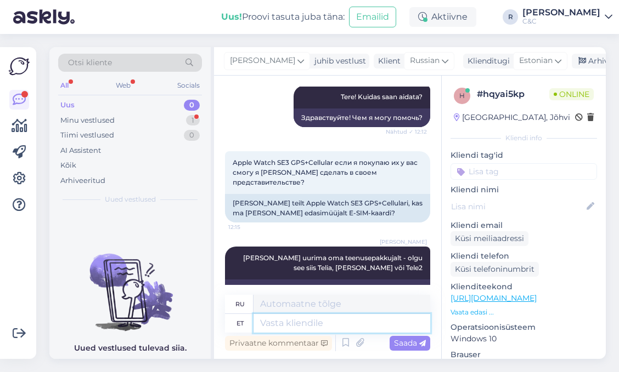
scroll to position [288, 0]
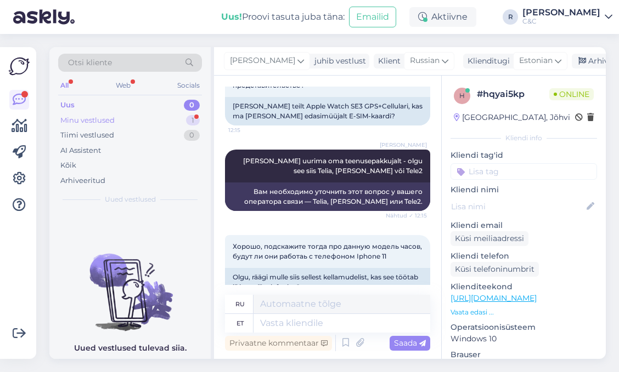
click at [176, 116] on div "Minu vestlused 1" at bounding box center [130, 120] width 144 height 15
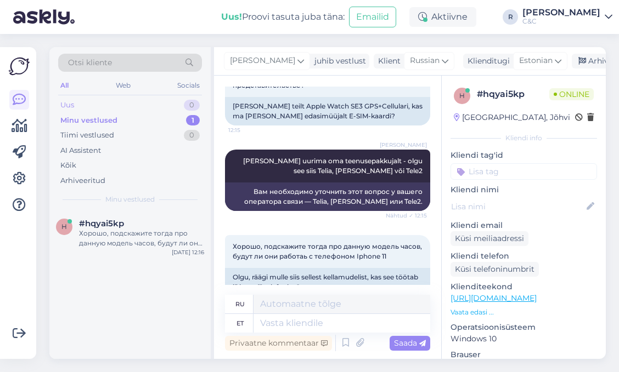
click at [177, 105] on div "Uus 0" at bounding box center [130, 105] width 144 height 15
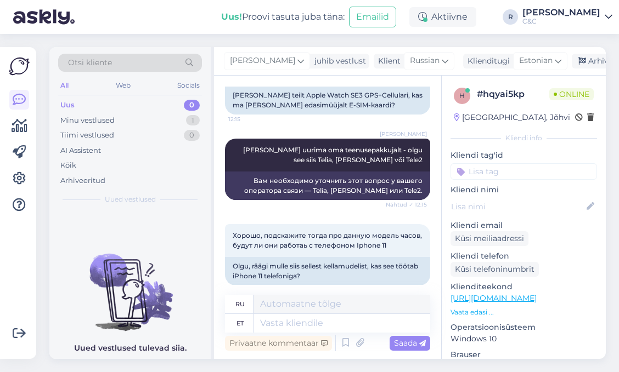
scroll to position [311, 0]
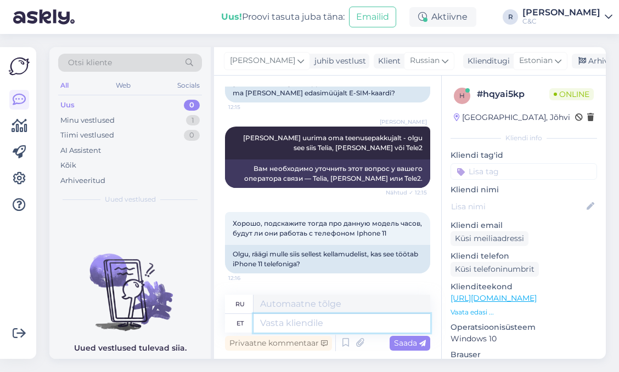
click at [302, 325] on textarea at bounding box center [341, 323] width 177 height 19
type textarea "iPhone"
type textarea "айфон"
type textarea "iPhone 11 t"
type textarea "айфон 11"
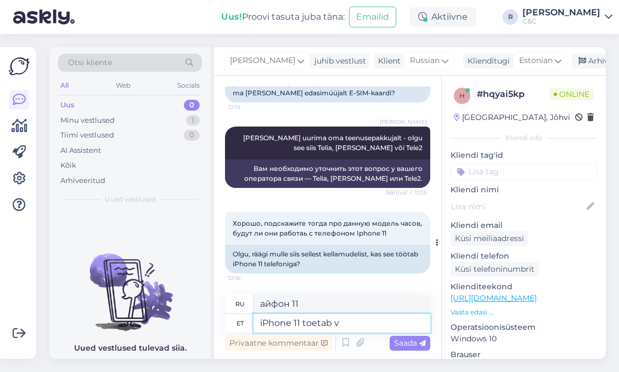
type textarea "iPhone 11 toetab vi"
type textarea "iPhone 11 поддерживает"
type textarea "iPhone 11 toetab viimast tark"
type textarea "iPhone 11 поддерживает новейшие"
type textarea "iPhone 11 toetab viimast tarkvara nii"
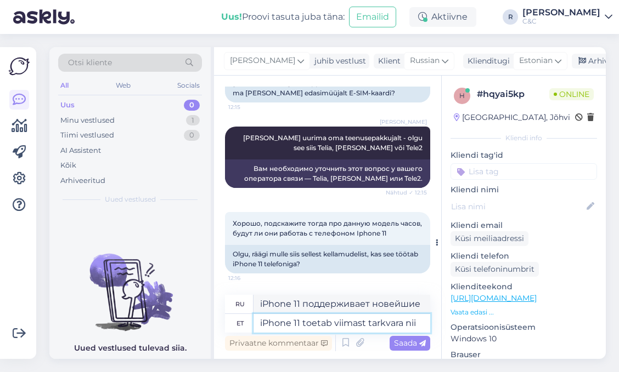
type textarea "iPhone 11 поддерживает новейшее программное обеспечение"
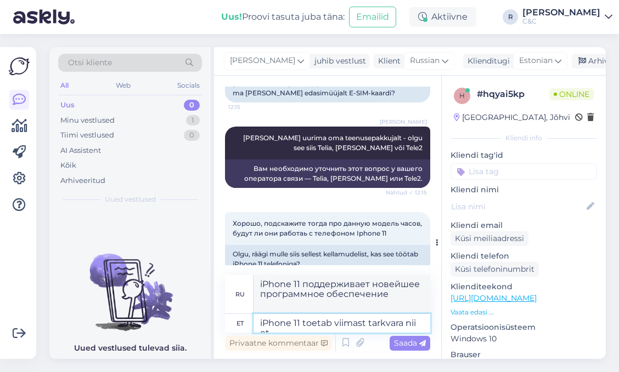
type textarea "iPhone 11 toetab viimast tarkvara nii et"
type textarea "iPhone 11 поддерживает новейшее программное обеспечение, поэтому"
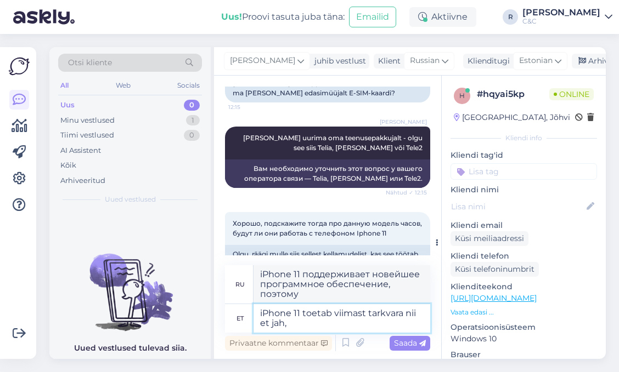
type textarea "iPhone 11 toetab viimast tarkvara nii et jah,"
type textarea "iPhone 11 поддерживает новейшее программное обеспечение, так что да,"
type textarea "iPhone 11 toetab viimast tarkvara nii et jah, töötab :)"
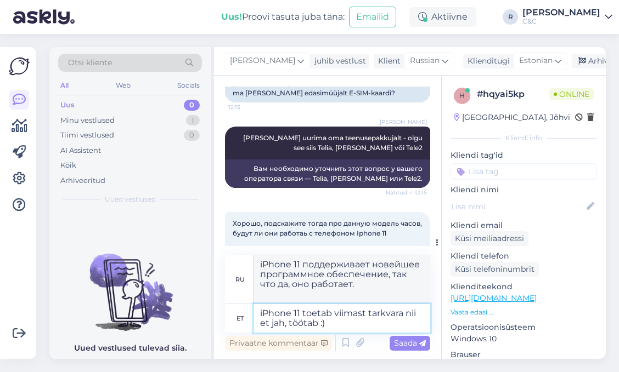
type textarea "iPhone 11 поддерживает новейшее программное обеспечение, так что да, оно работа…"
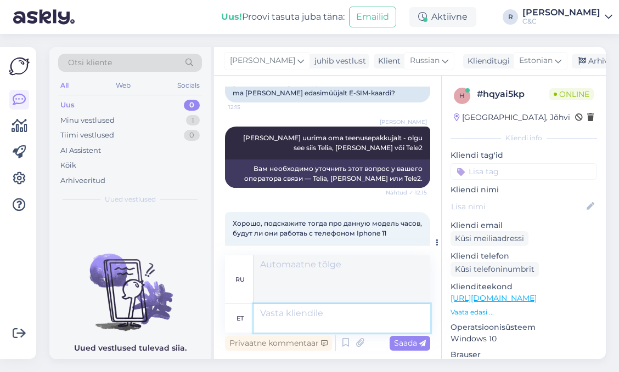
scroll to position [387, 0]
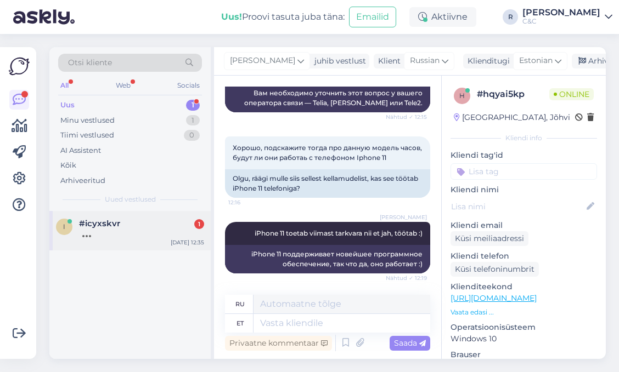
click at [151, 219] on div "#icyxskvr 1" at bounding box center [141, 224] width 125 height 10
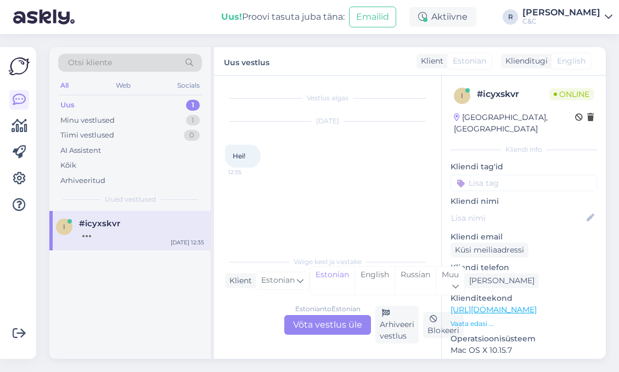
click at [313, 315] on div "Estonian to Estonian Võta vestlus üle Arhiveeri vestlus Blokeeri" at bounding box center [327, 325] width 205 height 38
click at [313, 317] on div "Estonian to Estonian Võta vestlus üle" at bounding box center [327, 325] width 87 height 20
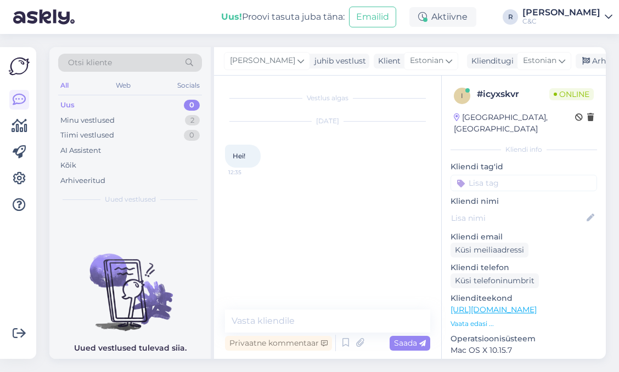
click at [336, 340] on div "Privaatne kommentaar Saada" at bounding box center [327, 343] width 205 height 21
click at [340, 340] on icon at bounding box center [345, 343] width 13 height 16
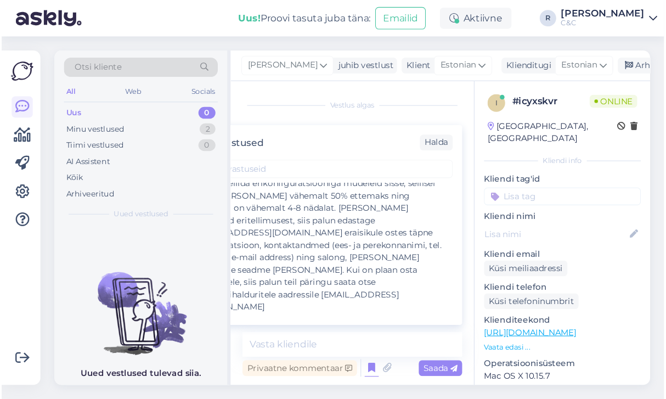
scroll to position [2172, 0]
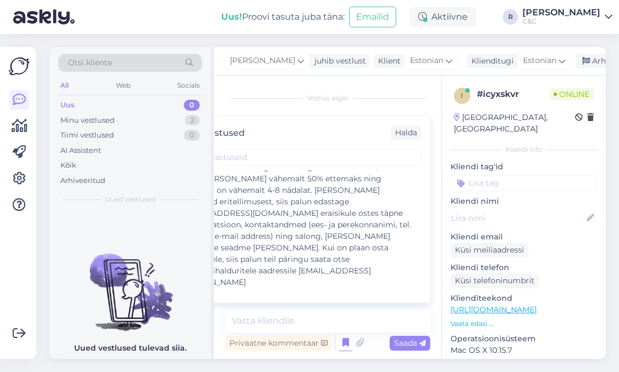
type textarea "Tere! Kuidas saan teid abistada?"
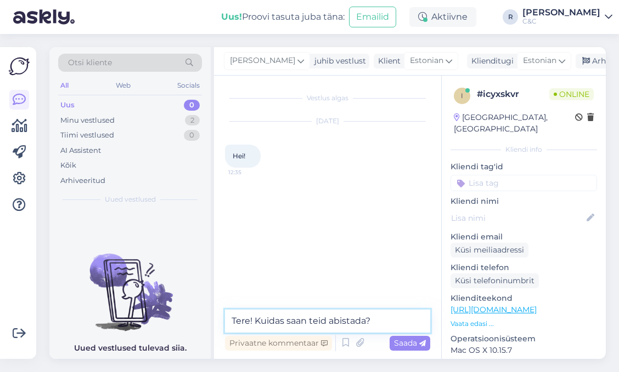
click at [403, 313] on textarea "Tere! Kuidas saan teid abistada?" at bounding box center [327, 321] width 205 height 23
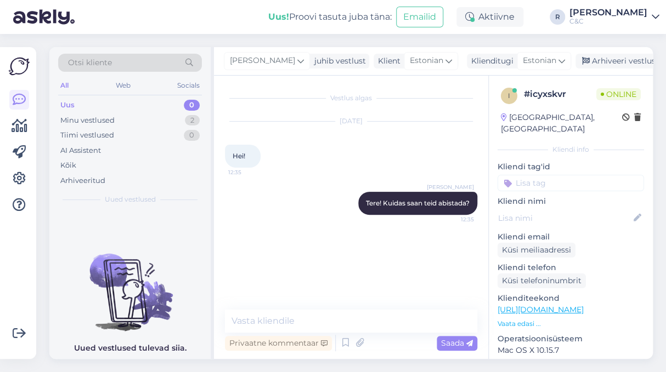
click at [570, 371] on div "Otsi kliente All Web Socials Uus 0 Minu vestlused 2 Tiimi vestlused 0 AI Assist…" at bounding box center [354, 203] width 623 height 338
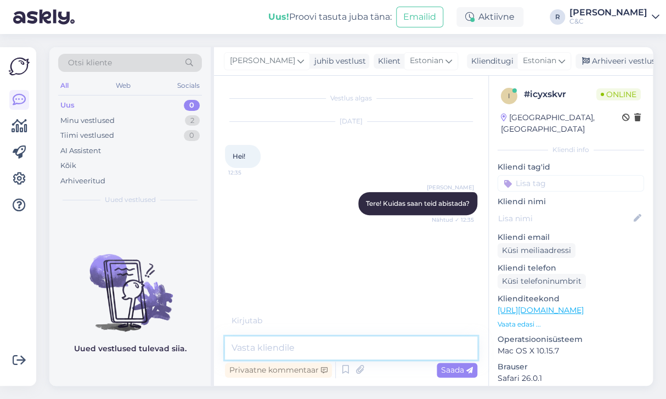
click at [358, 343] on textarea at bounding box center [351, 347] width 252 height 23
click at [340, 342] on textarea at bounding box center [351, 347] width 252 height 23
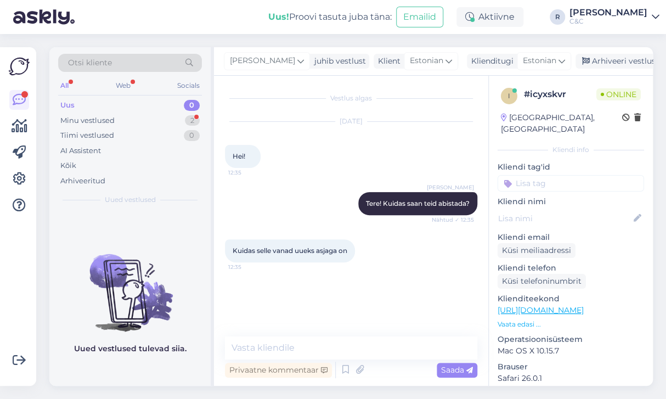
click at [526, 305] on link "https://cec.ee/uuskasutus" at bounding box center [541, 310] width 86 height 10
click at [290, 344] on textarea at bounding box center [351, 347] width 252 height 23
type textarea "K"
type textarea "Mis täpsemalt :)"
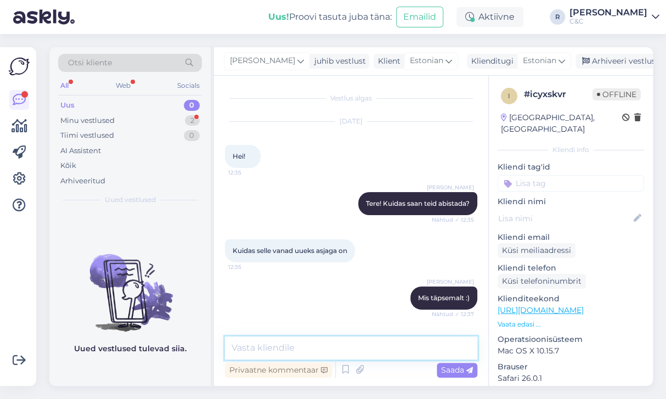
scroll to position [99, 0]
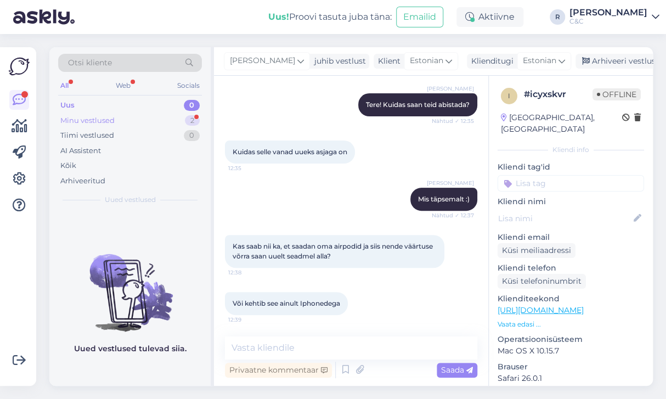
click at [161, 113] on div "Minu vestlused 2" at bounding box center [130, 120] width 144 height 15
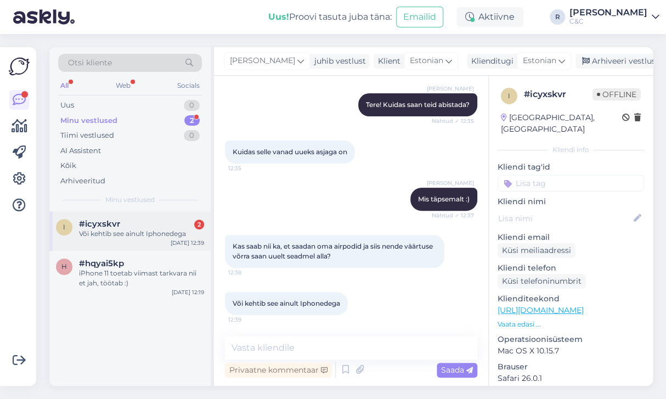
click at [143, 229] on div "Või kehtib see ainult Iphonedega" at bounding box center [141, 234] width 125 height 10
click at [336, 348] on textarea at bounding box center [351, 347] width 252 height 23
type textarea "Ikka!"
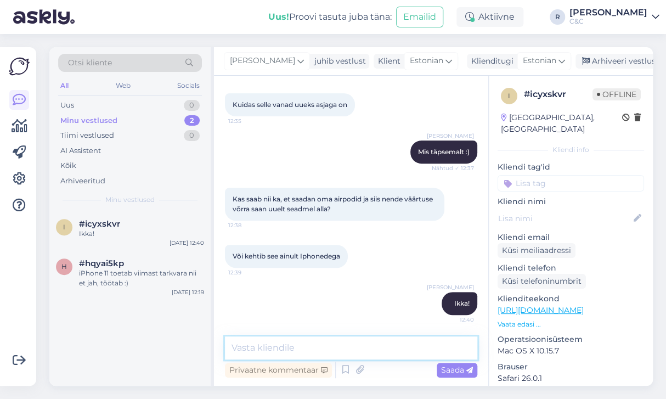
paste textarea "https://www.shop.cec.ee/vaheta-apple-seade"
type textarea "https://www.shop.cec.ee/vaheta-apple-seade"
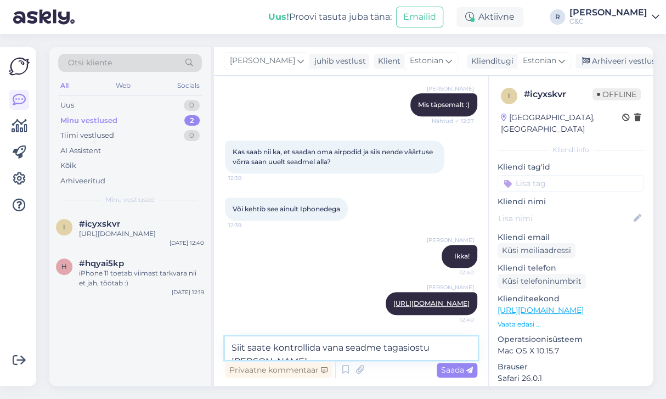
type textarea "Siit saate kontrollida vana seadme tagasiostu hinda."
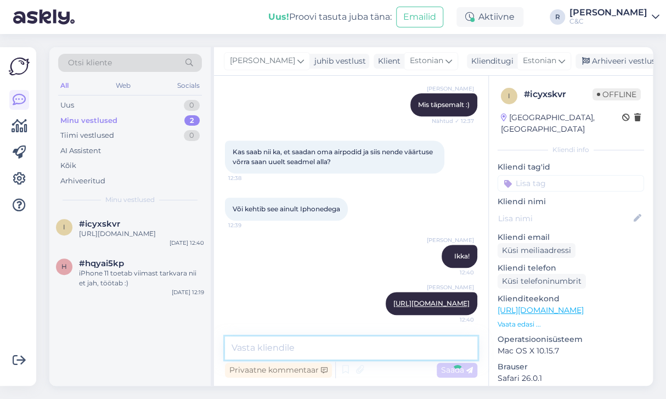
scroll to position [240, 0]
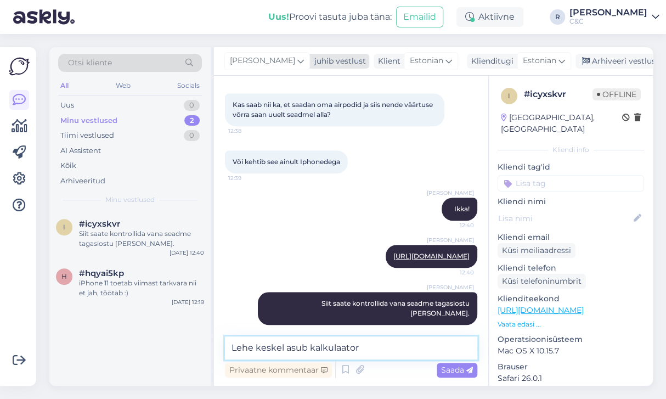
type textarea "Lehe keskel asub kalkulaator."
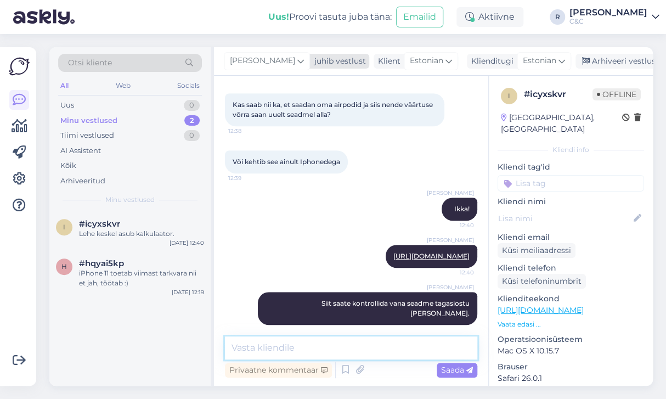
scroll to position [287, 0]
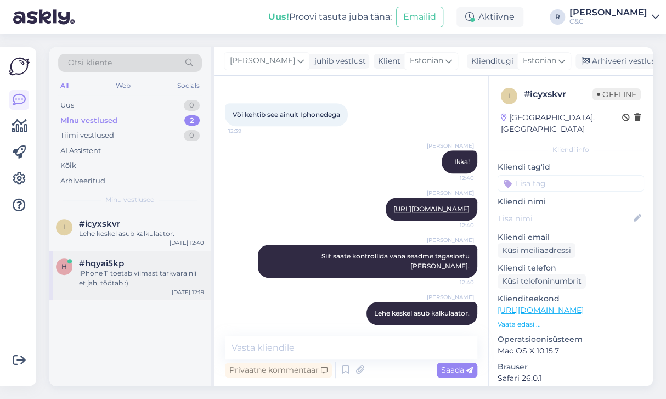
click at [127, 270] on div "iPhone 11 toetab viimast tarkvara nii et jah, töötab :)" at bounding box center [141, 278] width 125 height 20
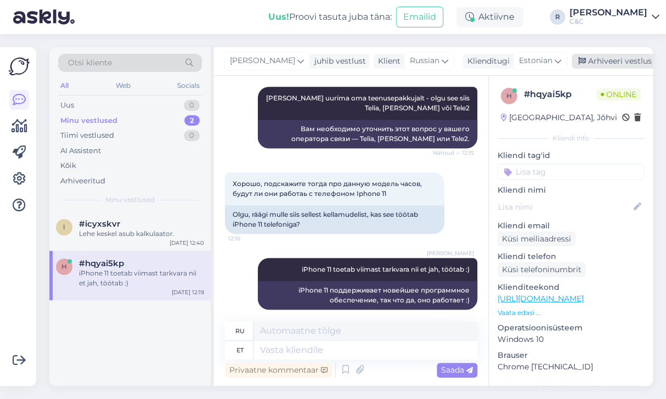
click at [601, 59] on div "Arhiveeri vestlus" at bounding box center [614, 61] width 84 height 15
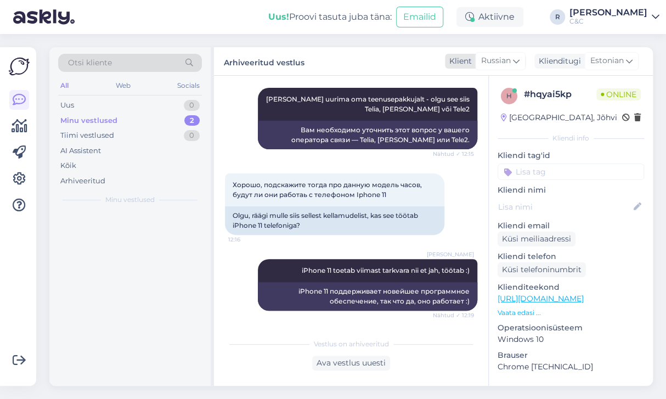
scroll to position [340, 0]
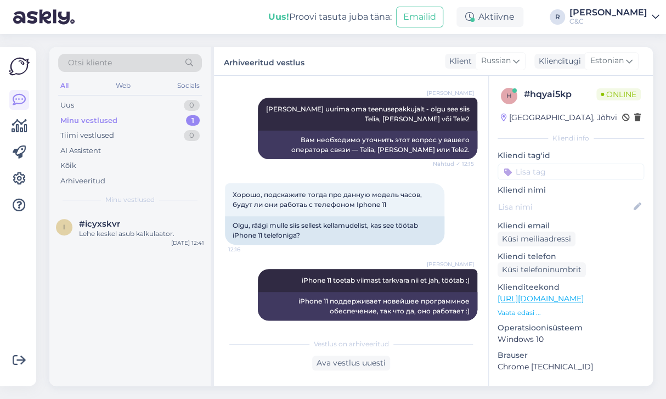
click at [167, 116] on div "Minu vestlused 1" at bounding box center [130, 120] width 144 height 15
click at [8, 185] on div "Võimalused Veendu, et Askly loob sulle väärtust. Sulge Ühenda FB ja IG sõnumid …" at bounding box center [18, 216] width 36 height 338
click at [9, 184] on div at bounding box center [19, 216] width 21 height 321
click at [14, 181] on icon at bounding box center [19, 178] width 13 height 13
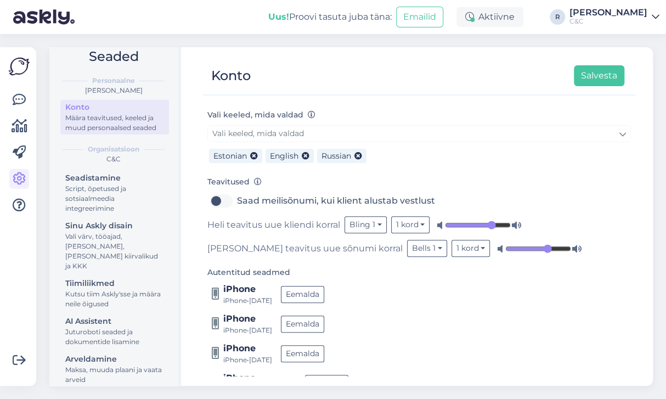
scroll to position [150, 0]
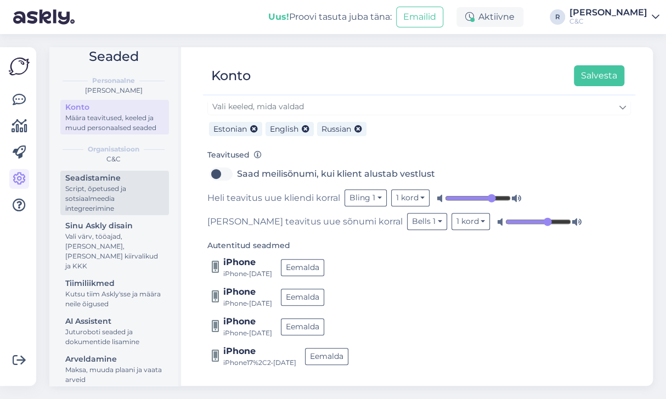
click at [118, 185] on div "Script, õpetused ja sotsiaalmeedia integreerimine" at bounding box center [114, 199] width 99 height 30
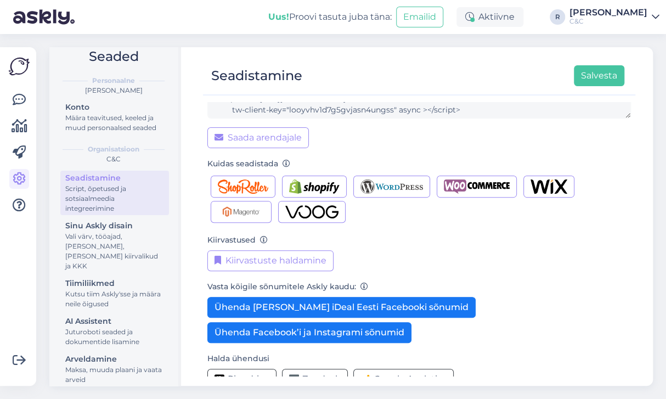
scroll to position [136, 0]
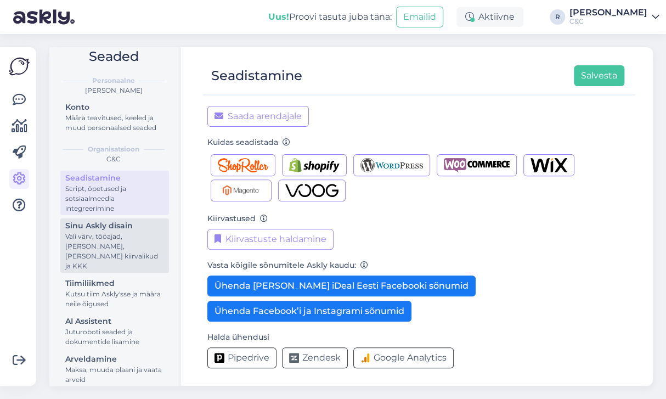
click at [141, 227] on div "Sinu Askly disain" at bounding box center [114, 226] width 99 height 12
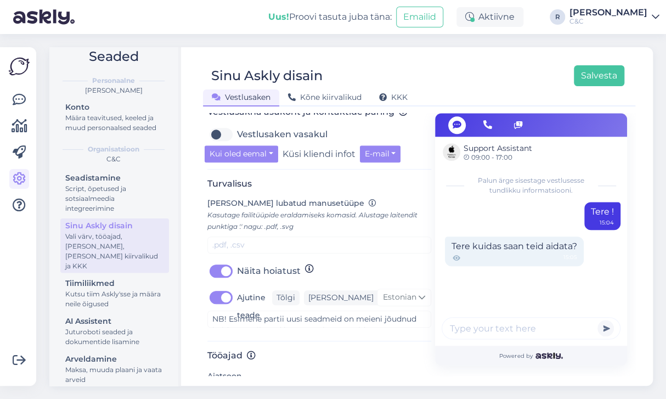
scroll to position [406, 0]
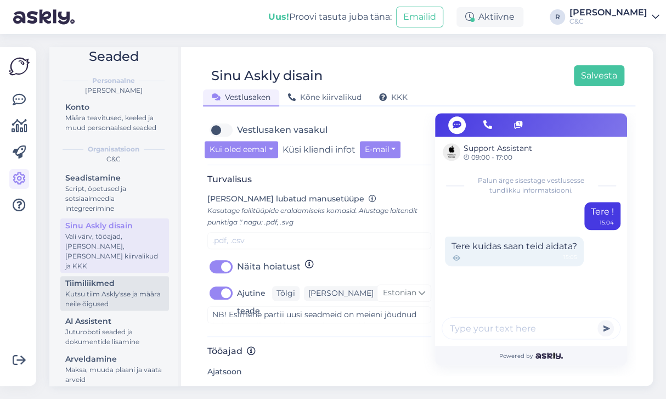
click at [120, 289] on div "Kutsu tiim Askly'sse ja määra neile õigused" at bounding box center [114, 299] width 99 height 20
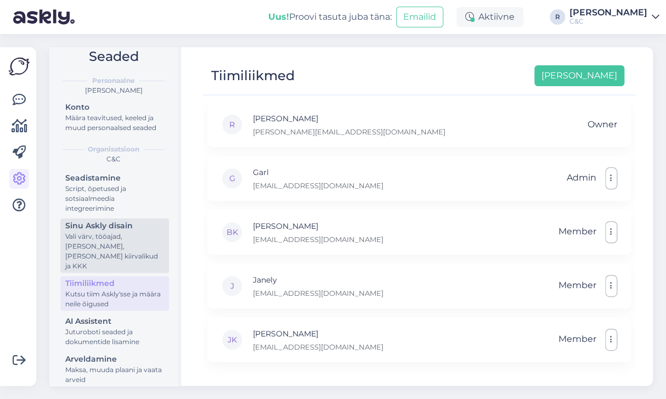
click at [116, 248] on div "Vali värv, tööajad, lisa meilivorm, kõne kiirvalikud ja KKK" at bounding box center [114, 250] width 99 height 39
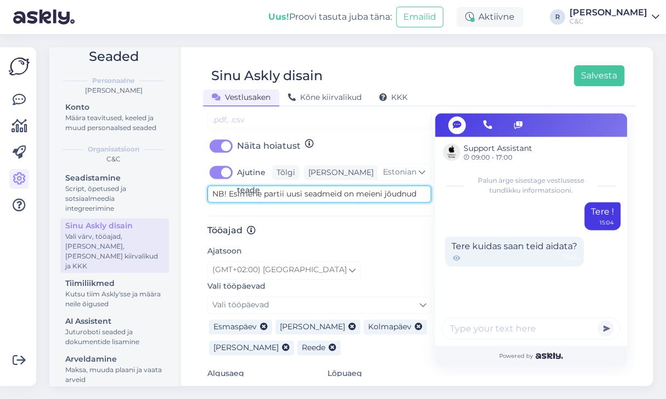
scroll to position [46, 0]
drag, startPoint x: 255, startPoint y: 185, endPoint x: 369, endPoint y: 190, distance: 114.8
click at [369, 190] on div "Turvalisus Lisa lubatud manusetüüpe Kasutage failitüüpide eraldamiseks komasid.…" at bounding box center [319, 134] width 224 height 163
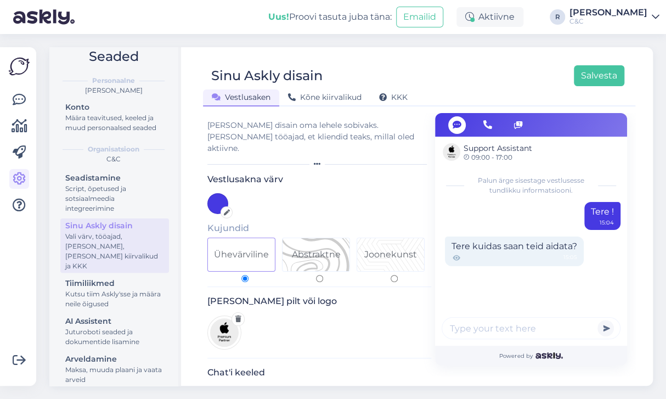
scroll to position [0, 0]
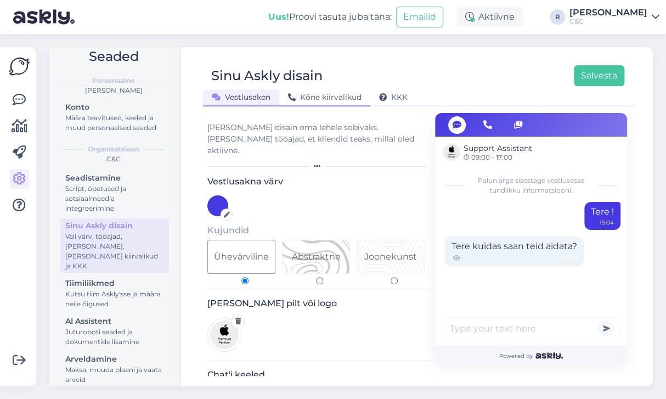
click at [330, 99] on span "Kõne kiirvalikud" at bounding box center [325, 97] width 74 height 10
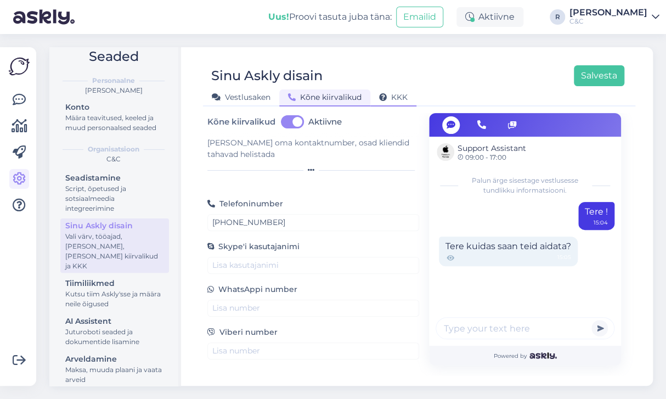
click at [376, 98] on div "KKK" at bounding box center [393, 97] width 46 height 17
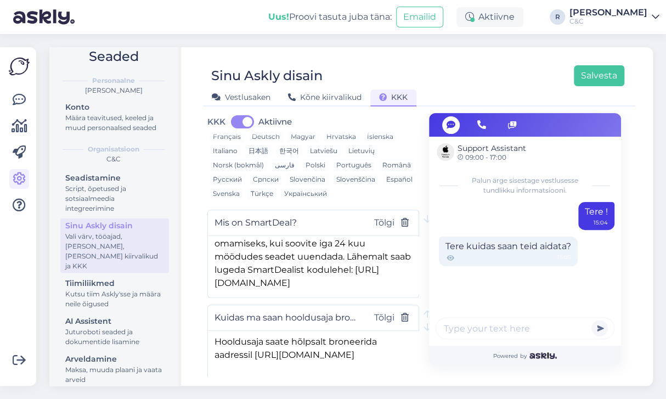
scroll to position [17, 0]
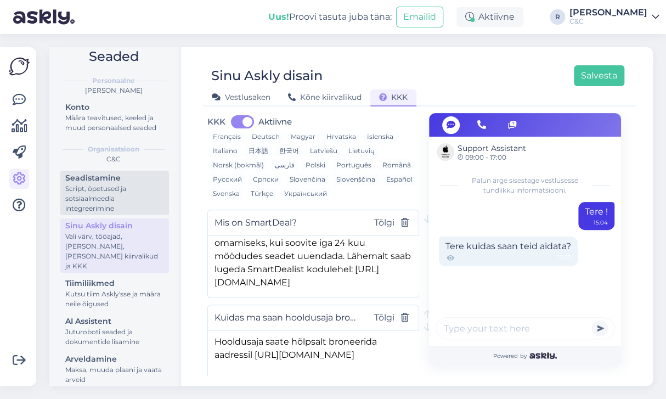
click at [118, 196] on div "Script, õpetused ja sotsiaalmeedia integreerimine" at bounding box center [114, 199] width 99 height 30
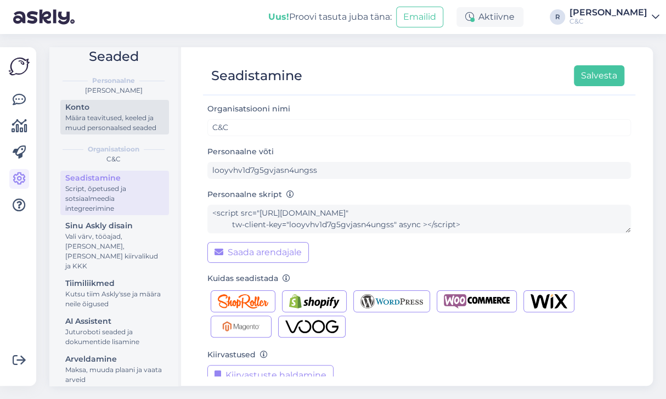
click at [106, 126] on div "Määra teavitused, keeled ja muud personaalsed seaded" at bounding box center [114, 123] width 99 height 20
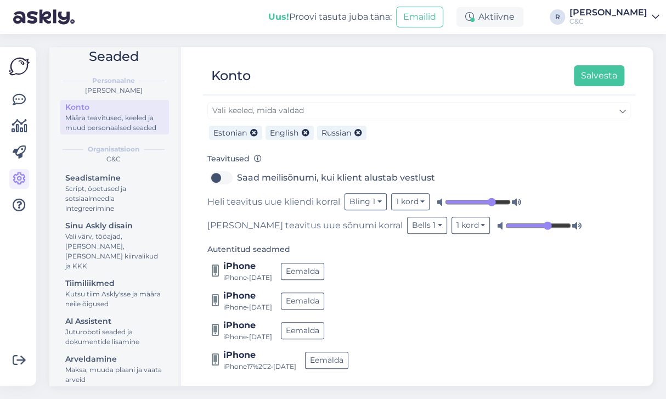
scroll to position [150, 0]
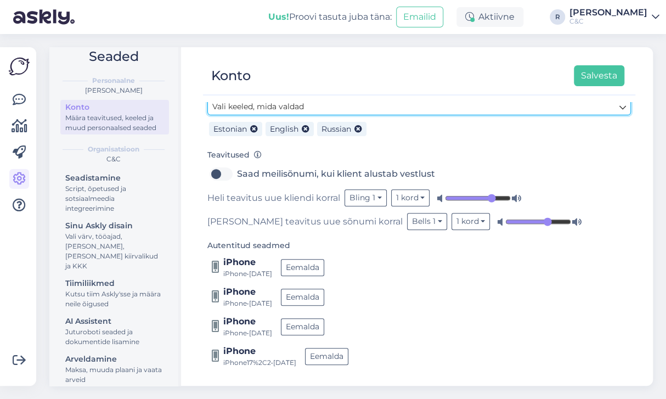
click at [369, 102] on link "Vali keeled, mida valdad" at bounding box center [418, 106] width 423 height 17
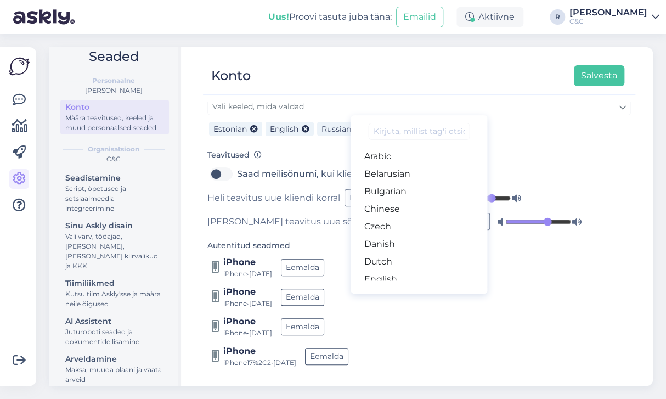
click at [314, 68] on div "Konto Salvesta" at bounding box center [413, 75] width 421 height 21
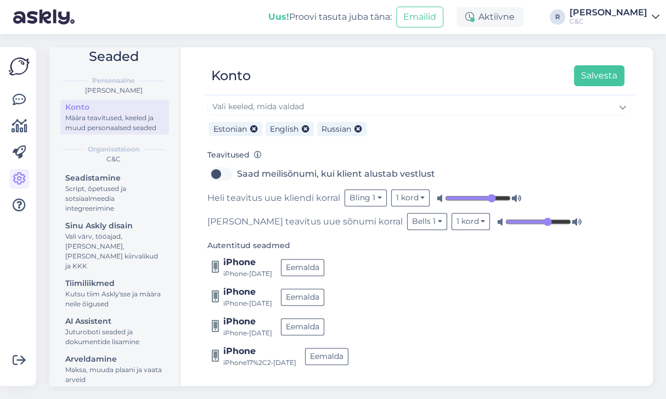
click at [33, 17] on img at bounding box center [43, 17] width 61 height 34
click at [21, 64] on img at bounding box center [19, 66] width 21 height 21
click at [18, 105] on icon at bounding box center [19, 99] width 13 height 13
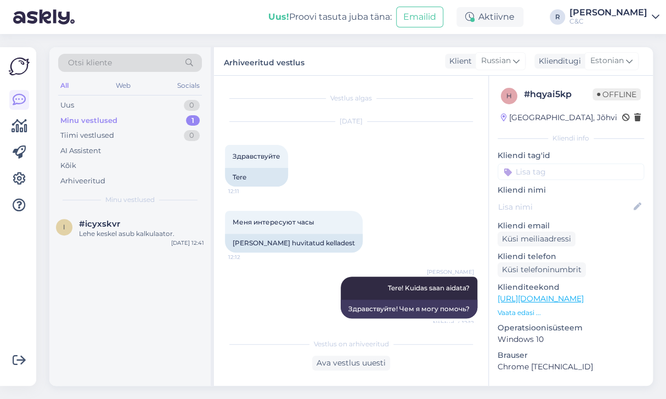
scroll to position [340, 0]
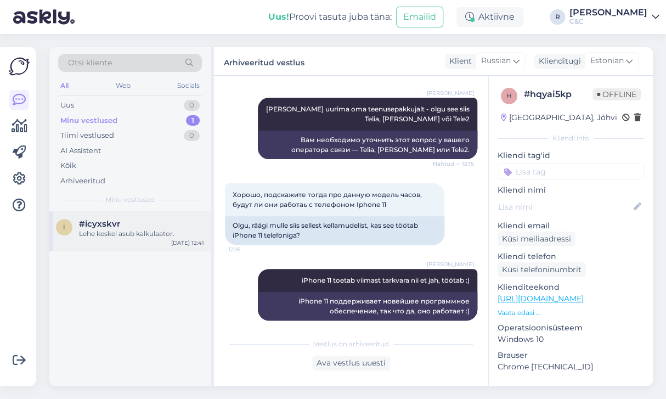
click at [145, 227] on div "#icyxskvr" at bounding box center [141, 224] width 125 height 10
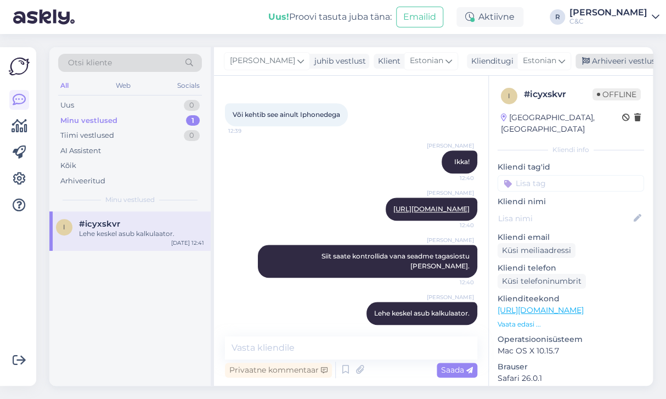
click at [606, 59] on div "Arhiveeri vestlus" at bounding box center [617, 61] width 84 height 15
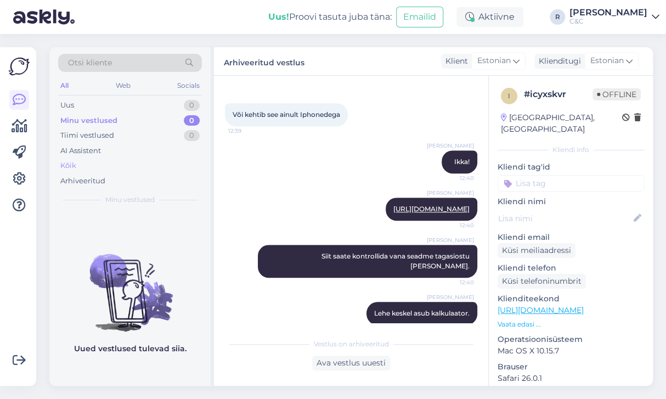
click at [154, 158] on div "Kõik" at bounding box center [130, 165] width 144 height 15
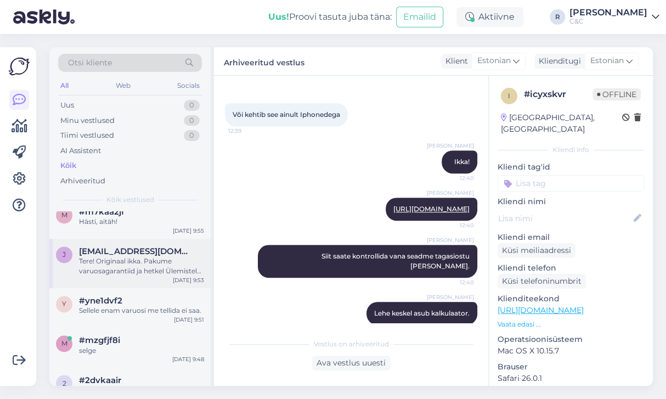
scroll to position [702, 0]
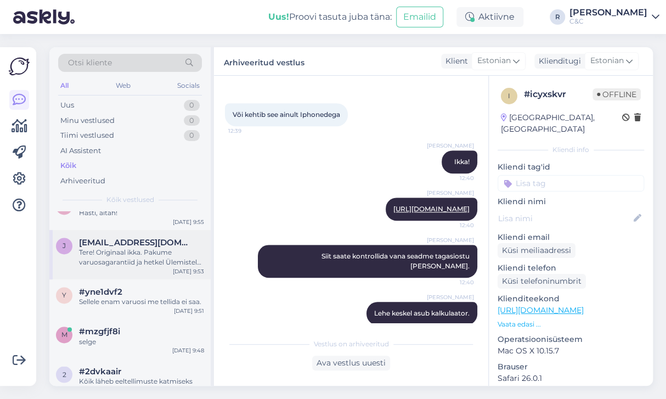
click at [146, 239] on span "[EMAIL_ADDRESS][DOMAIN_NAME]" at bounding box center [136, 243] width 114 height 10
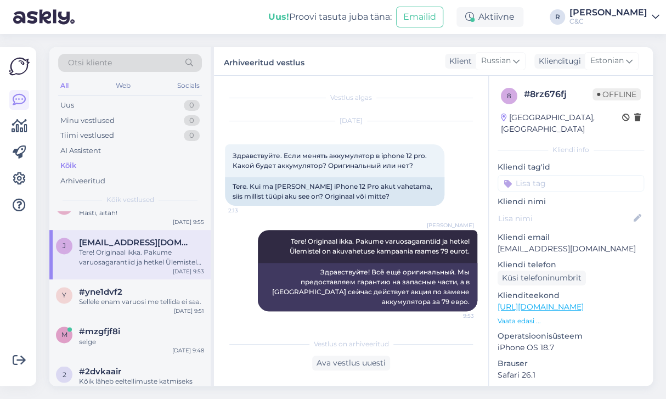
scroll to position [994, 0]
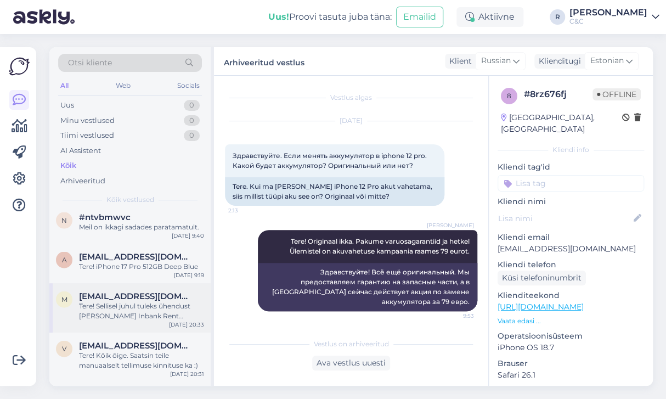
click at [127, 293] on span "MaitMarkusH2003@gmail.com" at bounding box center [136, 296] width 114 height 10
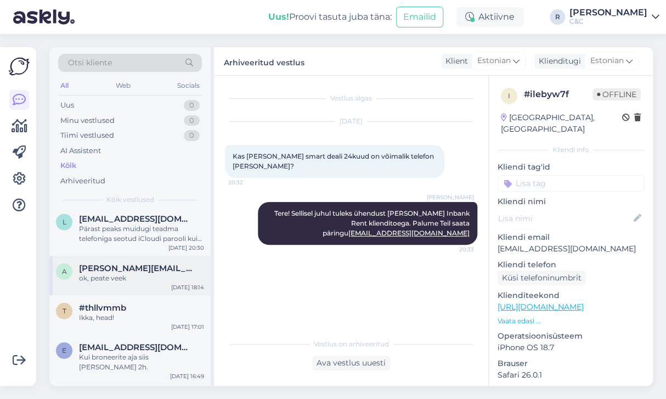
click at [127, 284] on div "a andrus.tasak@gmail.com ok, peate veek Oct 6 18:14" at bounding box center [129, 275] width 161 height 39
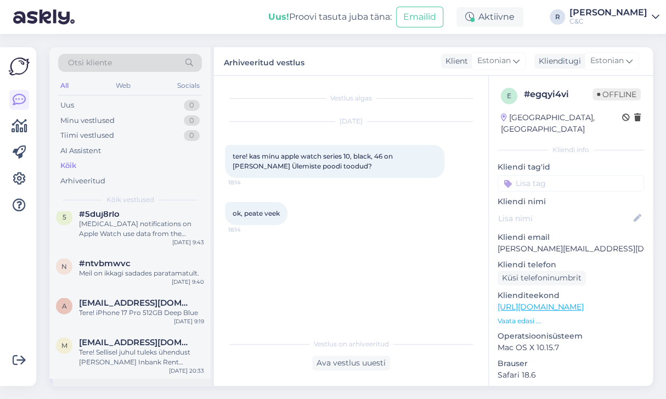
scroll to position [936, 0]
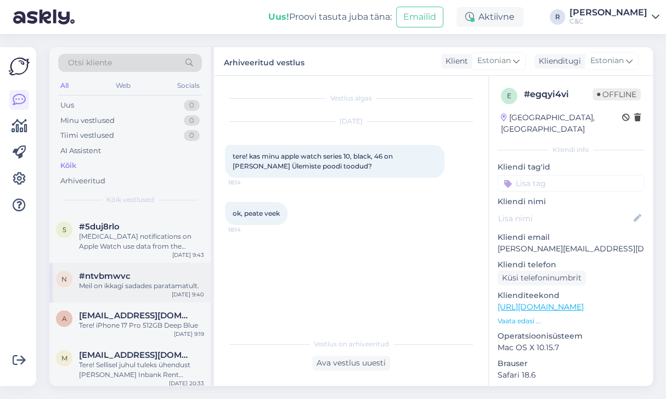
click at [134, 283] on div "Meil on ikkagi sadades paratamatult." at bounding box center [141, 285] width 125 height 10
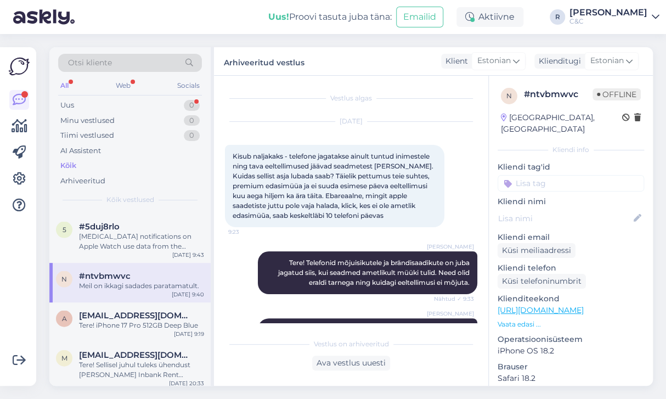
scroll to position [0, 0]
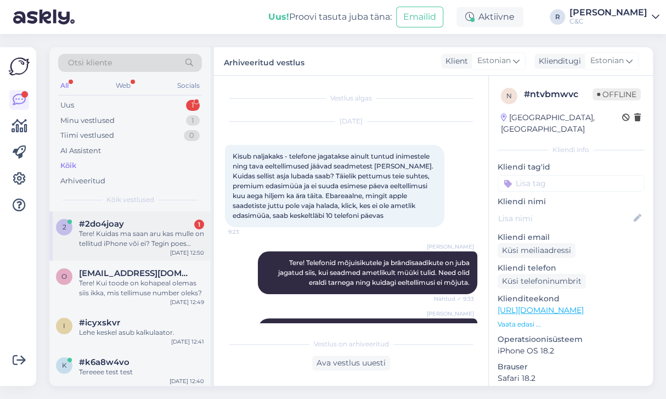
drag, startPoint x: 142, startPoint y: 246, endPoint x: 144, endPoint y: 237, distance: 9.2
click at [142, 245] on div "Tere! Kuidas ma saan aru kas mulle on tellitud iPhone või ei? Tegin poes kohape…" at bounding box center [141, 239] width 125 height 20
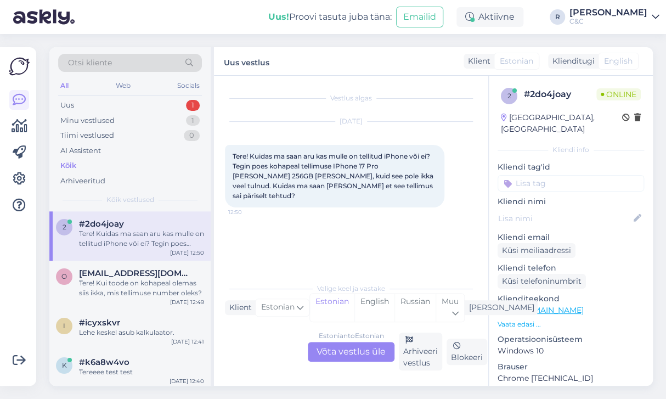
click at [358, 350] on div "Estonian to Estonian Võta vestlus üle" at bounding box center [351, 352] width 87 height 20
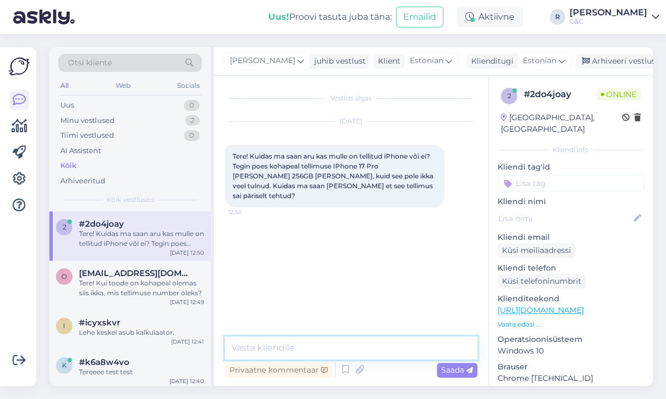
click at [329, 347] on textarea at bounding box center [351, 347] width 252 height 23
type textarea "Tere! Vast tehti teie nimele, kuidas nimi on?"
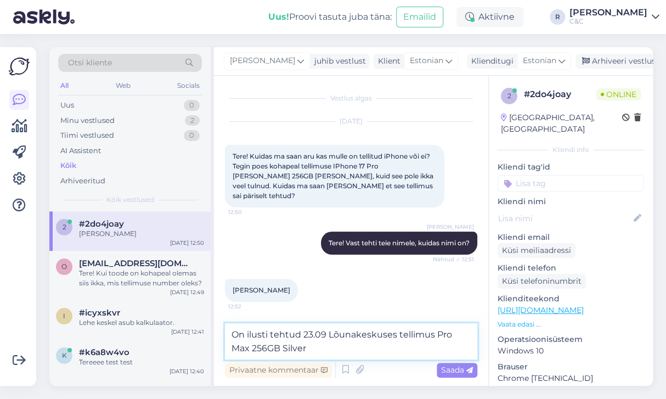
click at [434, 334] on textarea "On ilusti tehtud 23.09 Lõunakeskuses tellimus Pro Max 256GB Silver" at bounding box center [351, 341] width 252 height 36
type textarea "On ilusti tehtud 23.09 Lõunakeskuses tellimus 17 Pro Max 256GB Silver"
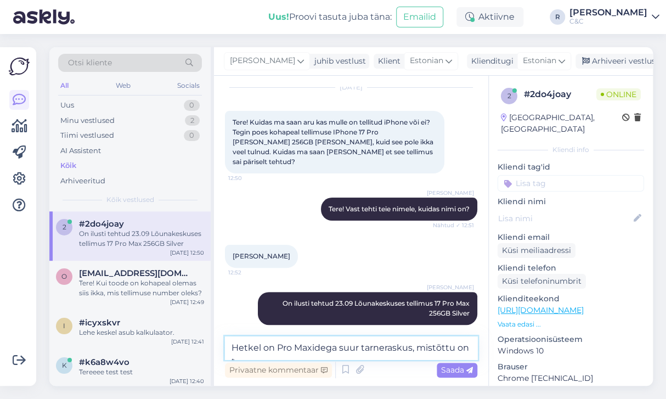
scroll to position [47, 0]
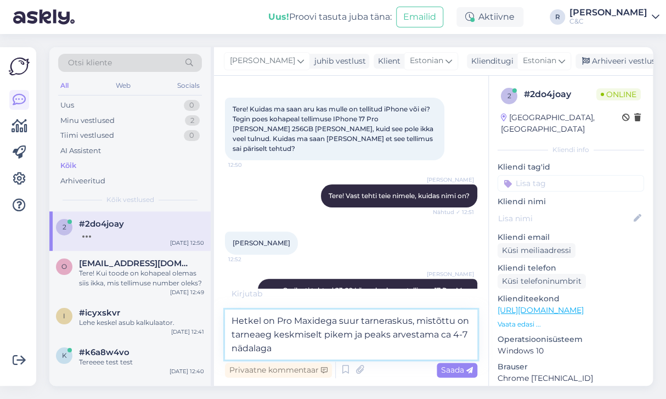
type textarea "Hetkel on Pro Maxidega suur tarneraskus, mistõttu on tarneaeg keskmiselt pikem …"
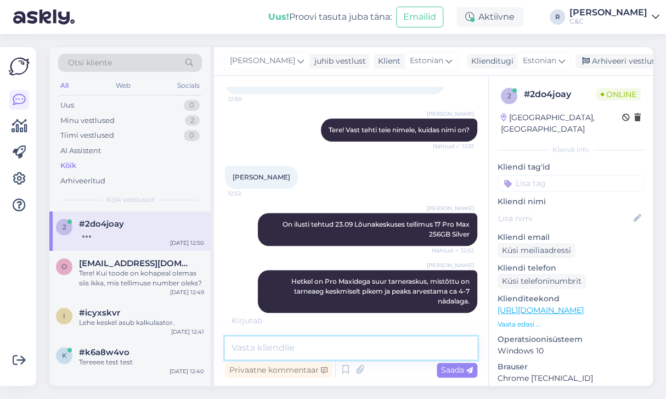
scroll to position [113, 0]
click at [167, 118] on div "Minu vestlused 2" at bounding box center [130, 120] width 144 height 15
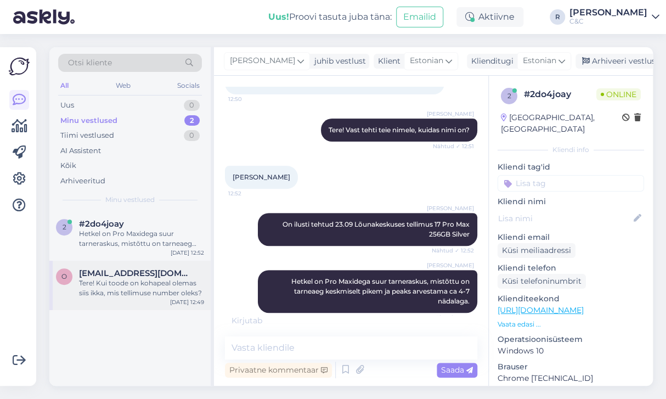
click at [182, 285] on div "Tere! Kui toode on kohapeal olemas siis ikka, mis tellimuse number oleks?" at bounding box center [141, 288] width 125 height 20
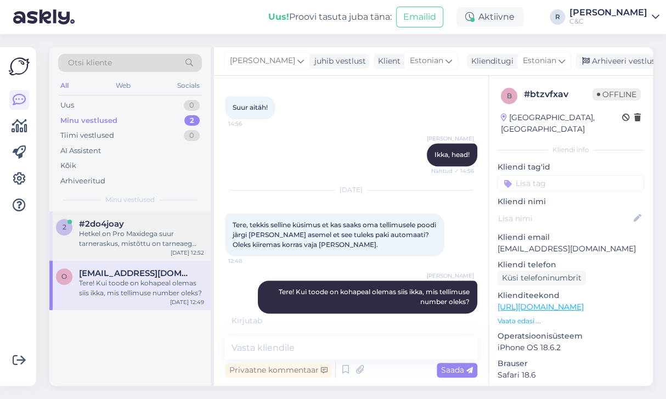
click at [149, 235] on div "Hetkel on Pro Maxidega suur tarneraskus, mistõttu on tarneaeg keskmiselt pikem …" at bounding box center [141, 239] width 125 height 20
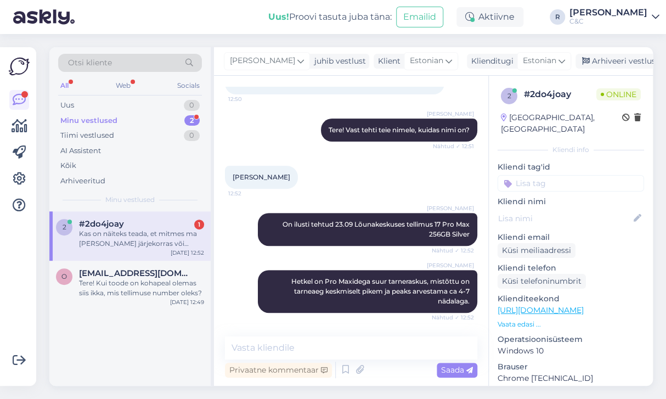
scroll to position [158, 0]
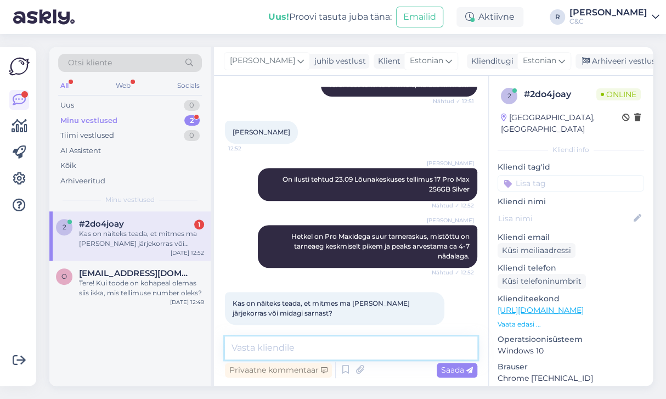
click at [257, 342] on textarea at bounding box center [351, 347] width 252 height 23
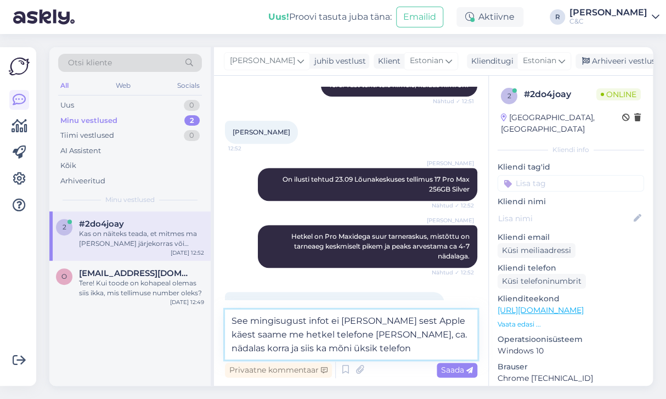
type textarea "See mingisugust infot ei anna sest Apple käest saame me hetkel telefone väga ha…"
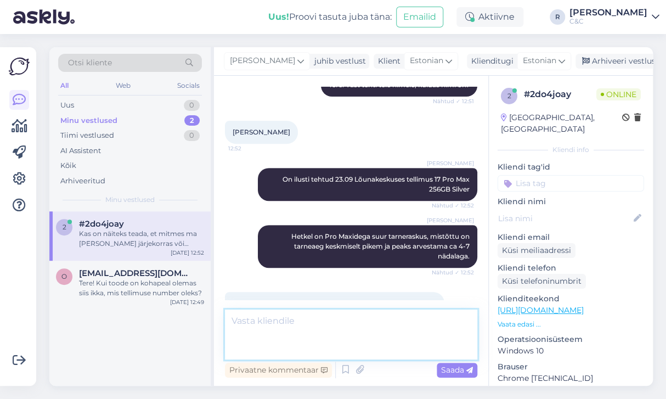
scroll to position [225, 0]
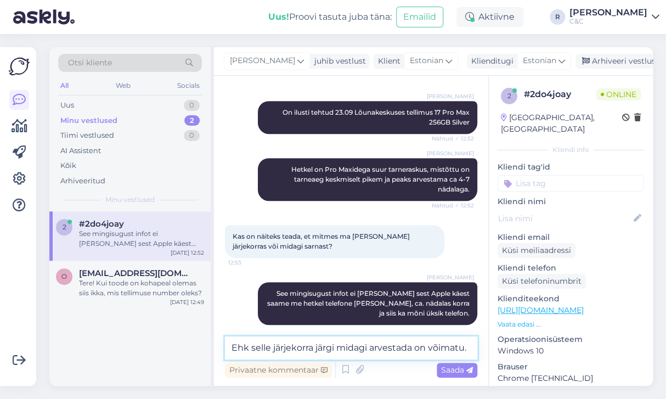
type textarea "Ehk selle järjekorra järgi midagi arvestada on võimatu."
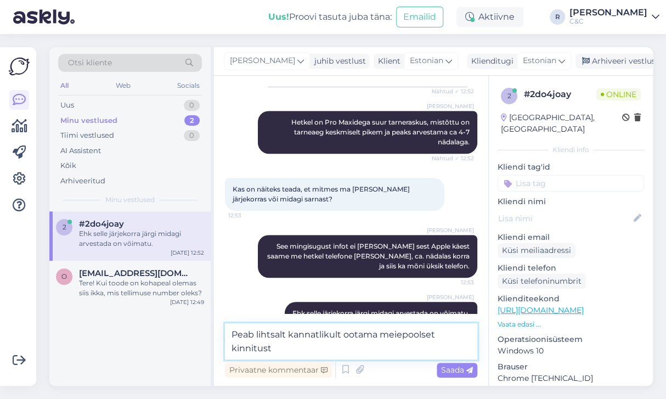
type textarea "Peab lihtsalt kannatlikult ootama meiepoolset kinnitust."
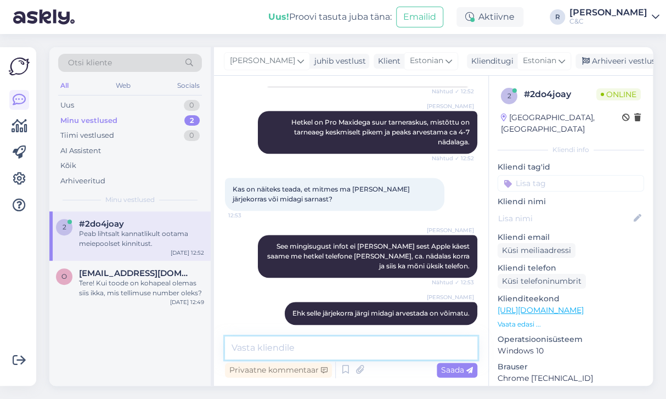
scroll to position [319, 0]
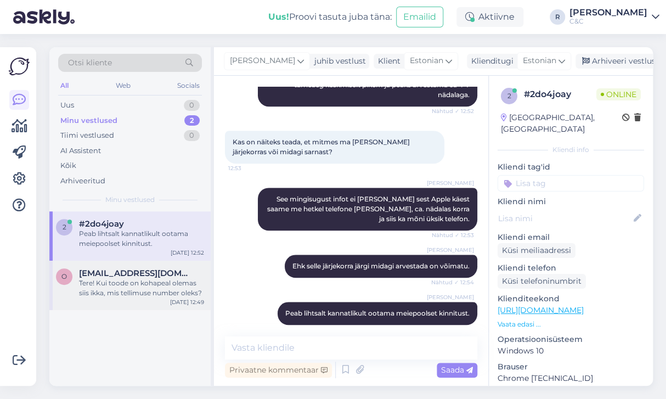
click at [147, 297] on div "o oskar.magi@gmail.com Tere! Kui toode on kohapeal olemas siis ikka, mis tellim…" at bounding box center [129, 285] width 161 height 49
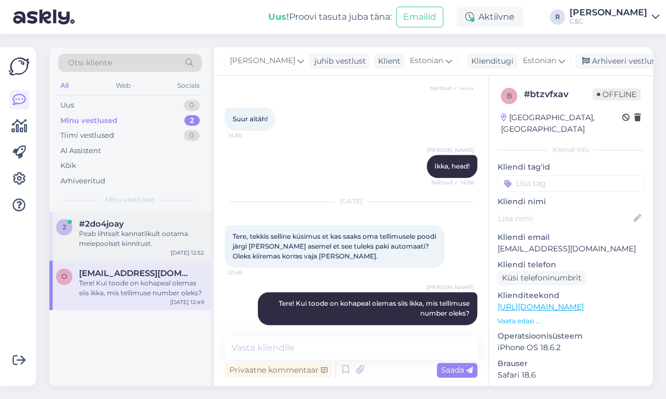
click at [150, 244] on div "Peab lihtsalt kannatlikult ootama meiepoolset kinnitust." at bounding box center [141, 239] width 125 height 20
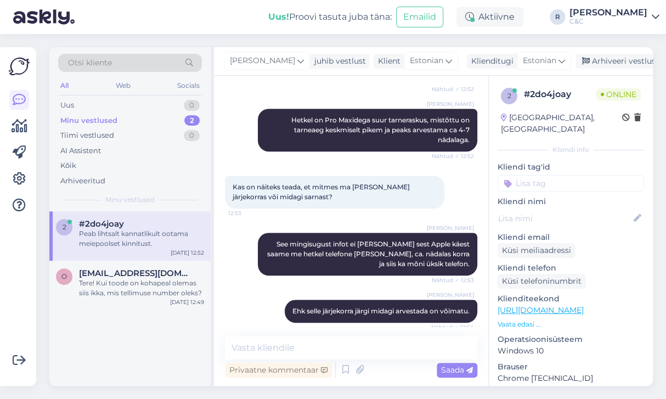
scroll to position [366, 0]
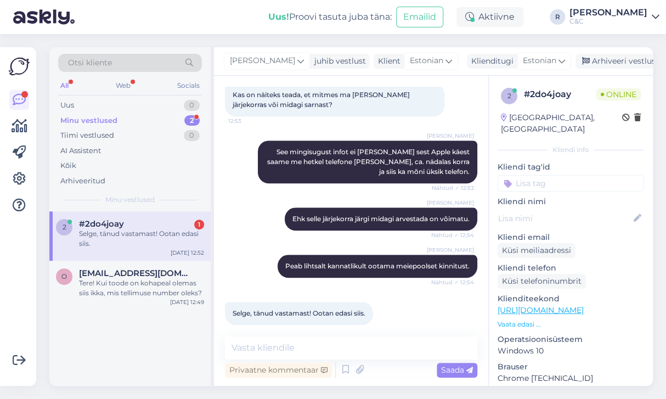
click at [309, 227] on div "Ross Ehk selle järjekorra järgi midagi arvestada on võimatu. Nähtud ✓ 12:54" at bounding box center [351, 218] width 252 height 47
click at [314, 349] on textarea at bounding box center [351, 347] width 252 height 23
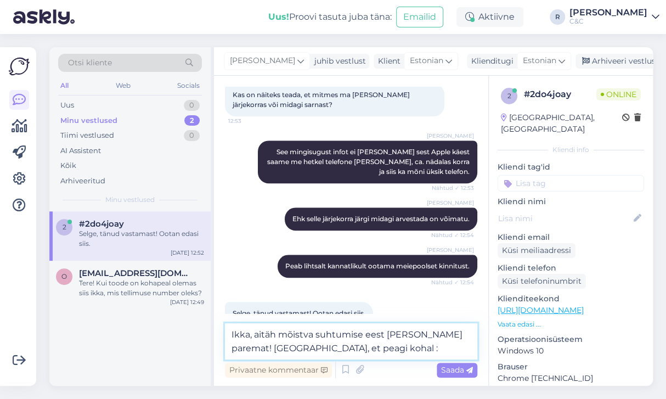
type textarea "Ikka, aitäh mõistva suhtumise eest ja kõike paremat! Loodame, et peagi kohal :)"
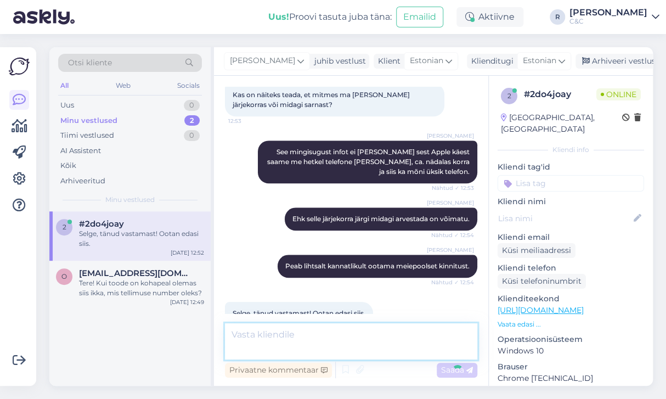
scroll to position [423, 0]
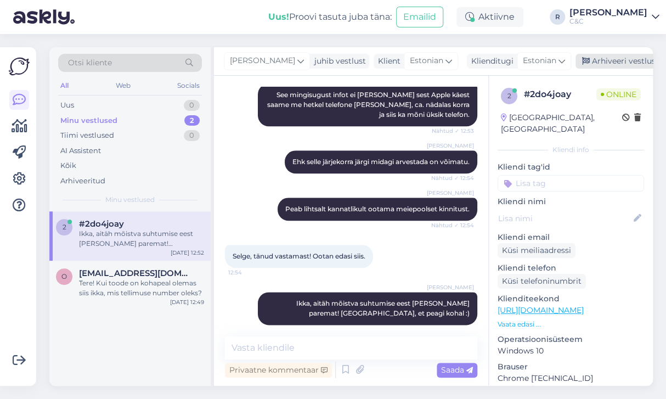
click at [617, 61] on div "Arhiveeri vestlus" at bounding box center [617, 61] width 84 height 15
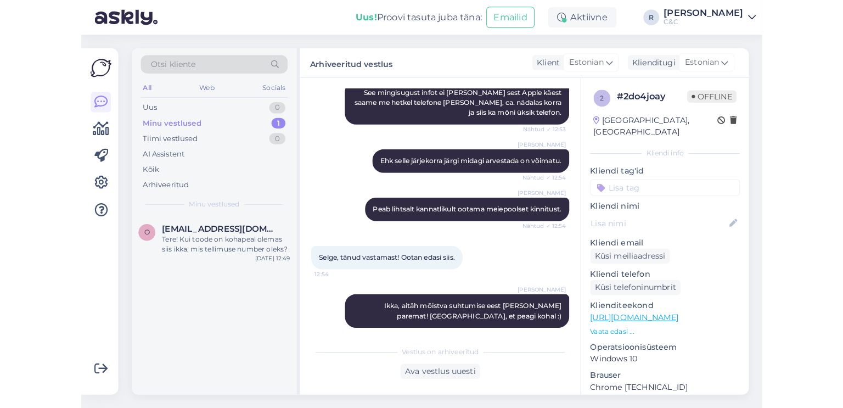
scroll to position [419, 0]
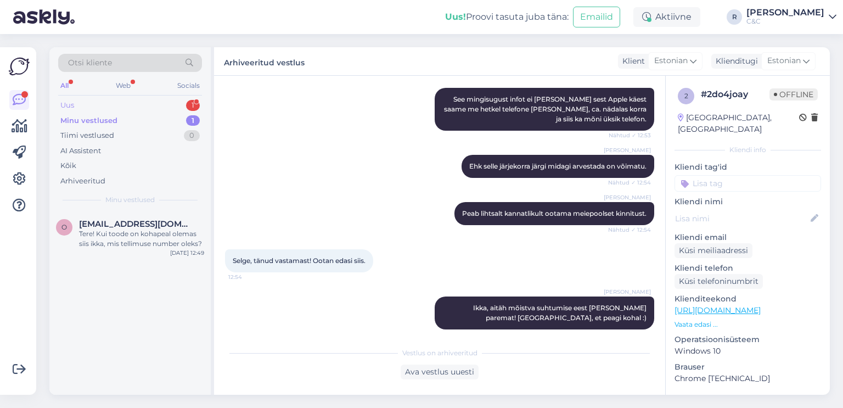
click at [184, 109] on div "Uus 1" at bounding box center [130, 105] width 144 height 15
click at [169, 226] on div "#i9vinzka 1" at bounding box center [141, 224] width 125 height 10
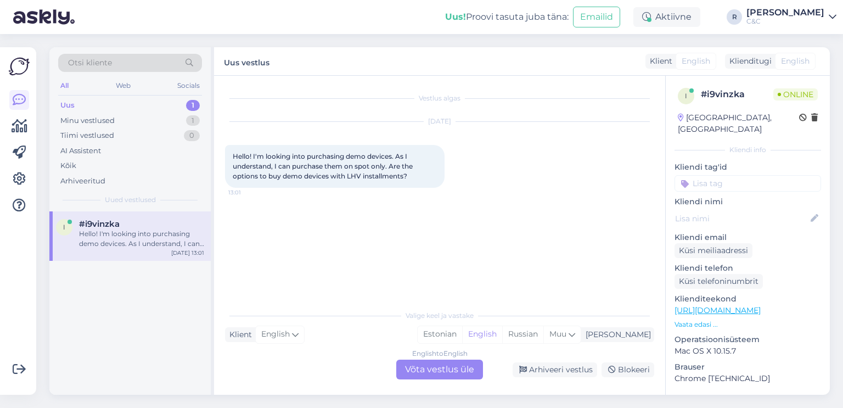
click at [441, 367] on div "English to English Võta vestlus üle" at bounding box center [439, 369] width 87 height 20
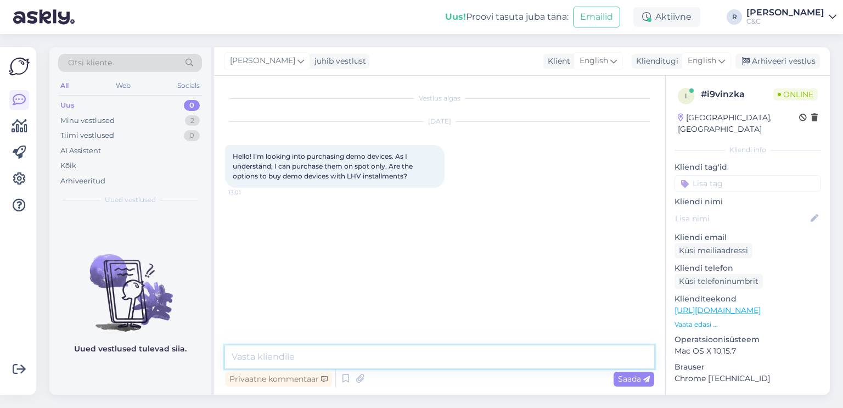
click at [355, 355] on textarea at bounding box center [439, 356] width 429 height 23
type textarea "Hello! Yes, for sure."
click at [618, 67] on div "Arhiveeri vestlus" at bounding box center [777, 61] width 84 height 15
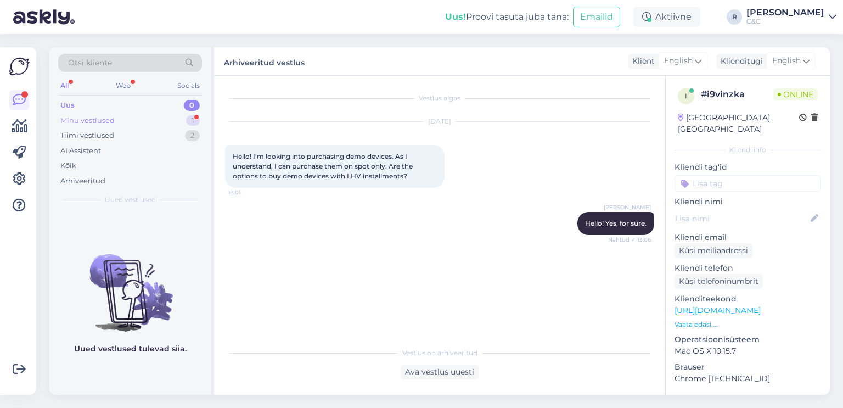
click at [190, 122] on div "1" at bounding box center [193, 120] width 14 height 11
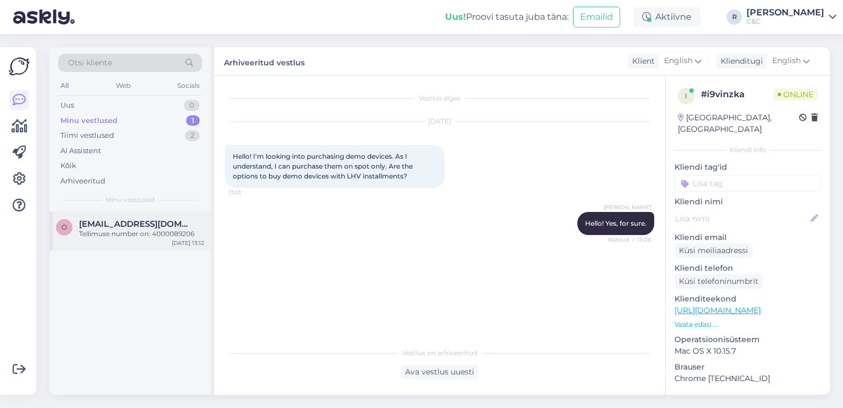
click at [174, 224] on span "oskar.magi@gmail.com" at bounding box center [136, 224] width 114 height 10
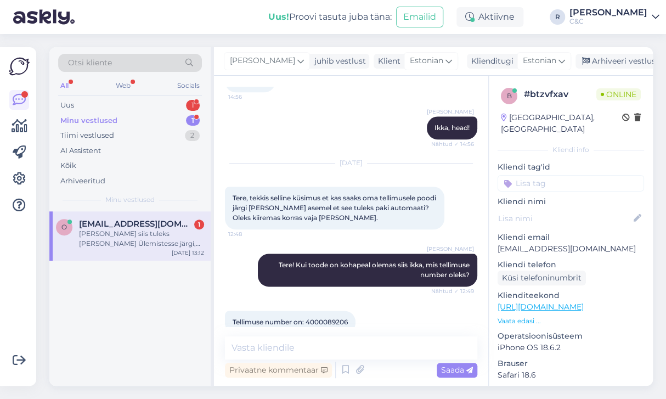
scroll to position [509, 0]
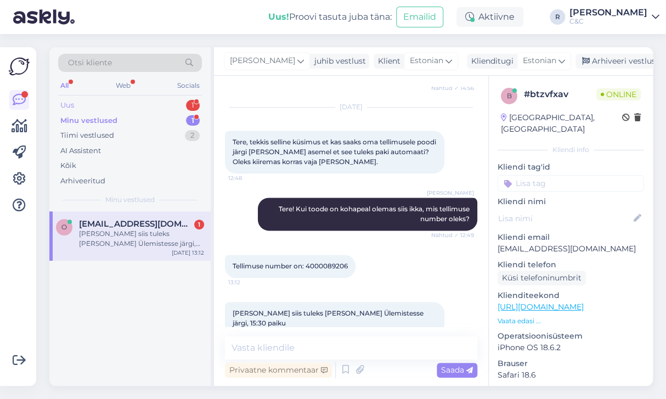
click at [174, 107] on div "Uus 1" at bounding box center [130, 105] width 144 height 15
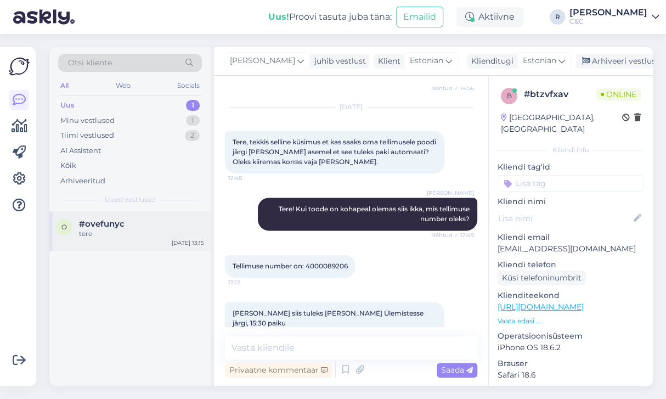
click at [153, 220] on div "#ovefunyc" at bounding box center [141, 224] width 125 height 10
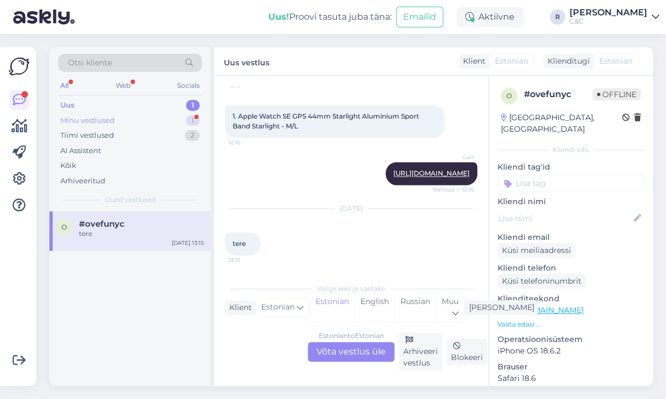
click at [156, 123] on div "Minu vestlused 1" at bounding box center [130, 120] width 144 height 15
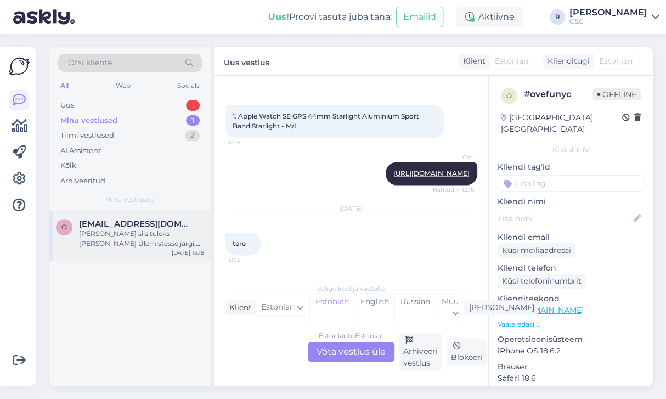
click at [156, 224] on span "oskar.magi@gmail.com" at bounding box center [136, 224] width 114 height 10
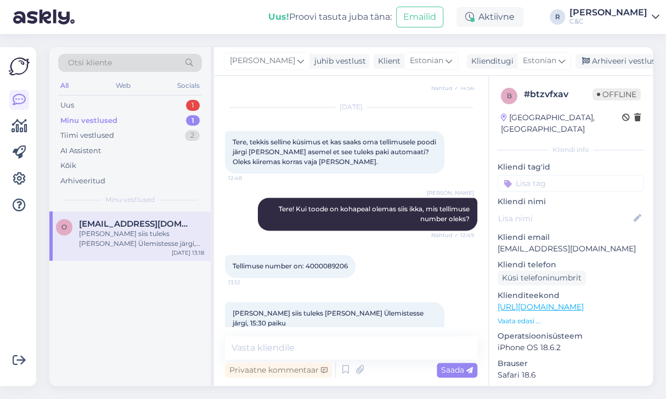
click at [334, 262] on span "Tellimuse number on: 4000089206" at bounding box center [290, 266] width 115 height 8
copy div "4000089206 13:12"
click at [286, 346] on textarea at bounding box center [351, 347] width 252 height 23
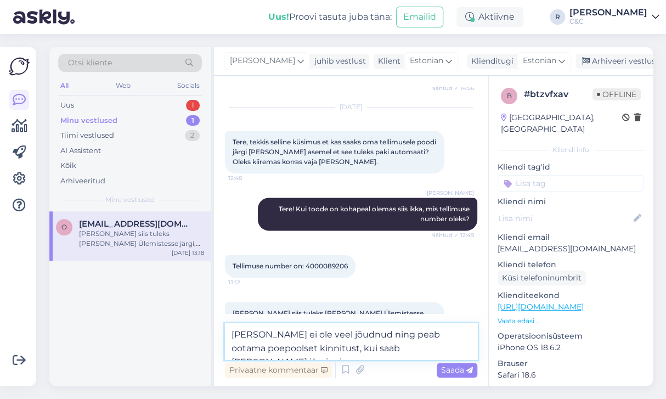
type textarea "Seda seadet ei ole veel jõudnud ning peab ootama poepoolset kinnitust, kui saab…"
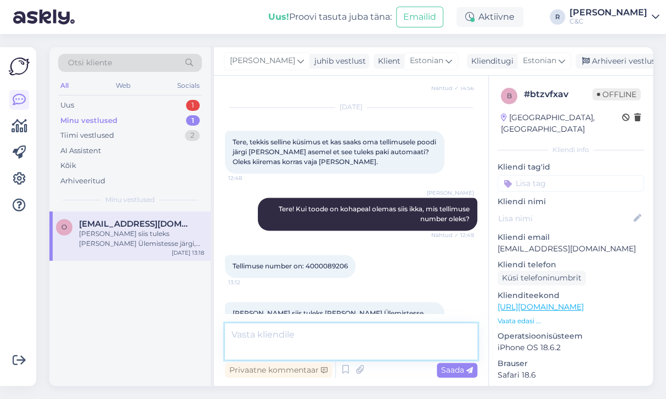
scroll to position [566, 0]
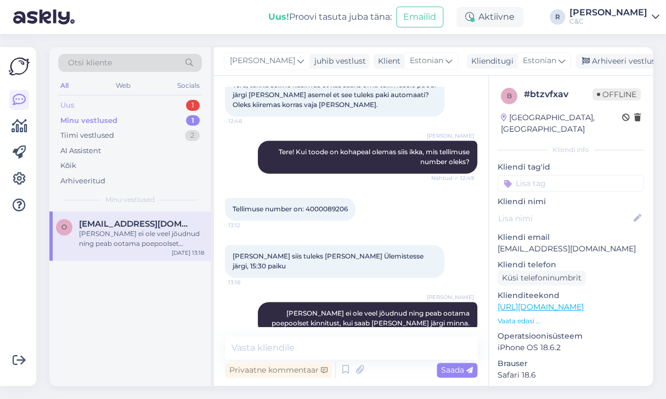
click at [184, 101] on div "Uus 1" at bounding box center [130, 105] width 144 height 15
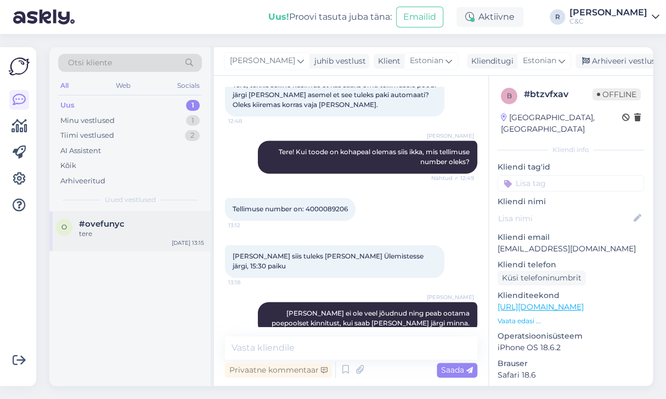
click at [149, 213] on div "o #ovefunyc tere Oct 7 13:15" at bounding box center [129, 230] width 161 height 39
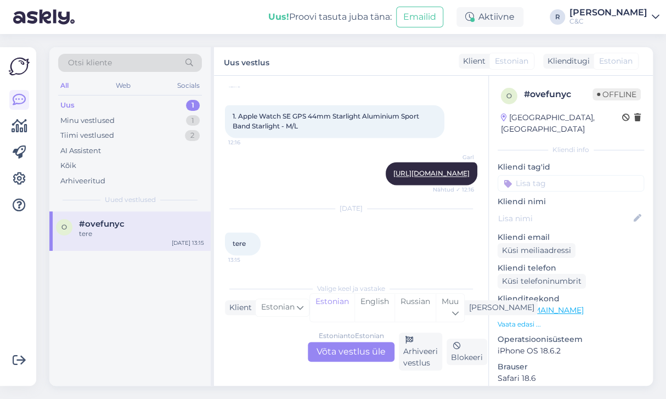
click at [340, 349] on div "Estonian to Estonian Võta vestlus üle" at bounding box center [351, 352] width 87 height 20
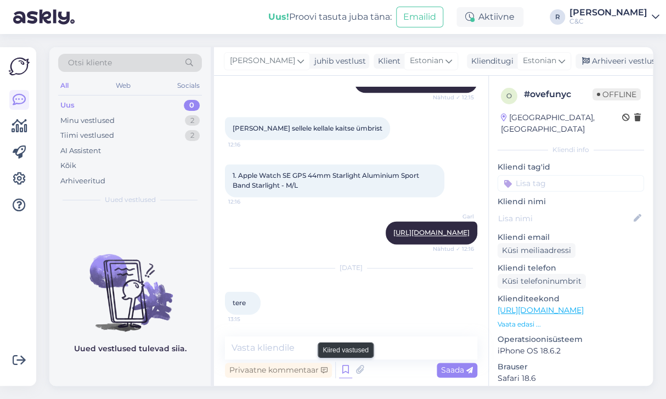
click at [343, 370] on icon at bounding box center [345, 369] width 13 height 16
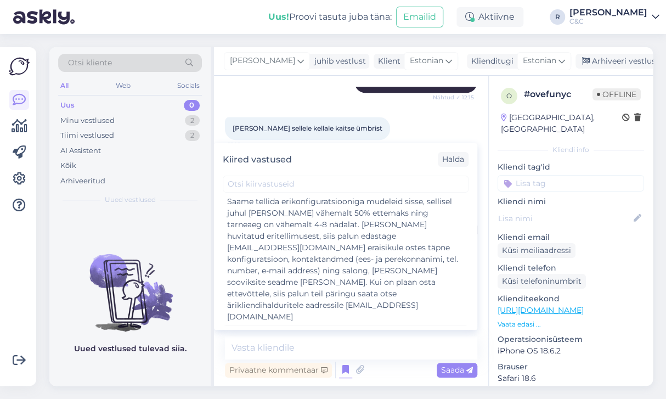
scroll to position [2172, 0]
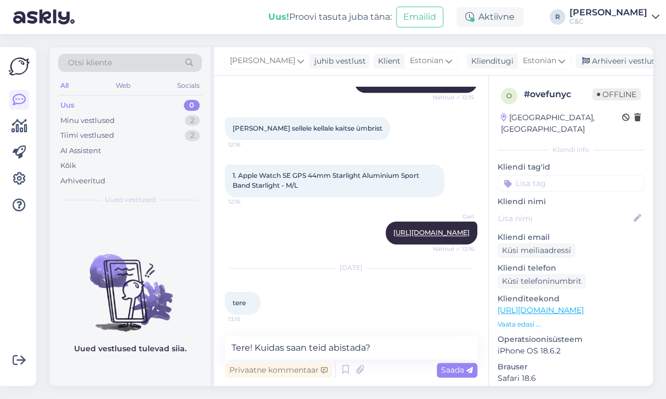
type textarea "Tere! Kuidas saan teid abistada?"
click at [334, 347] on textarea "Tere! Kuidas saan teid abistada?" at bounding box center [351, 347] width 252 height 23
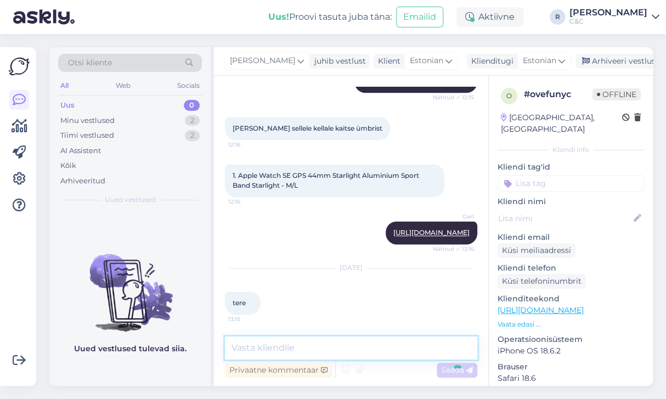
scroll to position [609, 0]
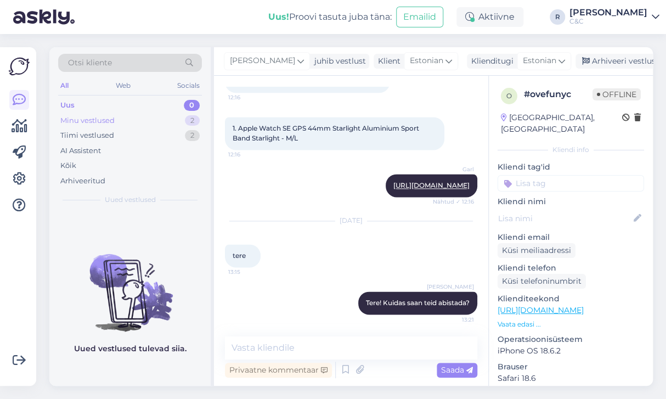
click at [173, 121] on div "Minu vestlused 2" at bounding box center [130, 120] width 144 height 15
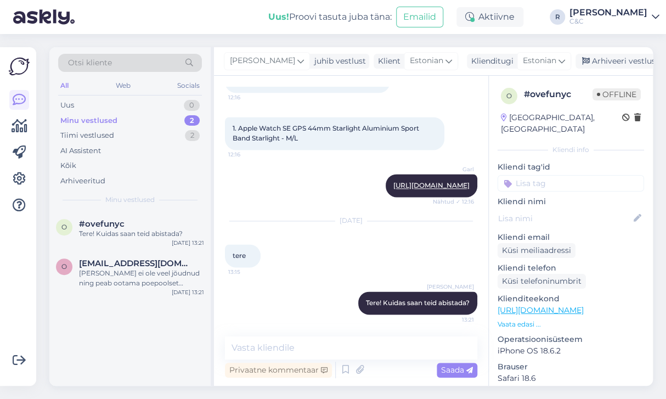
click at [474, 39] on div "Otsi kliente All Web Socials Uus 0 Minu vestlused 2 Tiimi vestlused 2 AI Assist…" at bounding box center [354, 216] width 623 height 365
click at [143, 226] on div "#ovefunyc" at bounding box center [141, 224] width 125 height 10
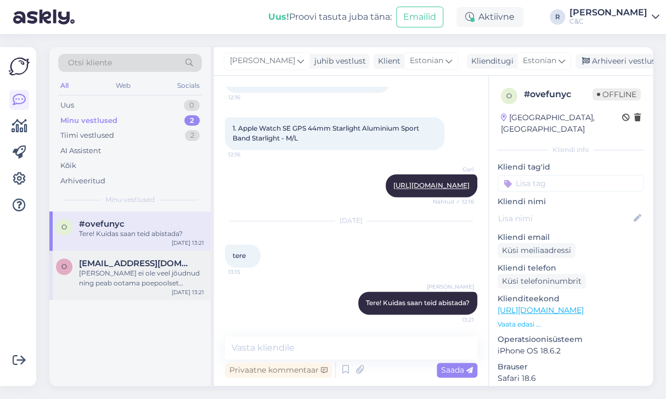
click at [140, 263] on span "oskar.magi@gmail.com" at bounding box center [136, 263] width 114 height 10
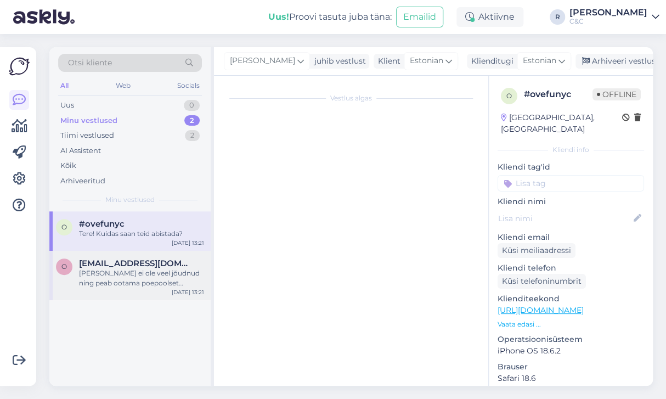
scroll to position [566, 0]
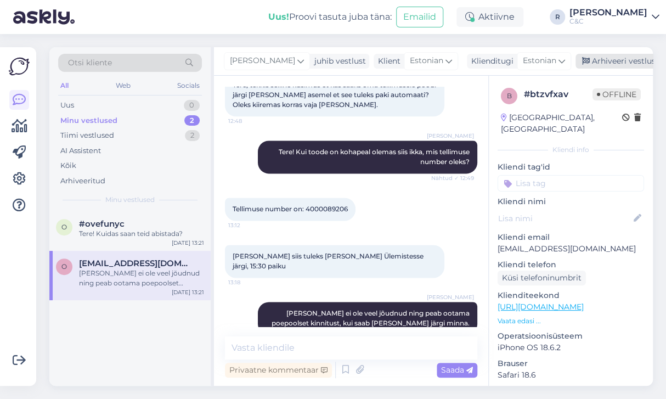
click at [595, 63] on div "Arhiveeri vestlus" at bounding box center [617, 61] width 84 height 15
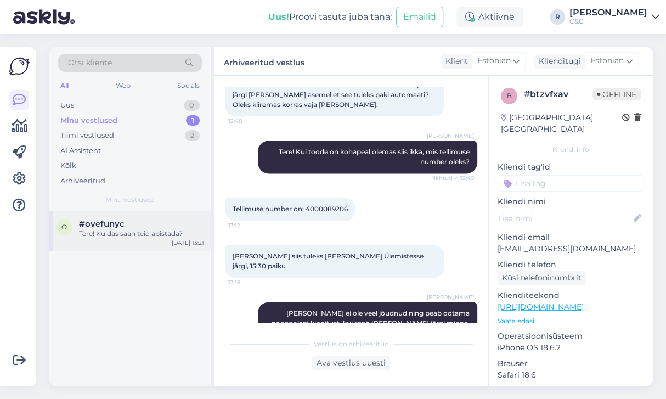
click at [196, 221] on div "#ovefunyc" at bounding box center [141, 224] width 125 height 10
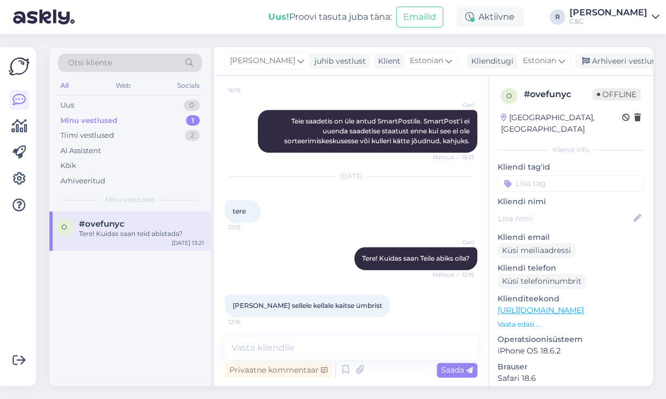
scroll to position [609, 0]
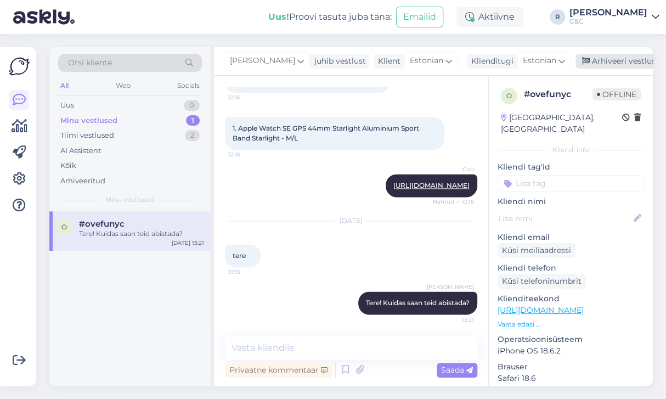
click at [597, 58] on div "Arhiveeri vestlus" at bounding box center [617, 61] width 84 height 15
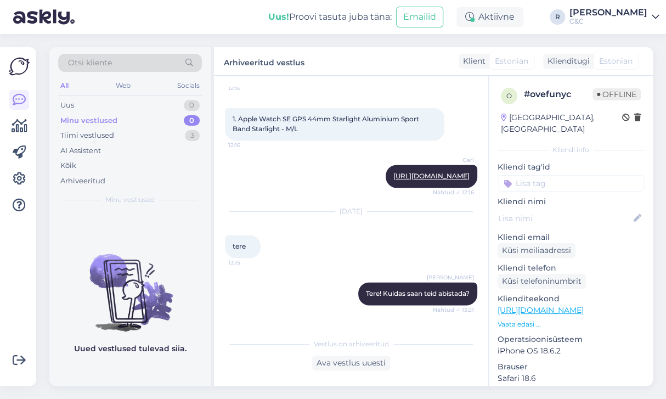
scroll to position [775, 0]
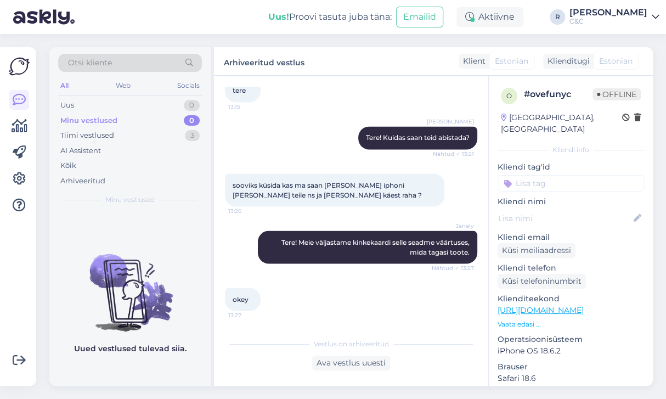
click at [177, 118] on div "Minu vestlused 0" at bounding box center [130, 120] width 144 height 15
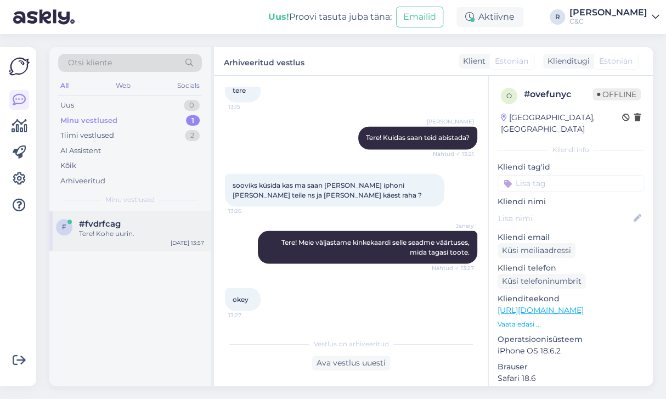
click at [159, 220] on div "#fvdrfcag" at bounding box center [141, 224] width 125 height 10
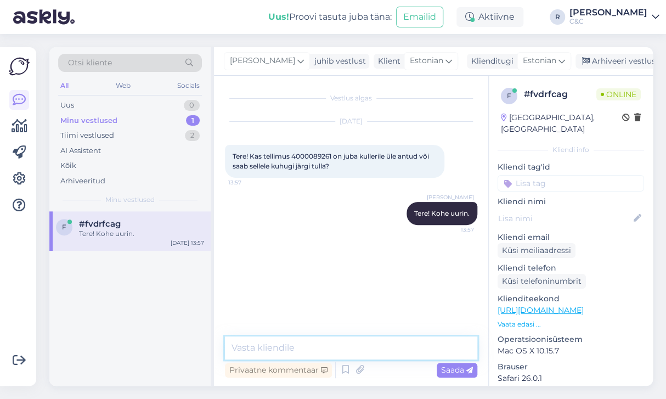
click at [292, 353] on textarea at bounding box center [351, 347] width 252 height 23
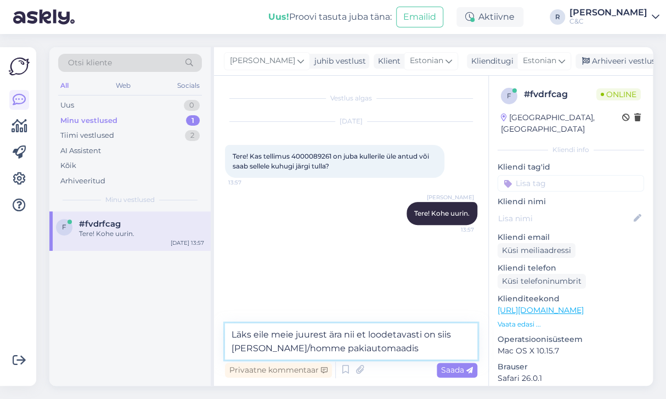
type textarea "Läks eile meie juurest ära nii et loodetavasti on siis juba täna/homme pakiauto…"
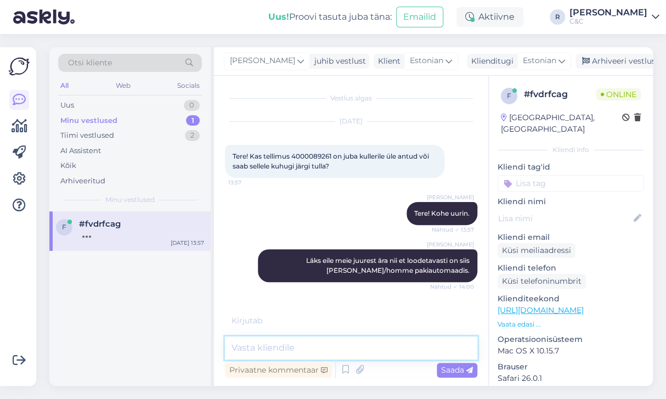
scroll to position [14, 0]
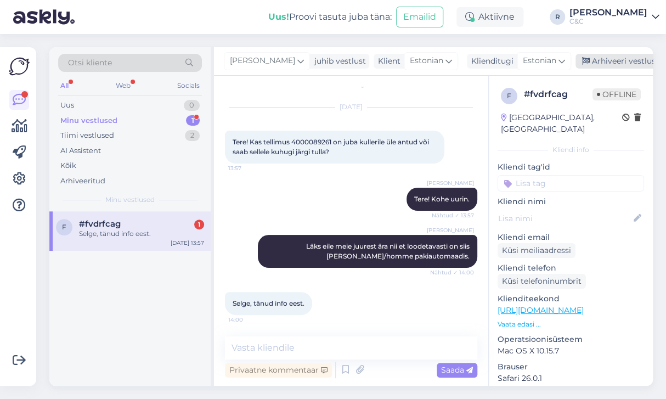
click at [604, 59] on div "Arhiveeri vestlus" at bounding box center [617, 61] width 84 height 15
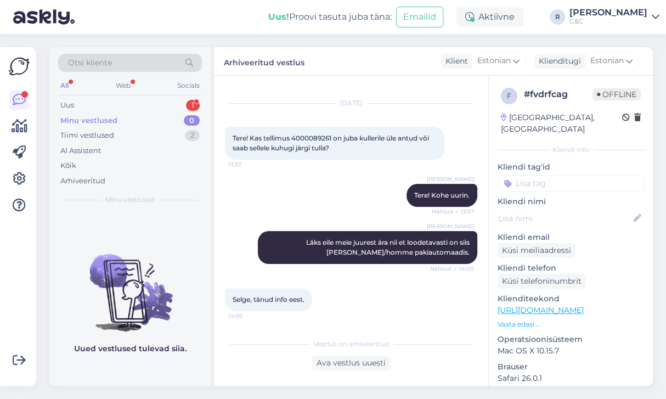
drag, startPoint x: 522, startPoint y: 143, endPoint x: 502, endPoint y: 139, distance: 19.6
click at [522, 145] on div "Kliendi info" at bounding box center [571, 150] width 146 height 10
click at [172, 98] on div "Uus 1" at bounding box center [130, 105] width 144 height 15
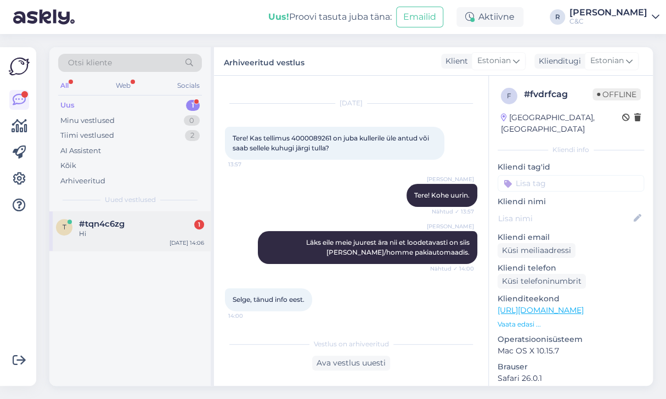
click at [182, 216] on div "t #tqn4c6zg 1 Hi Oct 7 14:06" at bounding box center [129, 230] width 161 height 39
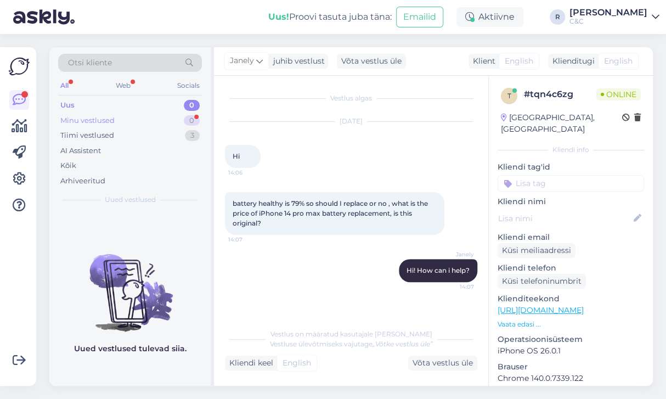
click at [175, 120] on div "Minu vestlused 0" at bounding box center [130, 120] width 144 height 15
click at [162, 131] on div "Tiimi vestlused 3" at bounding box center [130, 135] width 144 height 15
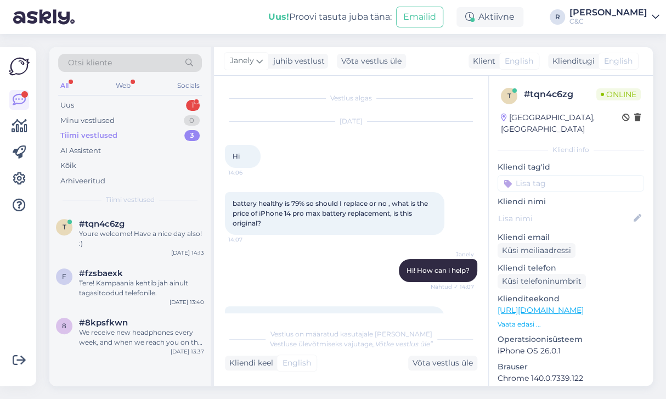
scroll to position [465, 0]
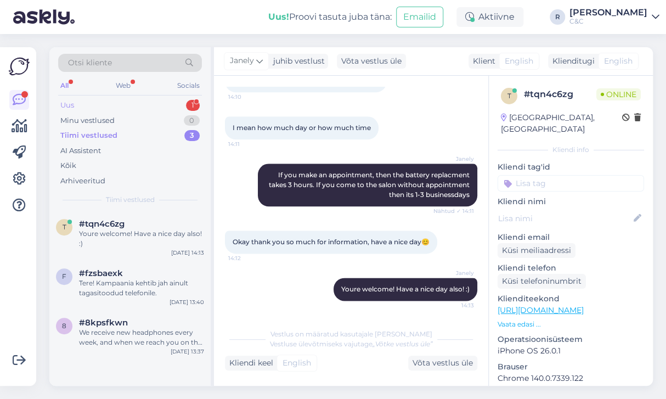
click at [174, 106] on div "Uus 1" at bounding box center [130, 105] width 144 height 15
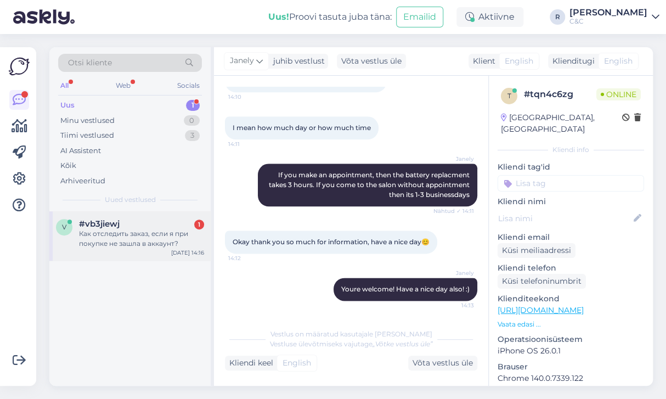
click at [161, 222] on div "#vb3jiewj 1" at bounding box center [141, 224] width 125 height 10
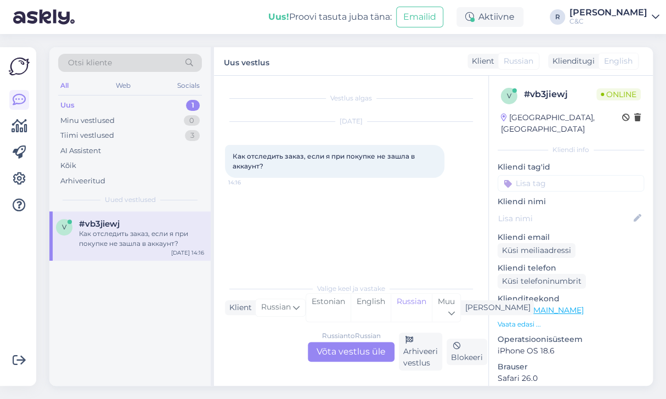
click at [369, 339] on div "Russian to Russian" at bounding box center [351, 336] width 59 height 10
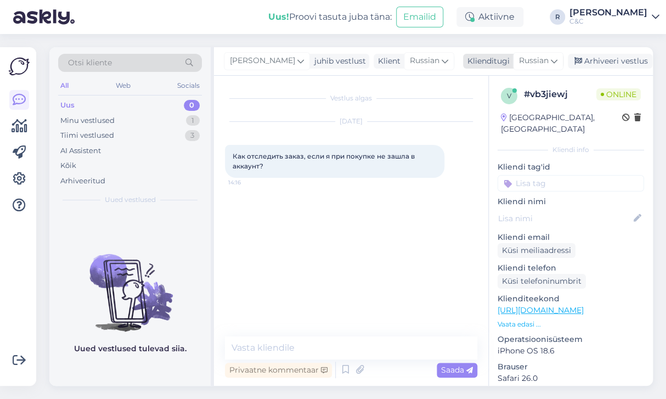
click at [534, 60] on span "Russian" at bounding box center [534, 61] width 30 height 12
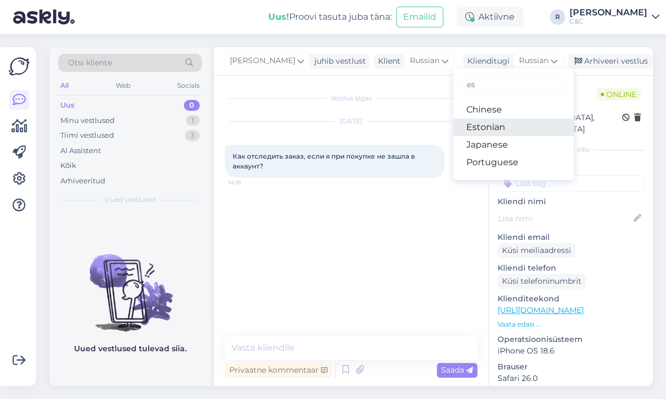
type input "es"
click at [491, 125] on link "Estonian" at bounding box center [513, 127] width 121 height 18
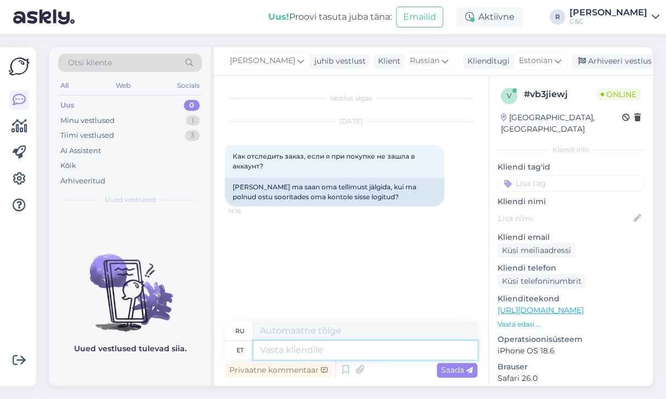
click at [321, 342] on textarea at bounding box center [365, 350] width 224 height 19
type textarea "Tere!"
type textarea "Привет!"
type textarea "Tere! Otseselt ei saa"
type textarea "Привет! Напрямую"
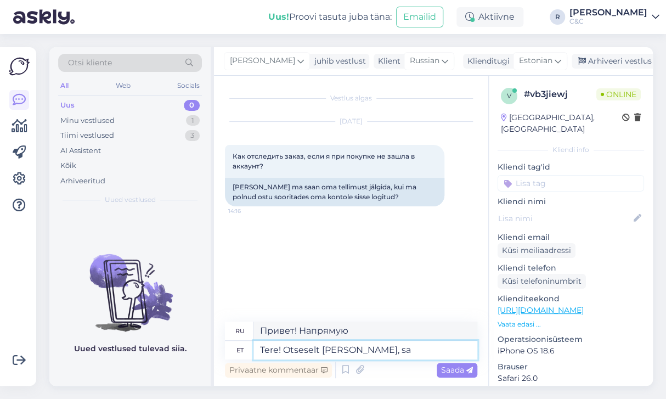
type textarea "Tere! Otseselt ei saagi, saa"
type textarea "Здравствуйте! Я не могу напрямую,"
type textarea "Tere! Otseselt ei saagi, saan va"
type textarea "Привет! Я не могу напрямую, я могу"
type textarea "Tere! Otseselt ei saagi, saan vaadata"
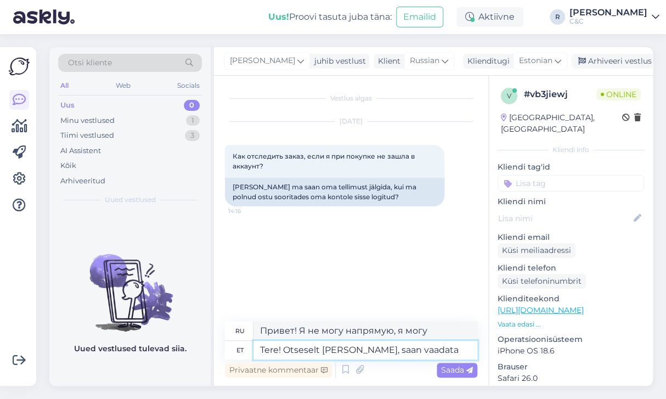
type textarea "Привет! Я не могу напрямую, я могу посмотреть."
type textarea "Tere! Otseselt ei saagi, saan vaadata ise manua"
type textarea "Здравствуйте! Я не могу сделать это напрямую, я могу проверить сам."
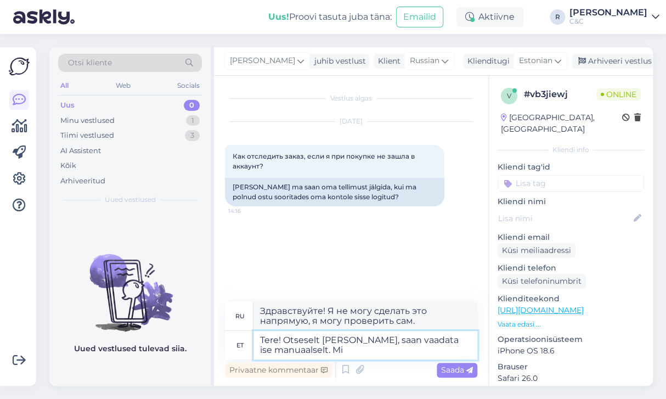
type textarea "Tere! Otseselt ei saagi, saan vaadata ise manuaalselt. Mis"
type textarea "Привет! Я не могу сделать это напрямую, могу проверить вручную."
type textarea "Tere! Otseselt ei saagi, saan vaadata ise manuaalselt. Mis tel"
type textarea "Здравствуйте! Я не могу напрямую, я могу проверить вручную. Что?"
type textarea "Tere! Otseselt ei saagi, saan vaadata ise manuaalselt. Mis tellimuse numb"
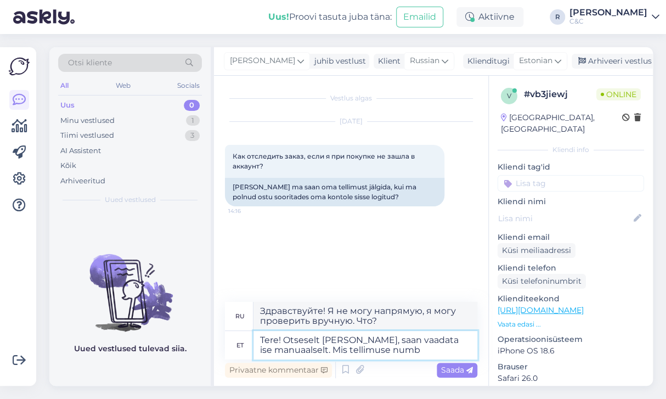
type textarea "Здравствуйте! Я не могу сделать это напрямую, могу проверить вручную. Какой пор…"
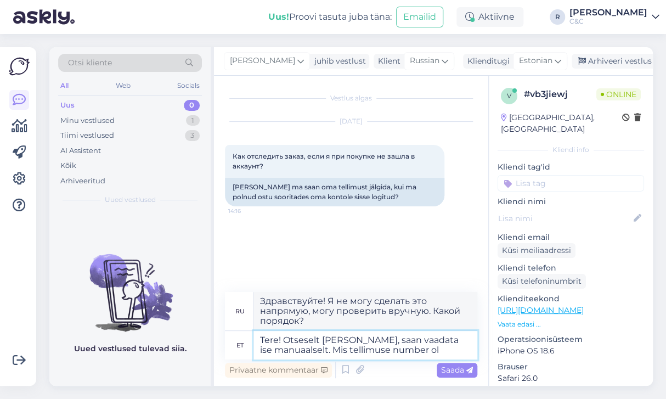
type textarea "Tere! Otseselt ei saagi, saan vaadata ise manuaalselt. Mis tellimuse number ole"
type textarea "Здравствуйте! Я не могу сделать это напрямую, могу проверить вручную. Какой ном…"
type textarea "Tere! Otseselt ei saagi, saan vaadata ise manuaalselt. Mis tellimuse number ole…"
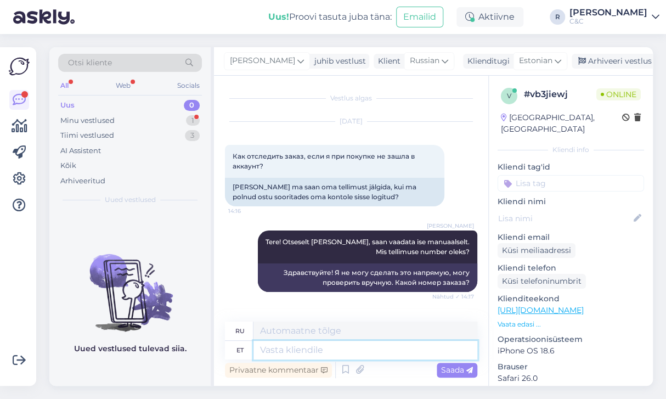
scroll to position [58, 0]
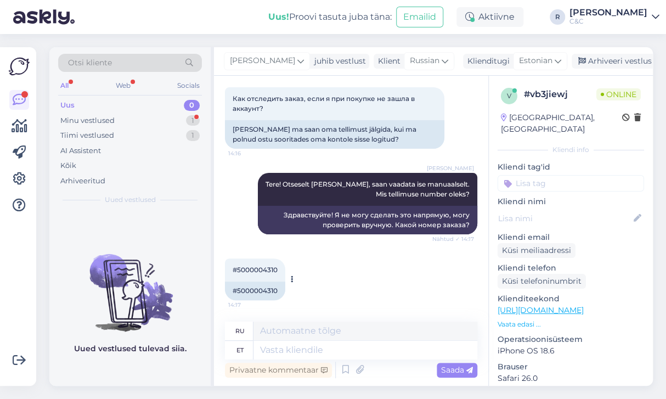
click at [264, 268] on span "#5000004310" at bounding box center [255, 269] width 45 height 8
copy div "5000004310 14:17"
click at [300, 350] on textarea at bounding box center [365, 350] width 224 height 19
click at [341, 371] on icon at bounding box center [345, 369] width 13 height 16
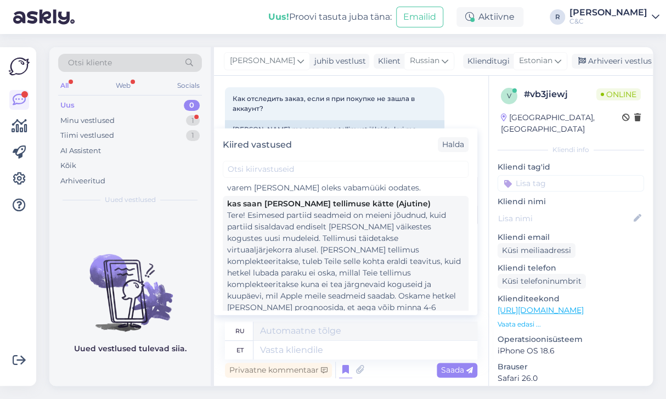
scroll to position [234, 0]
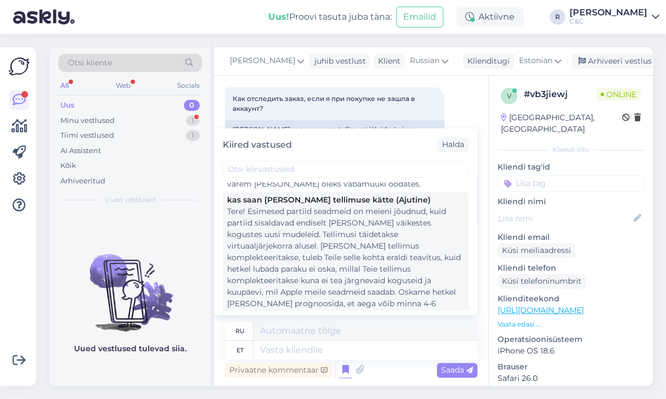
click at [322, 261] on div "Tere! Esimesed partiid seadmeid on meieni jõudnud, kuid partiid sisaldavad endi…" at bounding box center [345, 275] width 237 height 138
type textarea "Здравствуйте! Первые партии устройств уже поступили к нам, но в них пока содерж…"
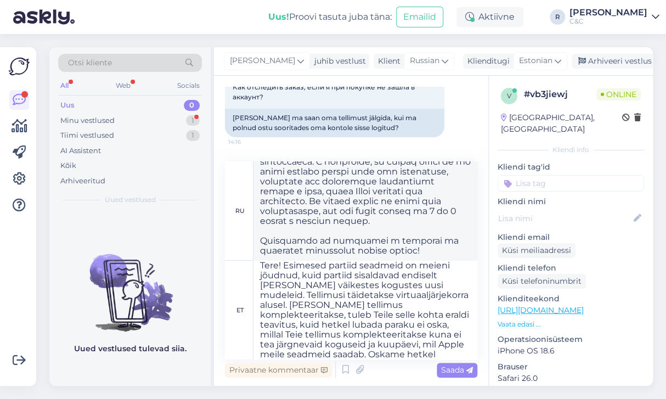
scroll to position [0, 0]
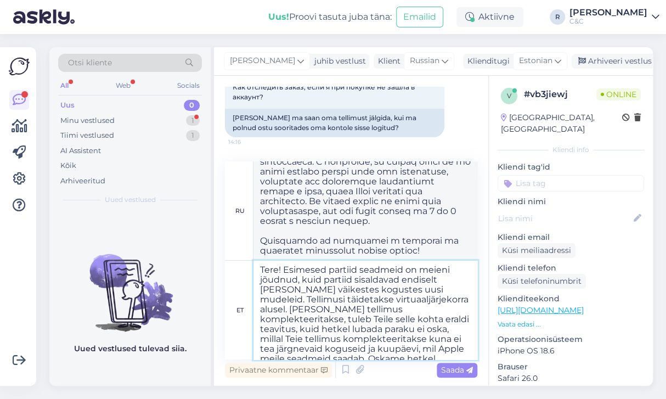
drag, startPoint x: 286, startPoint y: 267, endPoint x: 249, endPoint y: 264, distance: 36.9
click at [249, 264] on div "et Tere! Esimesed partiid seadmeid on meieni jõudnud, kuid partiid sisaldavad e…" at bounding box center [351, 310] width 252 height 99
type textarea "Esimesed partiid seadmeid on meieni jõudnud, kuid partiid sisaldavad endiselt v…"
type textarea "Первые партии устройств уже прибыли, но в них пока содержится лишь небольшое ко…"
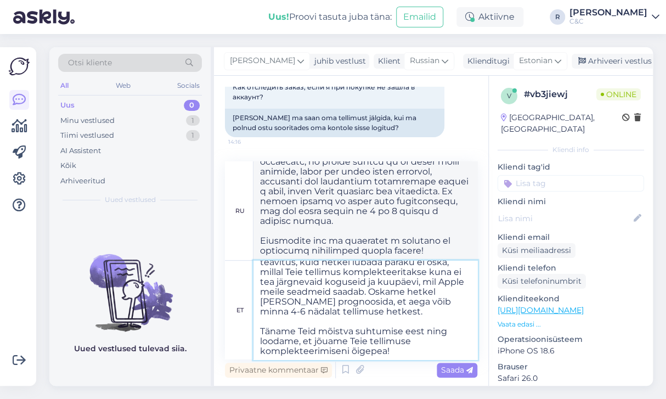
scroll to position [68, 0]
click at [372, 323] on textarea "Esimesed partiid seadmeid on meieni jõudnud, kuid partiid sisaldavad endiselt v…" at bounding box center [365, 310] width 224 height 99
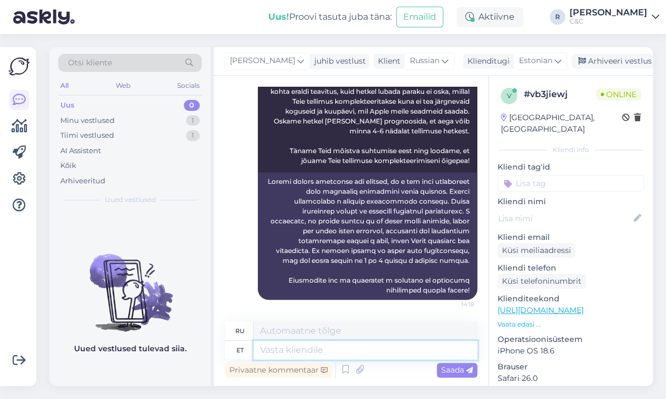
scroll to position [0, 0]
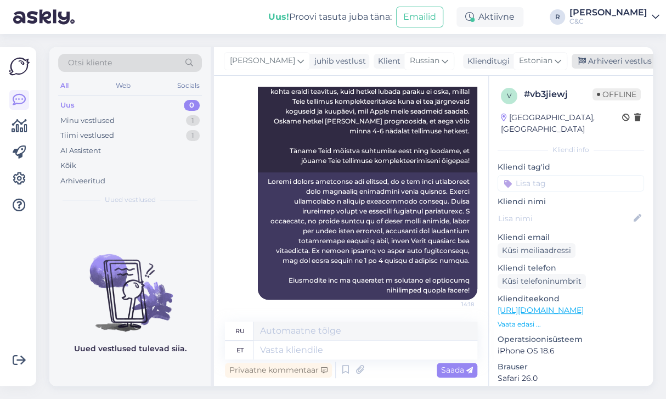
click at [593, 59] on div "Arhiveeri vestlus" at bounding box center [614, 61] width 84 height 15
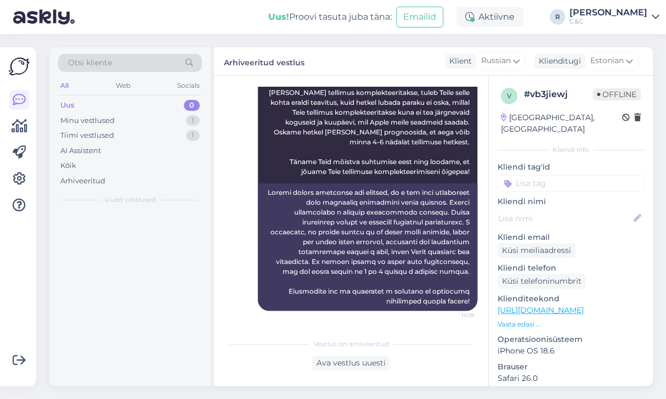
scroll to position [340, 0]
